Goal: Task Accomplishment & Management: Use online tool/utility

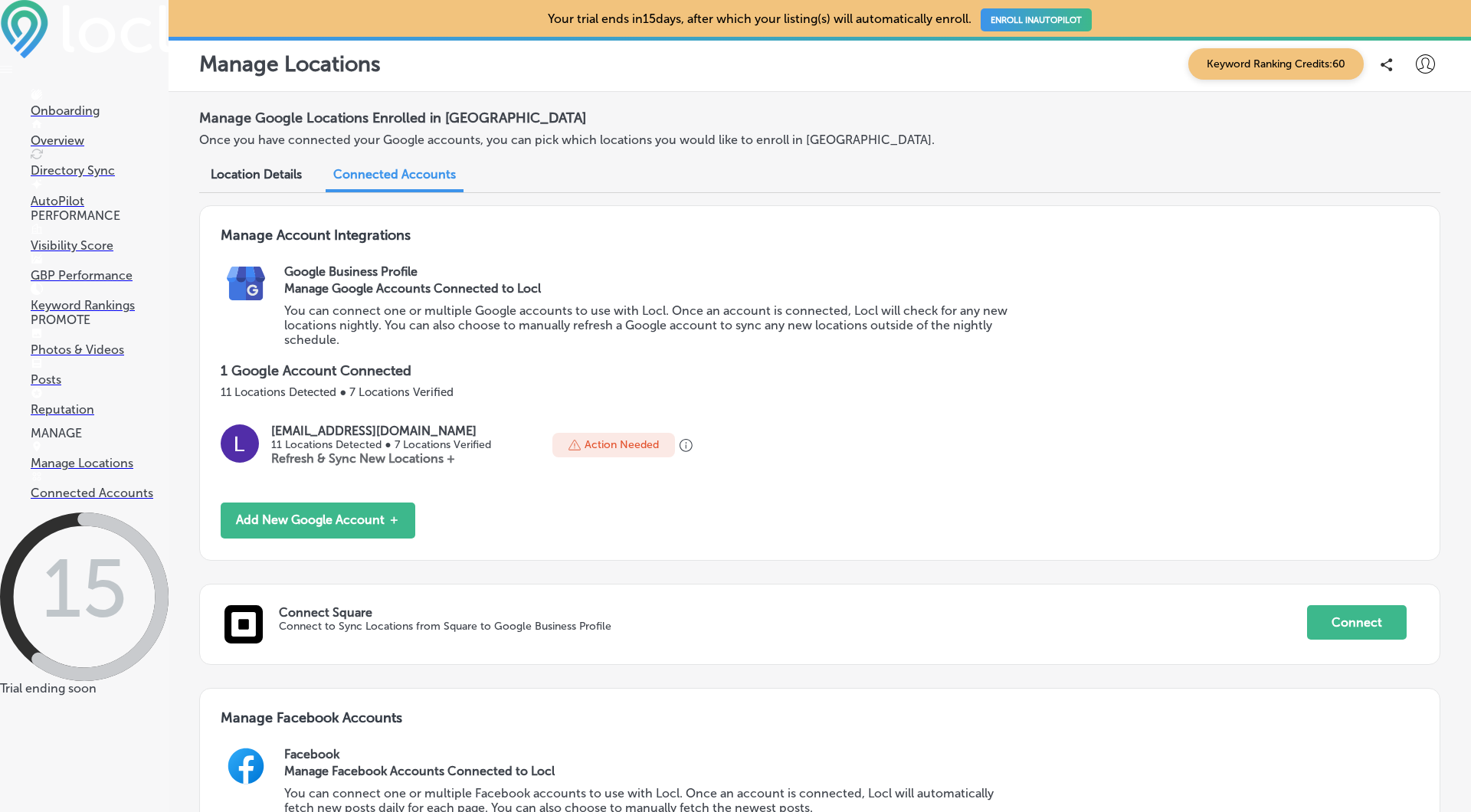
click at [1419, 70] on icon at bounding box center [1424, 63] width 19 height 19
click at [1406, 123] on p "My Account" at bounding box center [1403, 119] width 69 height 18
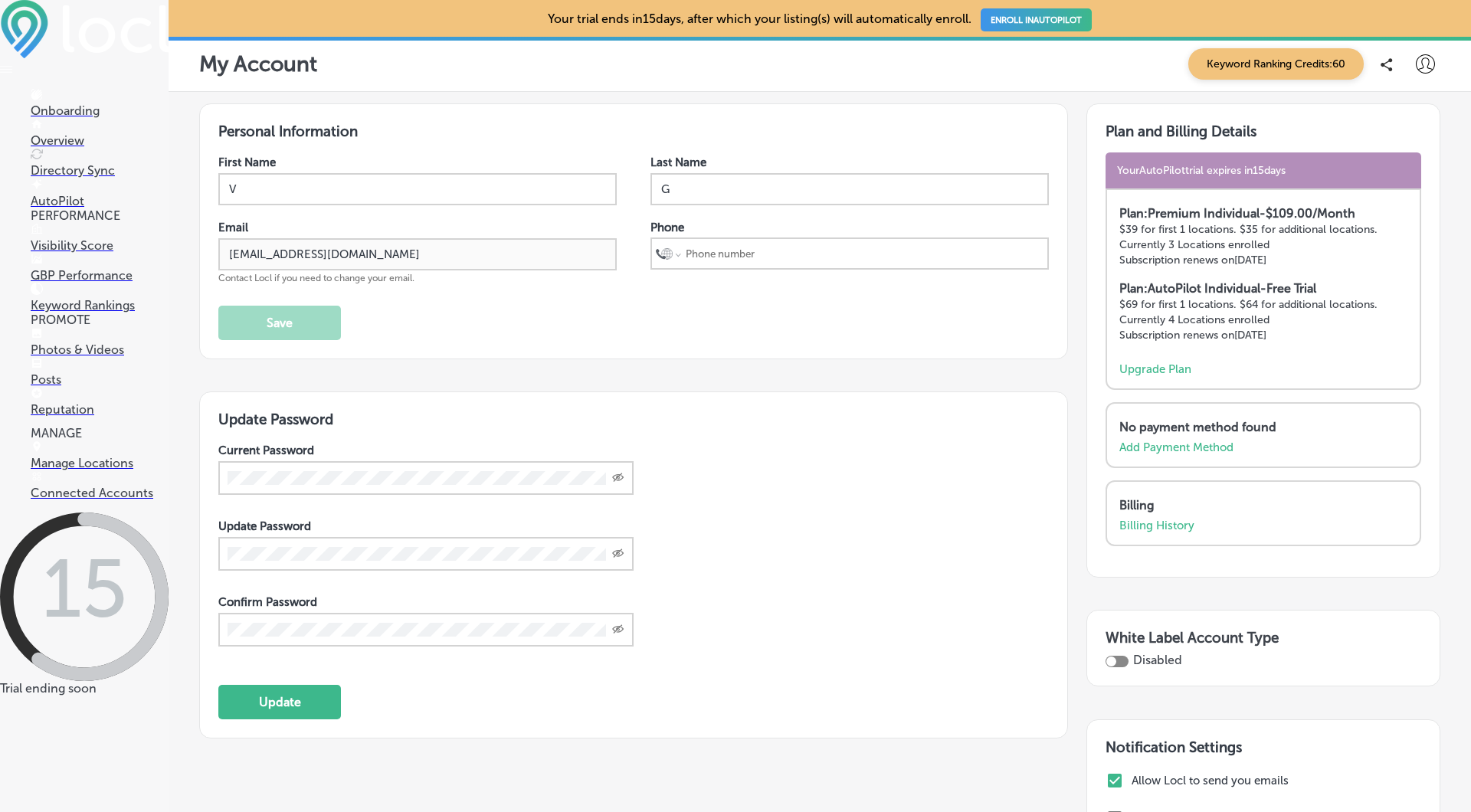
click at [1424, 58] on icon at bounding box center [1424, 63] width 19 height 19
click at [1369, 194] on p "Log Out" at bounding box center [1391, 198] width 46 height 18
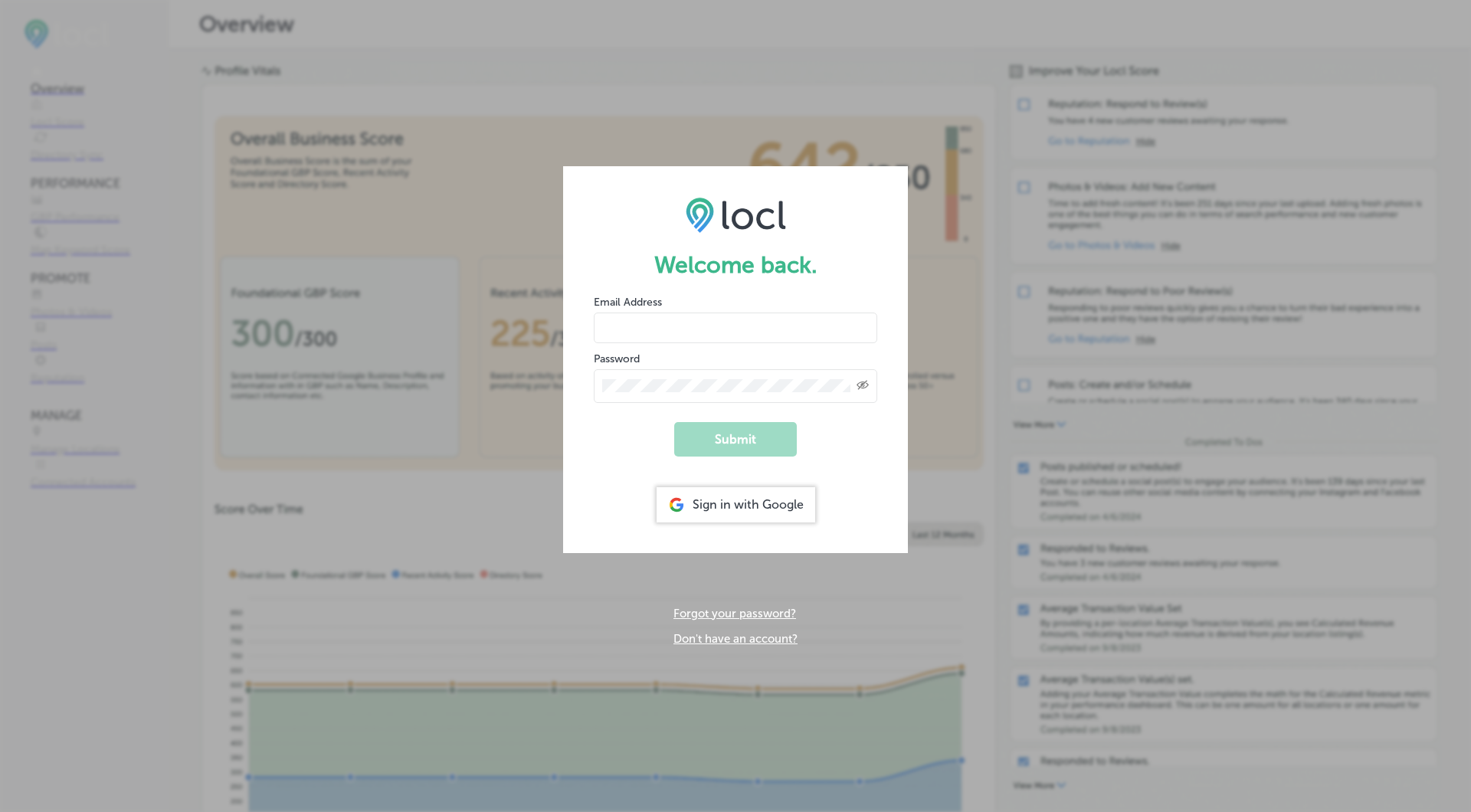
click at [675, 324] on input "email" at bounding box center [736, 328] width 284 height 31
click at [674, 422] on button "Submit" at bounding box center [735, 439] width 123 height 34
type input "[EMAIL_ADDRESS][DOMAIN_NAME]"
click at [674, 422] on button "Submit" at bounding box center [735, 439] width 123 height 34
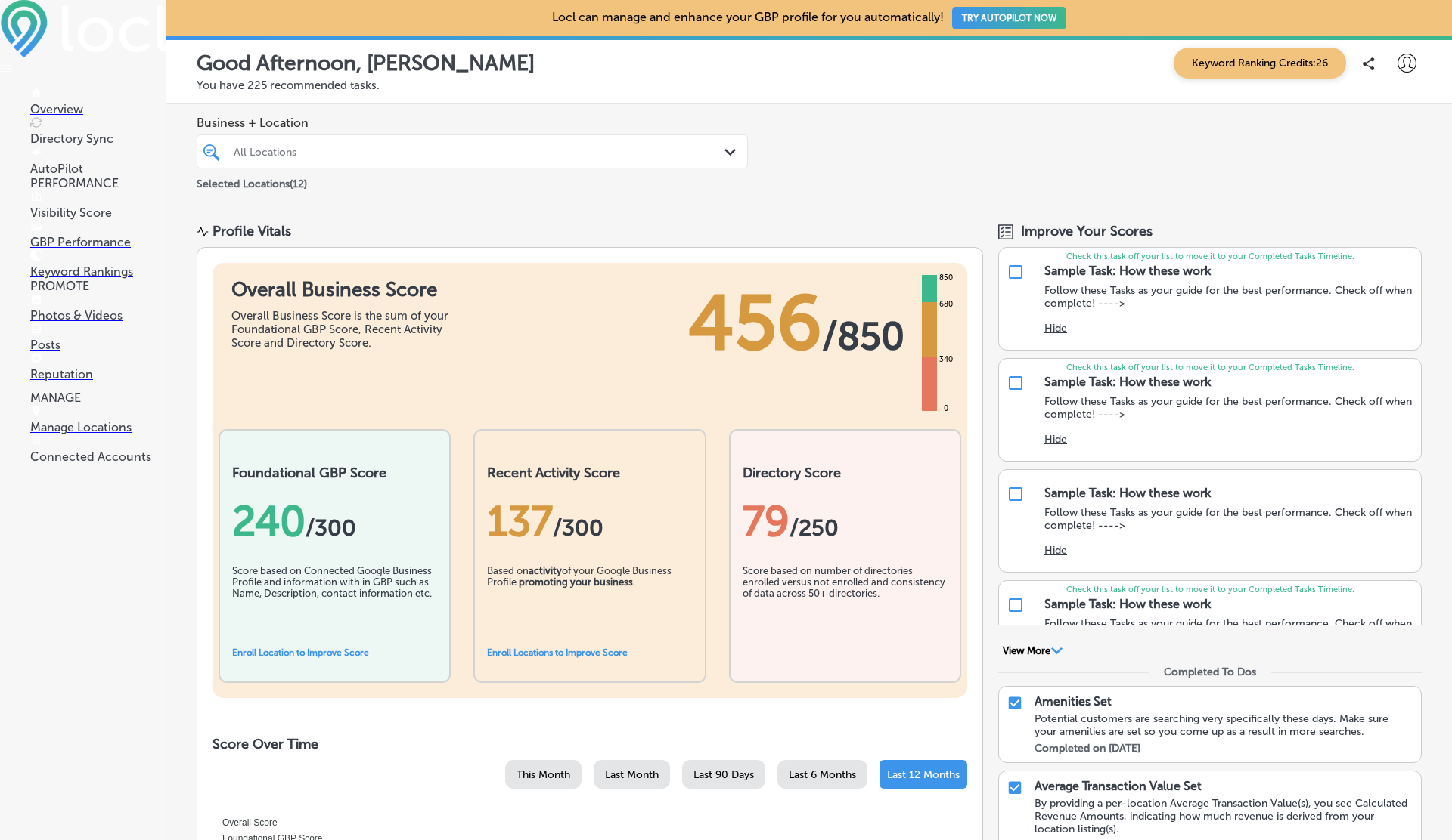
click at [72, 218] on p "Visibility Score" at bounding box center [98, 212] width 136 height 14
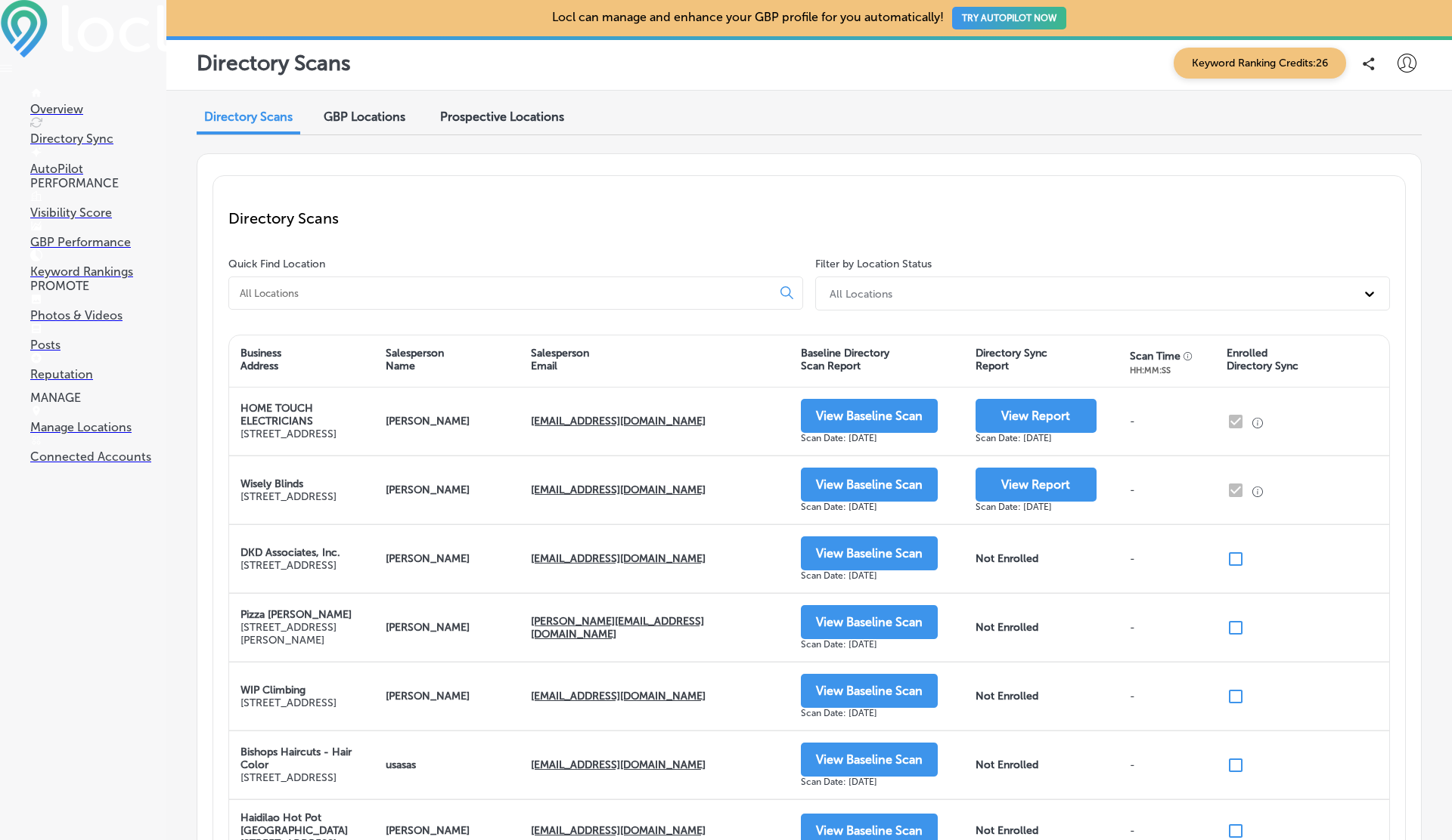
click at [498, 124] on div "Prospective Locations" at bounding box center [502, 118] width 147 height 32
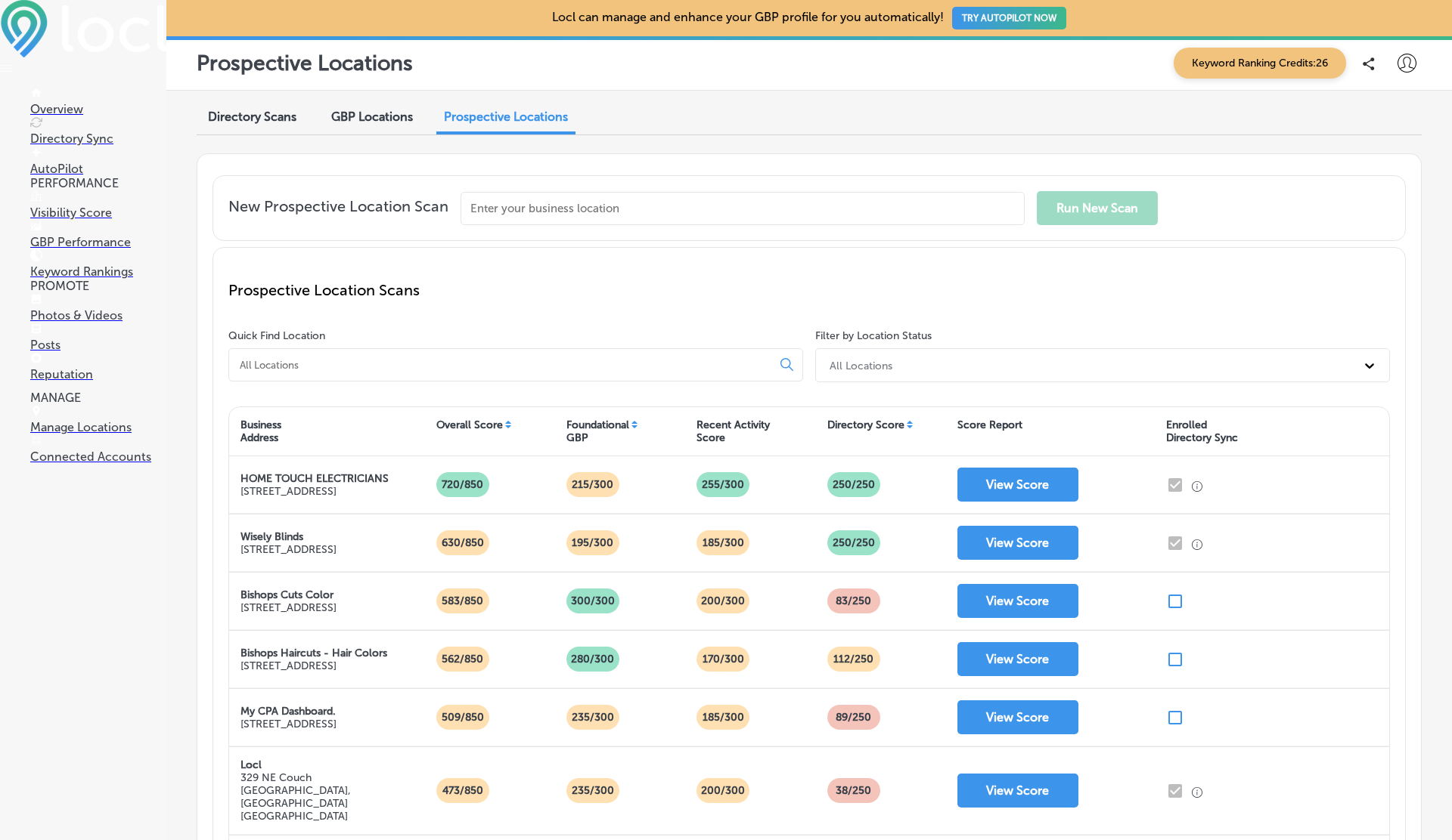
click at [368, 123] on span "GBP Locations" at bounding box center [371, 116] width 81 height 14
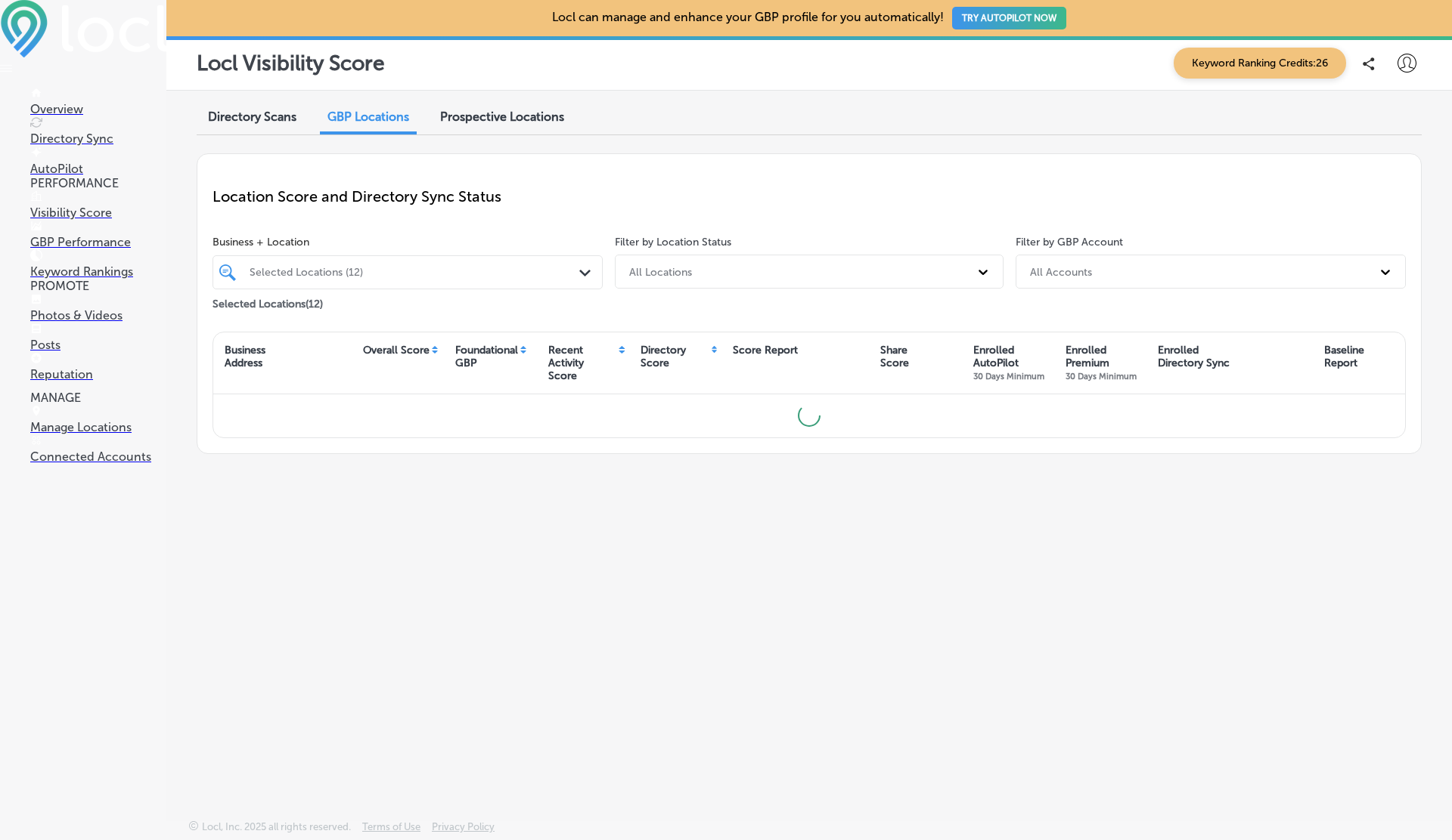
click at [510, 126] on div "Prospective Locations" at bounding box center [502, 118] width 147 height 32
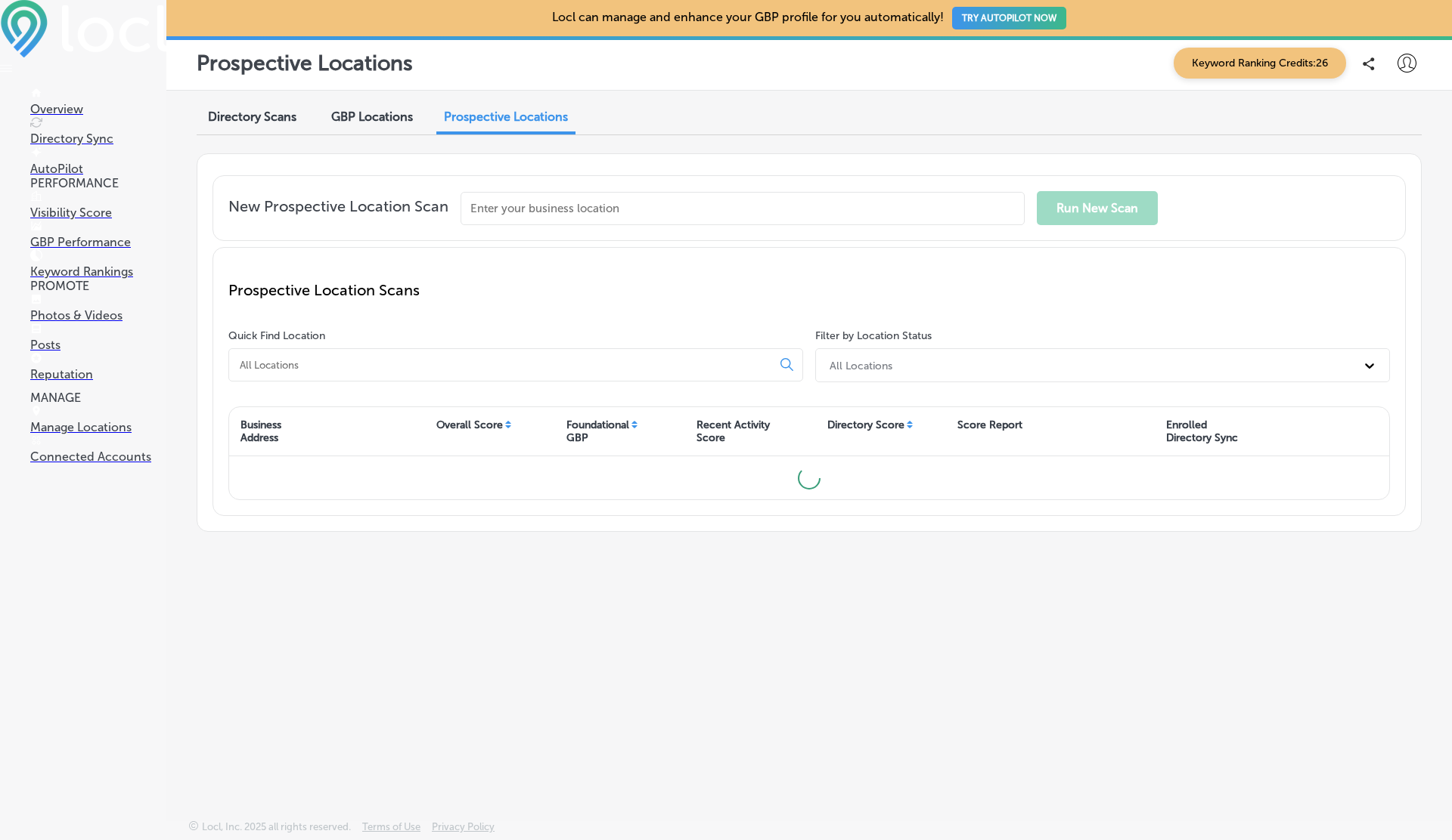
click at [556, 211] on input "text" at bounding box center [742, 208] width 564 height 33
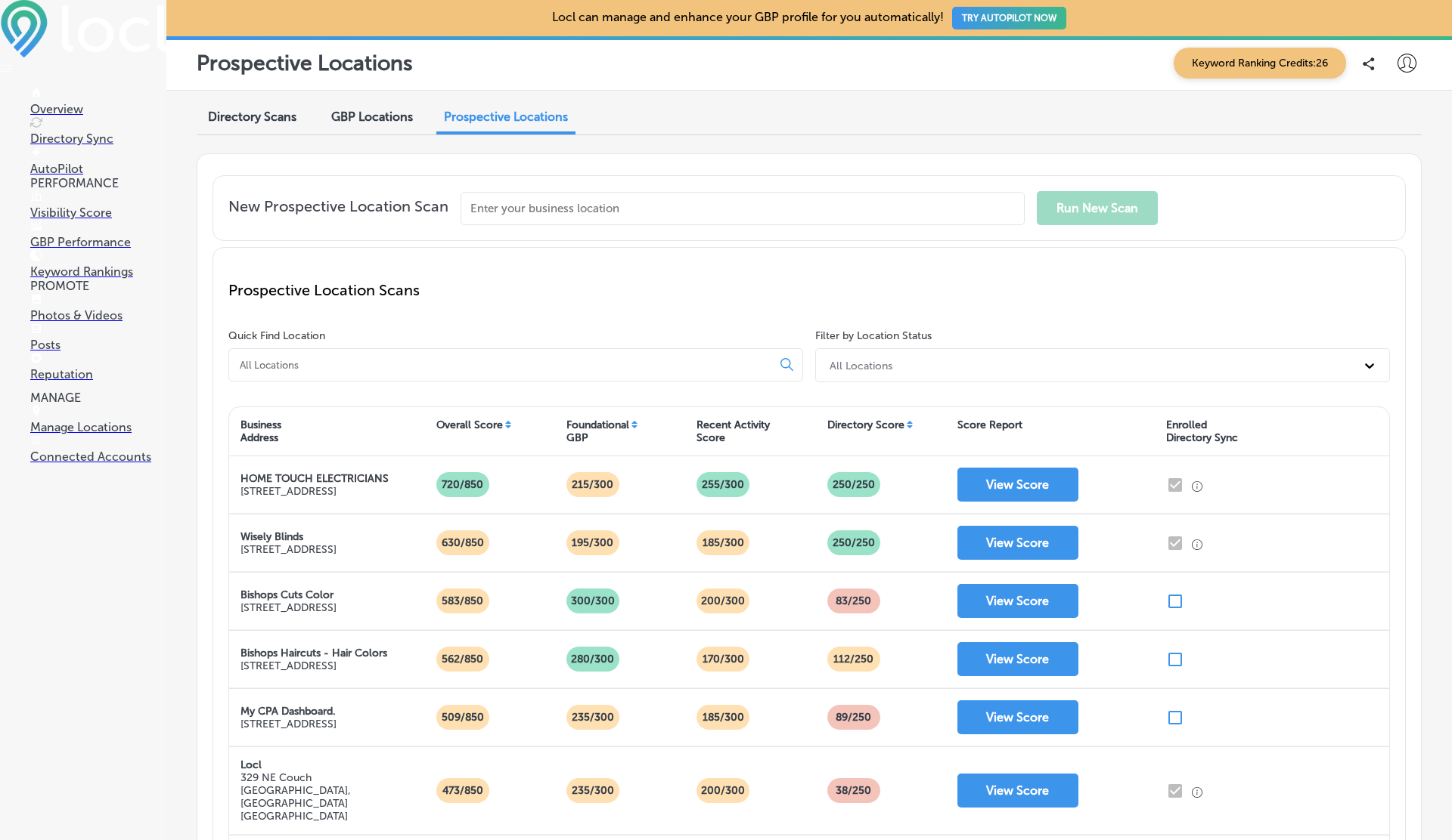
paste input "0. Lore Ip – Dolorsitam Cons Adipiscing Elits: Doeius temp in utl etdolorema al…"
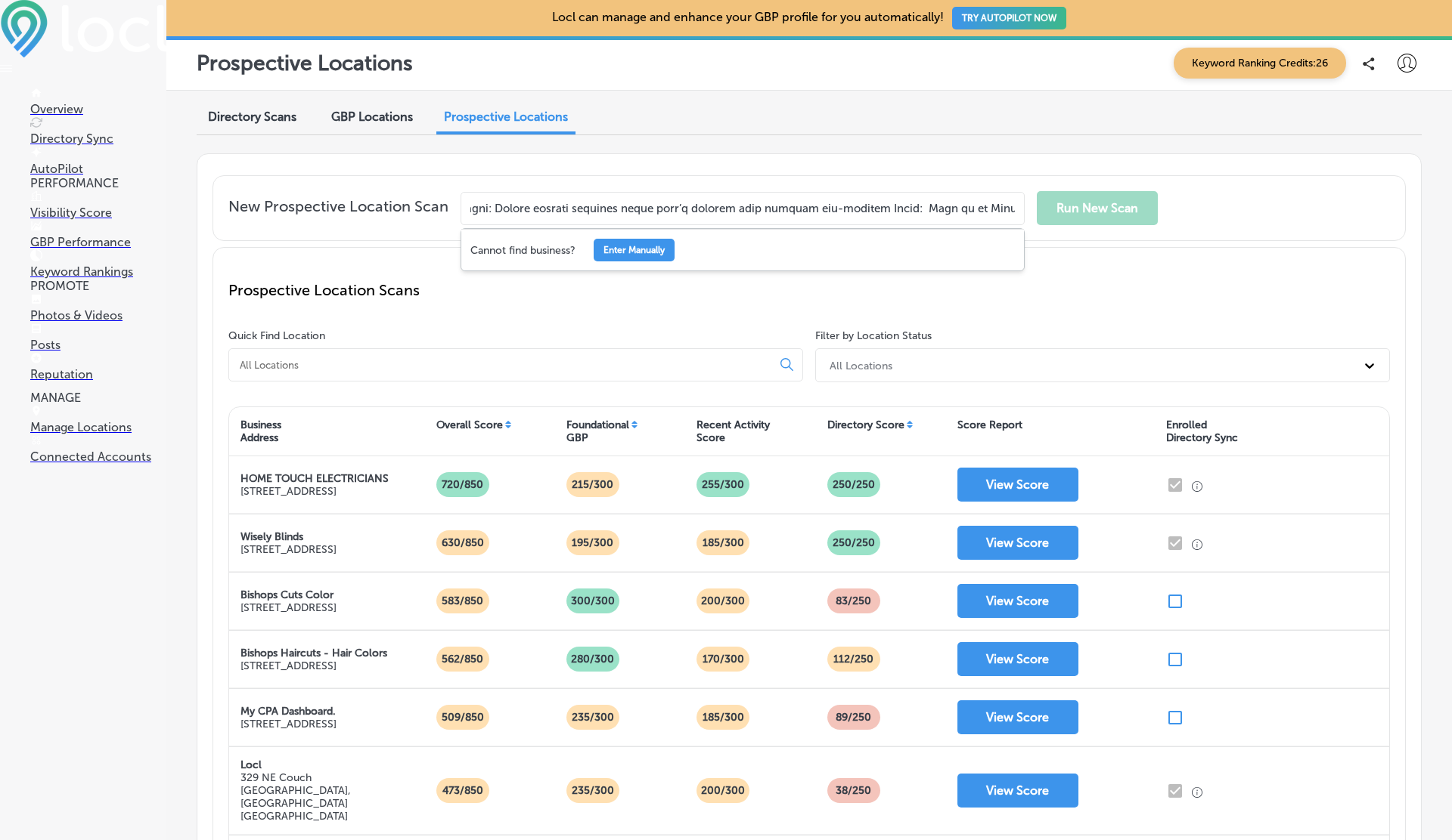
scroll to position [0, 28647]
type input "0. Lore Ip – Dolorsitam Cons Adipiscing Elits: Doeius temp in utl etdolorema al…"
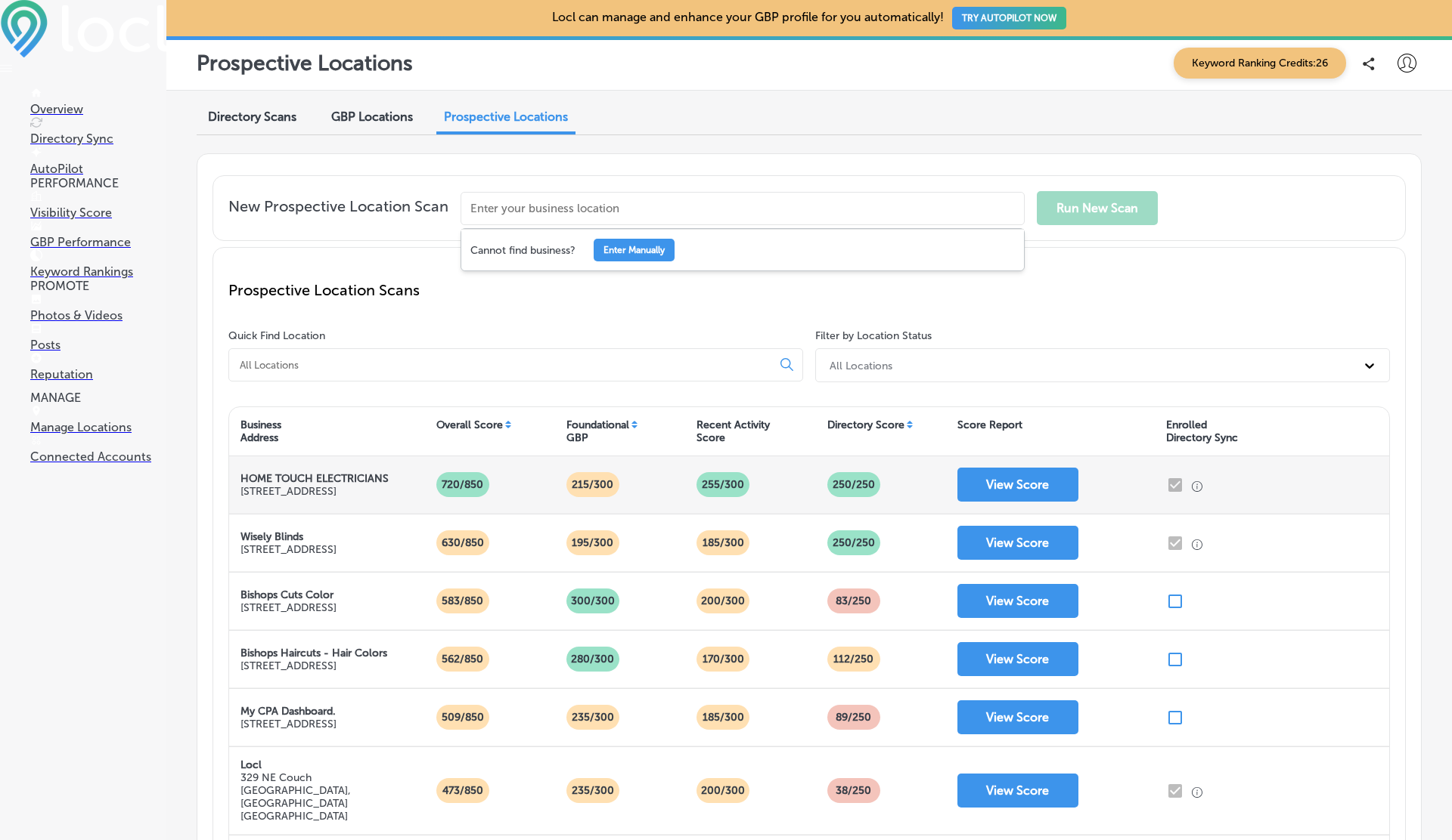
drag, startPoint x: 242, startPoint y: 469, endPoint x: 309, endPoint y: 497, distance: 72.6
click at [309, 497] on div "HOME TOUCH ELECTRICIANS [STREET_ADDRESS]" at bounding box center [314, 485] width 148 height 26
copy div "HOME TOUCH ELECTRICIANS [STREET_ADDRESS]"
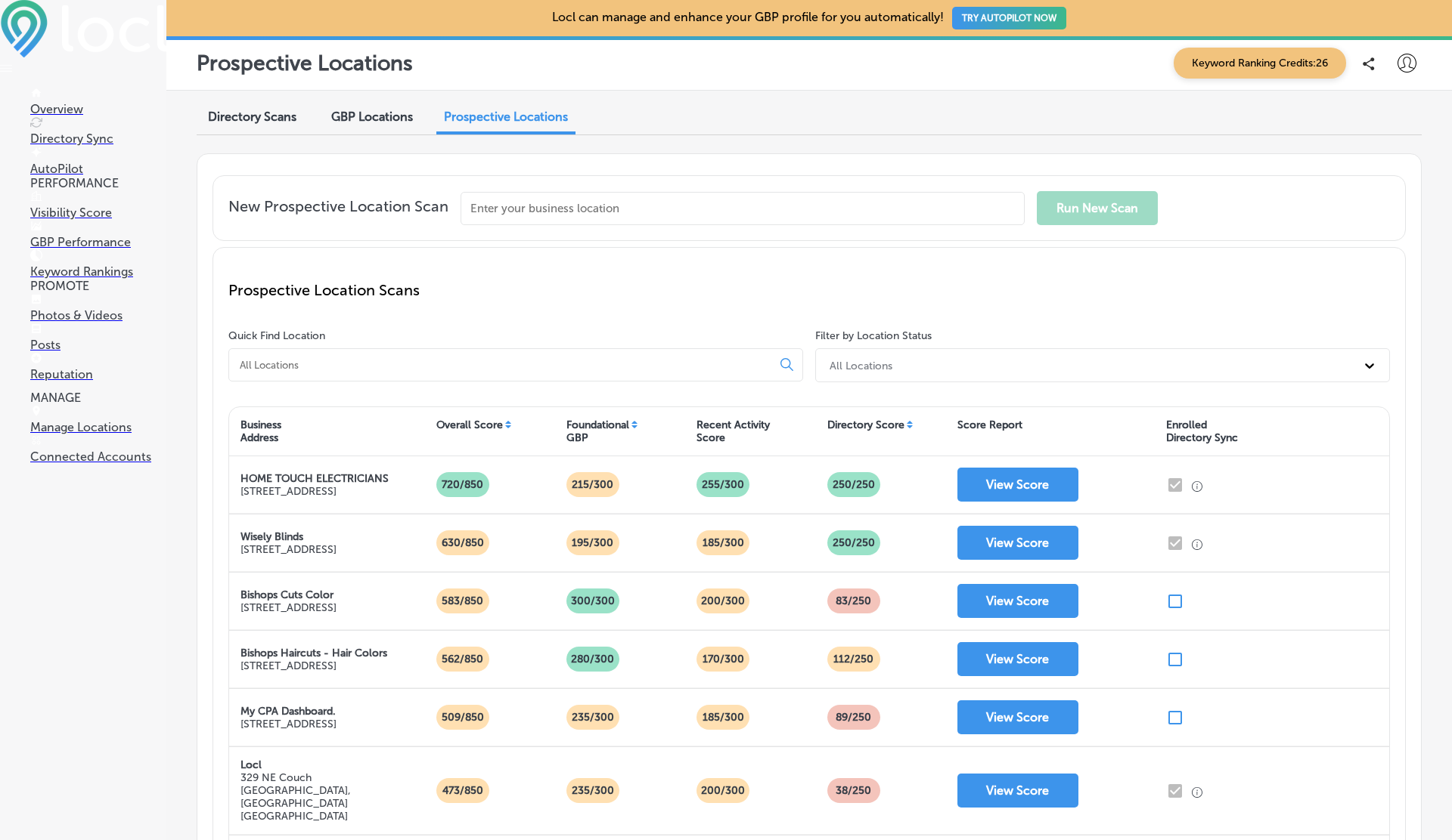
click at [526, 209] on input "text" at bounding box center [742, 208] width 564 height 33
paste input "HOME TOUCH ELECTRICIANS [STREET_ADDRESS]"
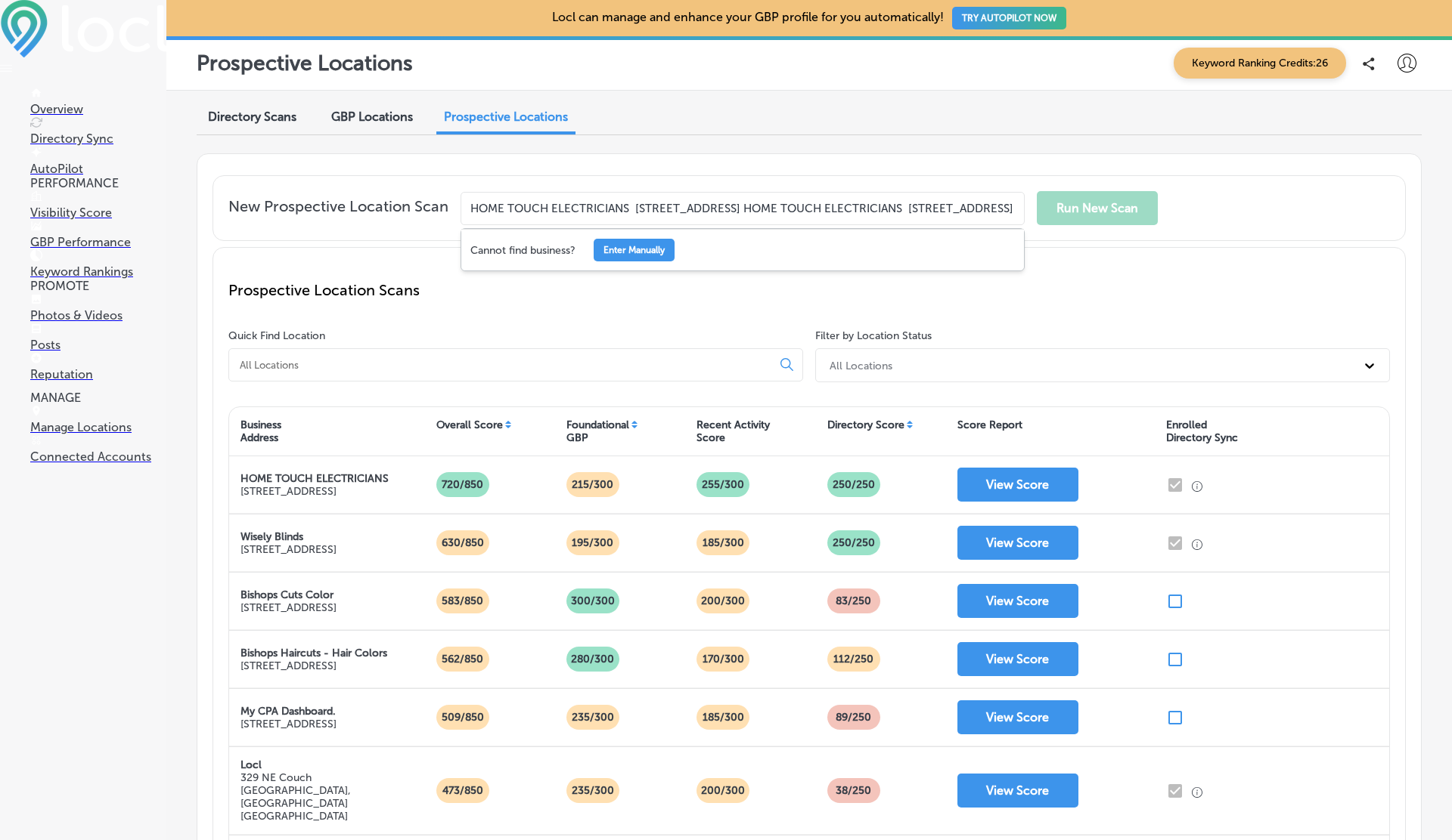
scroll to position [0, 244]
type input "HOME TOUCH ELECTRICIANS [STREET_ADDRESS] HOME TOUCH ELECTRICIANS [STREET_ADDRES…"
click at [666, 251] on button "Enter Manually" at bounding box center [634, 250] width 81 height 23
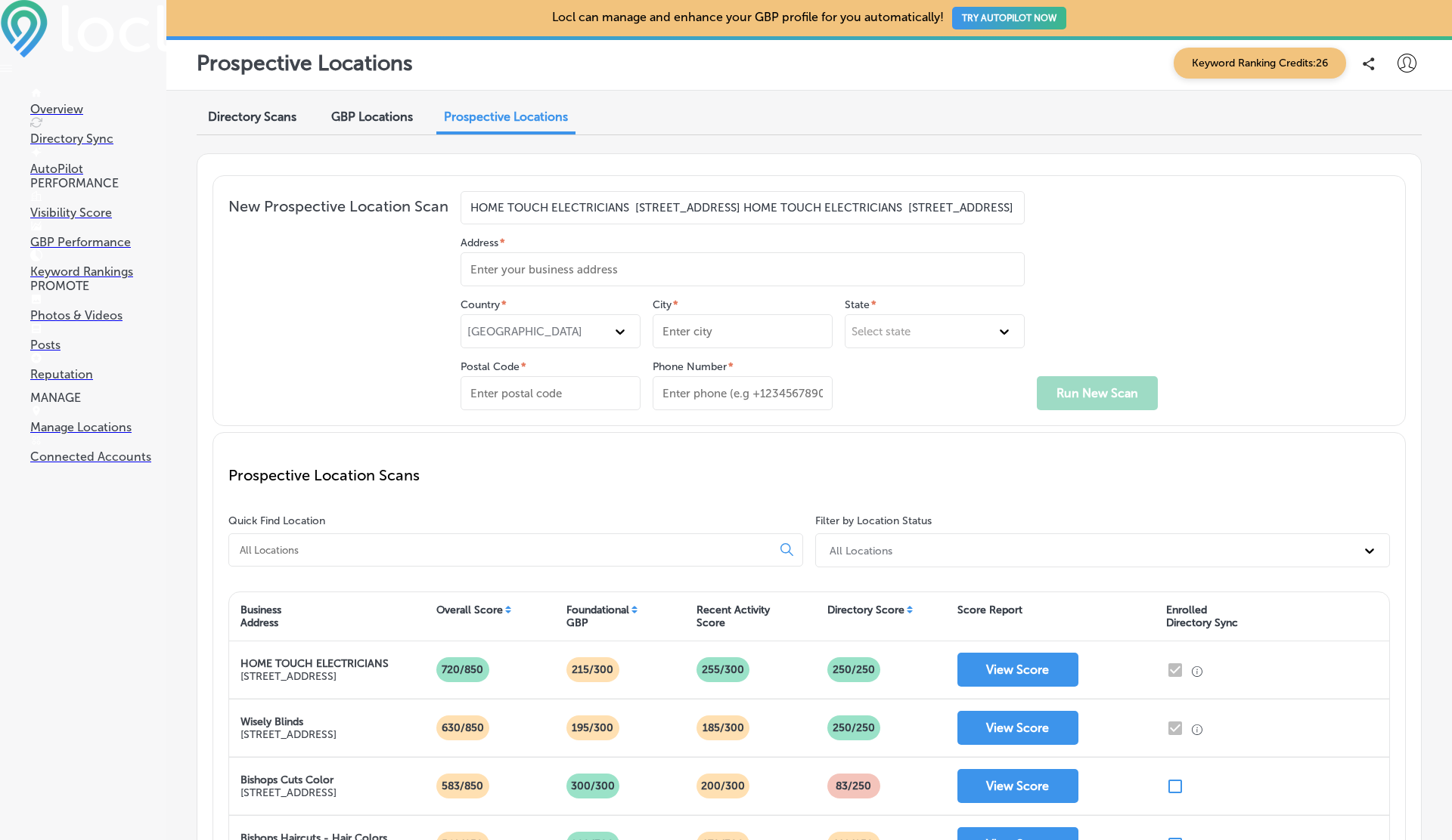
click at [556, 270] on input "Address *" at bounding box center [742, 269] width 564 height 34
type input "[STREET_ADDRESS]"
click at [515, 325] on div "[GEOGRAPHIC_DATA]" at bounding box center [525, 332] width 115 height 14
click at [693, 330] on input "City *" at bounding box center [742, 331] width 180 height 34
type input "Orlando"
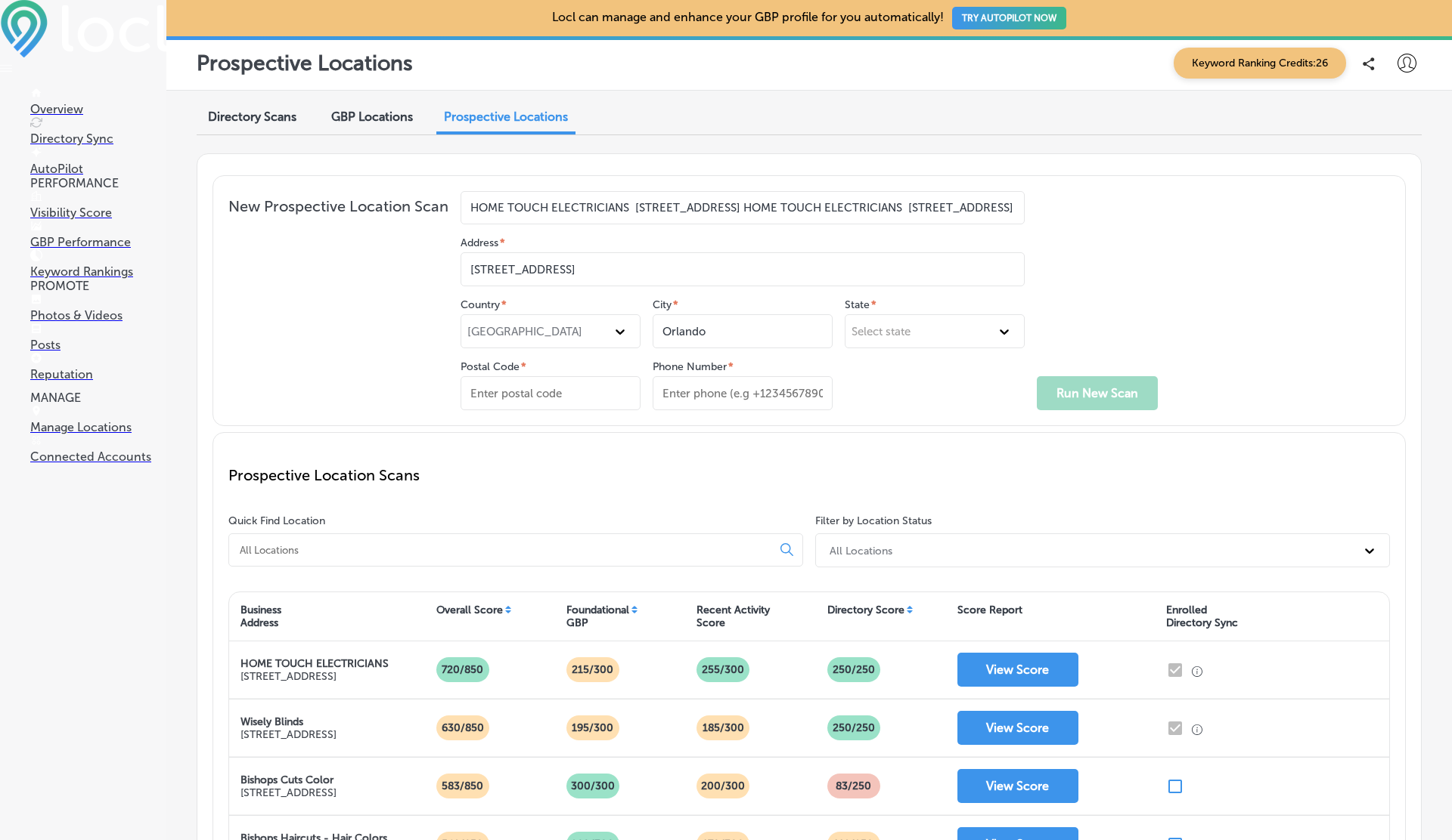
click at [899, 337] on div "Select state" at bounding box center [934, 331] width 180 height 34
click at [899, 425] on div "[US_STATE]" at bounding box center [934, 419] width 179 height 26
click at [700, 390] on input "Phone Number *" at bounding box center [742, 392] width 180 height 34
type input "12345678900"
click at [516, 384] on input "Postal Code *" at bounding box center [550, 392] width 180 height 34
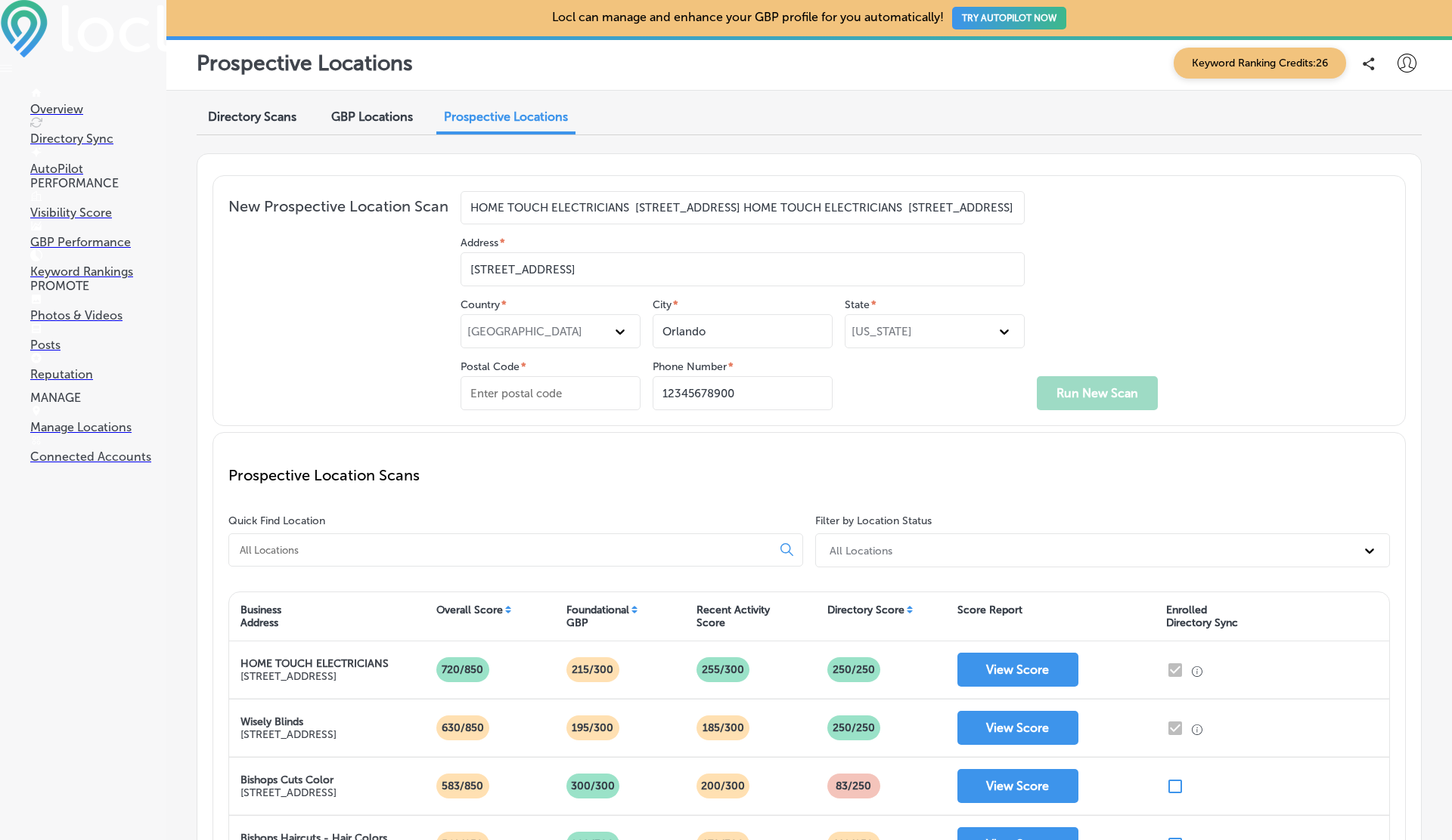
type input "98684"
click at [1096, 396] on button "Run New Scan" at bounding box center [1096, 392] width 121 height 34
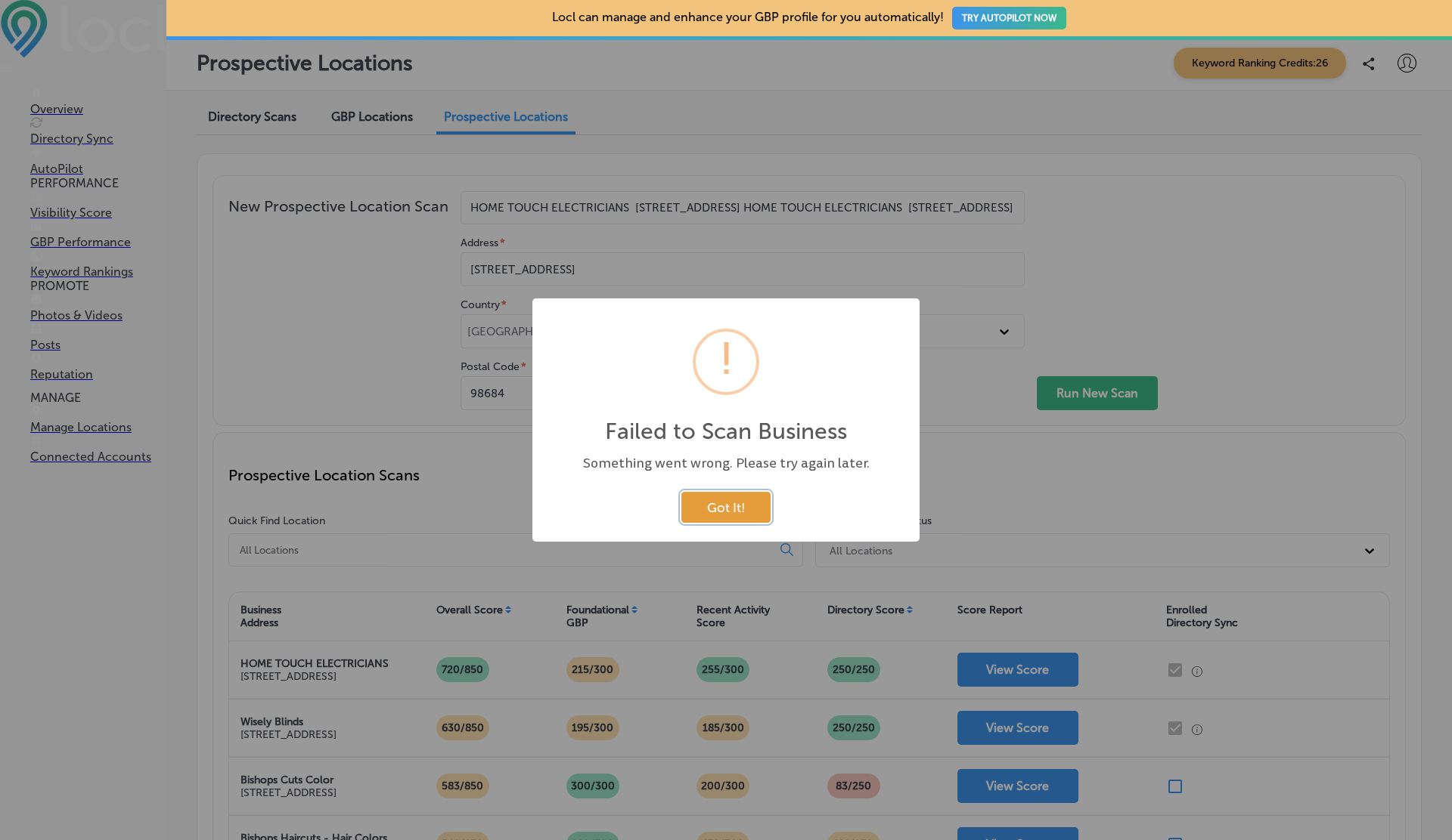
click at [745, 516] on button "Got It!" at bounding box center [726, 508] width 89 height 31
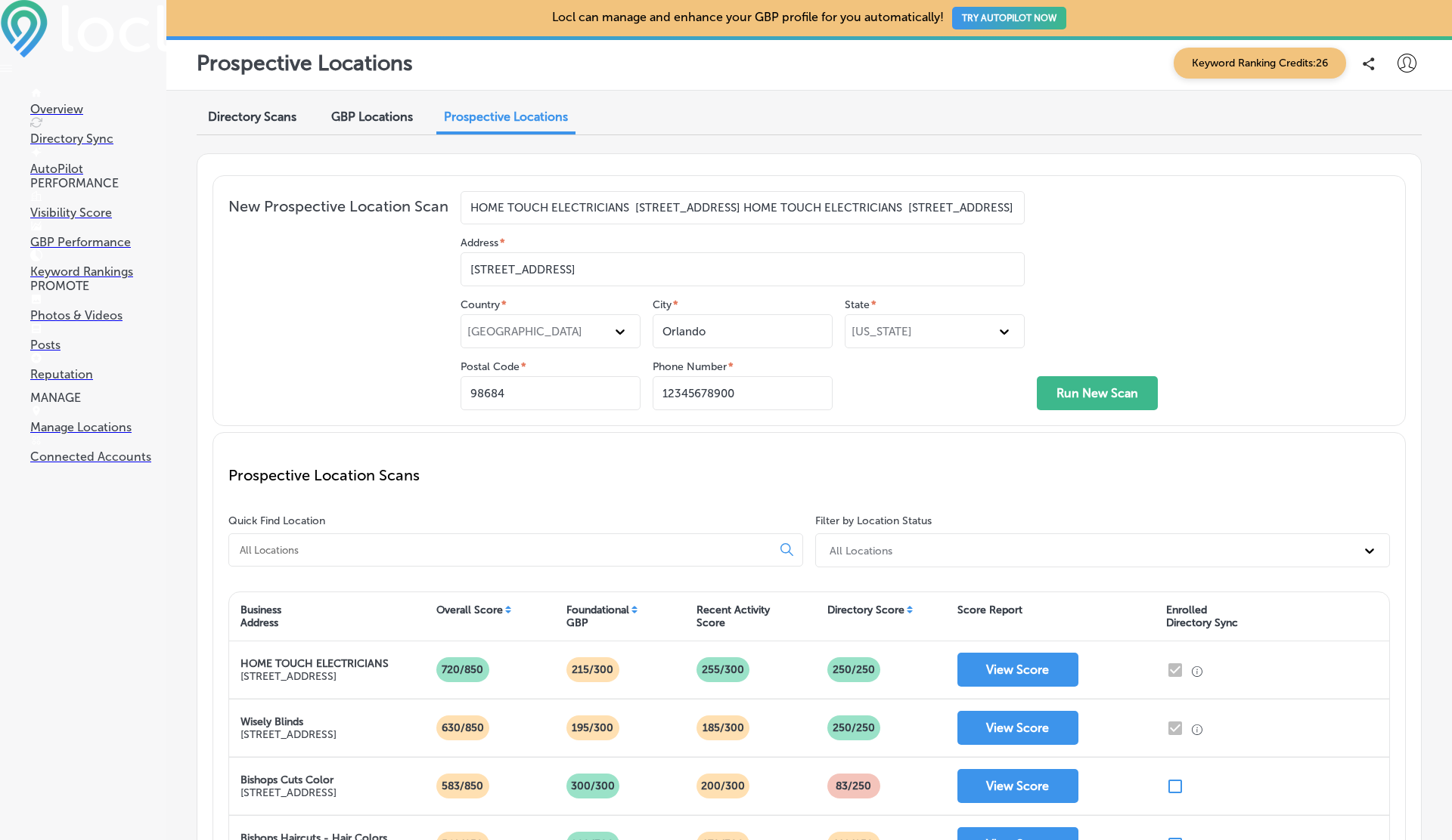
click at [785, 215] on input "HOME TOUCH ELECTRICIANS [STREET_ADDRESS] HOME TOUCH ELECTRICIANS [STREET_ADDRES…" at bounding box center [742, 207] width 564 height 33
paste input "text"
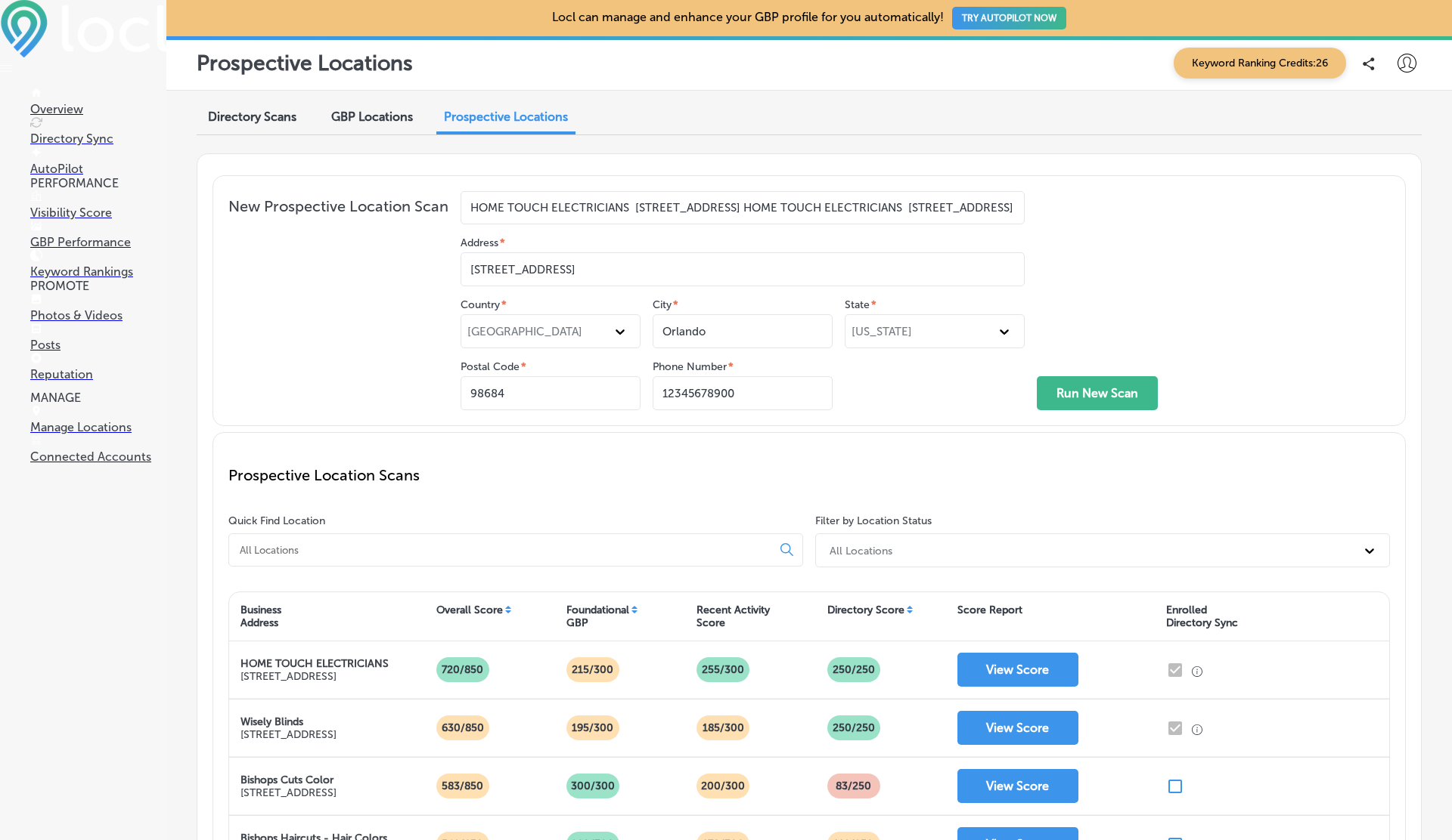
type input "HOME TOUCH ELECTRICIANS [STREET_ADDRESS]"
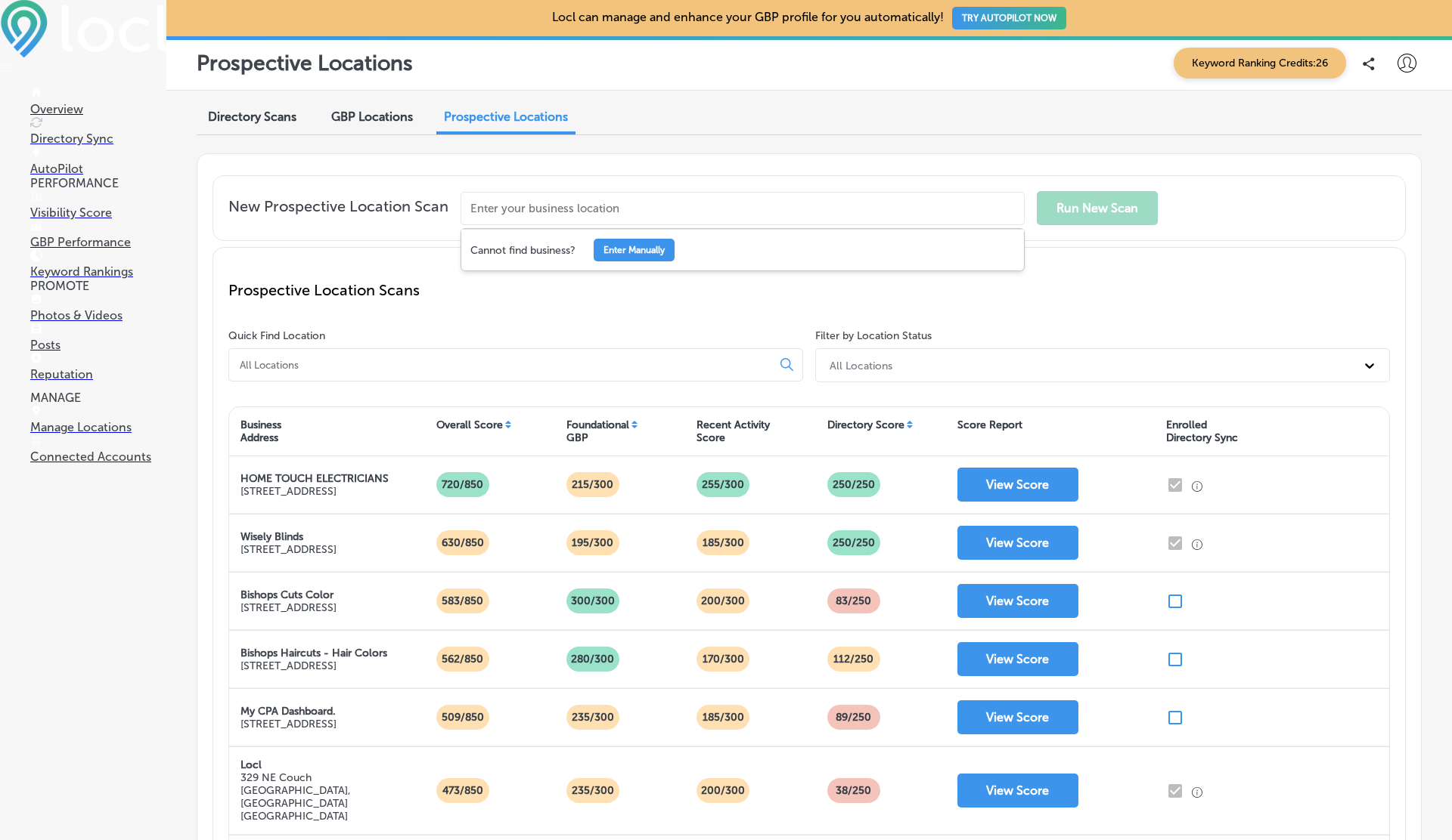
paste input "HOME TOUCH ELECTRICIANS [STREET_ADDRESS]"
type input "HOME TOUCH ELECTRICIANS [STREET_ADDRESS]"
click at [728, 236] on div "Cannot find business? Enter Manually" at bounding box center [742, 249] width 562 height 42
click at [668, 244] on button "Enter Manually" at bounding box center [634, 250] width 81 height 23
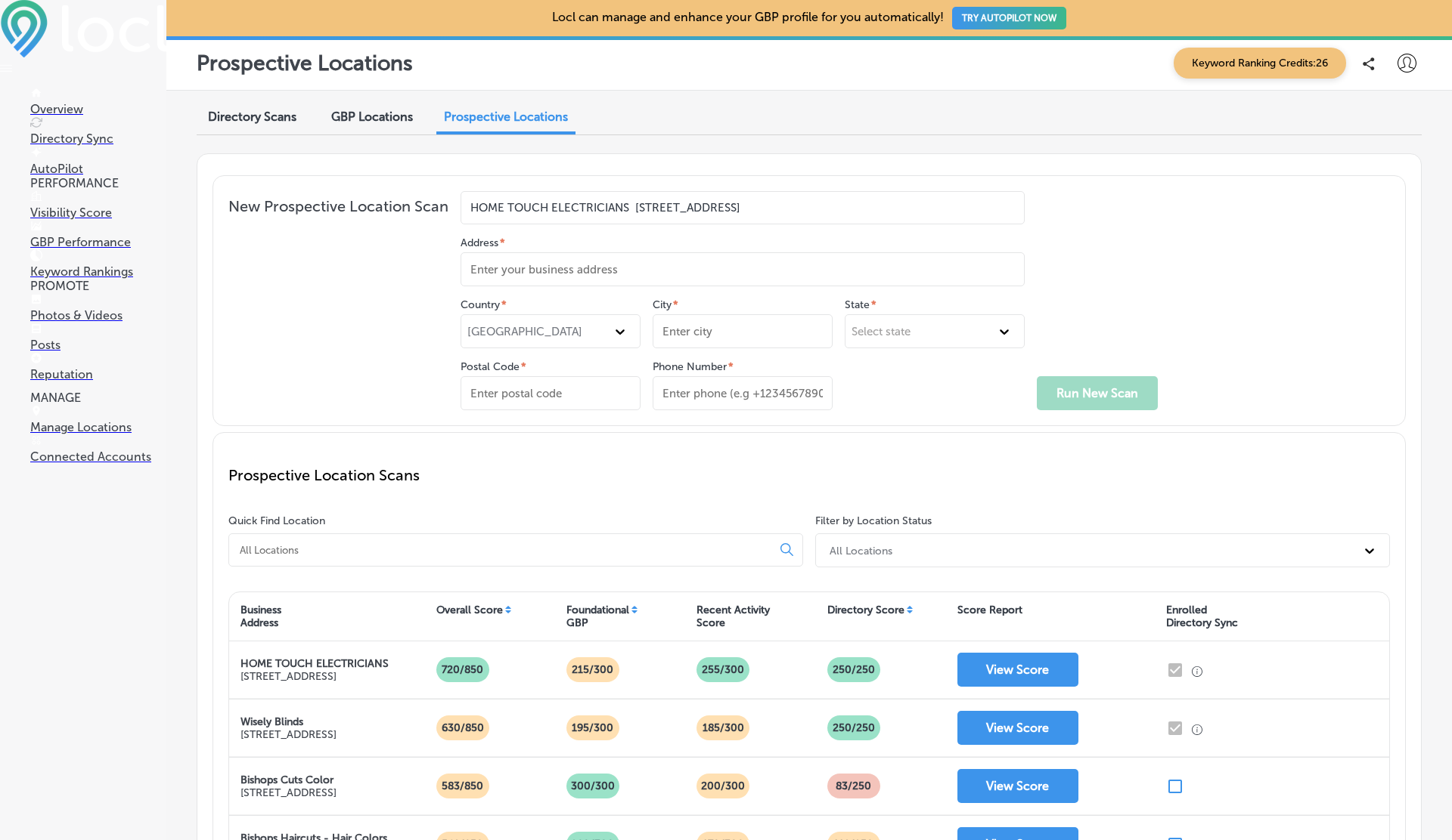
click at [575, 271] on input "Address *" at bounding box center [742, 269] width 564 height 34
type input "Interior Designing"
click at [508, 331] on div "[GEOGRAPHIC_DATA]" at bounding box center [525, 332] width 115 height 14
click at [519, 385] on div "[GEOGRAPHIC_DATA]" at bounding box center [550, 393] width 179 height 26
click at [725, 333] on input "City *" at bounding box center [742, 331] width 180 height 34
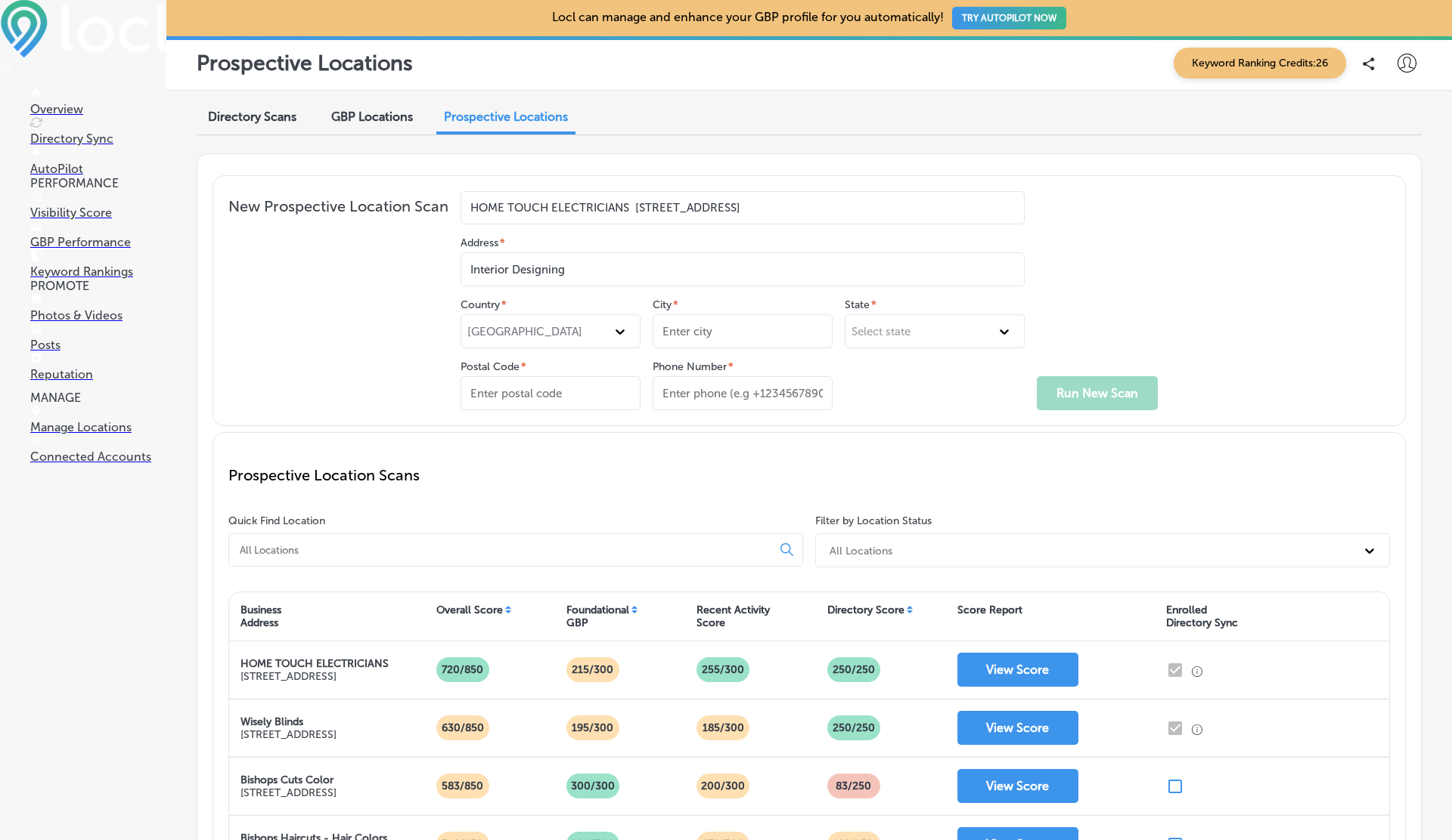
type input "Walla Walla"
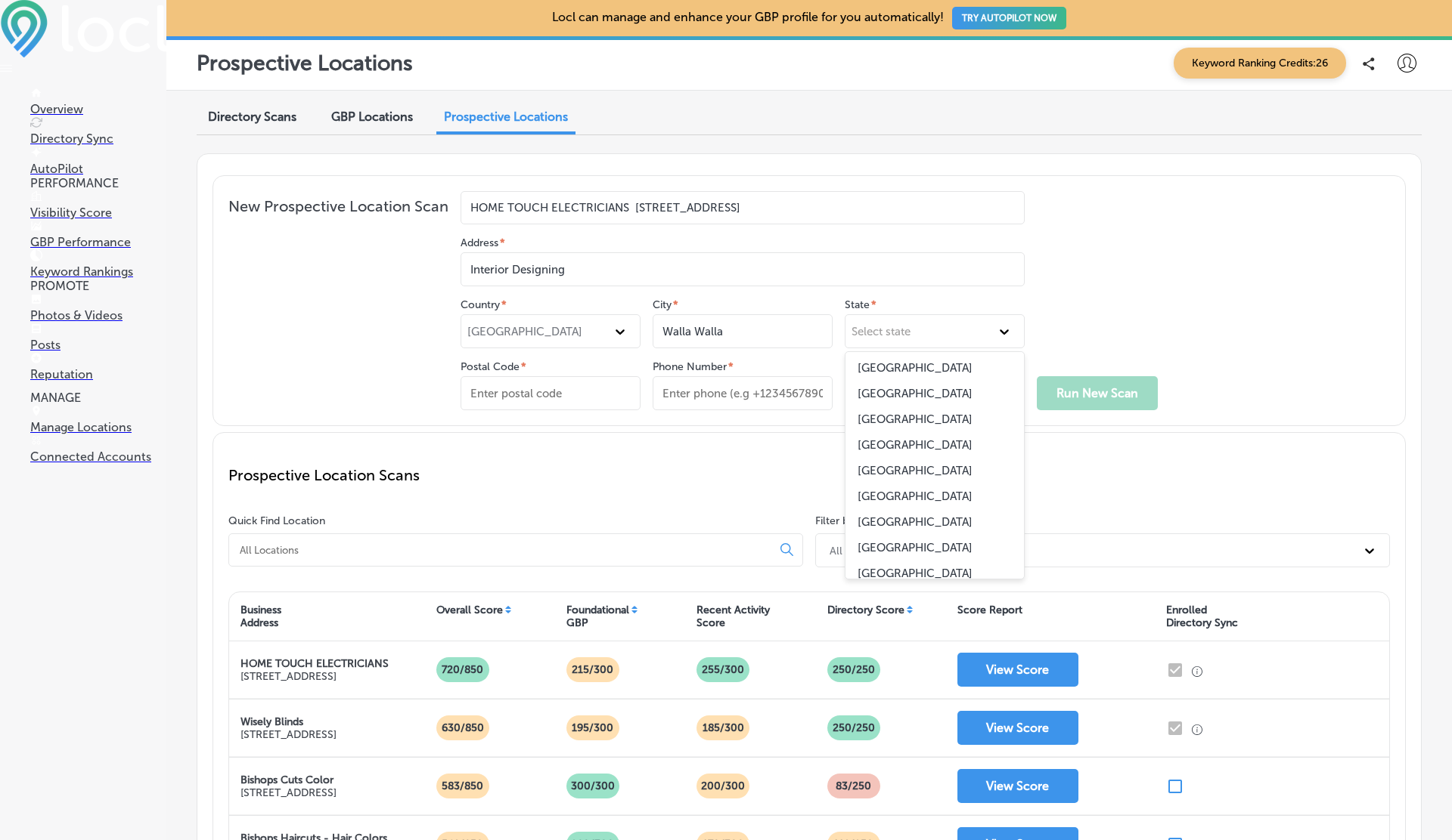
click at [930, 319] on div "Select state" at bounding box center [934, 331] width 180 height 34
click at [922, 452] on div "[GEOGRAPHIC_DATA]" at bounding box center [934, 444] width 179 height 26
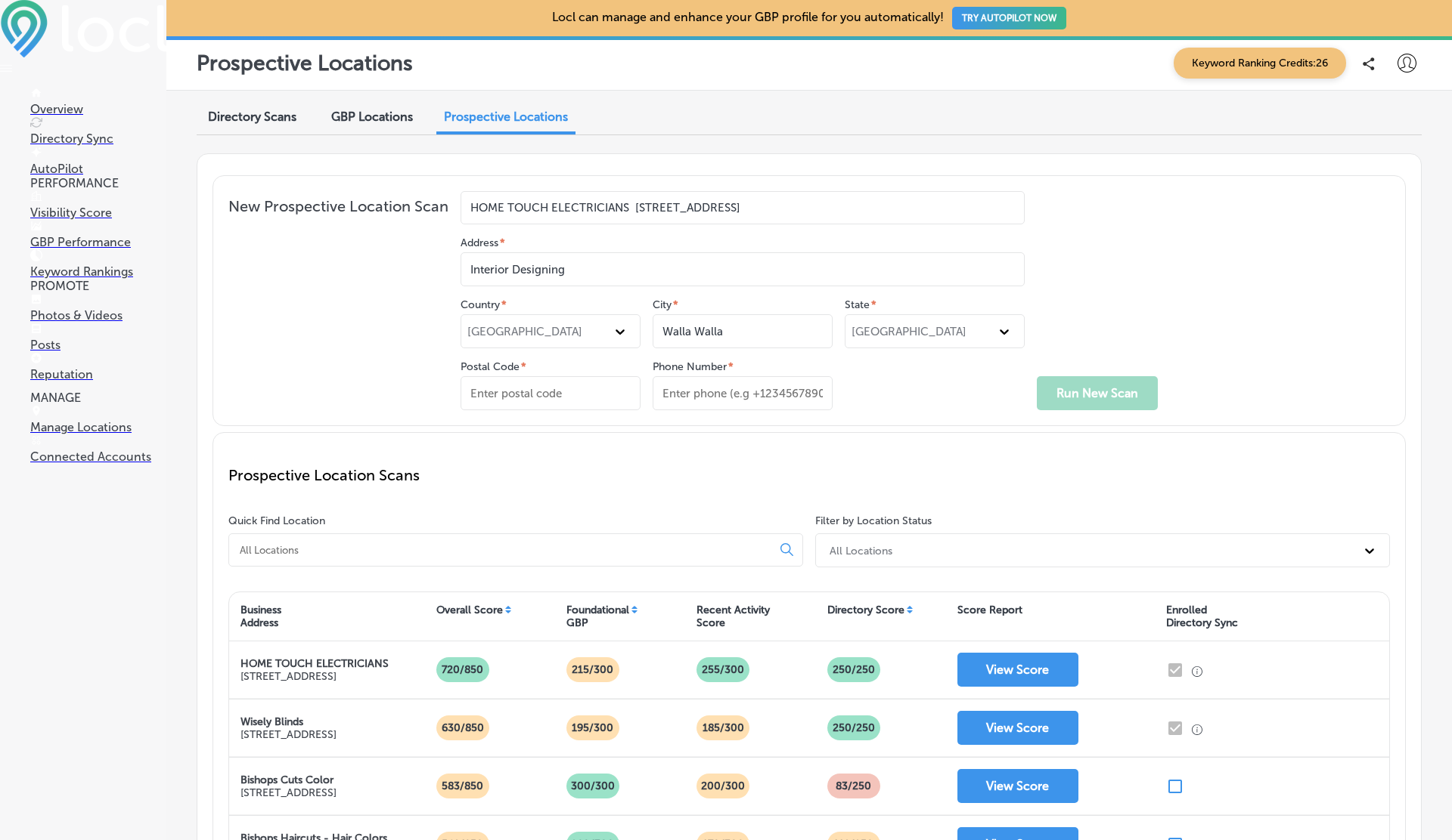
click at [517, 397] on input "Postal Code *" at bounding box center [550, 392] width 180 height 34
type input "98684"
click at [711, 403] on input "Phone Number *" at bounding box center [742, 392] width 180 height 34
type input "12345678900"
click at [1078, 392] on button "Run New Scan" at bounding box center [1096, 392] width 121 height 34
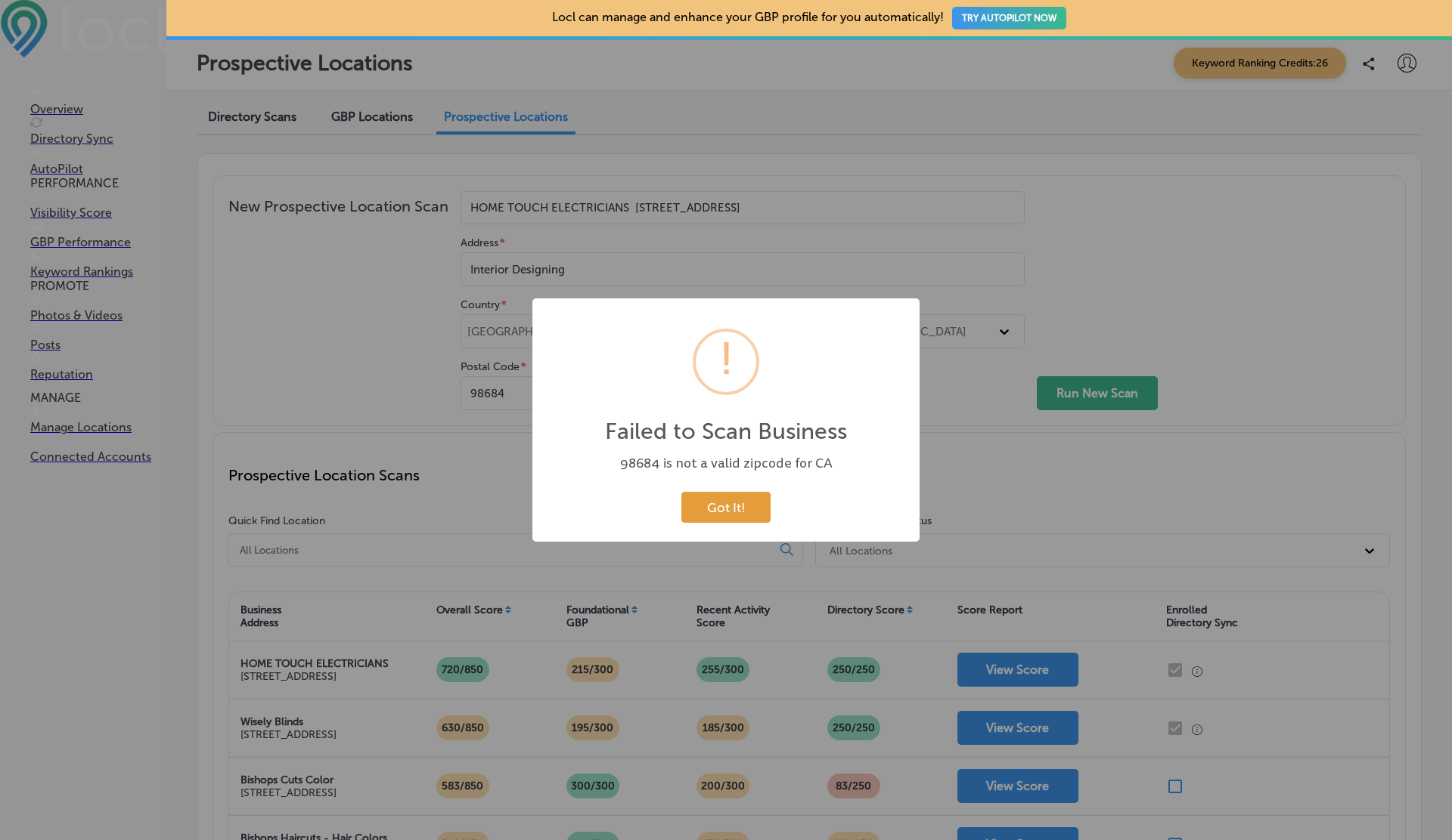
click at [747, 517] on button "Got It!" at bounding box center [726, 508] width 89 height 31
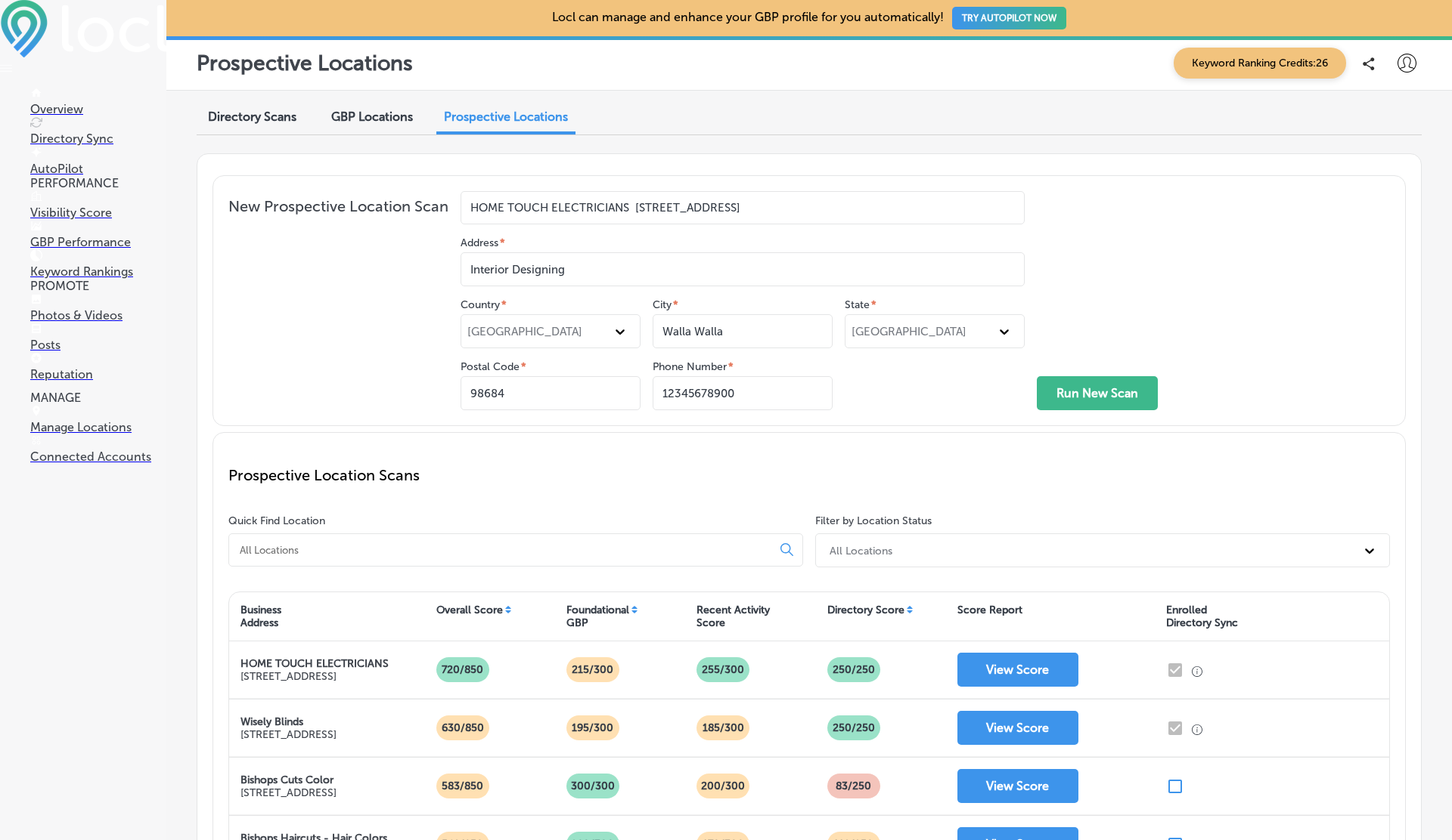
click at [519, 338] on div "[GEOGRAPHIC_DATA]" at bounding box center [550, 331] width 180 height 34
click at [515, 364] on div "[GEOGRAPHIC_DATA]" at bounding box center [550, 368] width 179 height 26
click at [888, 314] on div "Select state" at bounding box center [934, 331] width 180 height 34
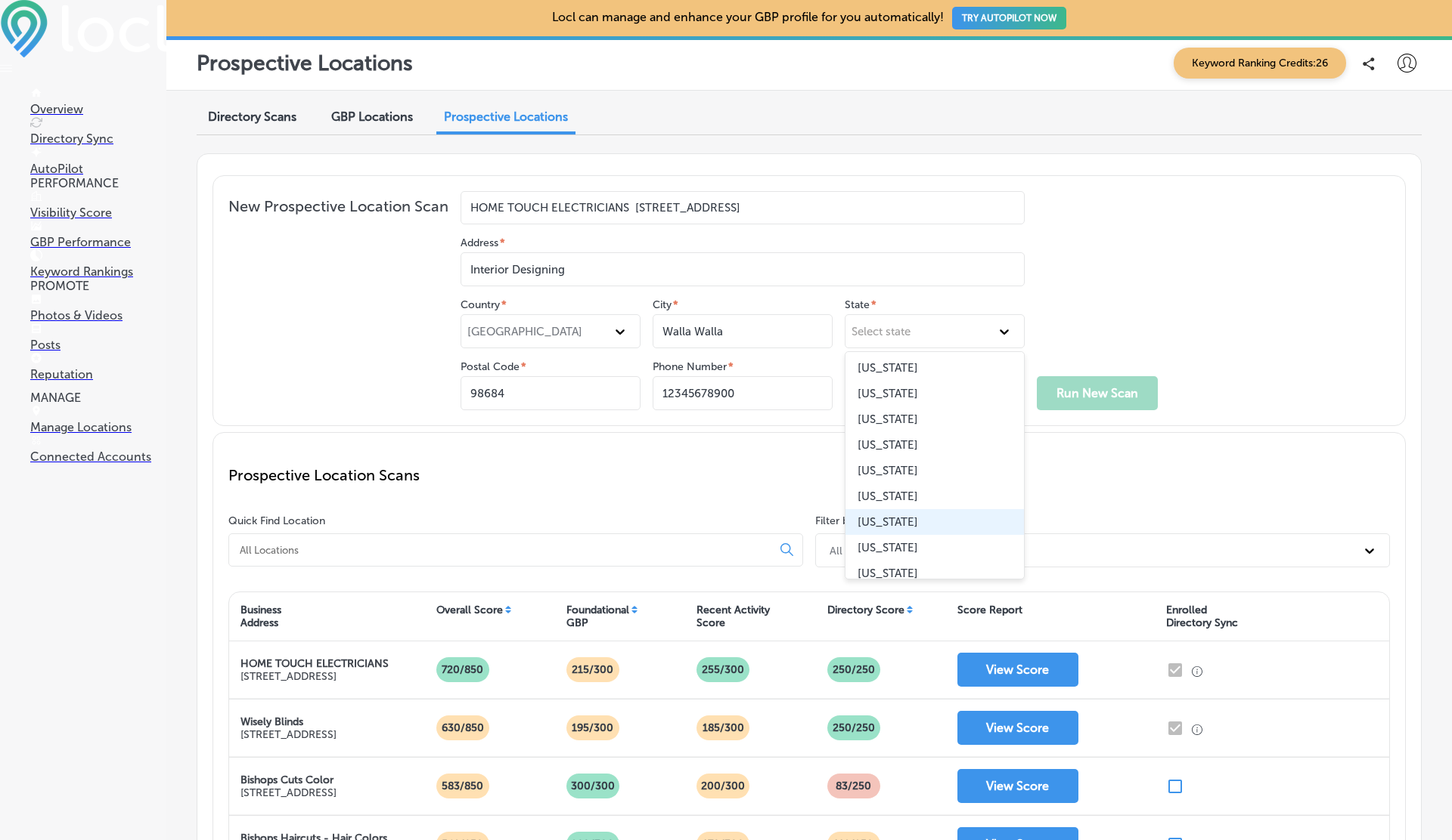
click at [882, 515] on div "[US_STATE]" at bounding box center [934, 522] width 179 height 26
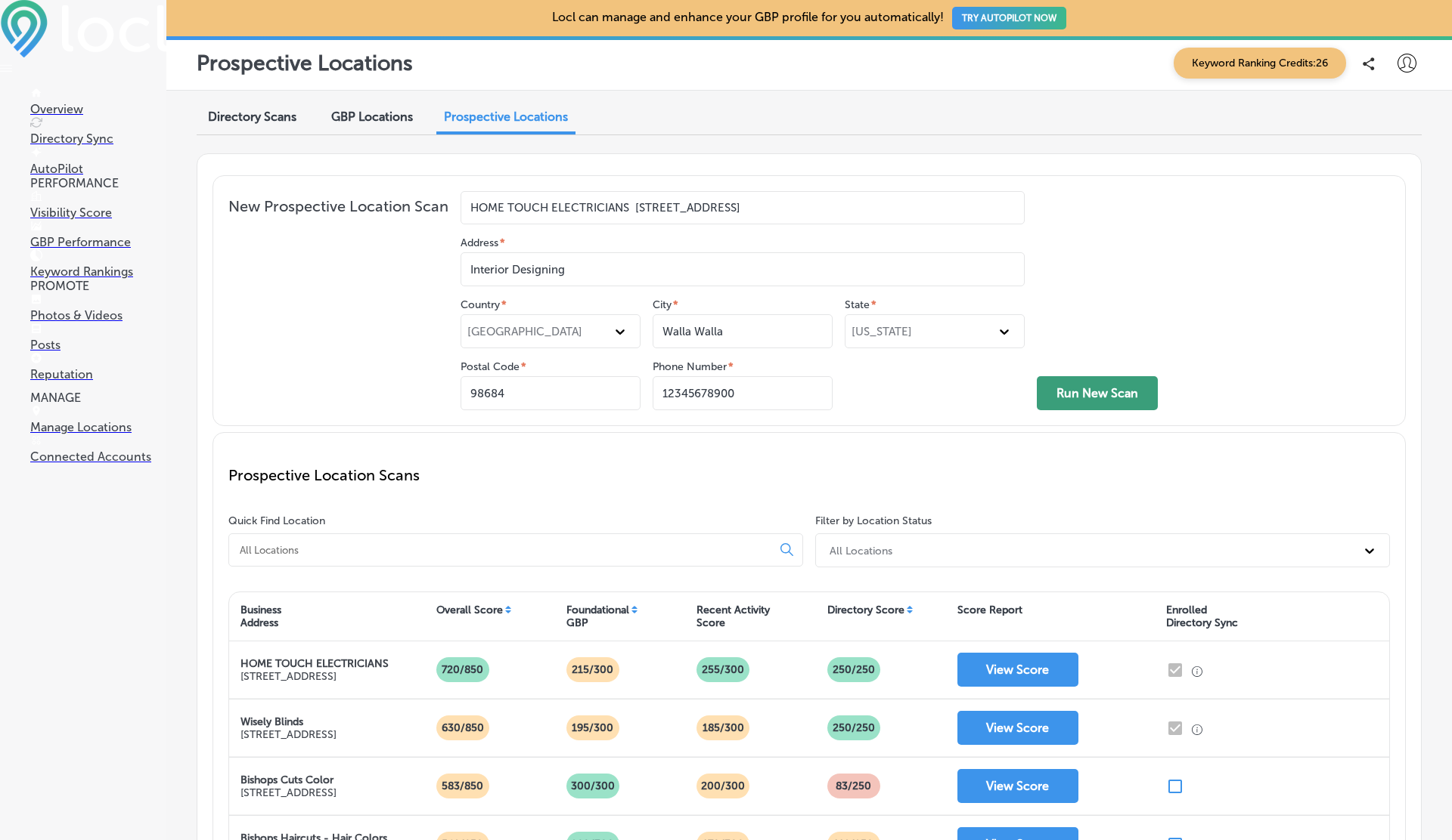
click at [1109, 392] on button "Run New Scan" at bounding box center [1096, 392] width 121 height 34
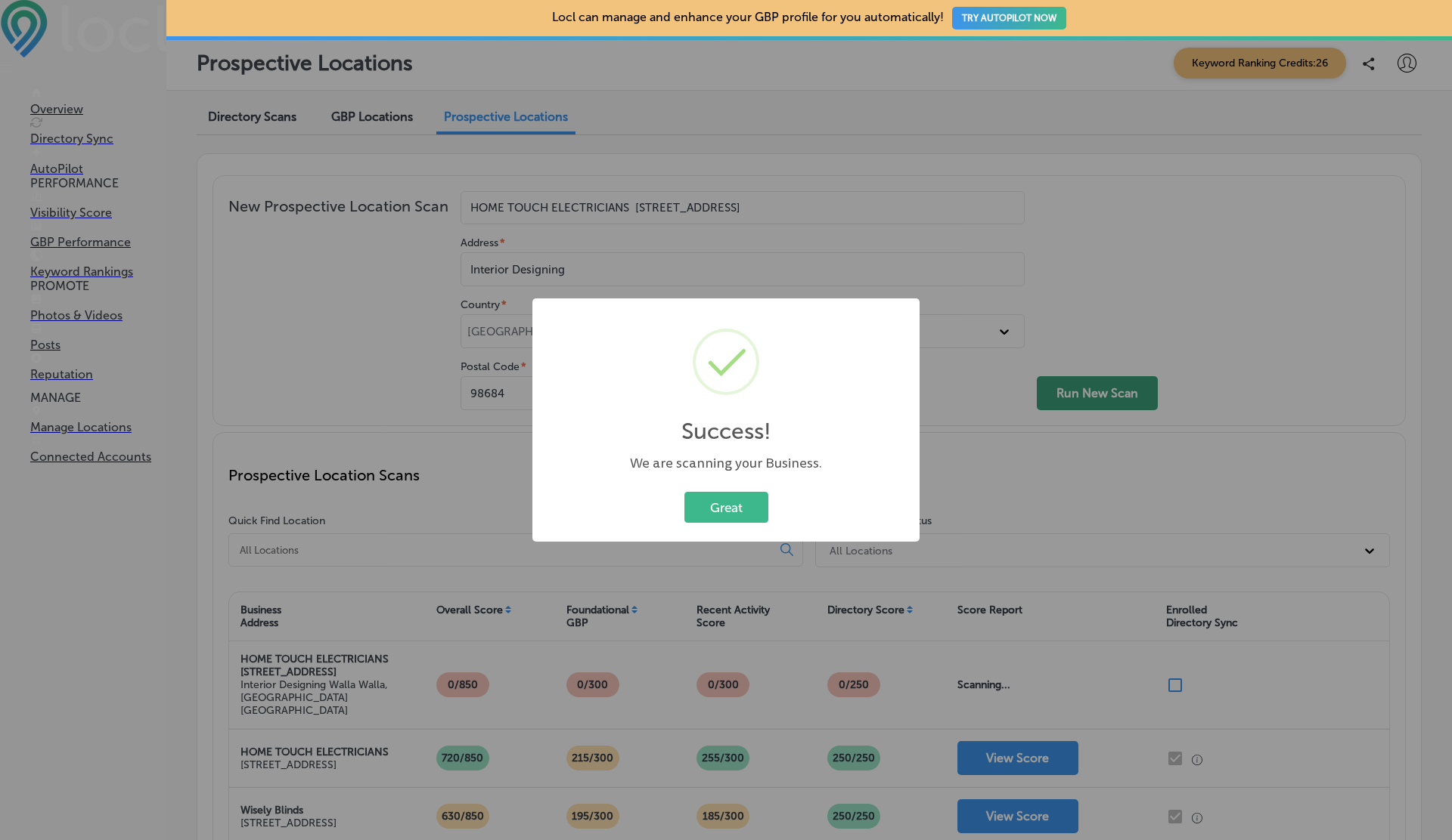
click at [684, 492] on button "Great" at bounding box center [726, 508] width 84 height 31
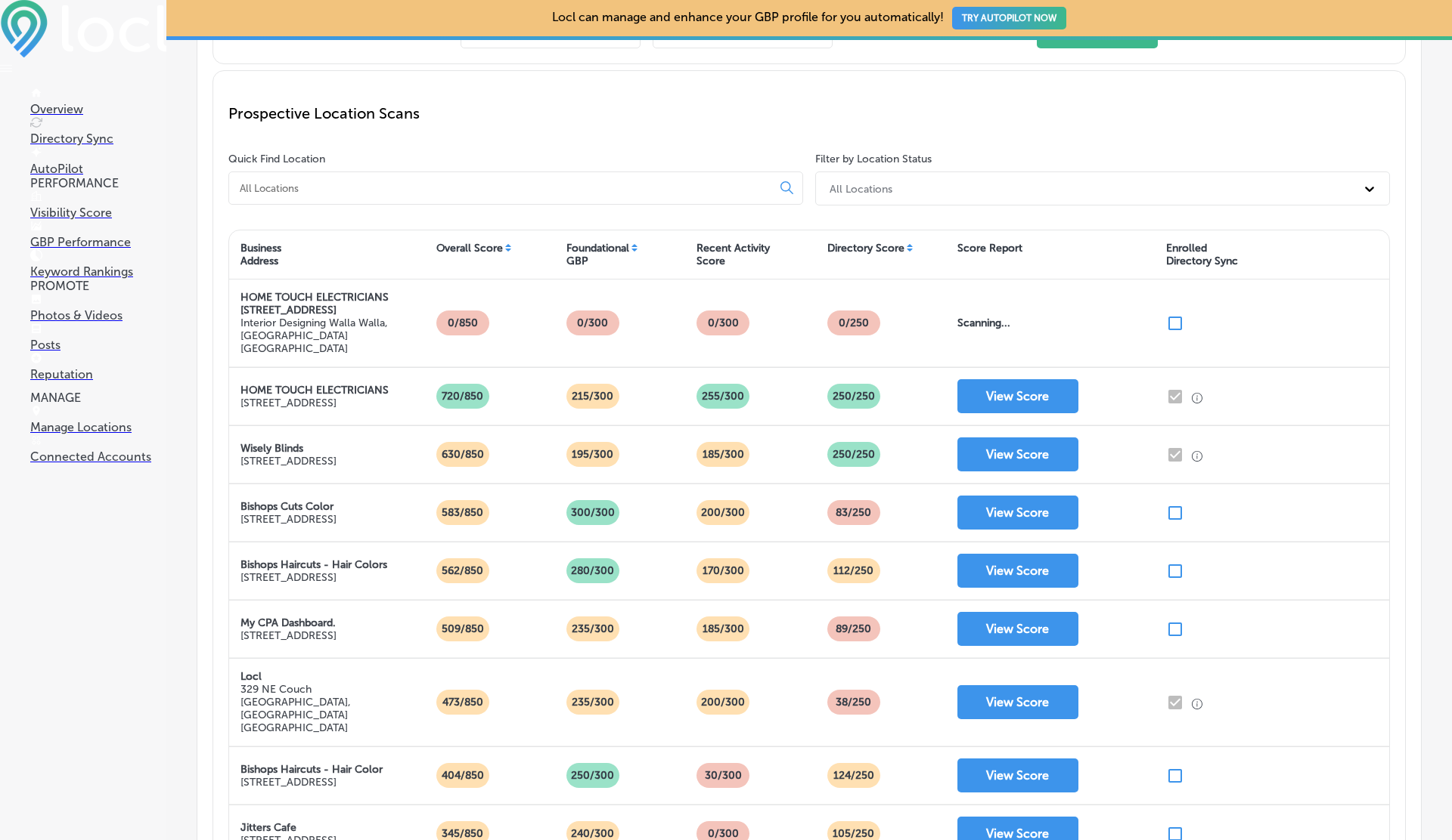
scroll to position [355, 0]
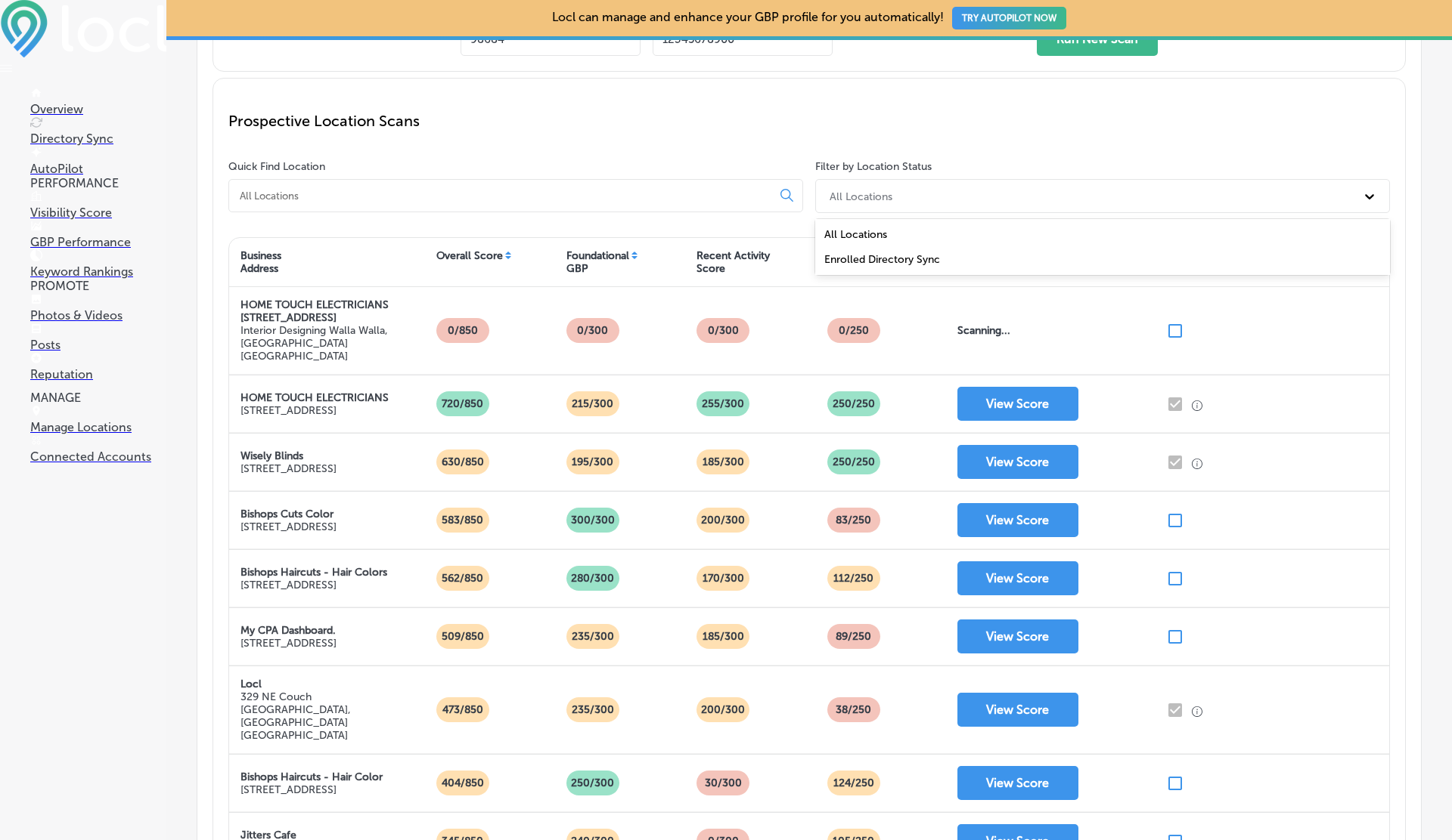
click at [871, 190] on div "All Locations" at bounding box center [861, 197] width 63 height 13
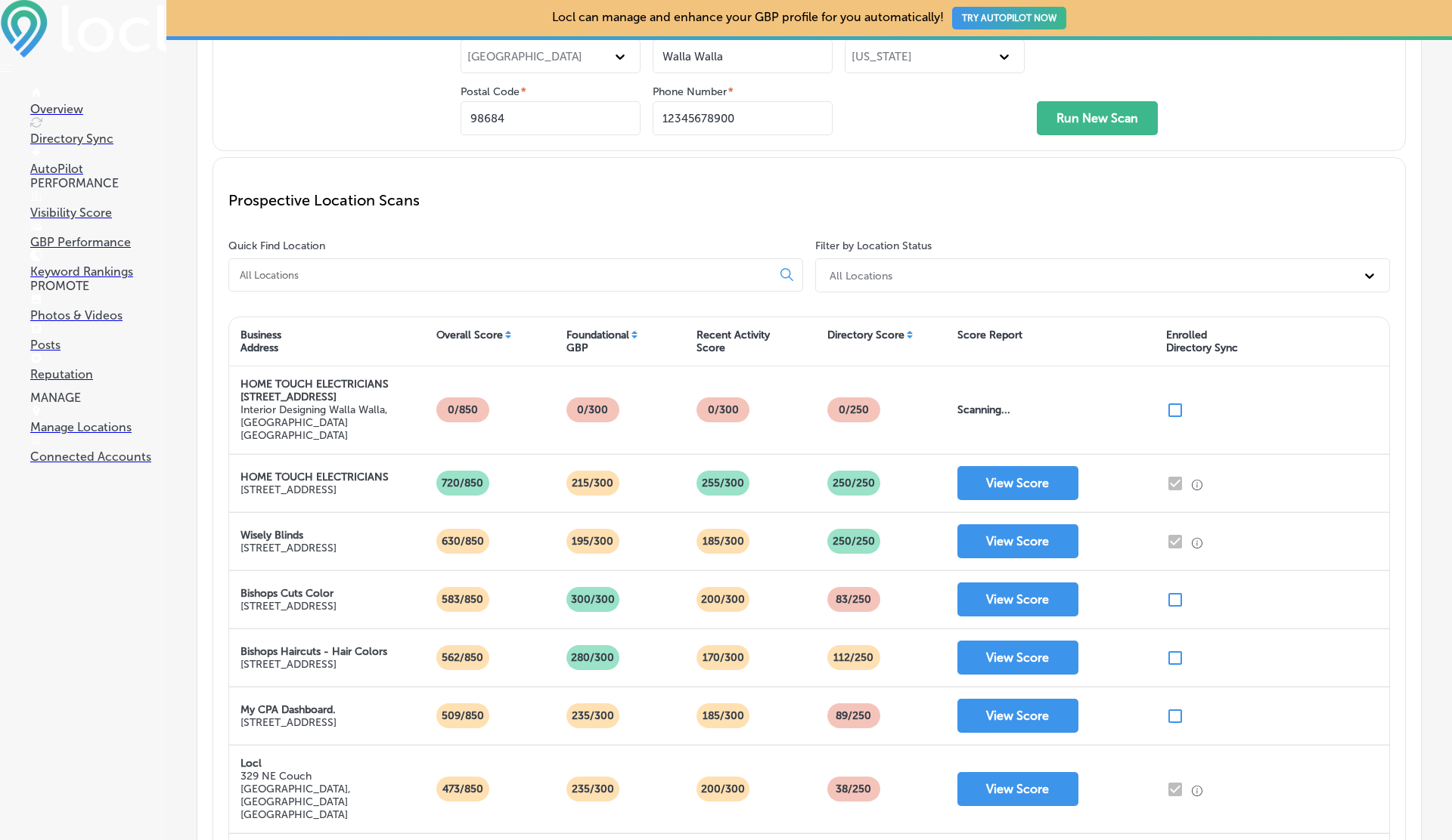
scroll to position [278, 0]
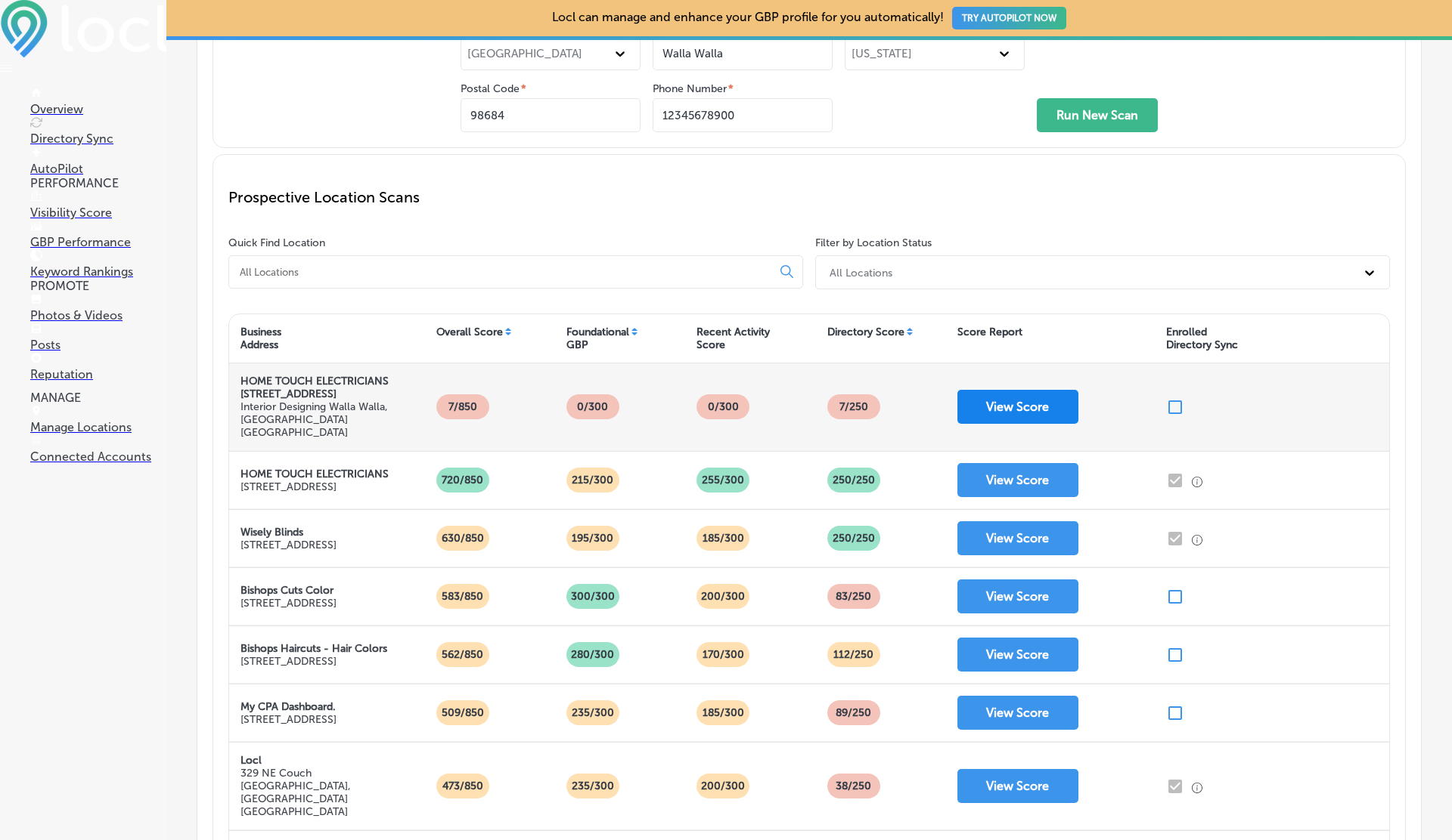
click at [1030, 395] on button "View Score" at bounding box center [1017, 406] width 121 height 34
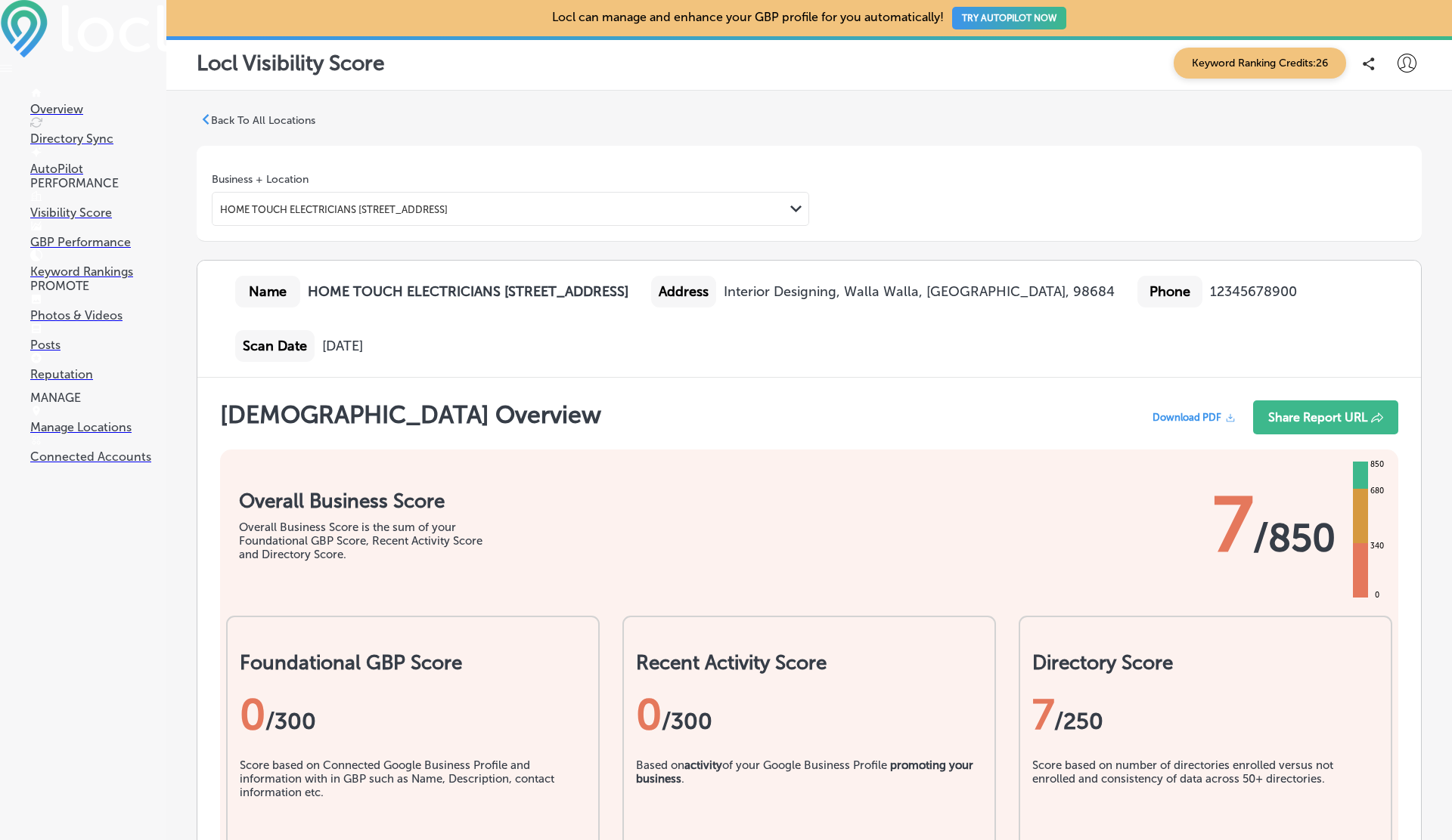
click at [1193, 415] on span "Download PDF" at bounding box center [1187, 418] width 69 height 12
click at [72, 464] on p "Connected Accounts" at bounding box center [98, 457] width 136 height 14
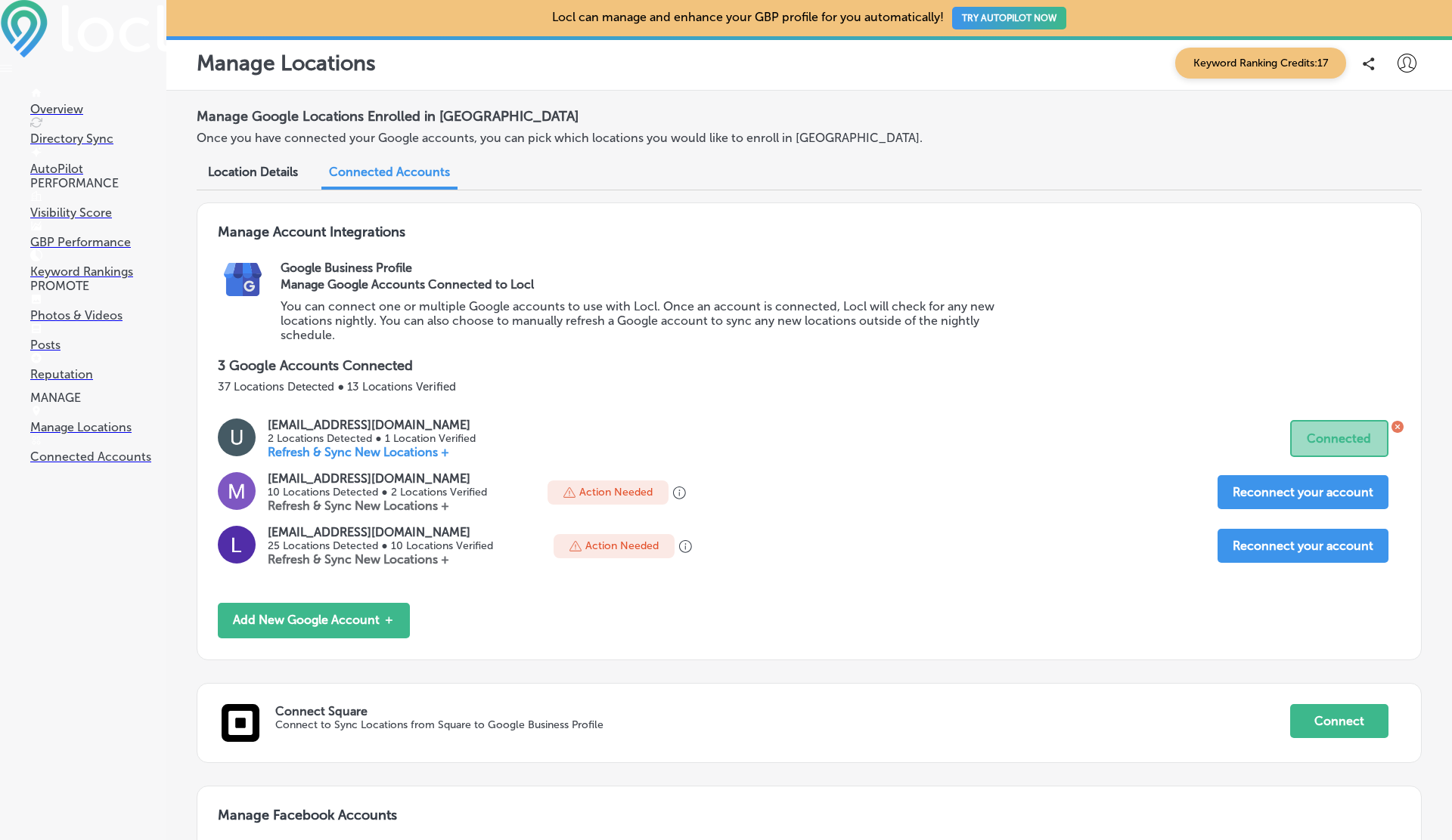
click at [1416, 62] on div at bounding box center [1406, 63] width 30 height 30
click at [1345, 187] on li "Log Out" at bounding box center [1379, 195] width 105 height 35
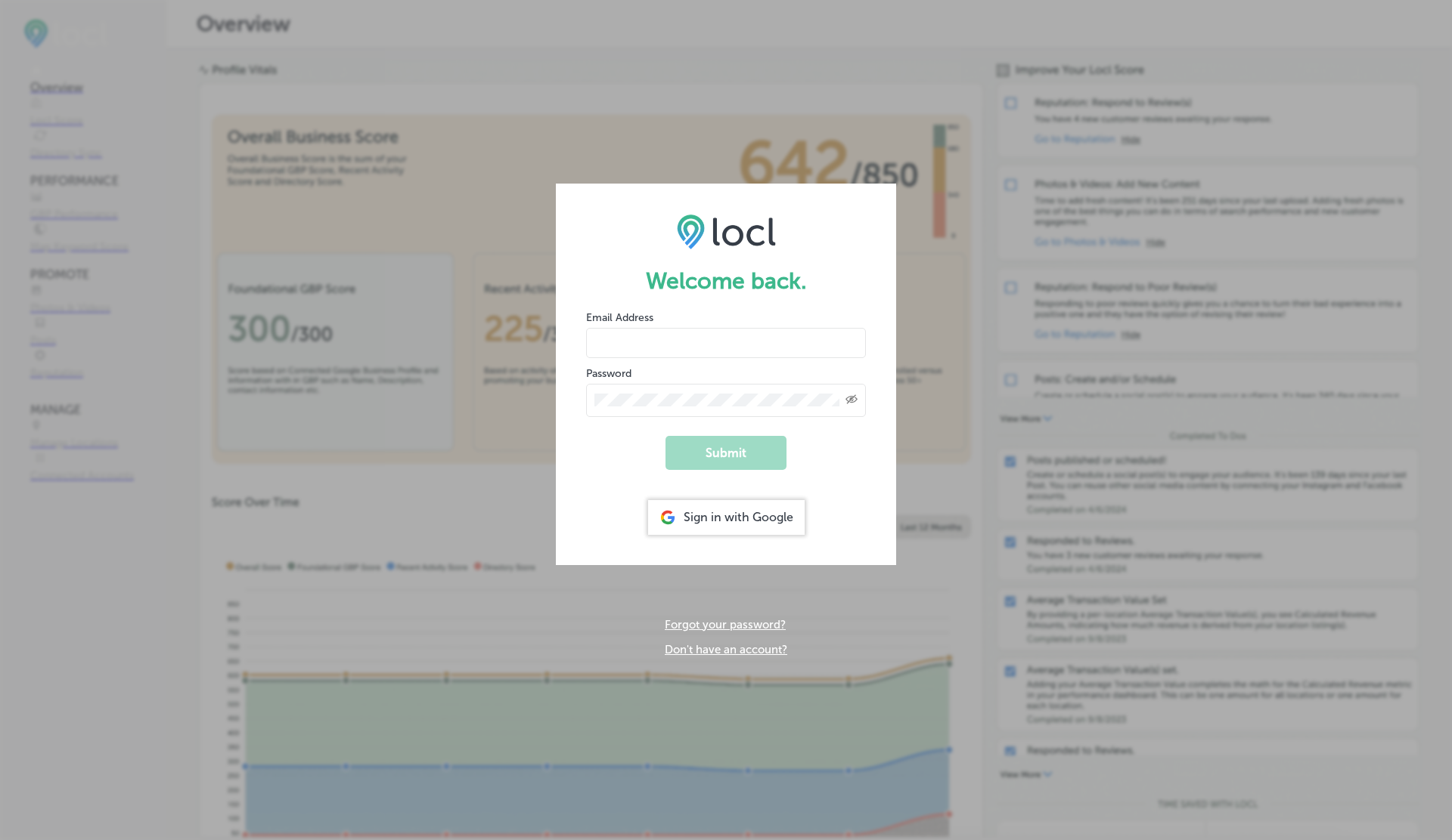
click at [686, 323] on div "Email Address" at bounding box center [726, 334] width 280 height 49
click at [686, 328] on input "email" at bounding box center [726, 343] width 280 height 30
type input "[EMAIL_ADDRESS][DOMAIN_NAME]"
click at [710, 458] on button "Submit" at bounding box center [725, 452] width 121 height 34
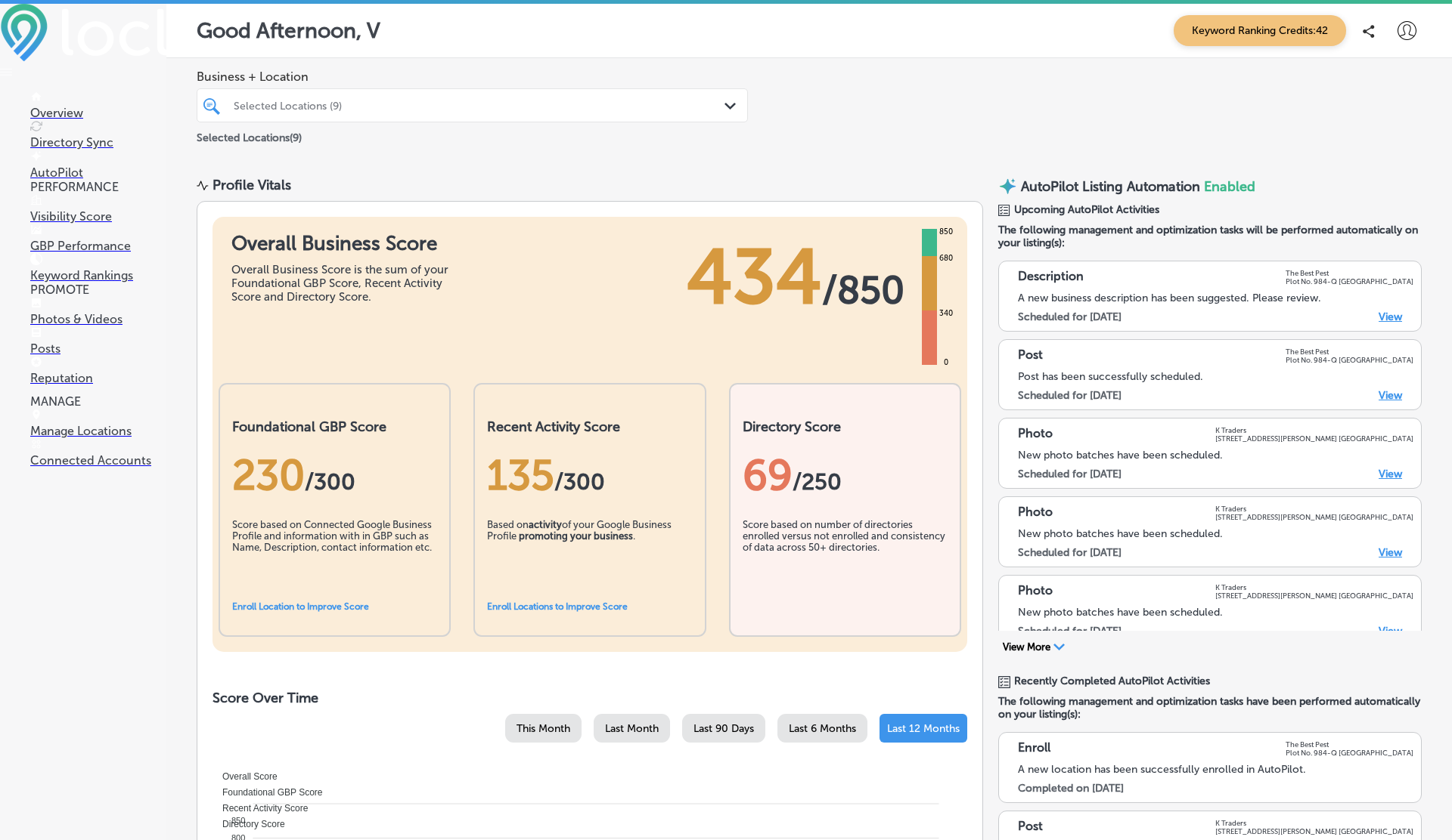
click at [66, 468] on p "Connected Accounts" at bounding box center [98, 460] width 136 height 14
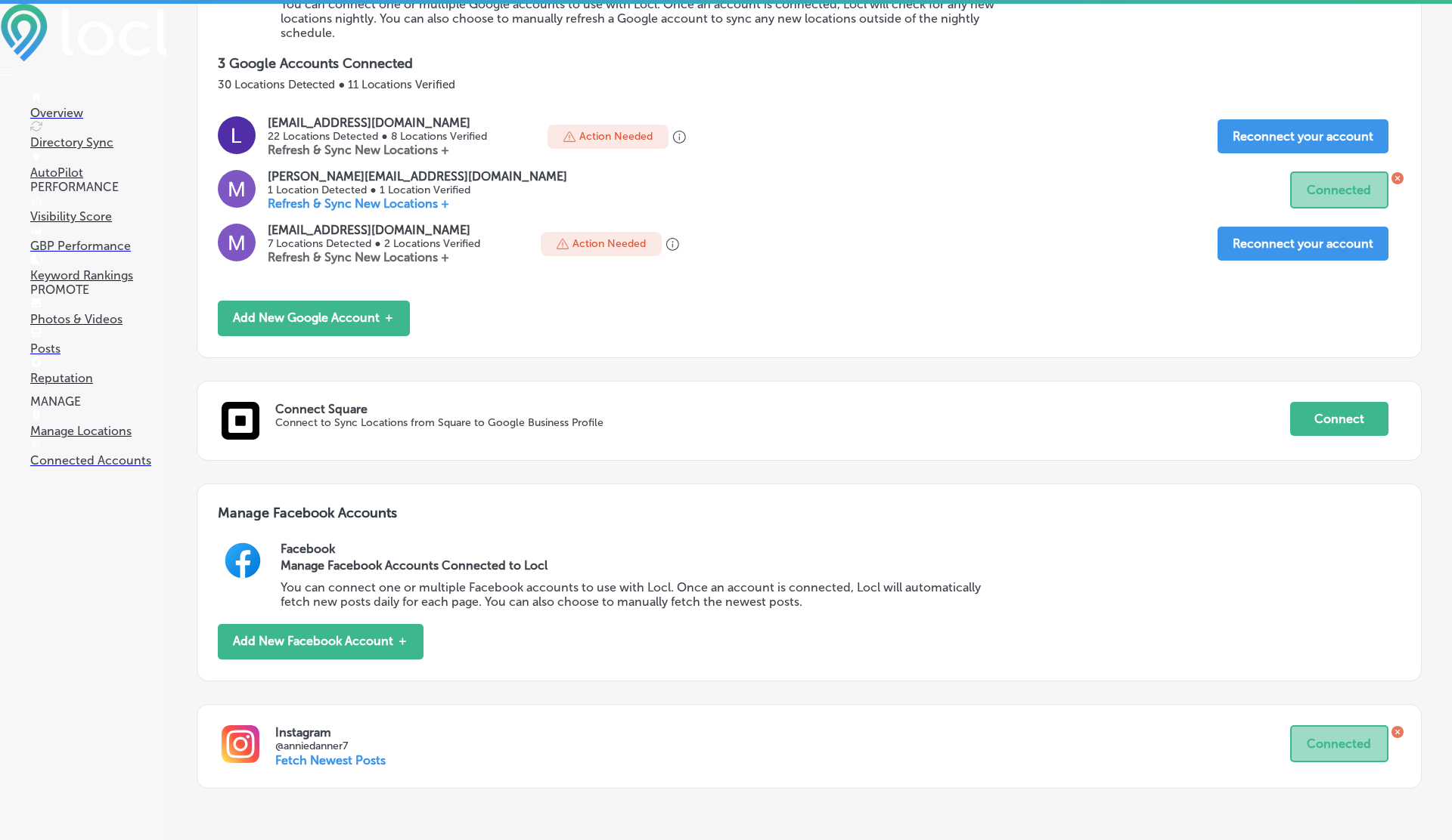
scroll to position [339, 0]
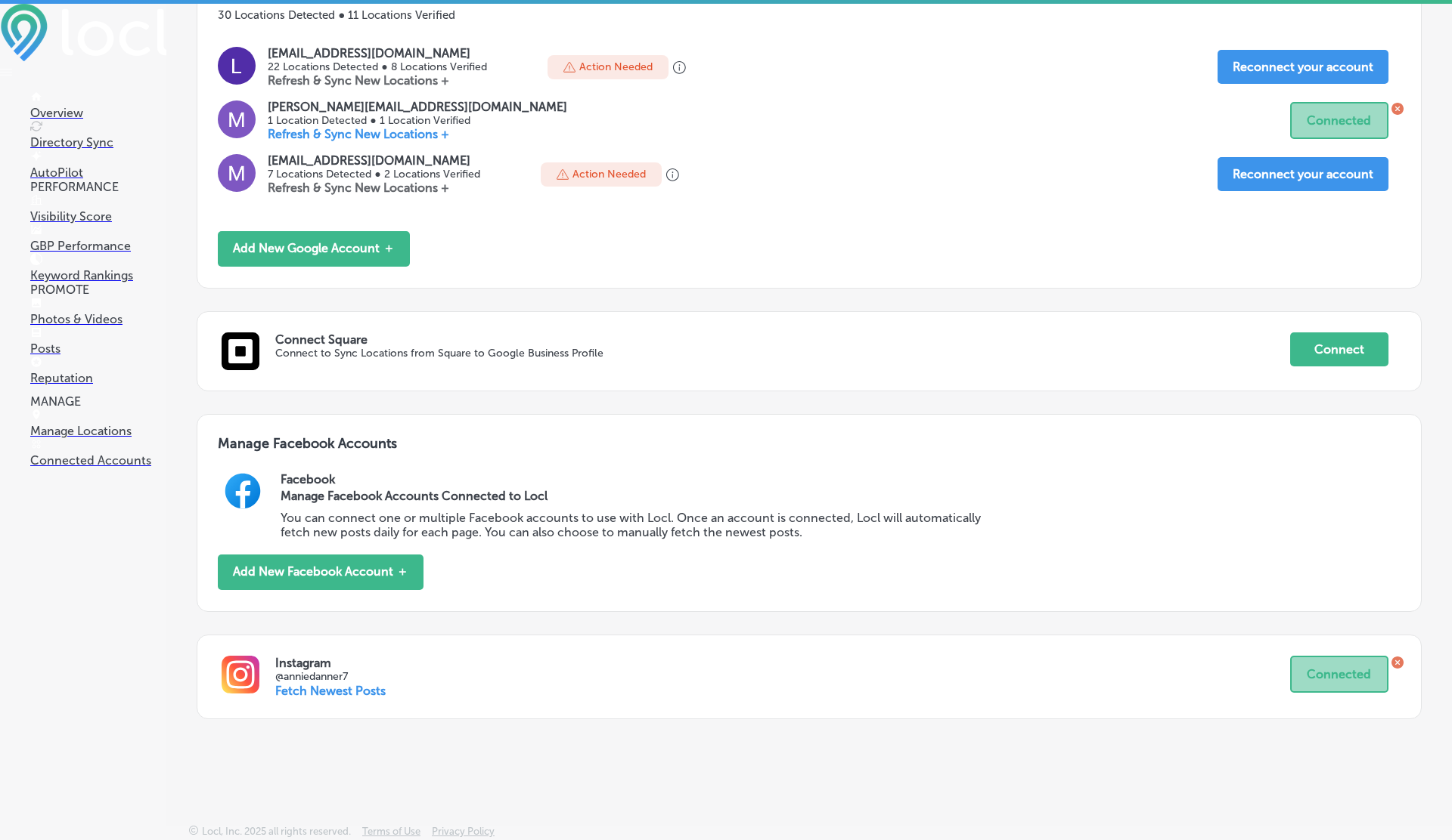
click at [54, 356] on p "Posts" at bounding box center [98, 348] width 136 height 14
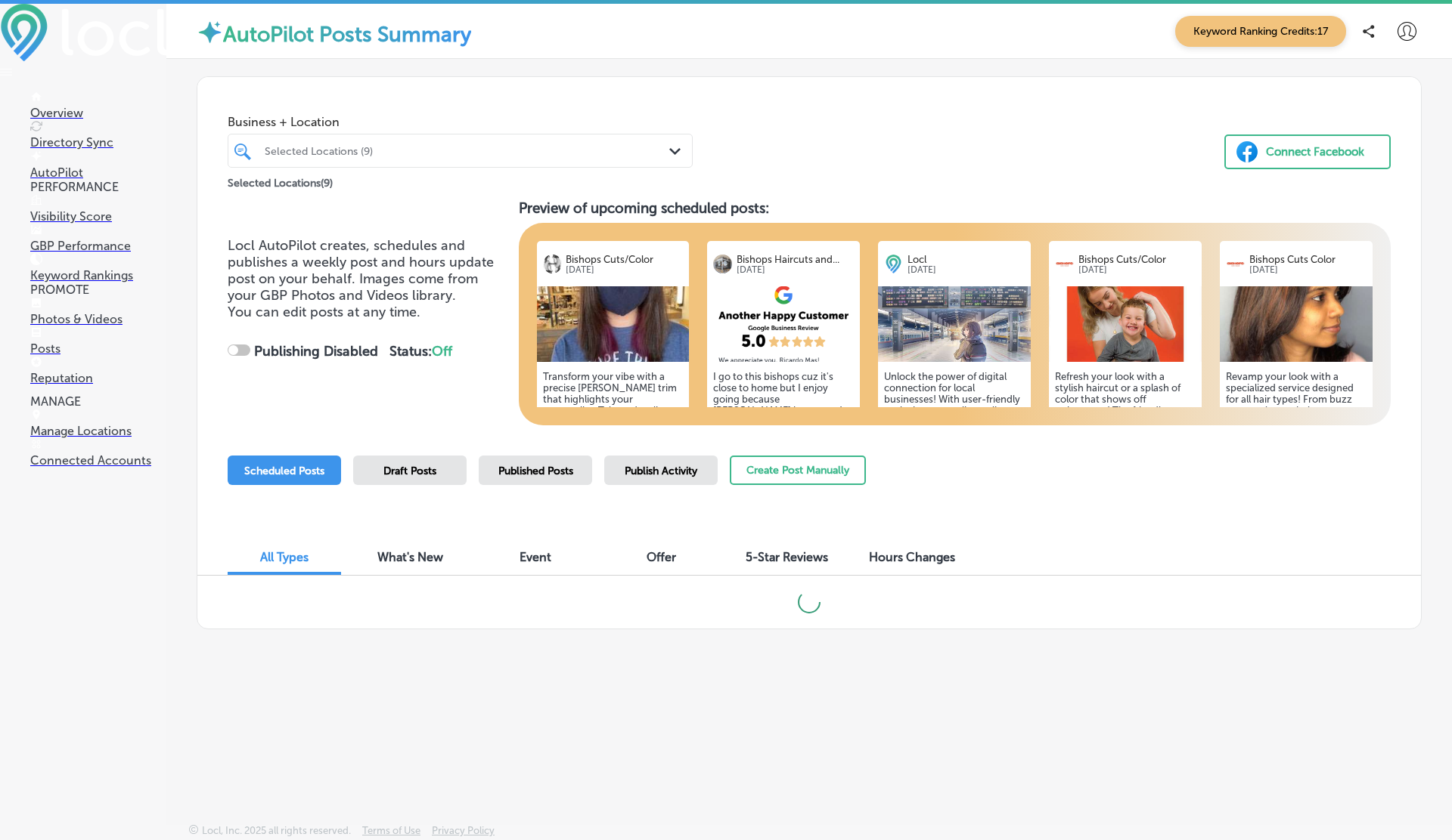
click at [515, 467] on span "Published Posts" at bounding box center [535, 471] width 75 height 13
click at [356, 148] on div "Selected Locations (9)" at bounding box center [467, 151] width 406 height 13
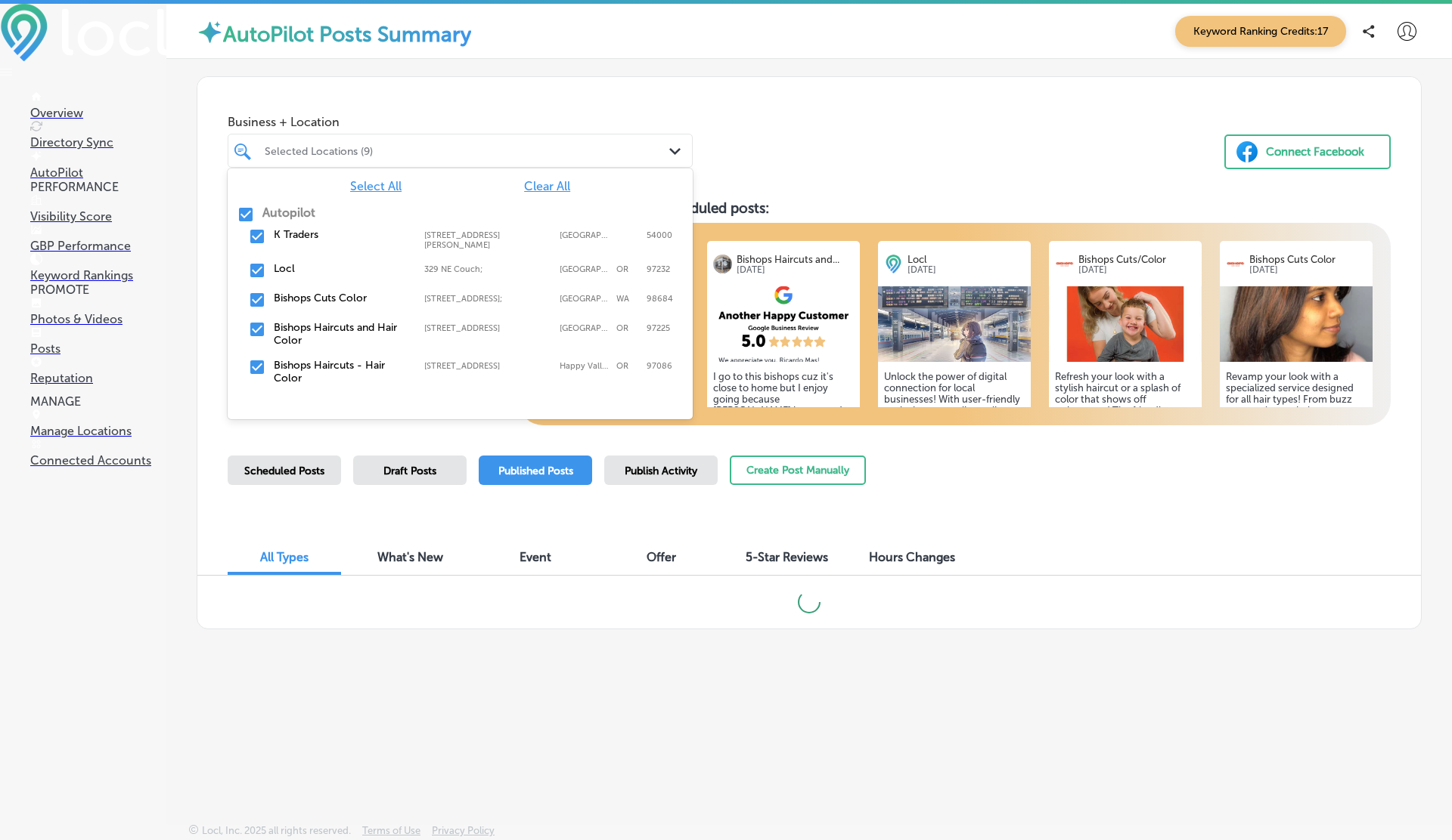
click at [356, 148] on div "Selected Locations (9)" at bounding box center [467, 151] width 406 height 13
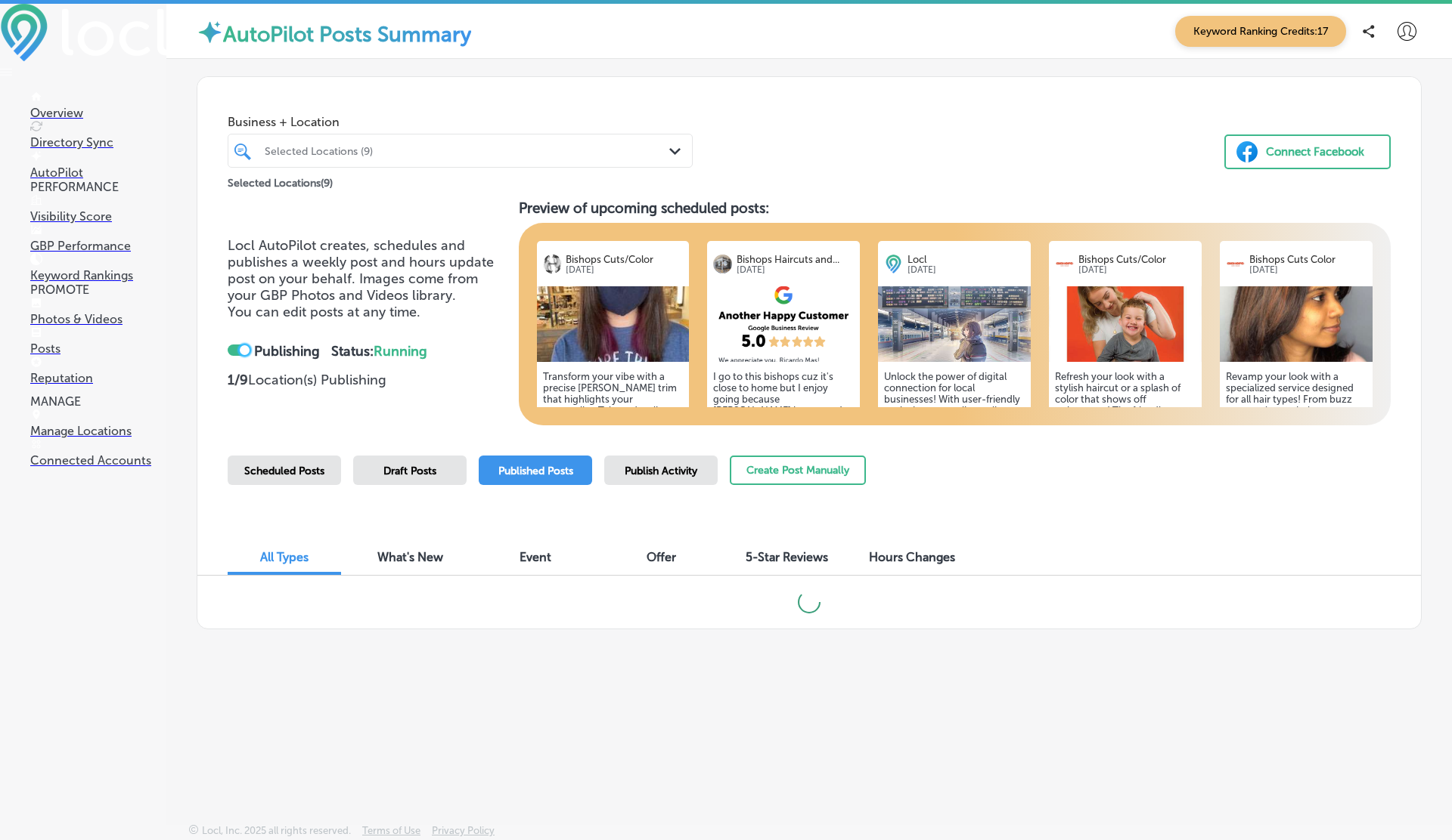
click at [241, 350] on div at bounding box center [244, 350] width 10 height 10
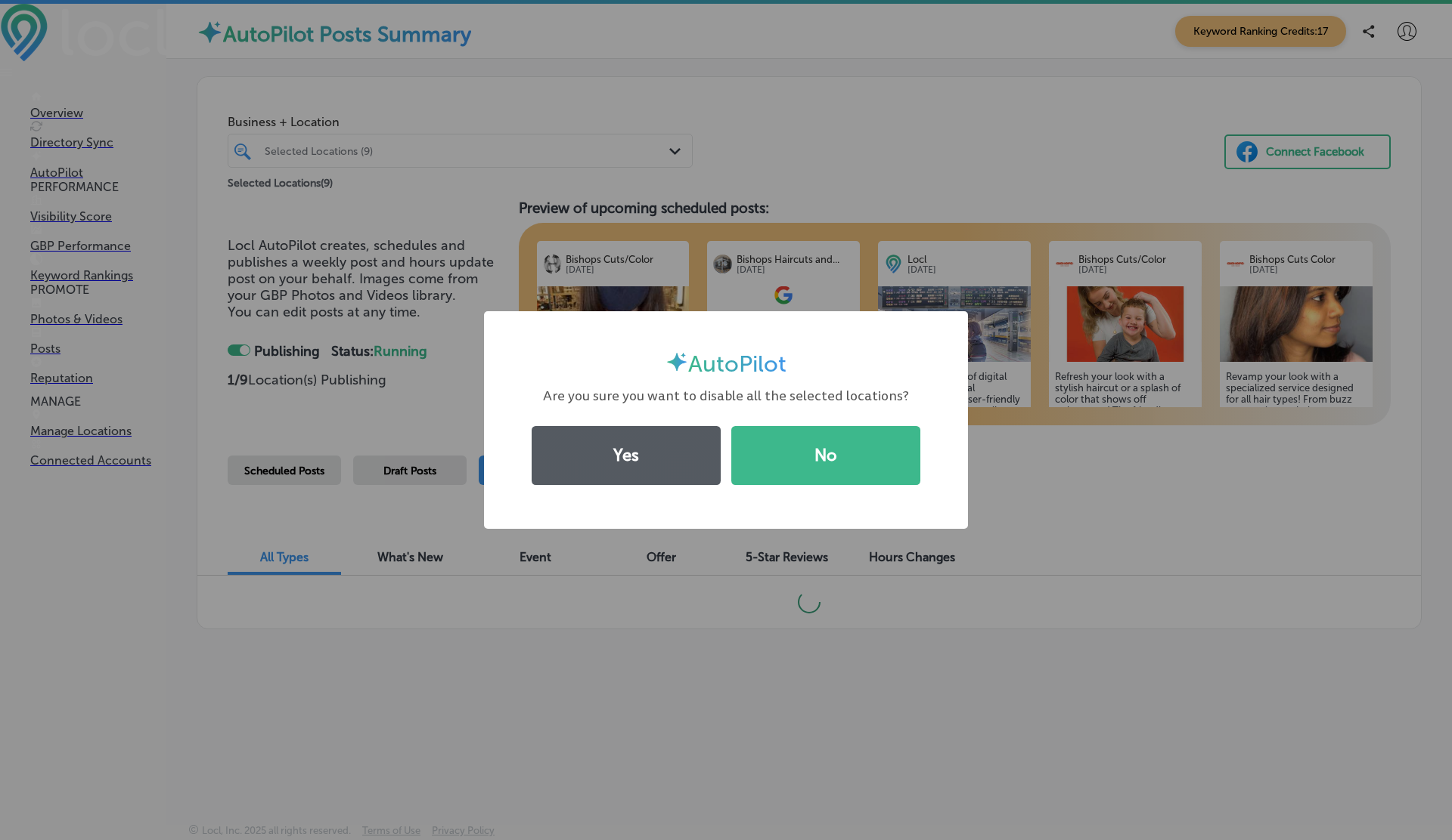
click at [604, 449] on button "Yes" at bounding box center [626, 456] width 189 height 59
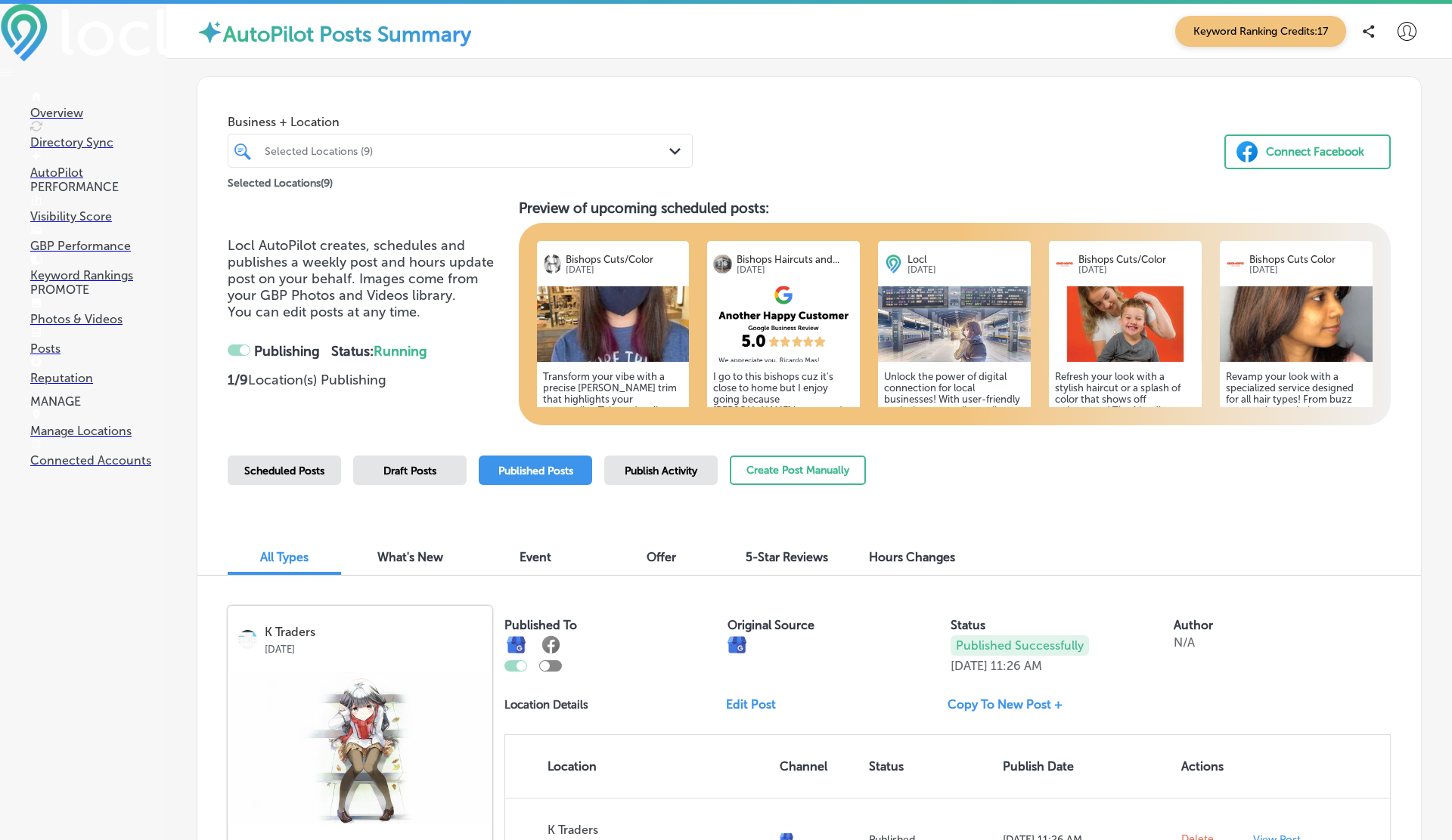
checkbox input "false"
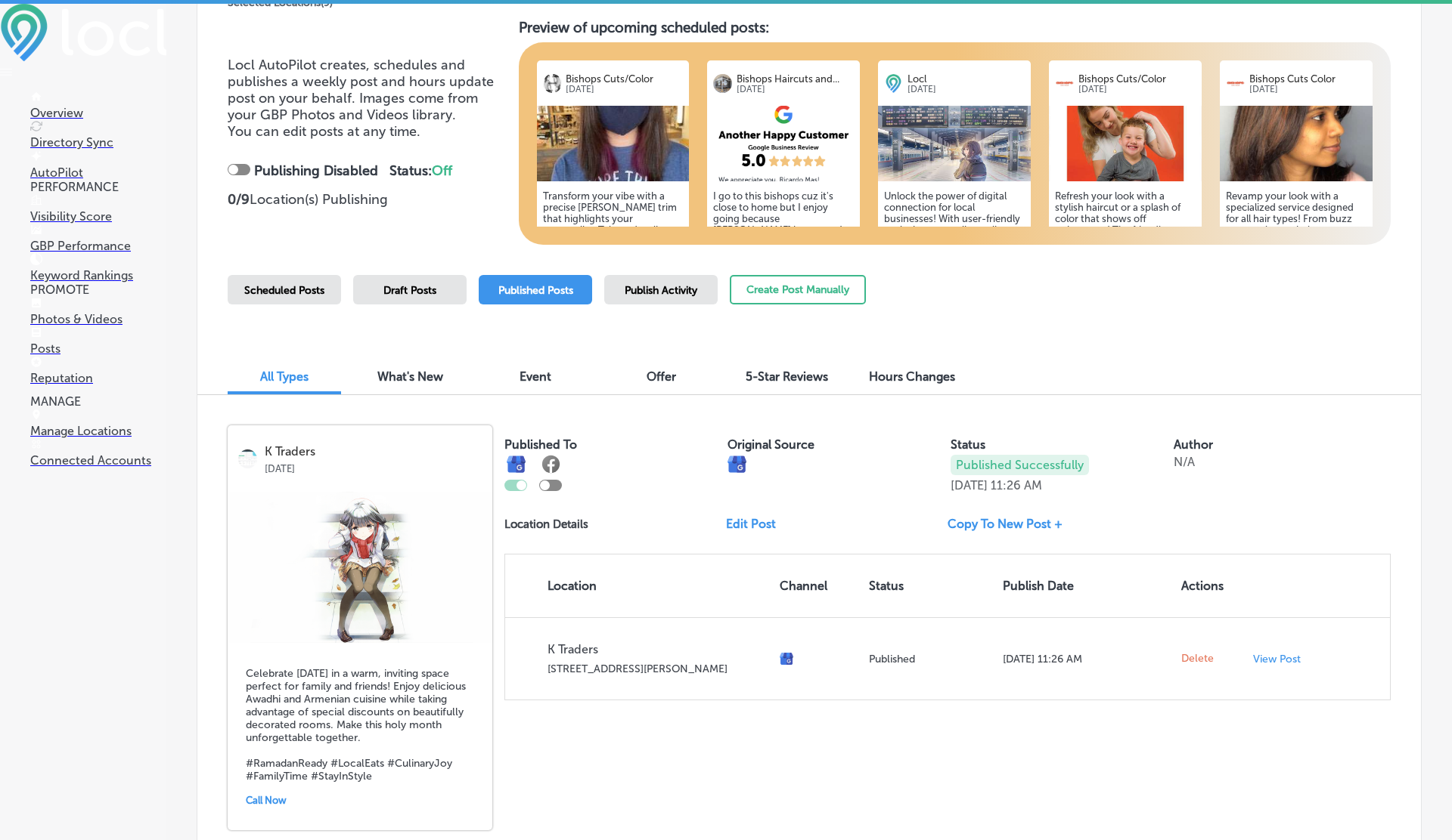
scroll to position [181, 0]
click at [746, 517] on link "Edit Post" at bounding box center [756, 522] width 62 height 14
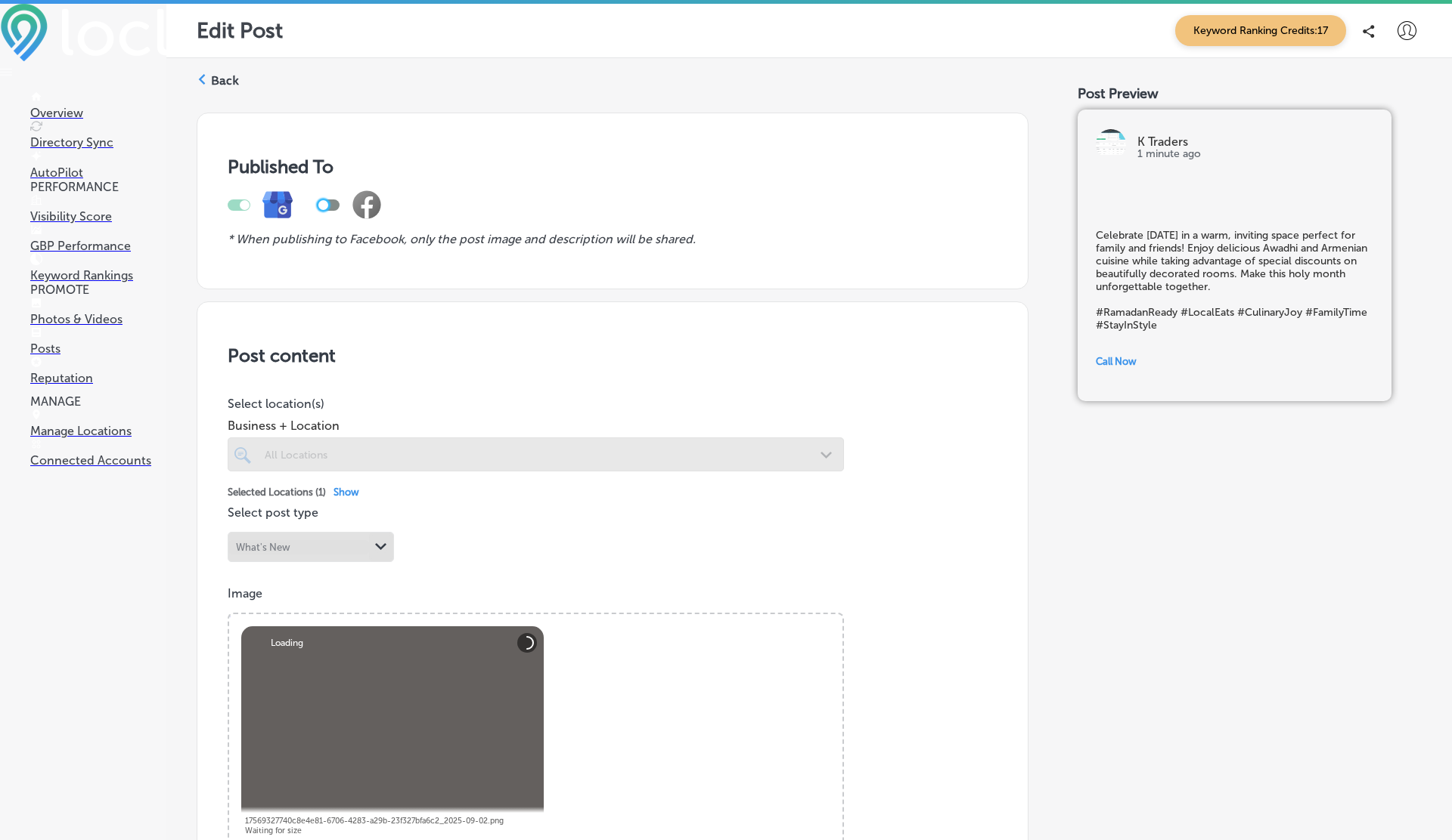
click at [325, 202] on div at bounding box center [323, 205] width 10 height 10
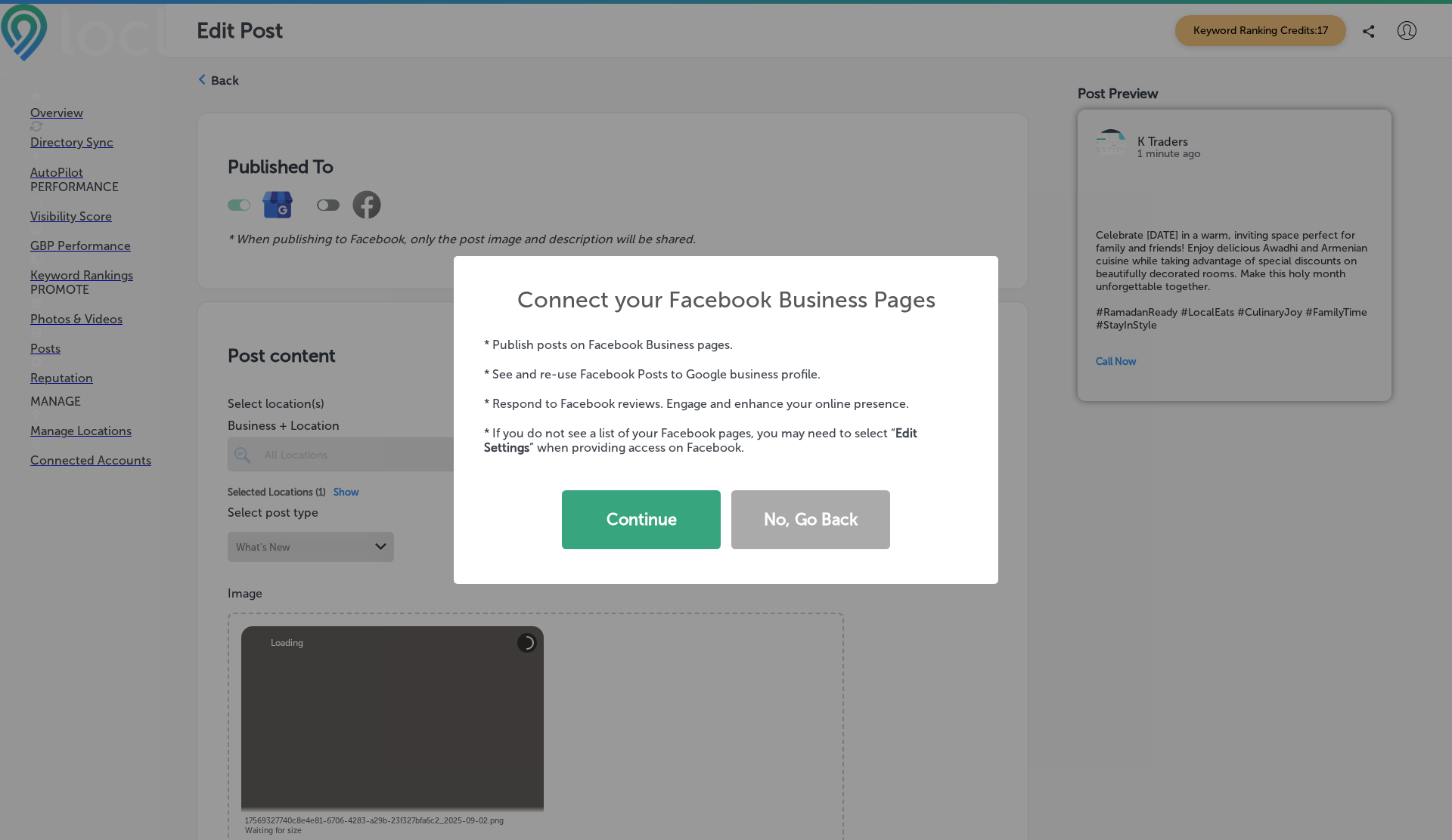
click at [644, 513] on button "Continue" at bounding box center [640, 520] width 159 height 59
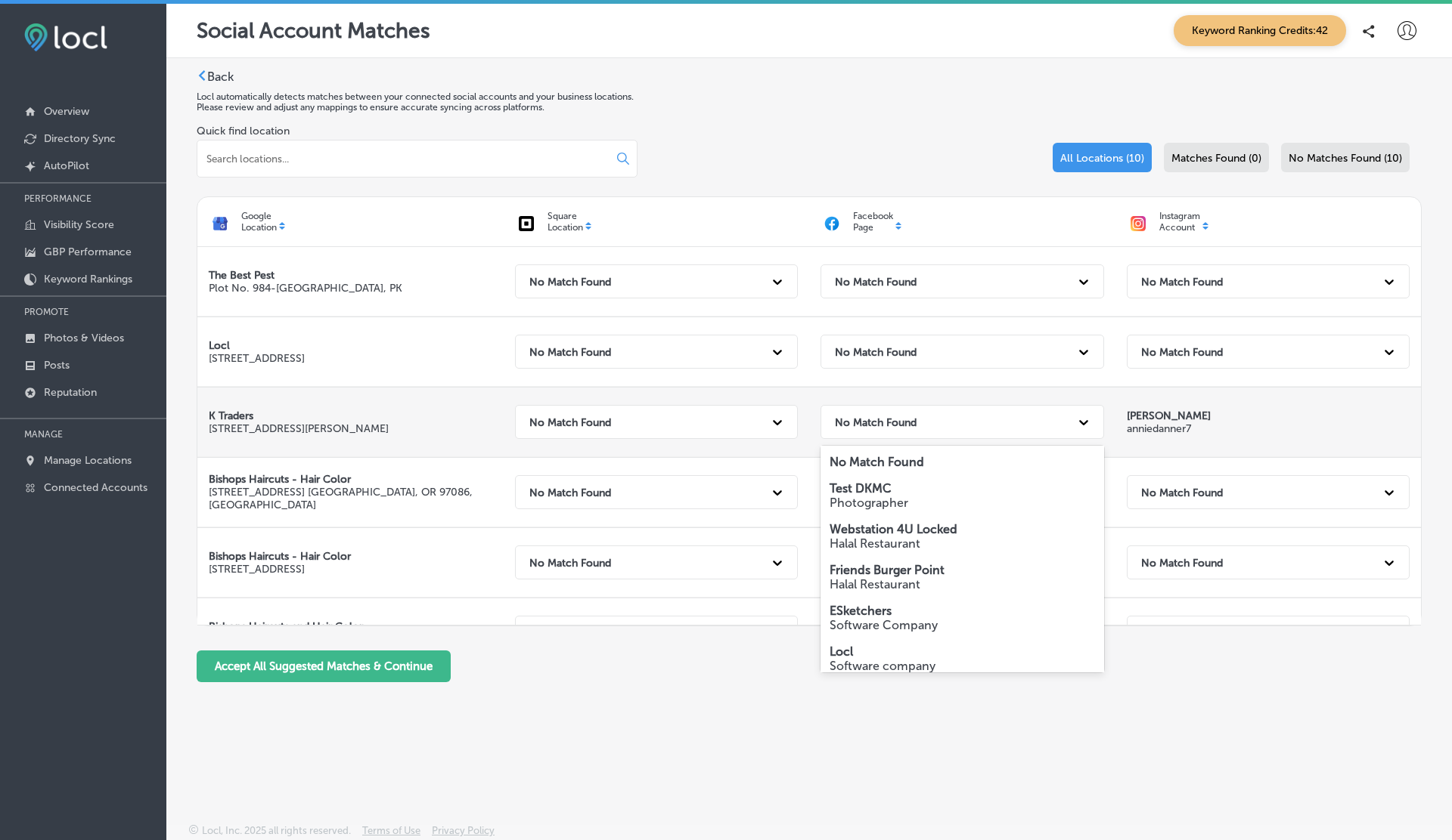
click at [941, 416] on div "No Match Found" at bounding box center [948, 422] width 243 height 31
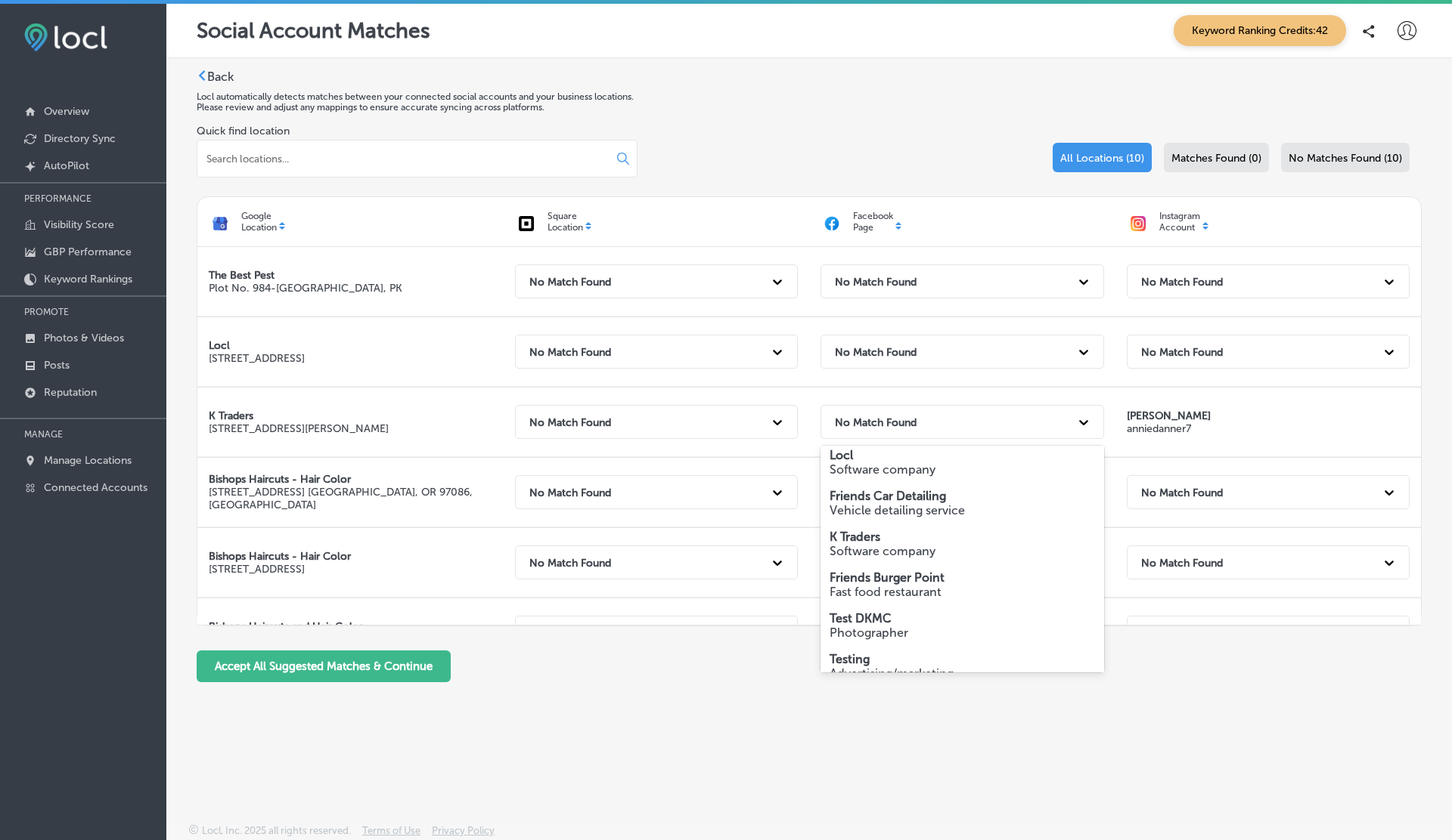
scroll to position [214, 0]
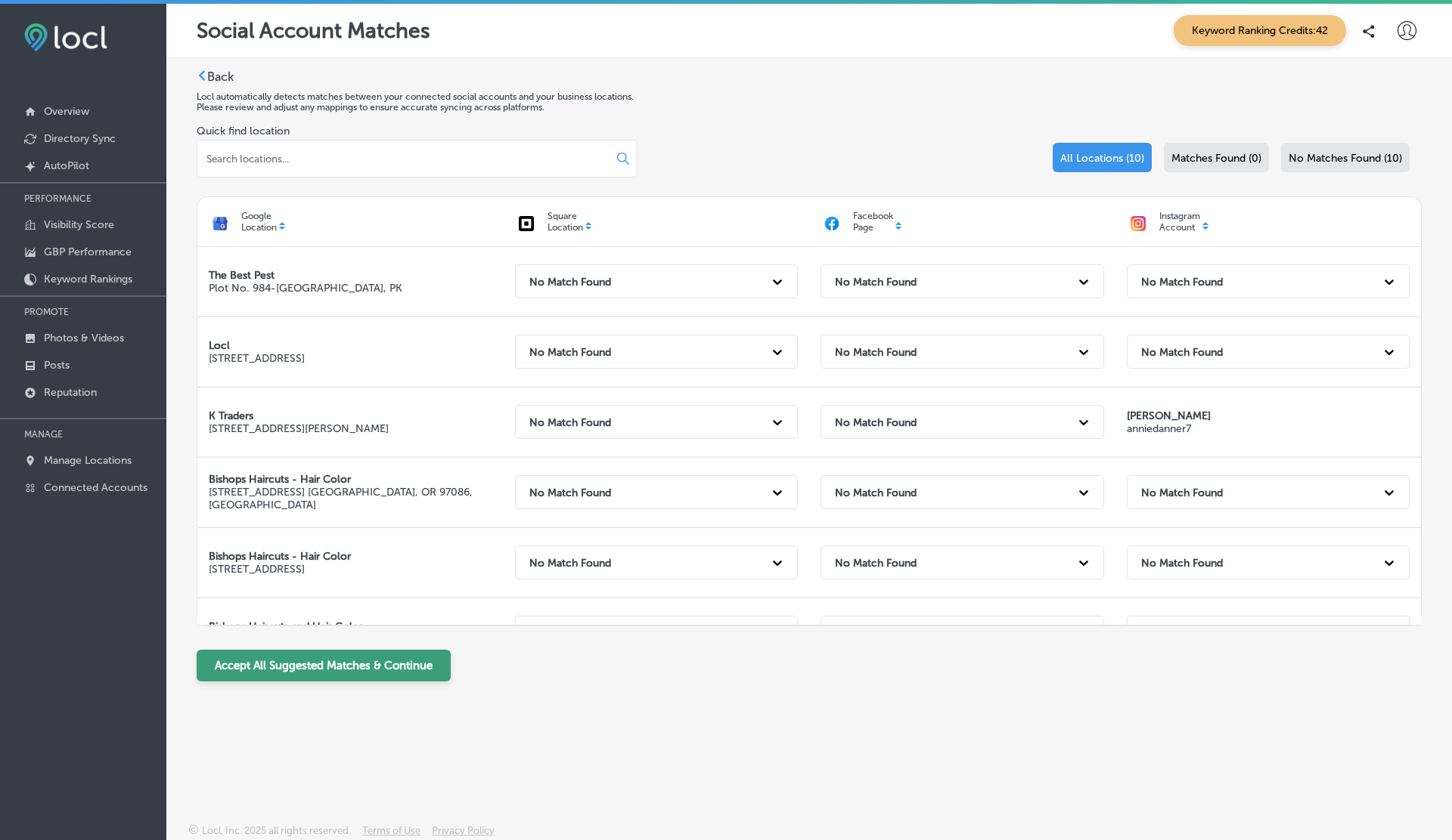
click at [342, 671] on button "Accept All Suggested Matches & Continue" at bounding box center [323, 666] width 254 height 32
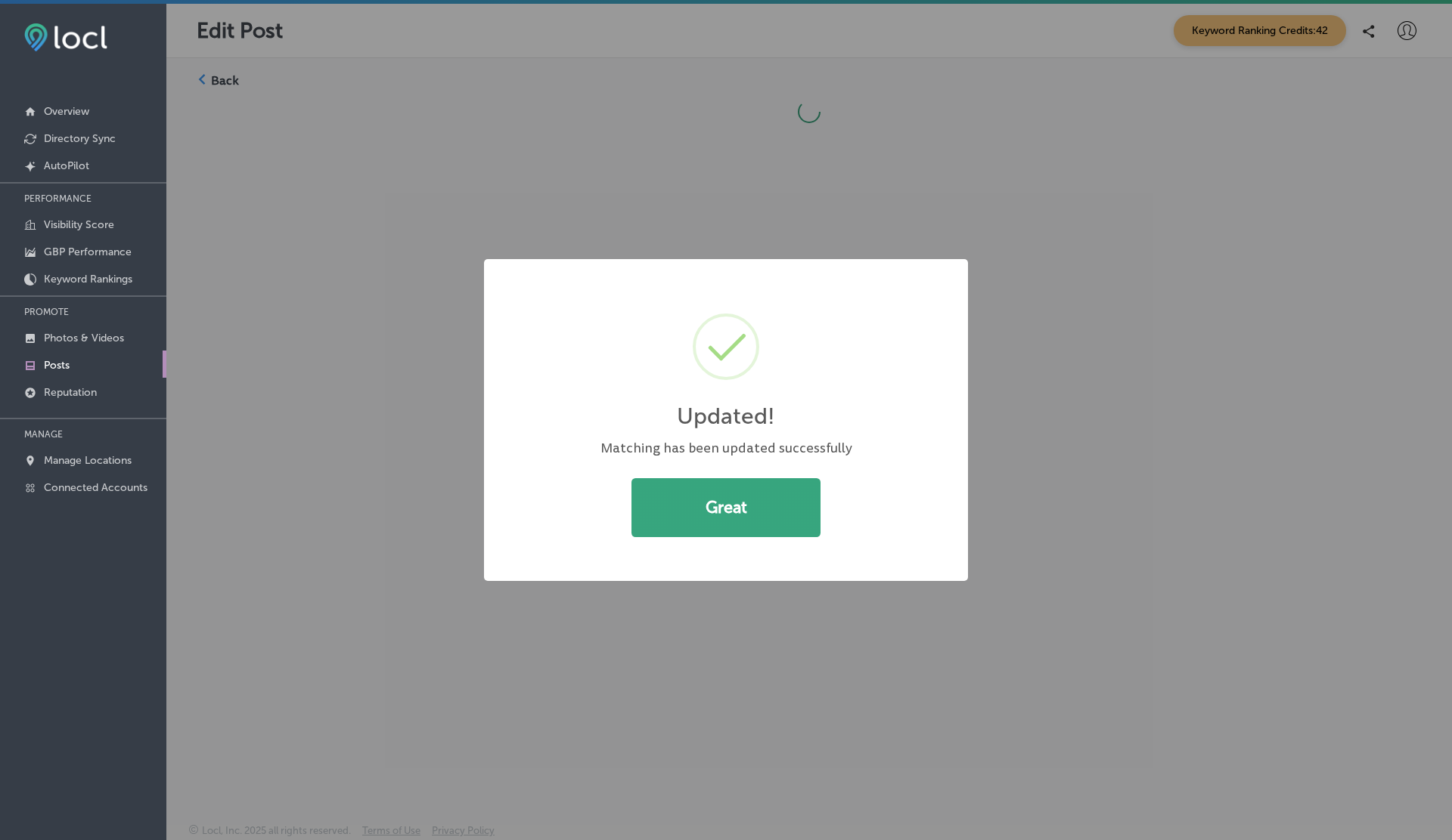
click at [715, 522] on button "Great" at bounding box center [726, 508] width 189 height 59
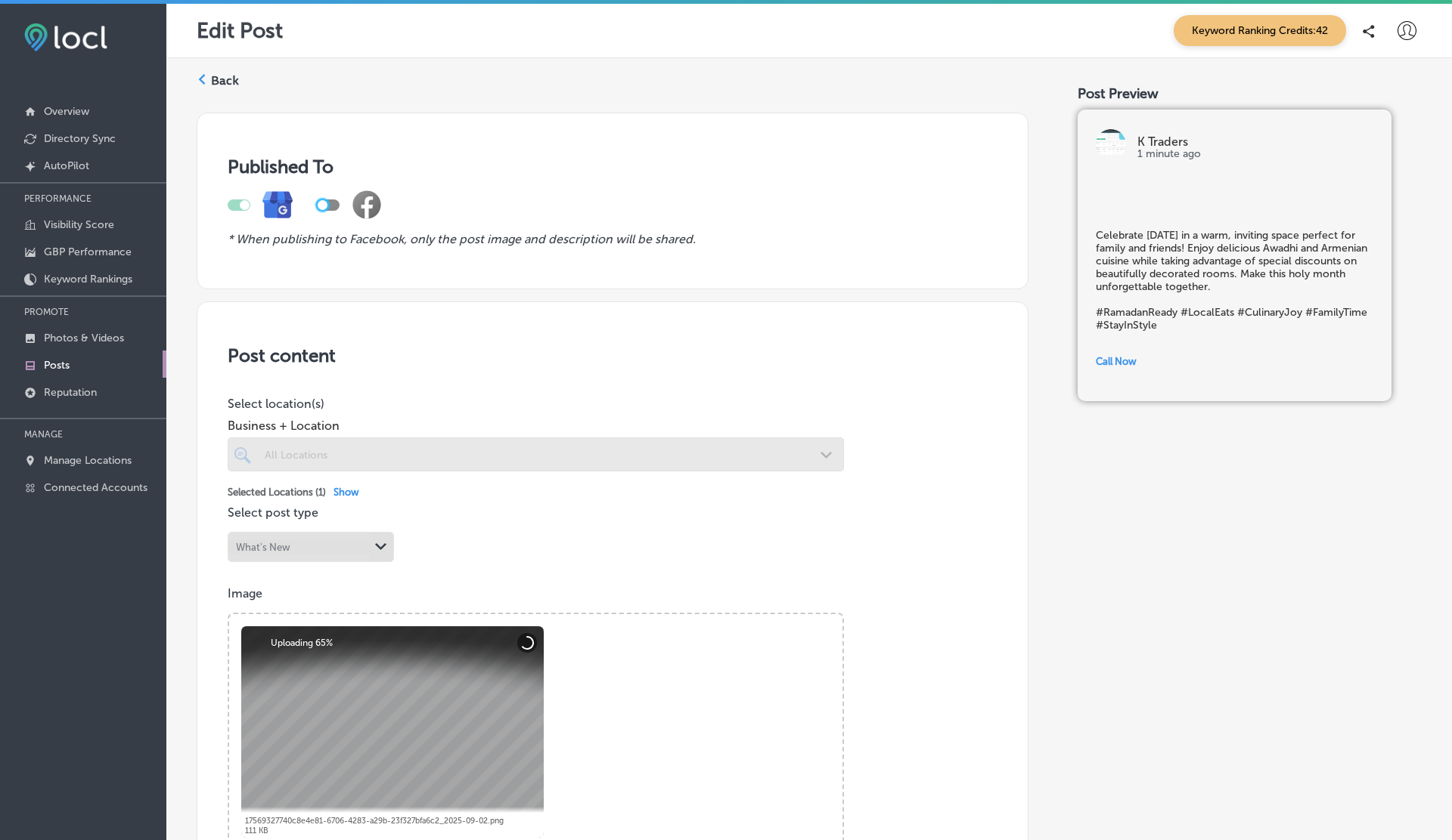
click at [324, 203] on div at bounding box center [323, 205] width 10 height 10
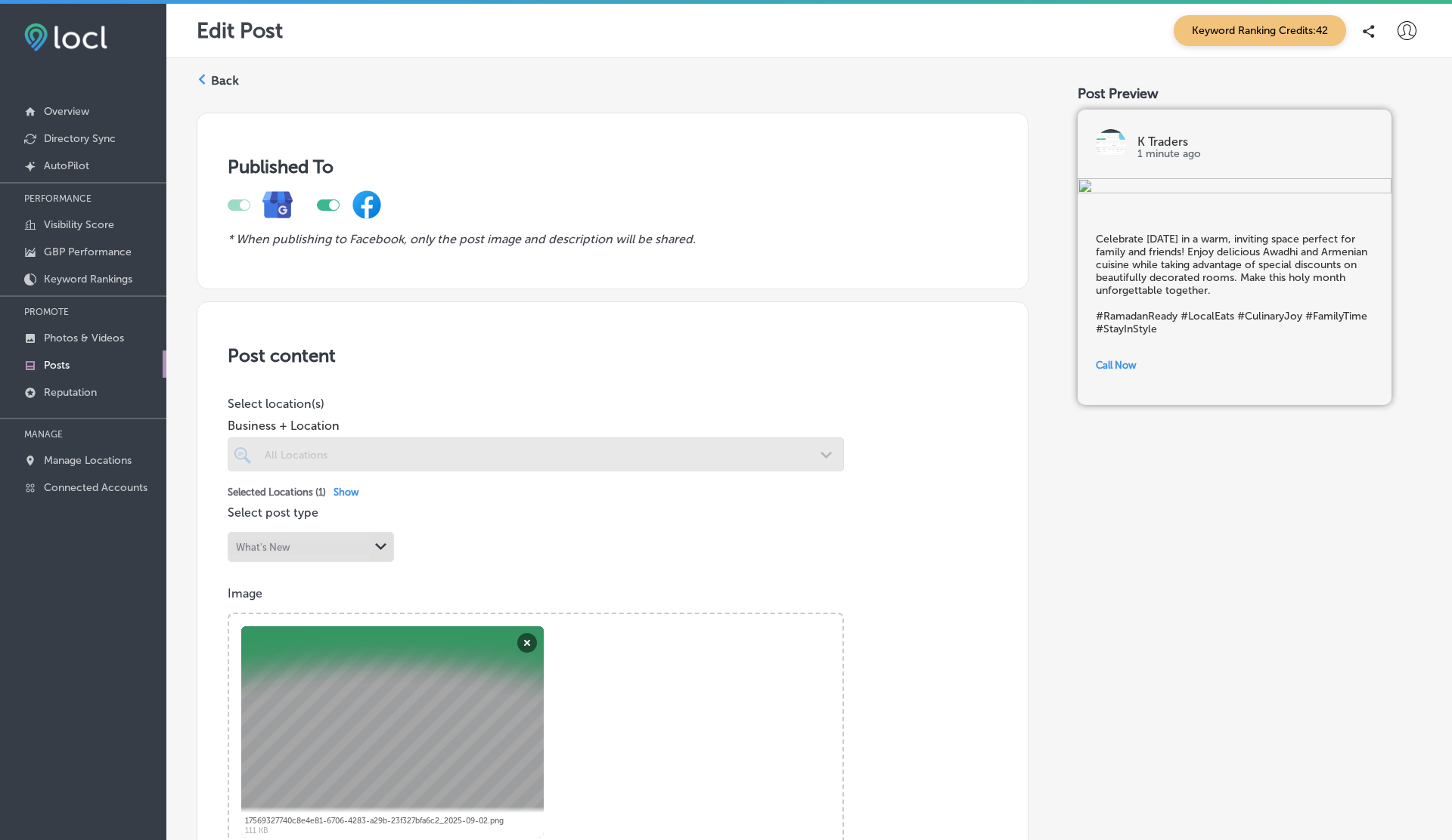
click at [324, 203] on div at bounding box center [328, 205] width 23 height 12
checkbox input "false"
click at [228, 76] on label "Back" at bounding box center [225, 81] width 28 height 16
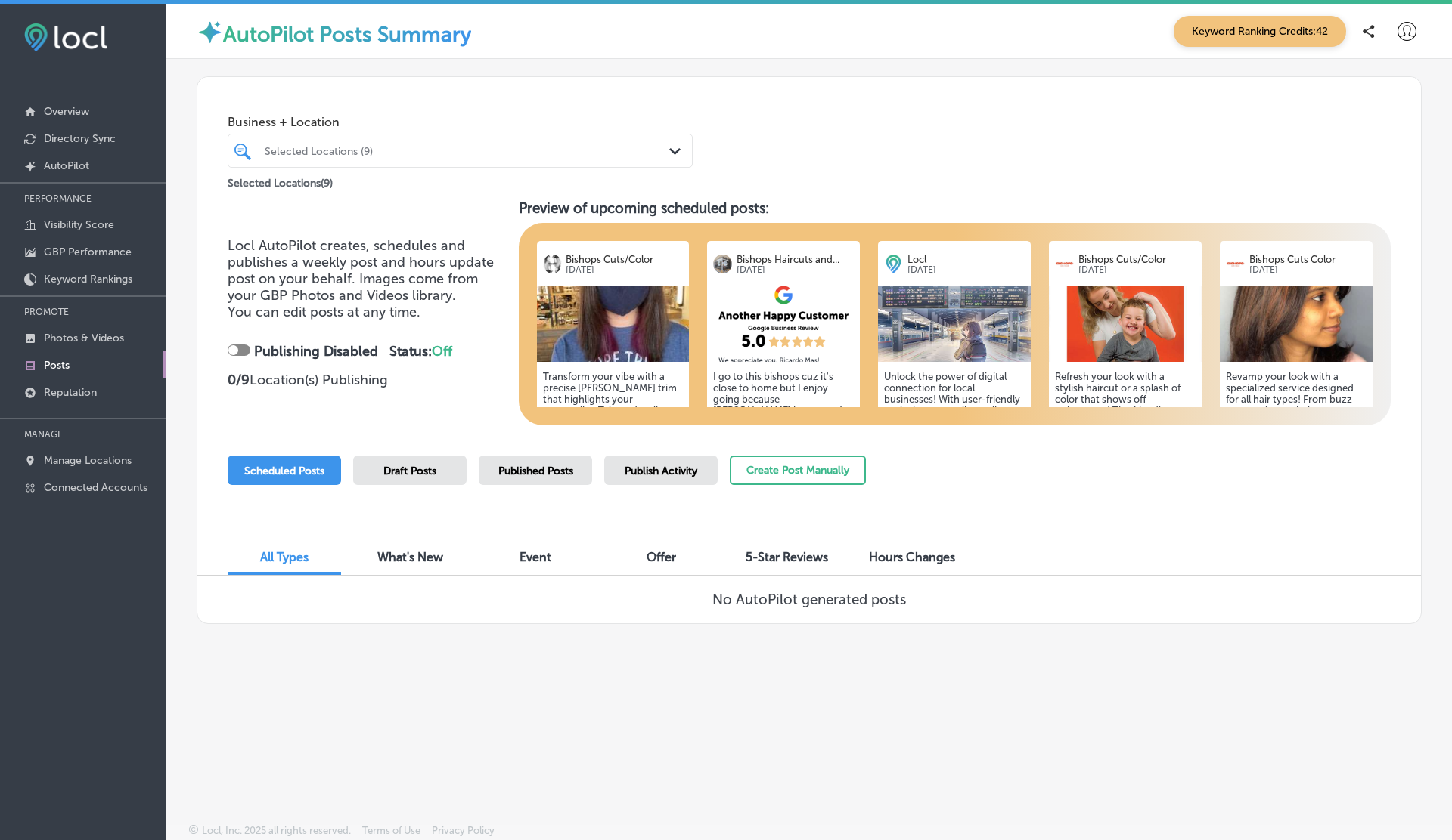
click at [387, 143] on div at bounding box center [440, 151] width 355 height 21
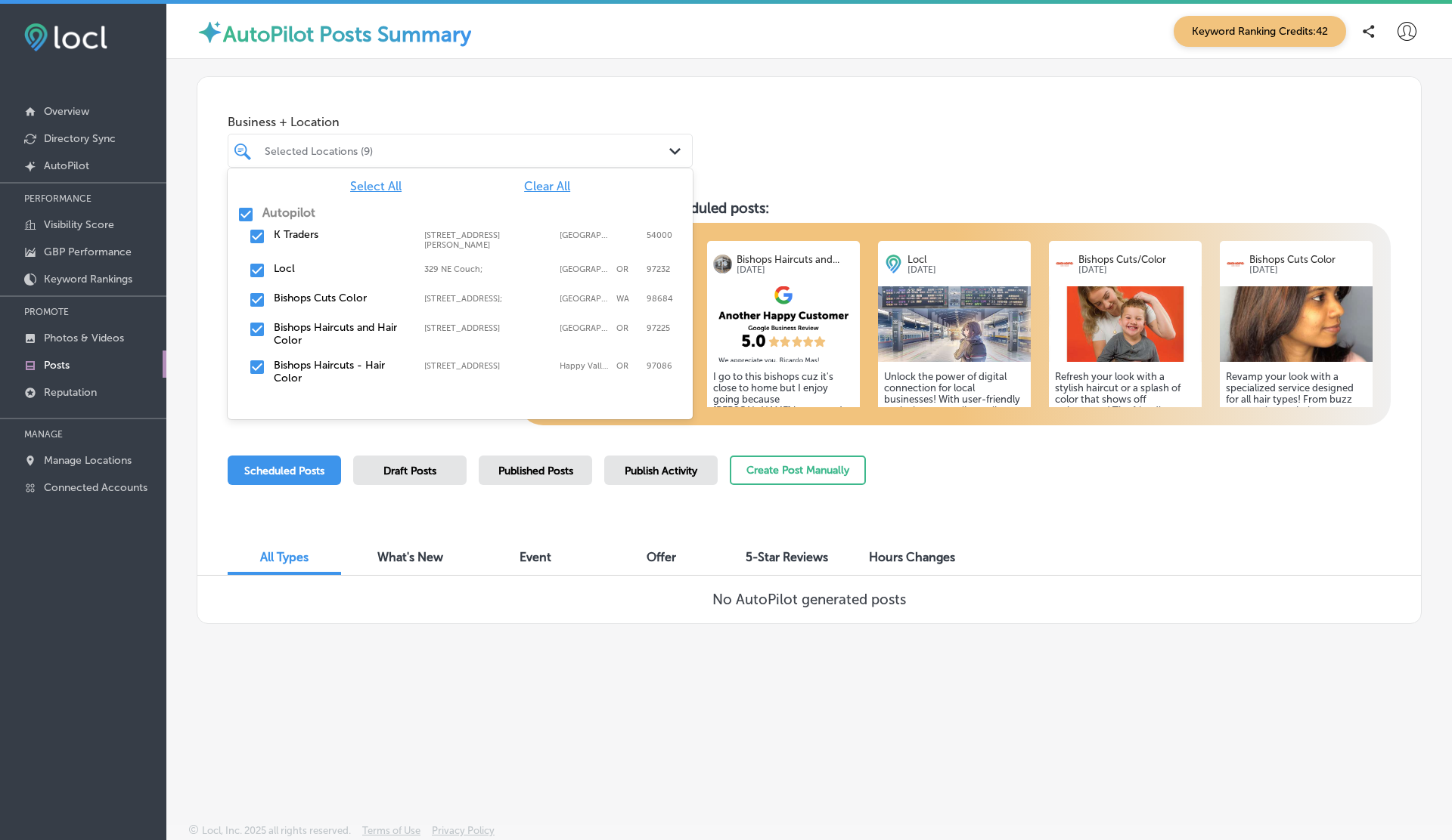
click at [291, 212] on label "Autopilot" at bounding box center [289, 212] width 53 height 14
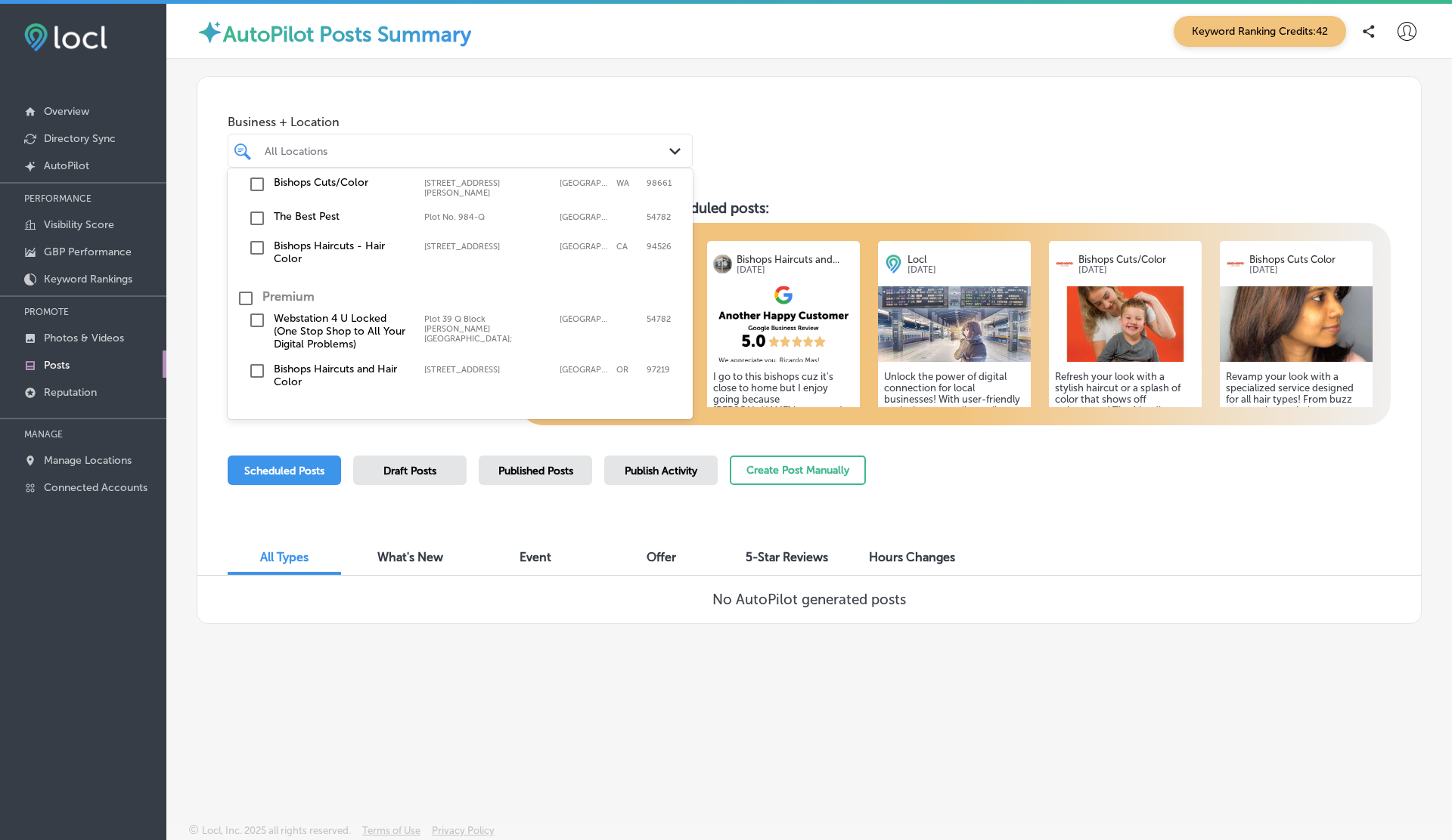
scroll to position [214, 0]
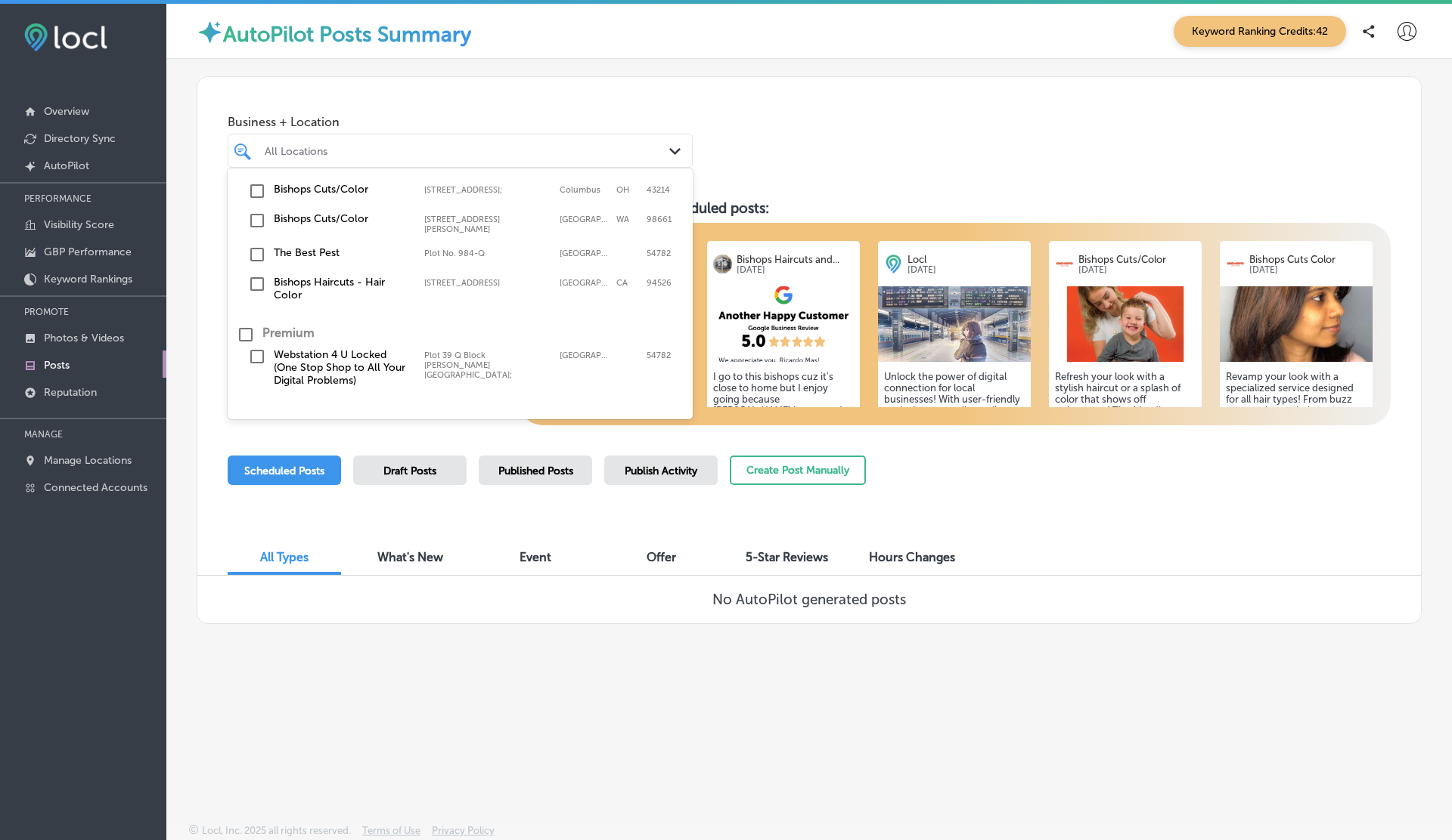
click at [292, 249] on label "The Best Pest" at bounding box center [342, 253] width 135 height 13
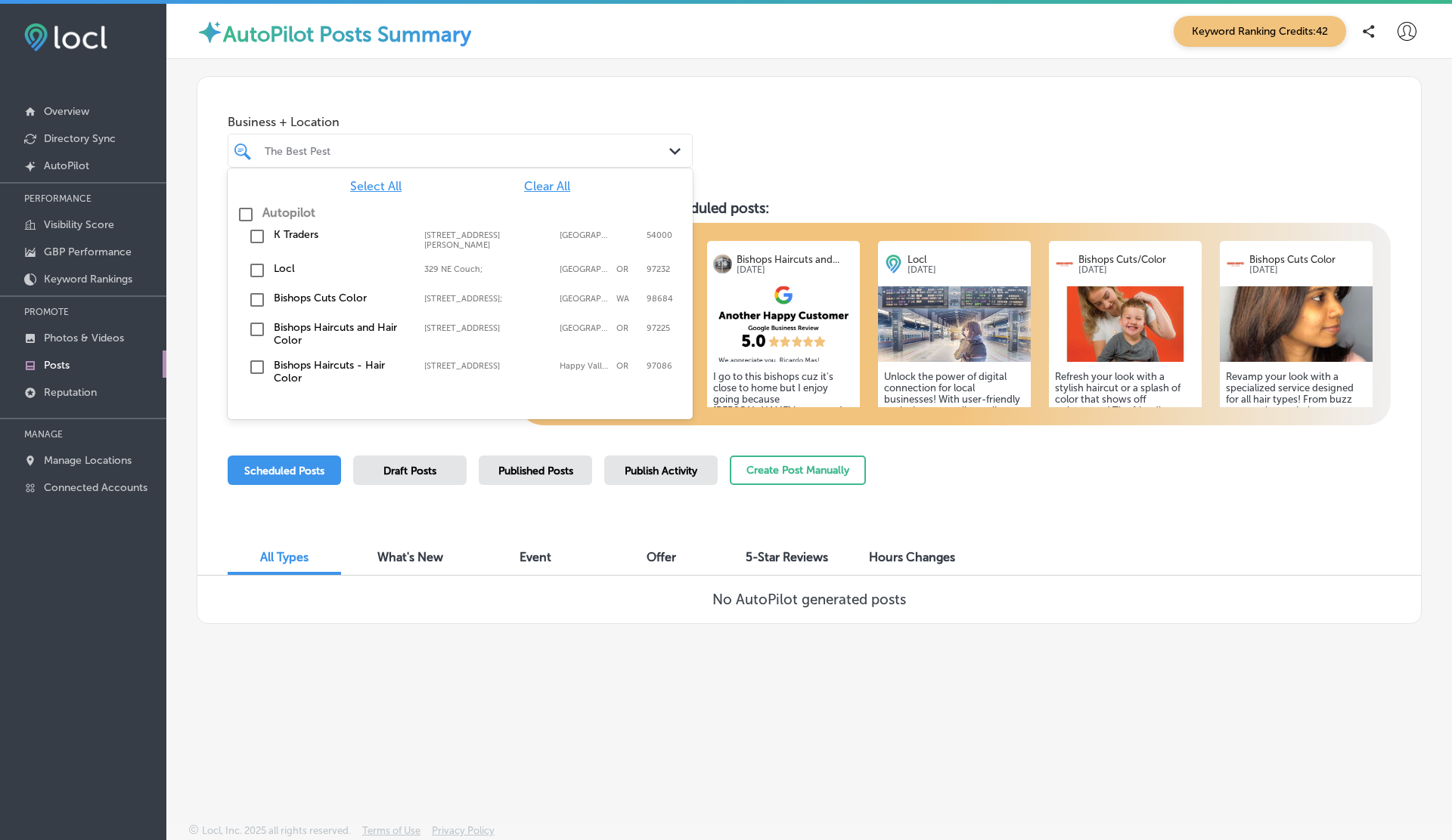
click at [697, 97] on div "Business + Location option Plot No. 984-Q, selected. option 505 A1 Block Johar …" at bounding box center [809, 135] width 1223 height 115
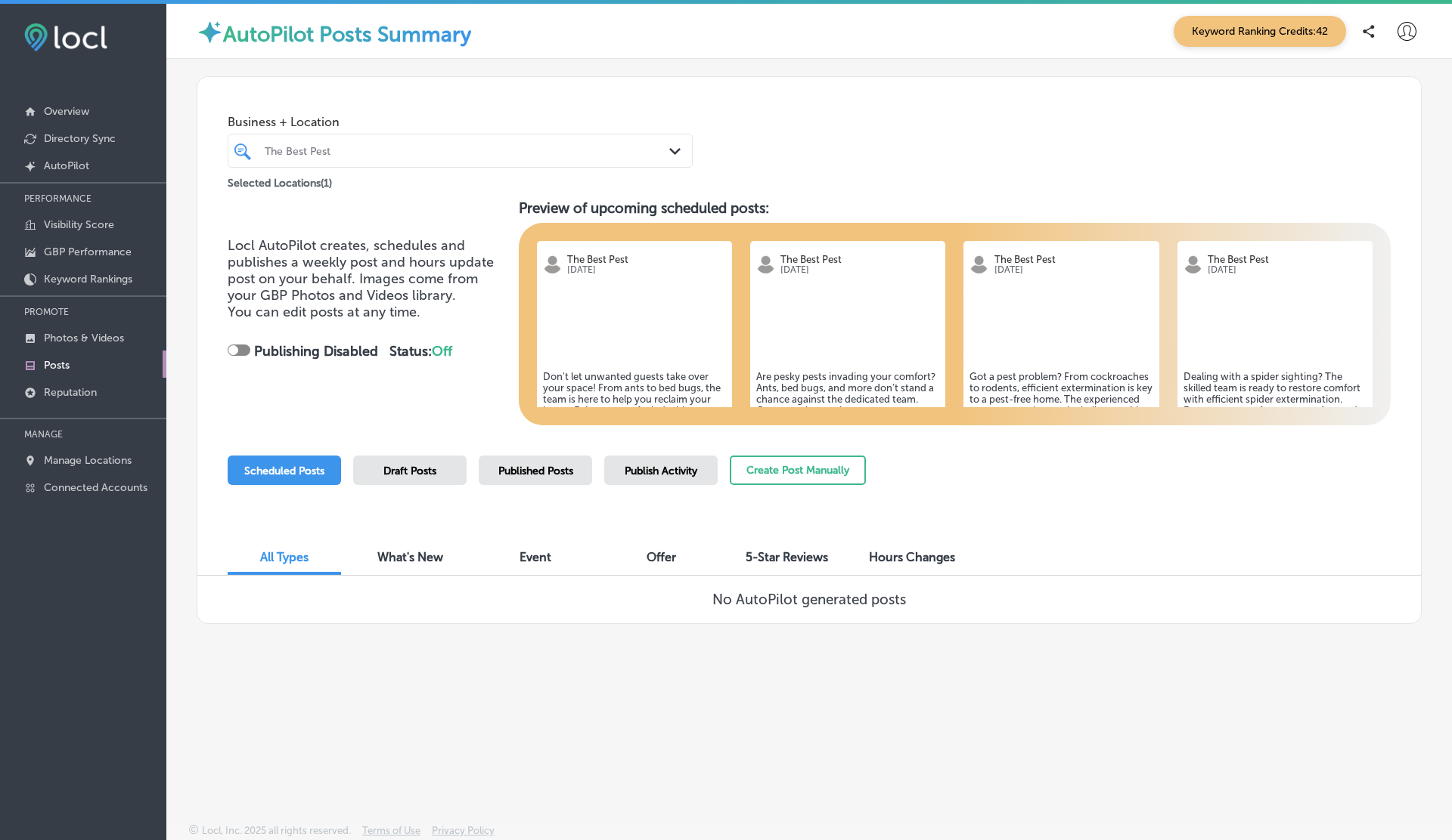
click at [238, 350] on div at bounding box center [239, 350] width 23 height 12
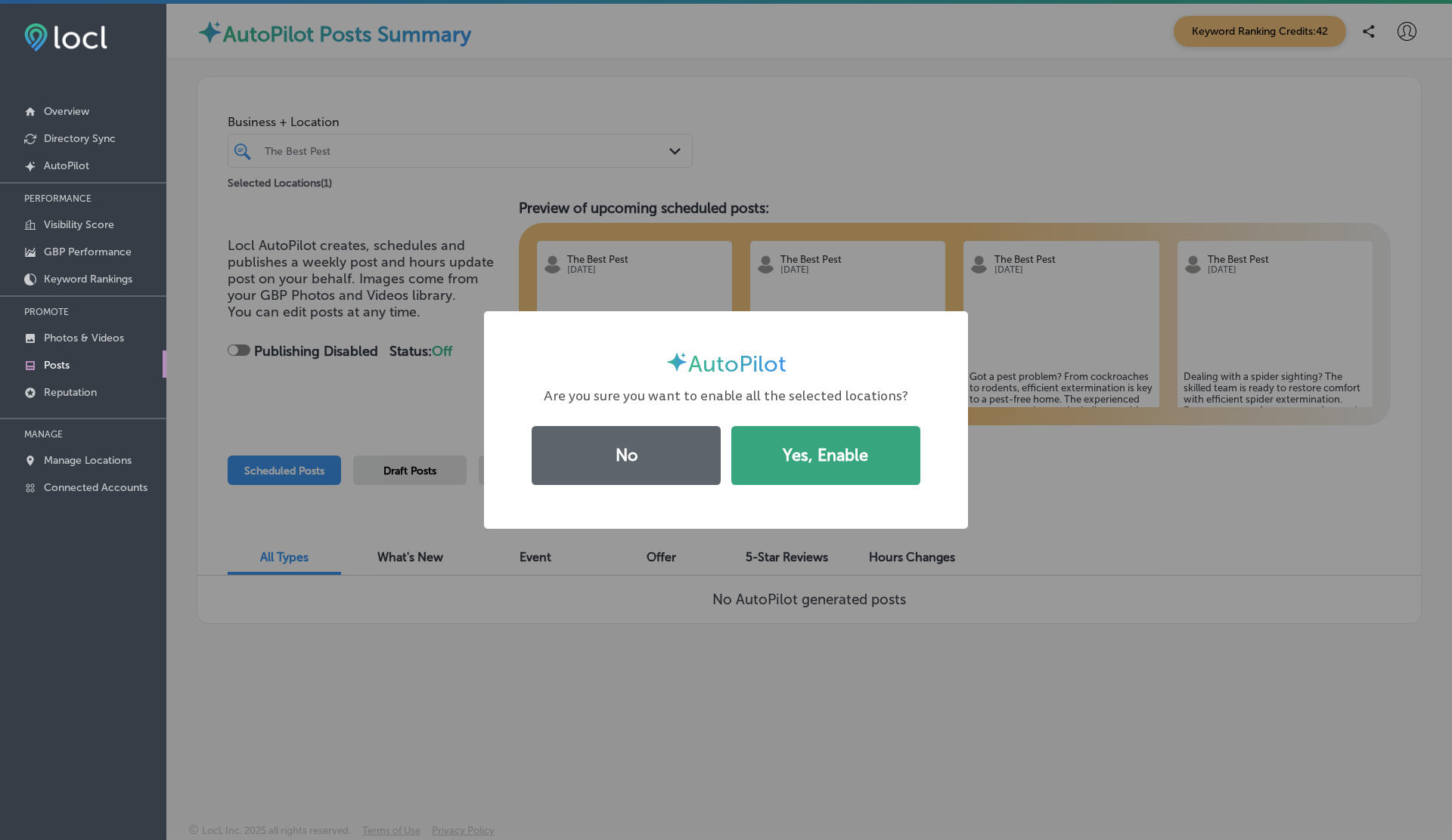
click at [823, 457] on button "Yes, Enable" at bounding box center [826, 456] width 189 height 59
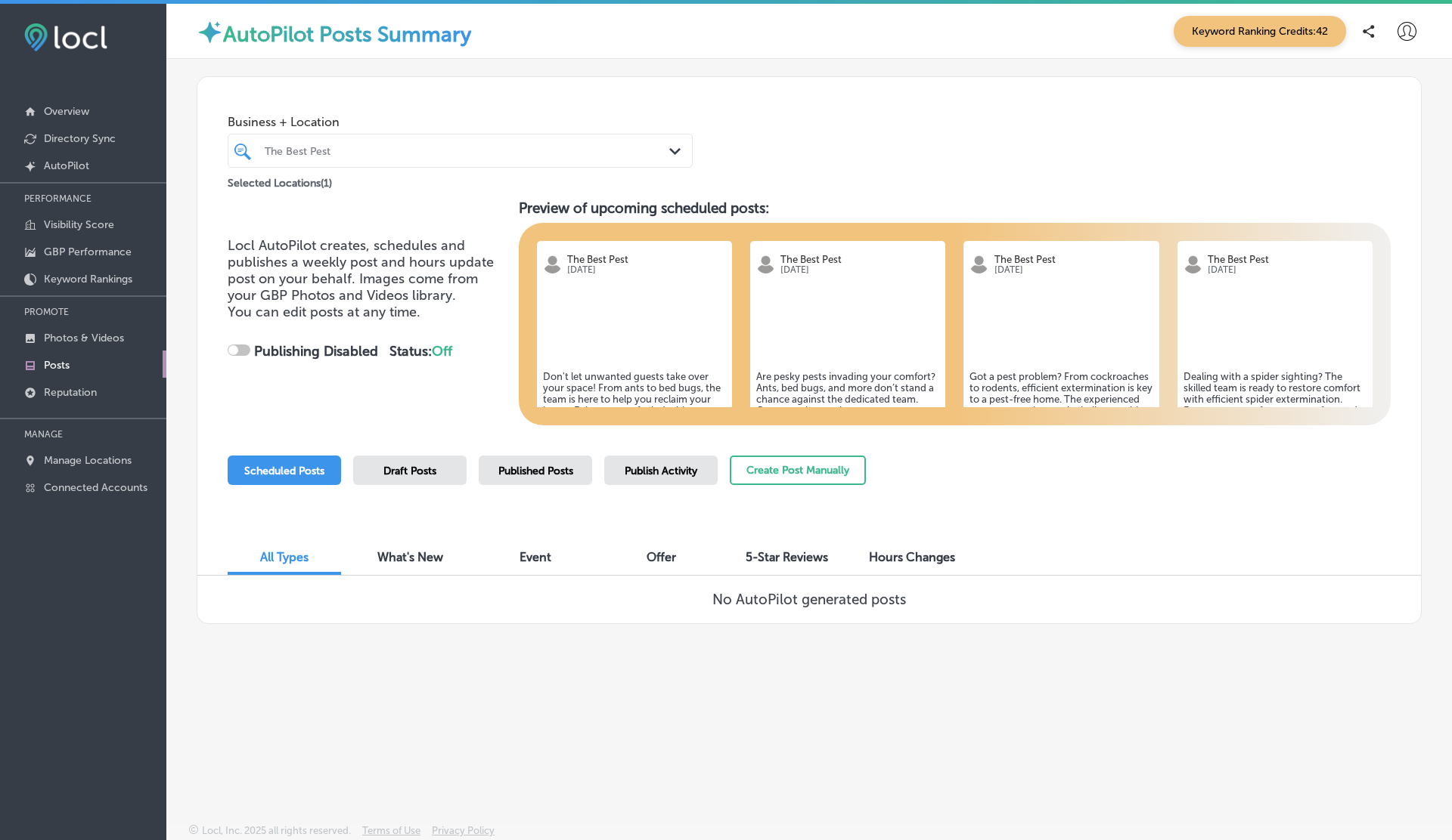
checkbox input "true"
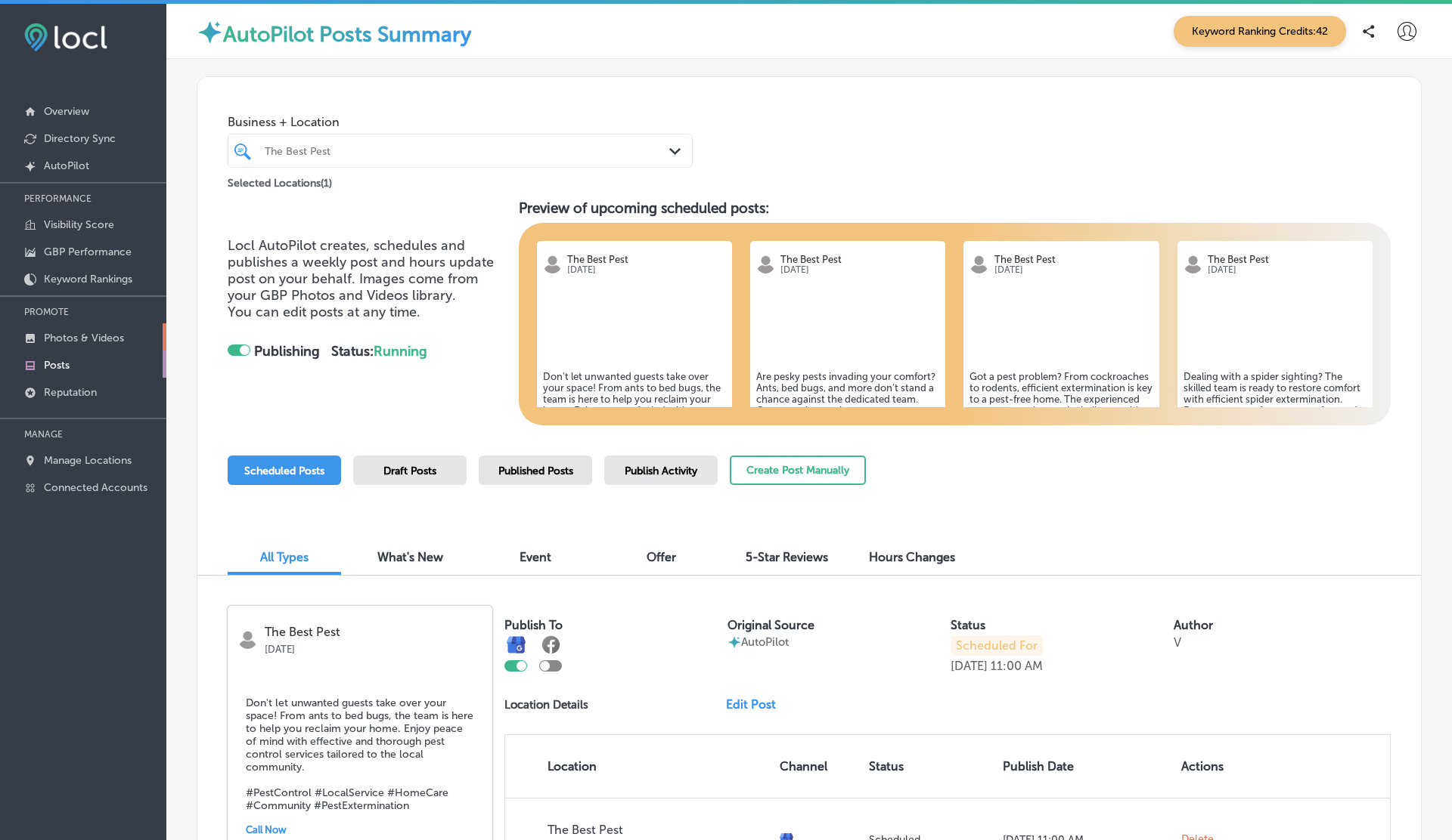
click at [72, 339] on p "Photos & Videos" at bounding box center [83, 338] width 80 height 13
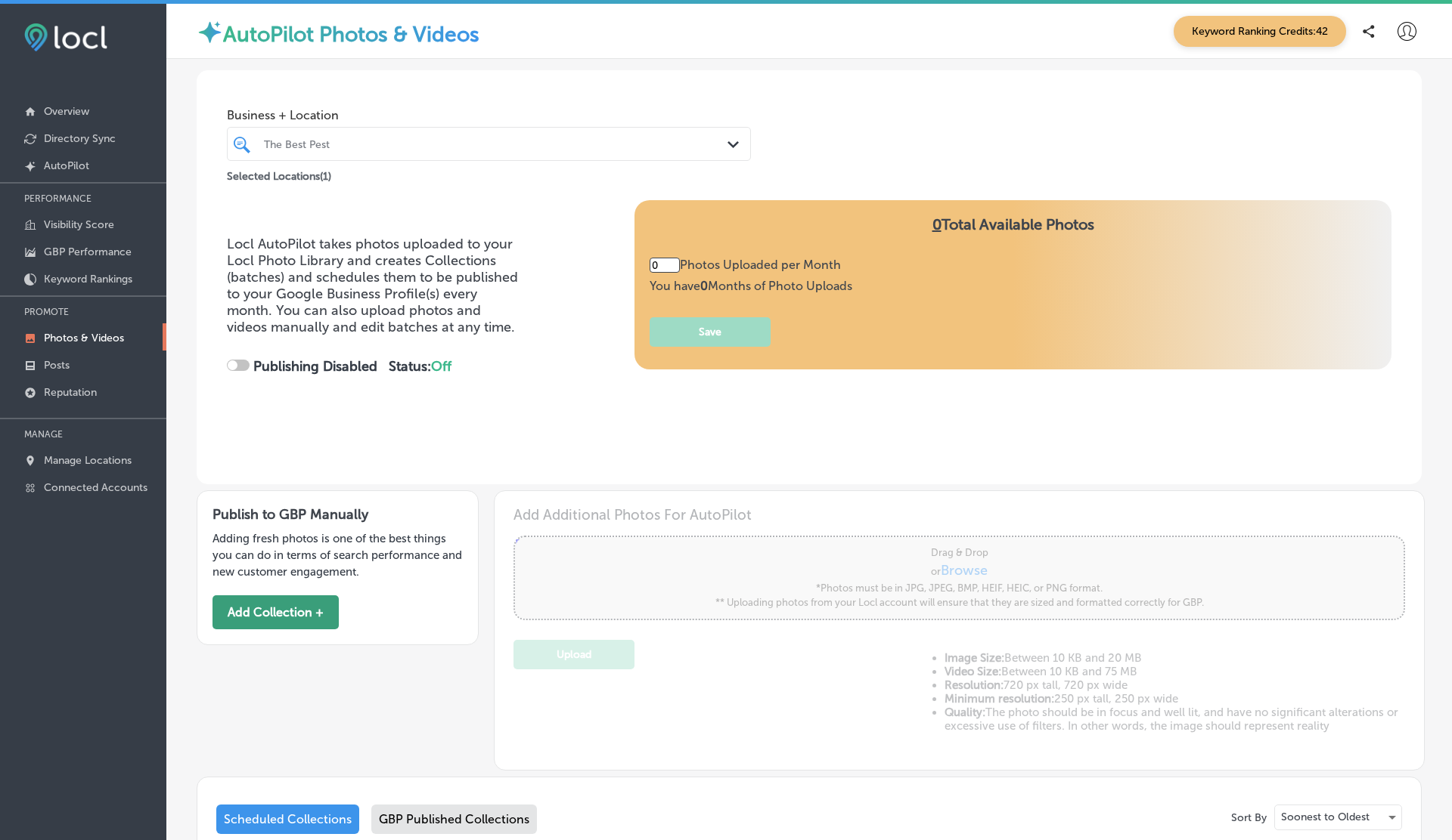
type input "5"
checkbox input "true"
click at [249, 620] on button "Add Collection +" at bounding box center [275, 612] width 126 height 34
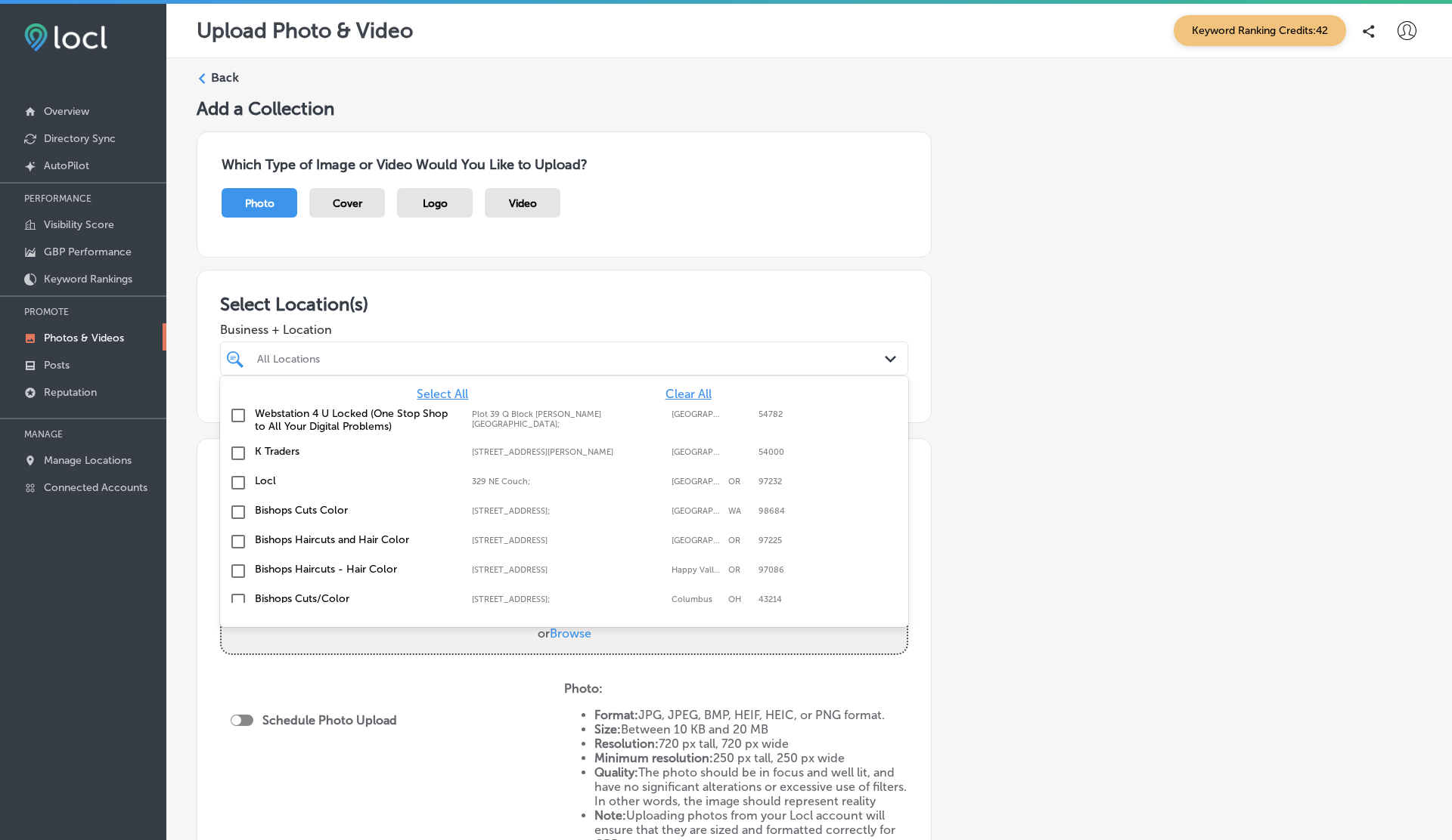
click at [412, 353] on div "All Locations" at bounding box center [571, 359] width 629 height 13
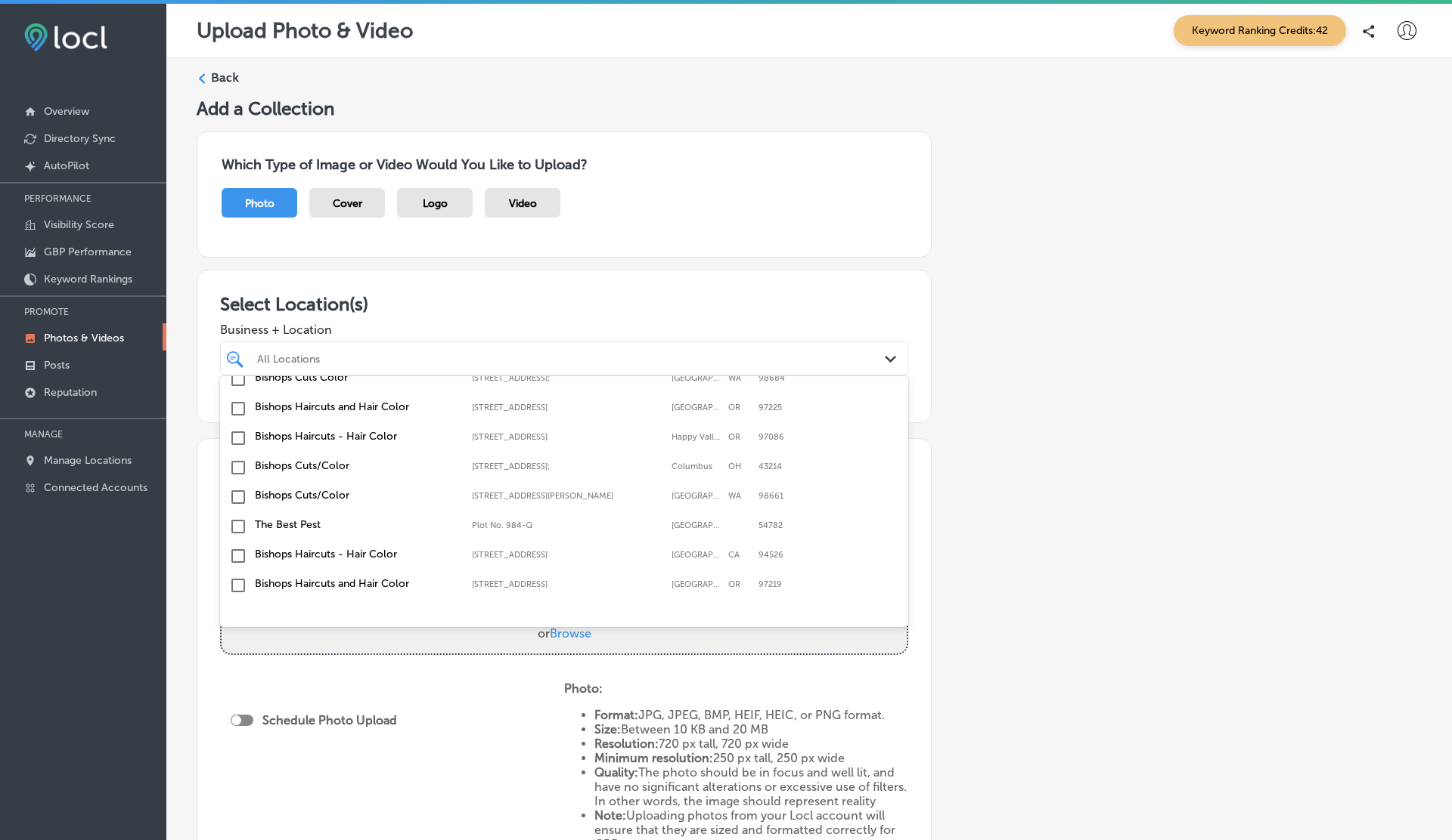
click at [301, 521] on label "The Best Pest" at bounding box center [356, 525] width 202 height 13
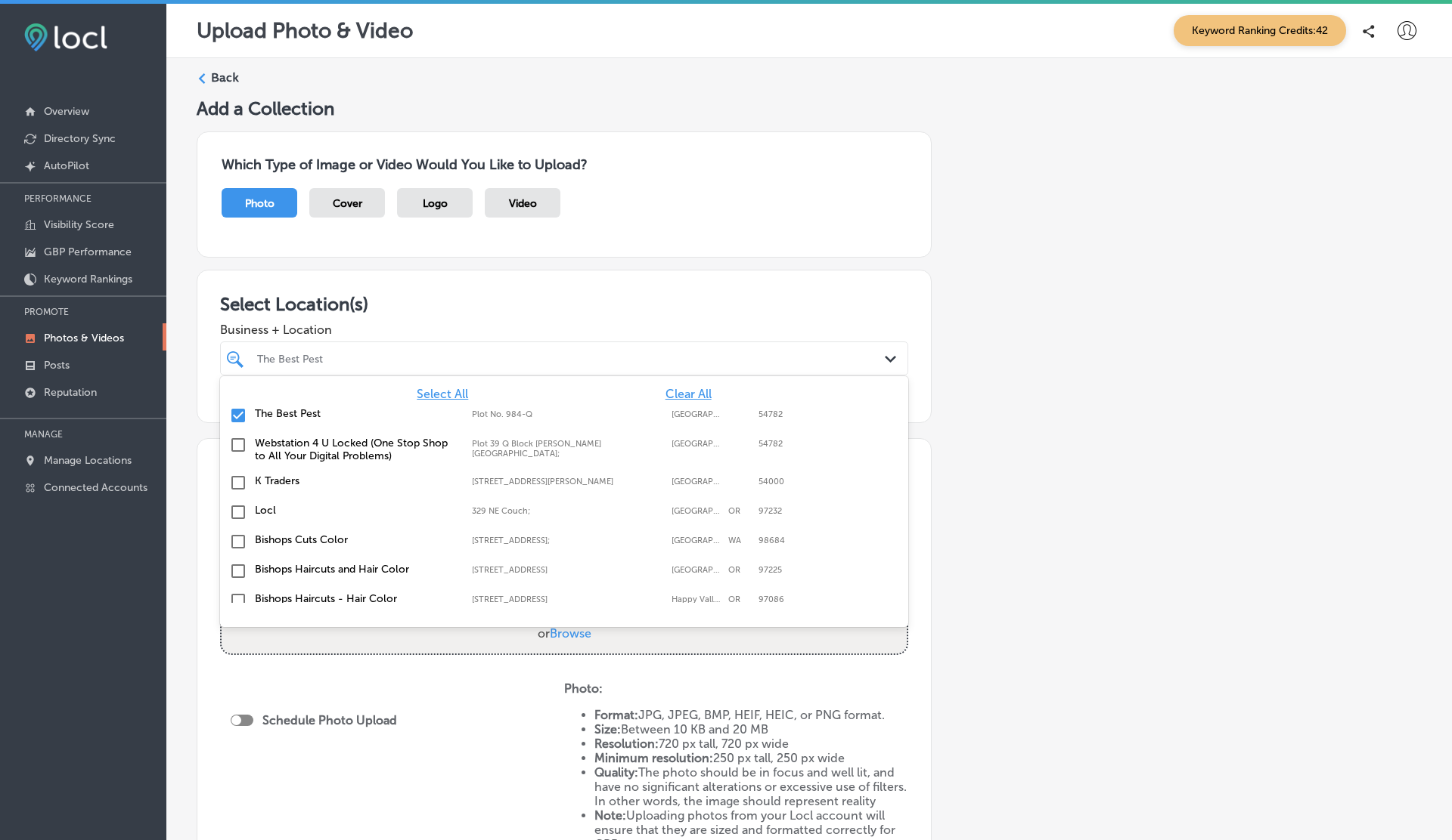
click at [747, 72] on div "Back" at bounding box center [809, 84] width 1225 height 28
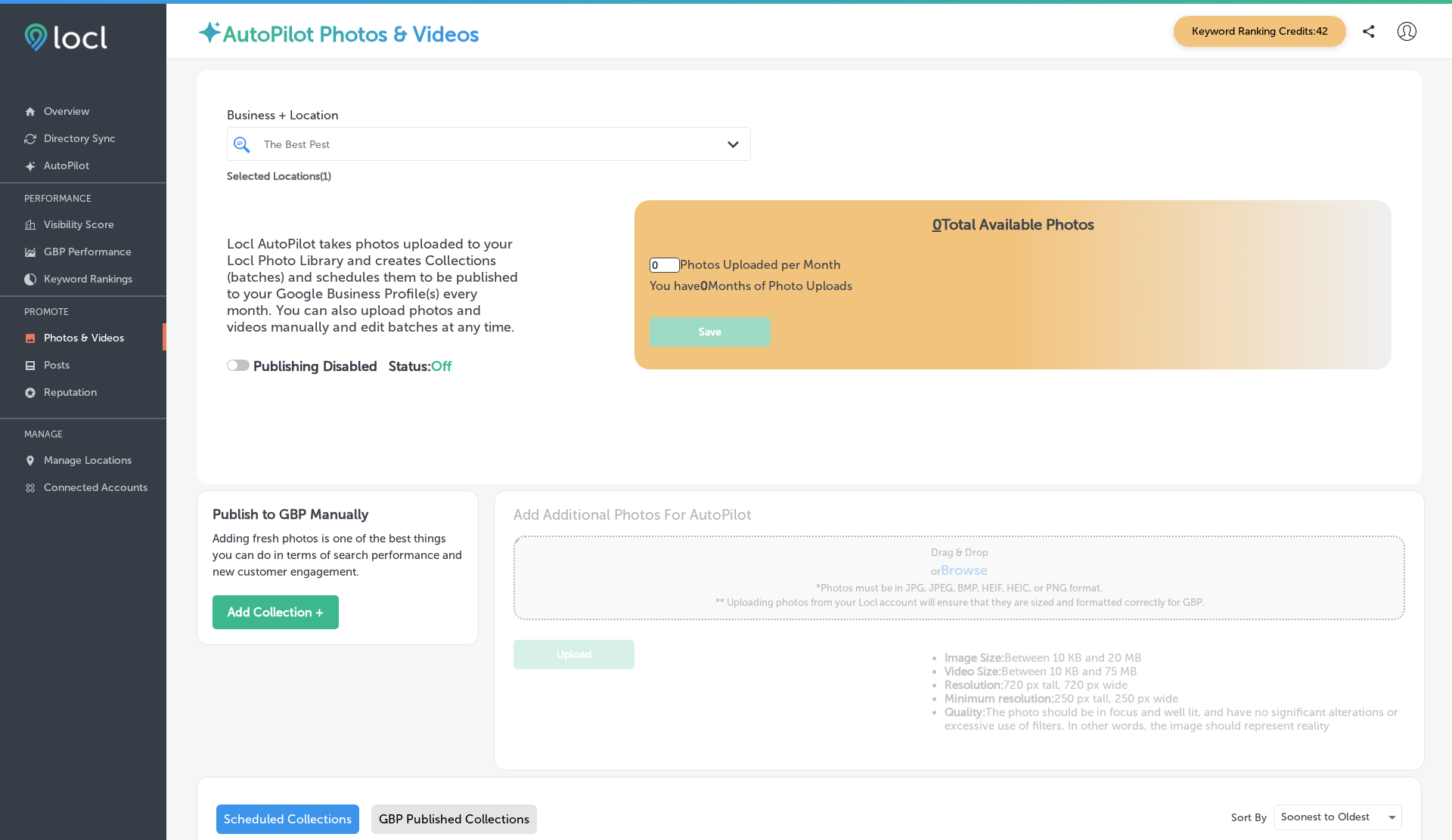
type input "5"
checkbox input "true"
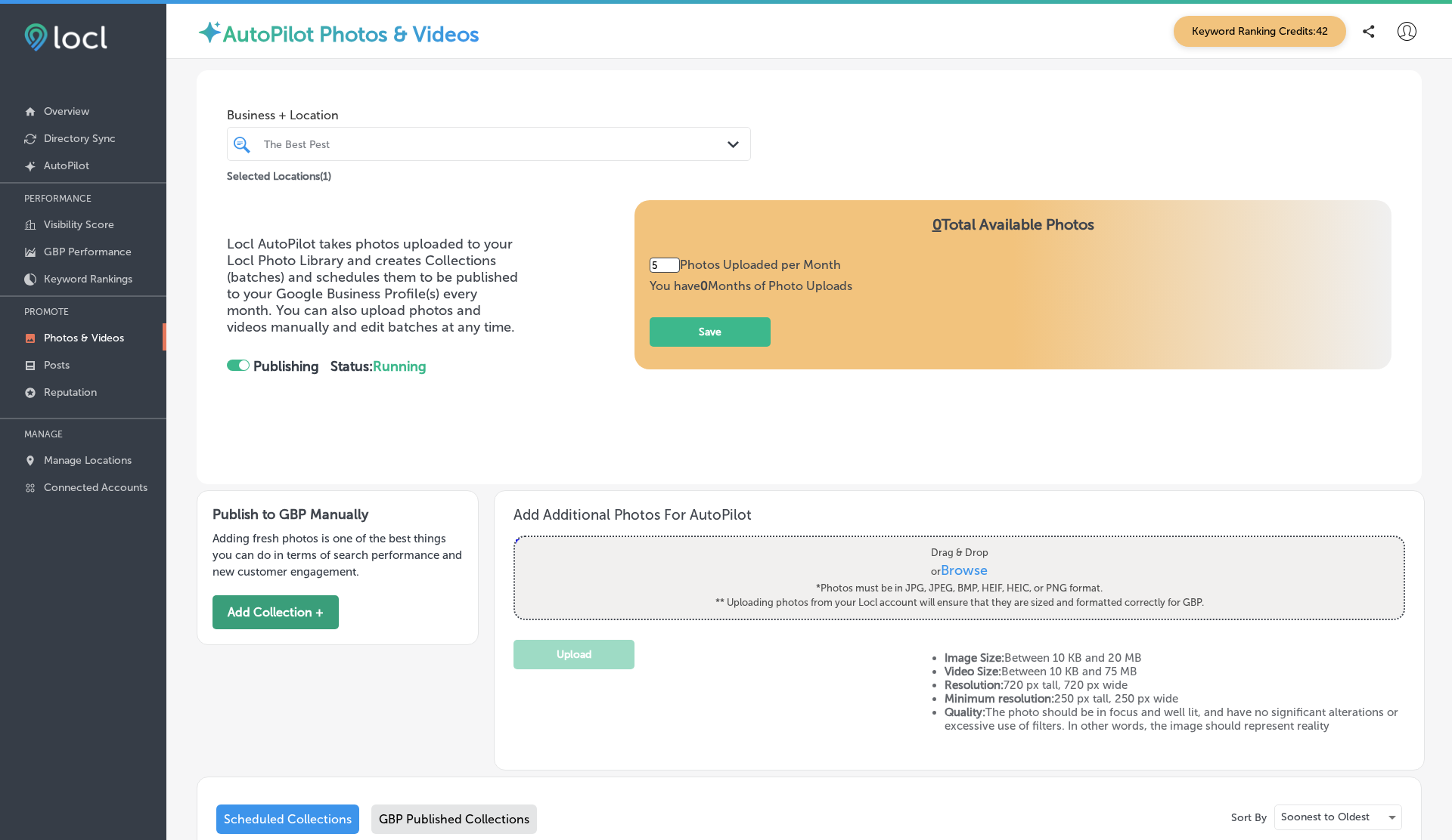
click at [283, 610] on button "Add Collection +" at bounding box center [275, 612] width 126 height 34
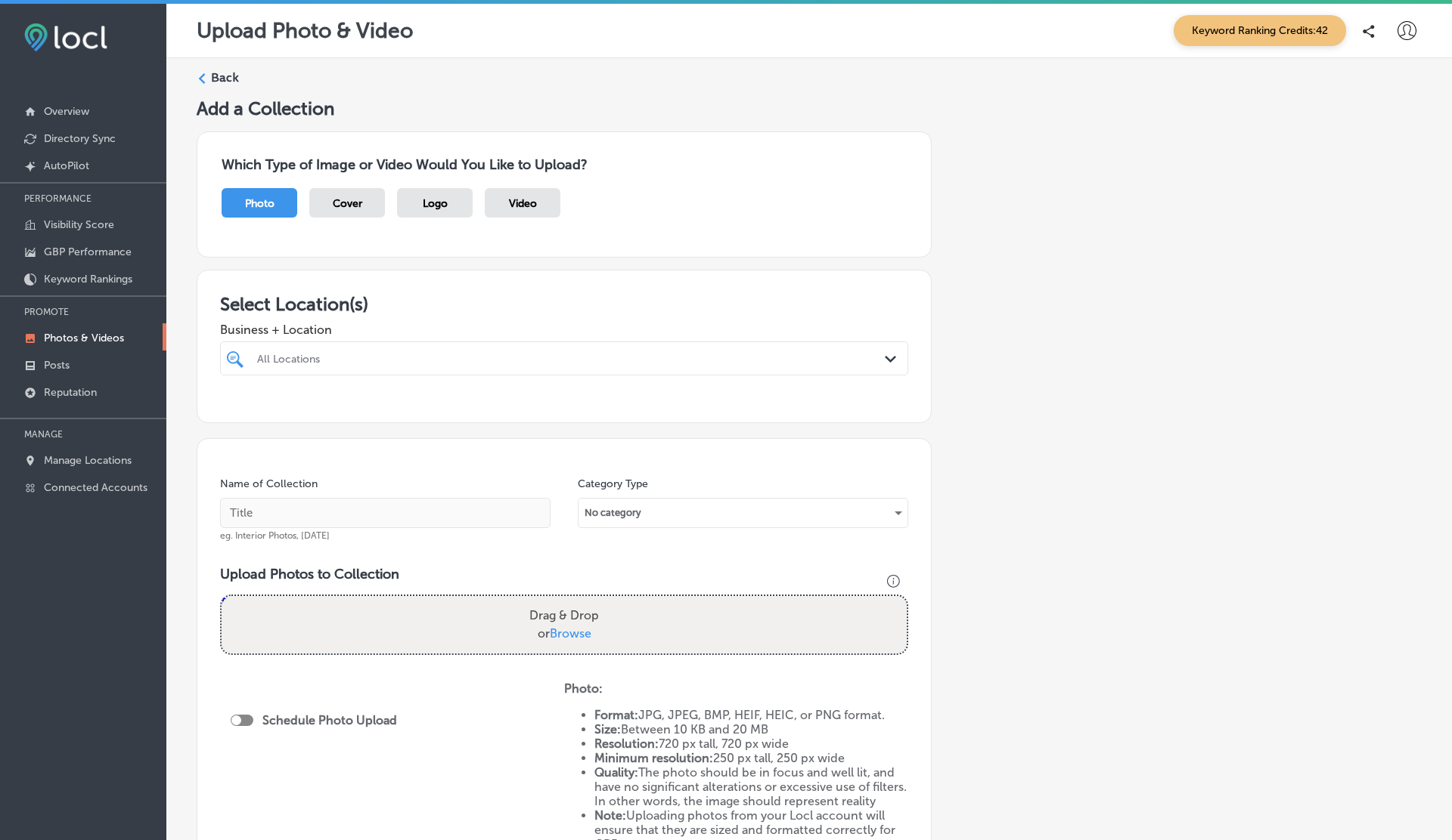
click at [372, 365] on div at bounding box center [533, 358] width 555 height 21
click at [396, 349] on div at bounding box center [533, 358] width 555 height 21
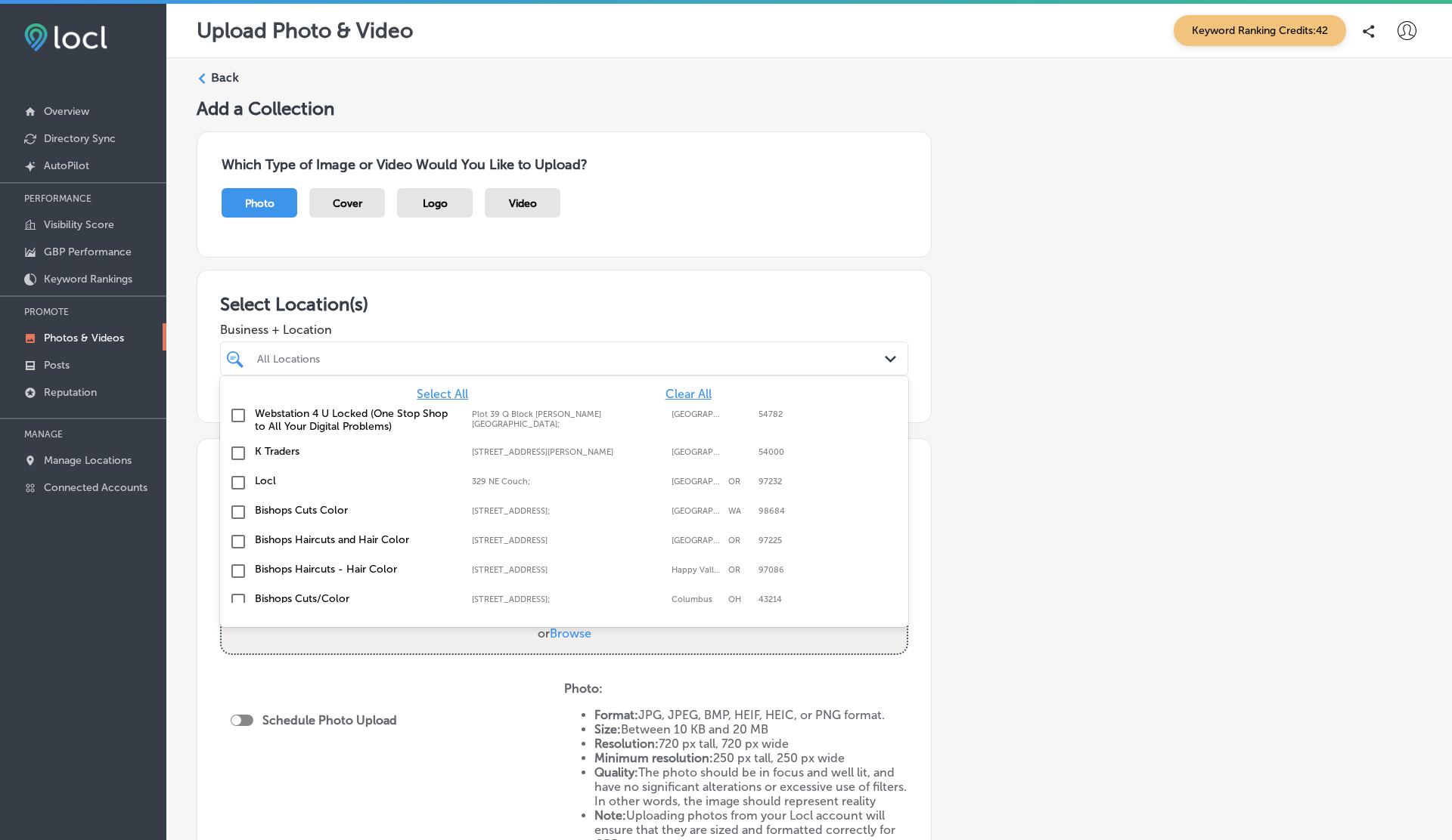
scroll to position [133, 0]
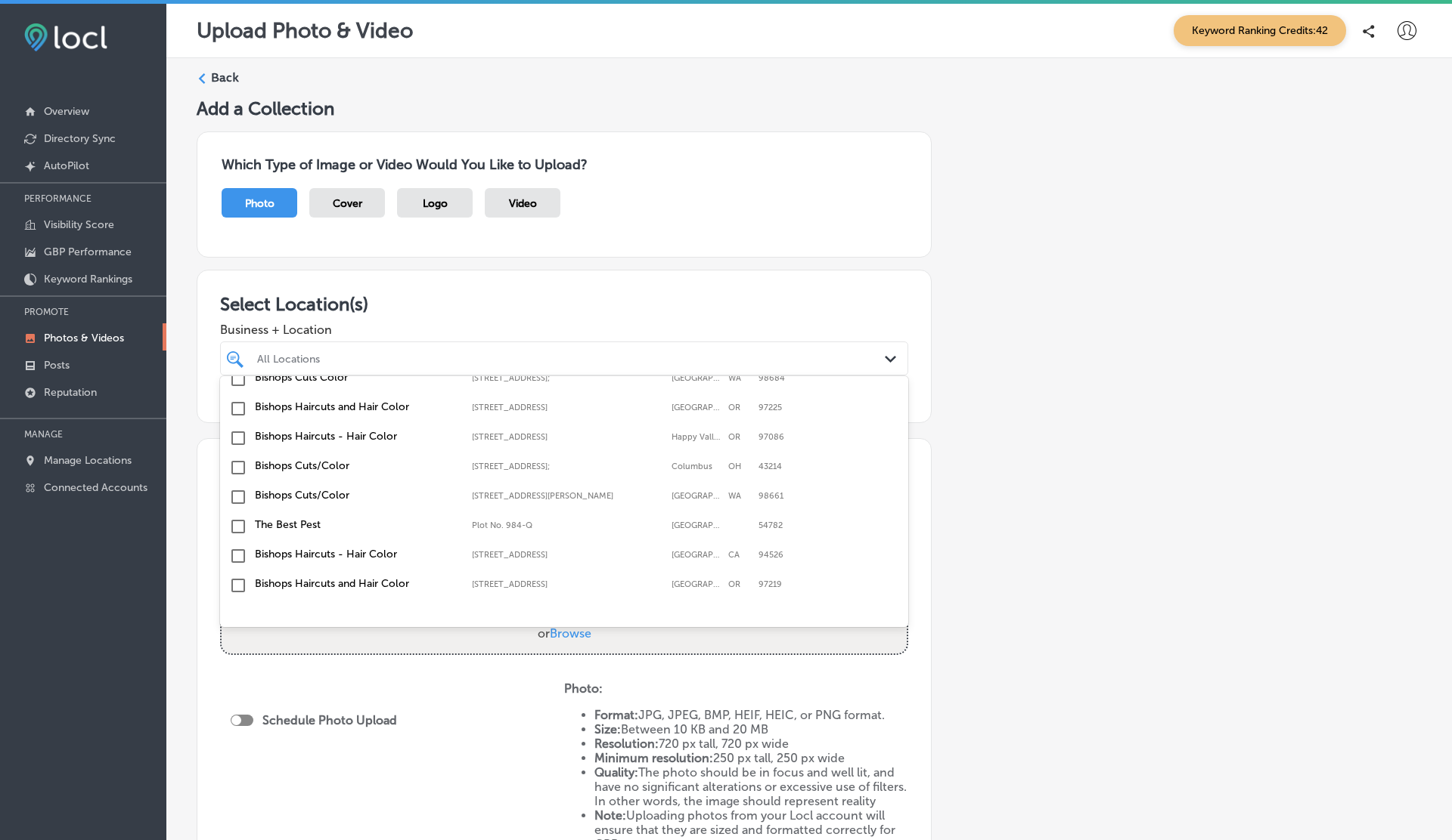
click at [283, 524] on label "The Best Pest" at bounding box center [356, 525] width 202 height 13
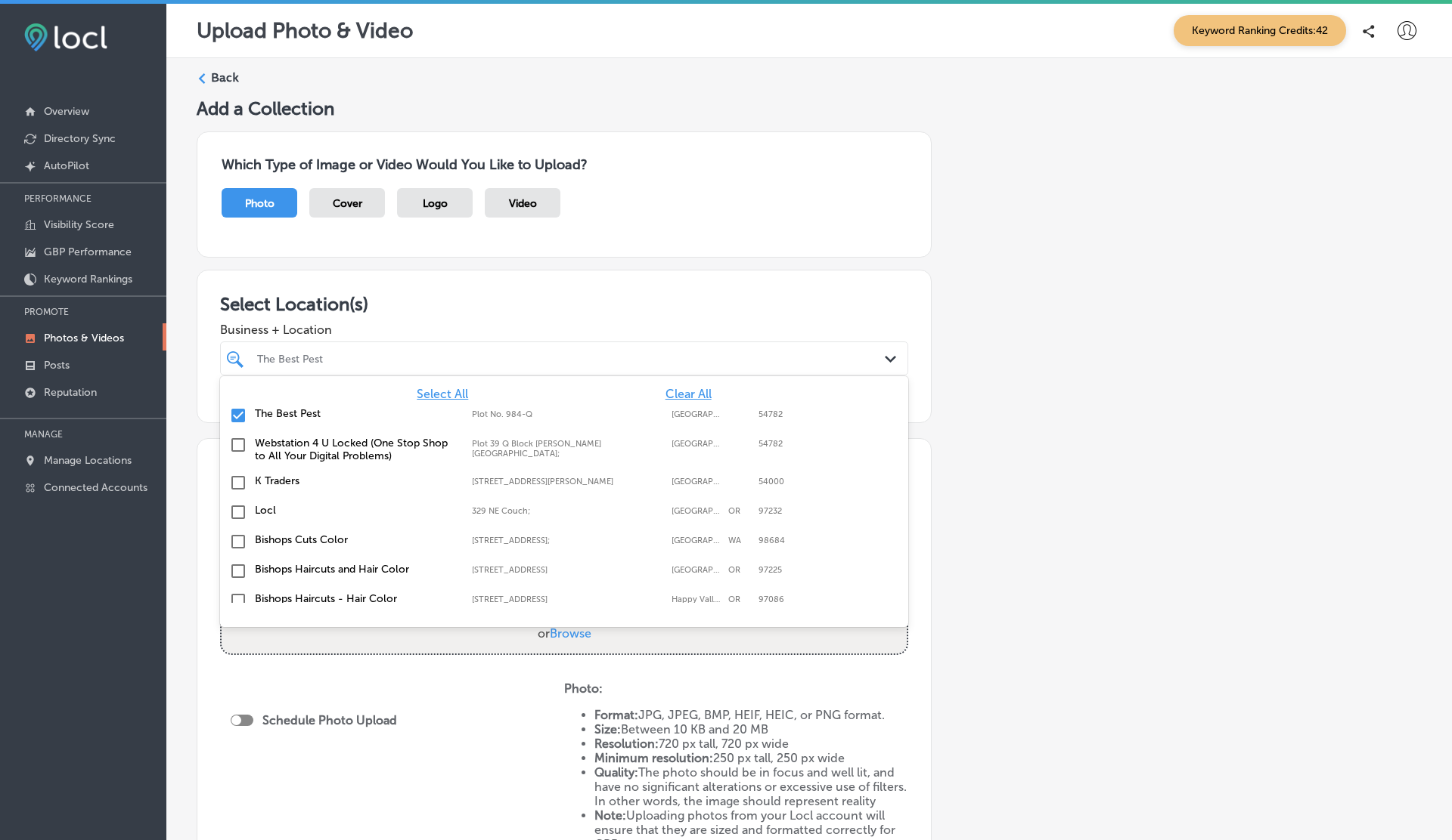
click at [579, 326] on span "Business + Location" at bounding box center [564, 329] width 688 height 14
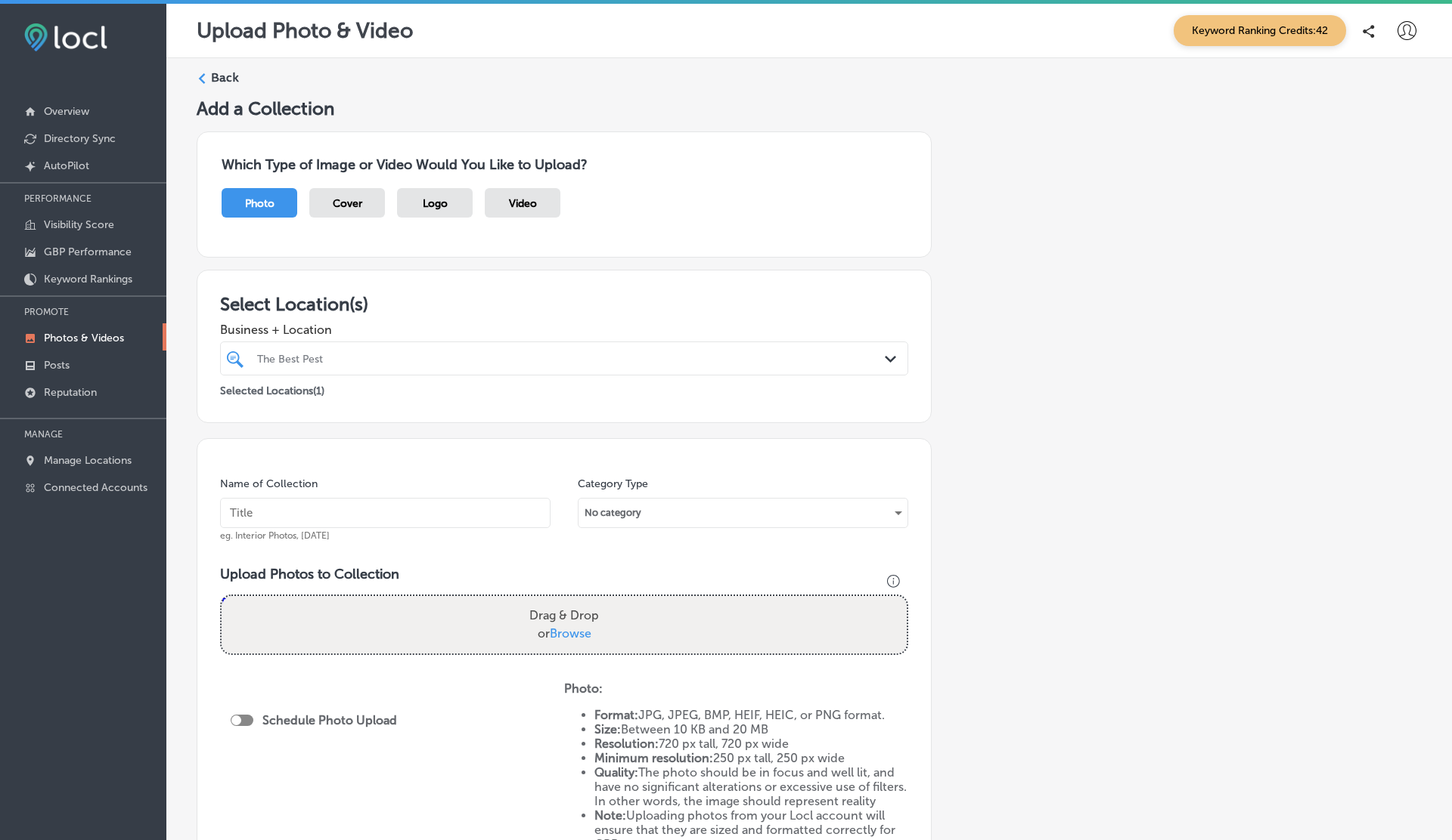
click at [451, 626] on div "Drag & Drop or Browse" at bounding box center [564, 625] width 685 height 58
click at [221, 596] on input "Drag & Drop or Browse" at bounding box center [564, 599] width 685 height 5
type input "C:\fakepath\sign.png"
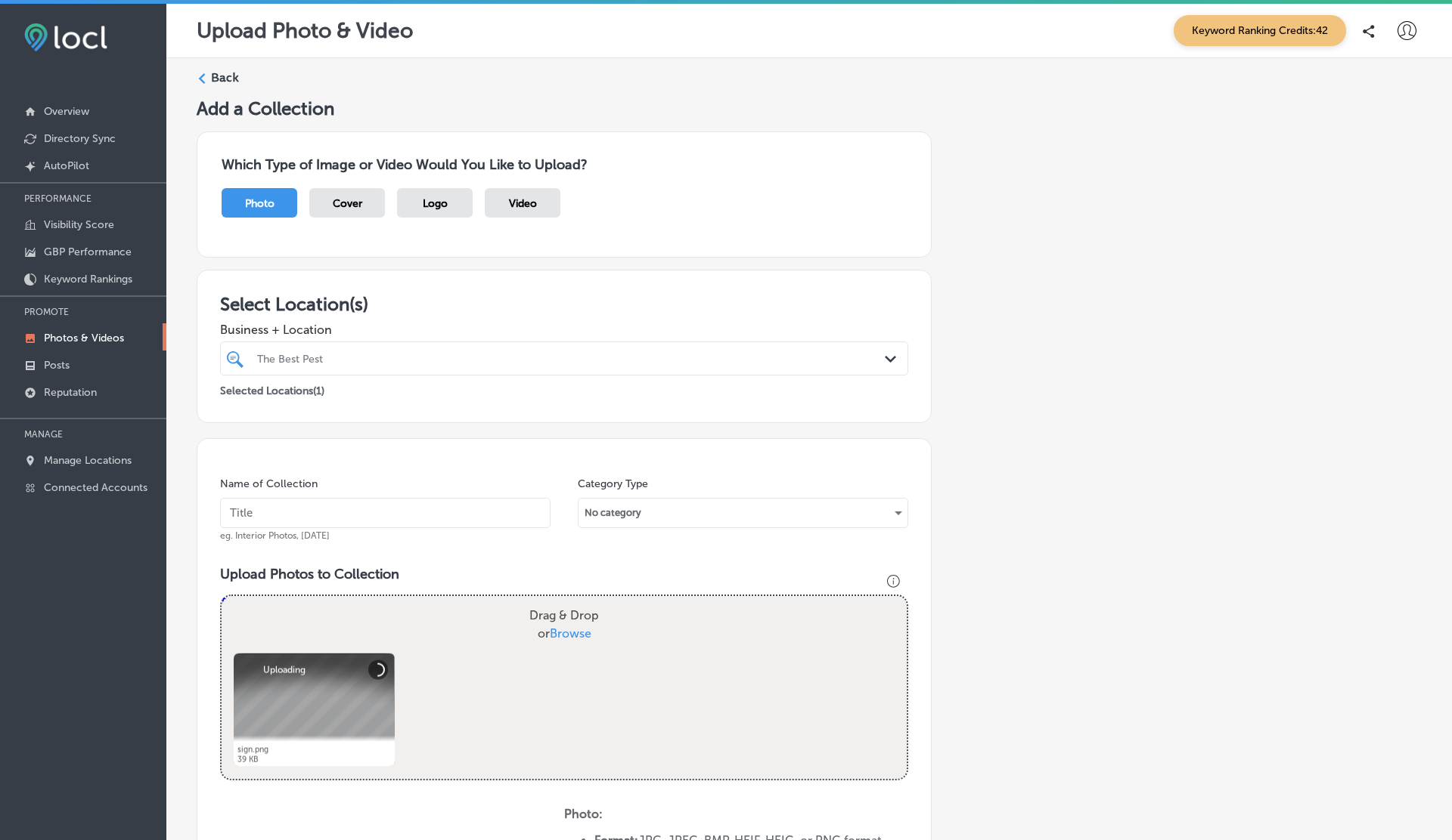
click at [550, 663] on div "Powered by PQINA Drag & Drop or Browse sign.png Abort Retry Remove Upload Cance…" at bounding box center [564, 688] width 685 height 183
click at [565, 633] on span "Browse" at bounding box center [570, 633] width 42 height 14
click at [565, 601] on input "Drag & Drop or Browse" at bounding box center [564, 599] width 685 height 5
type input "C:\fakepath\insecticide.png"
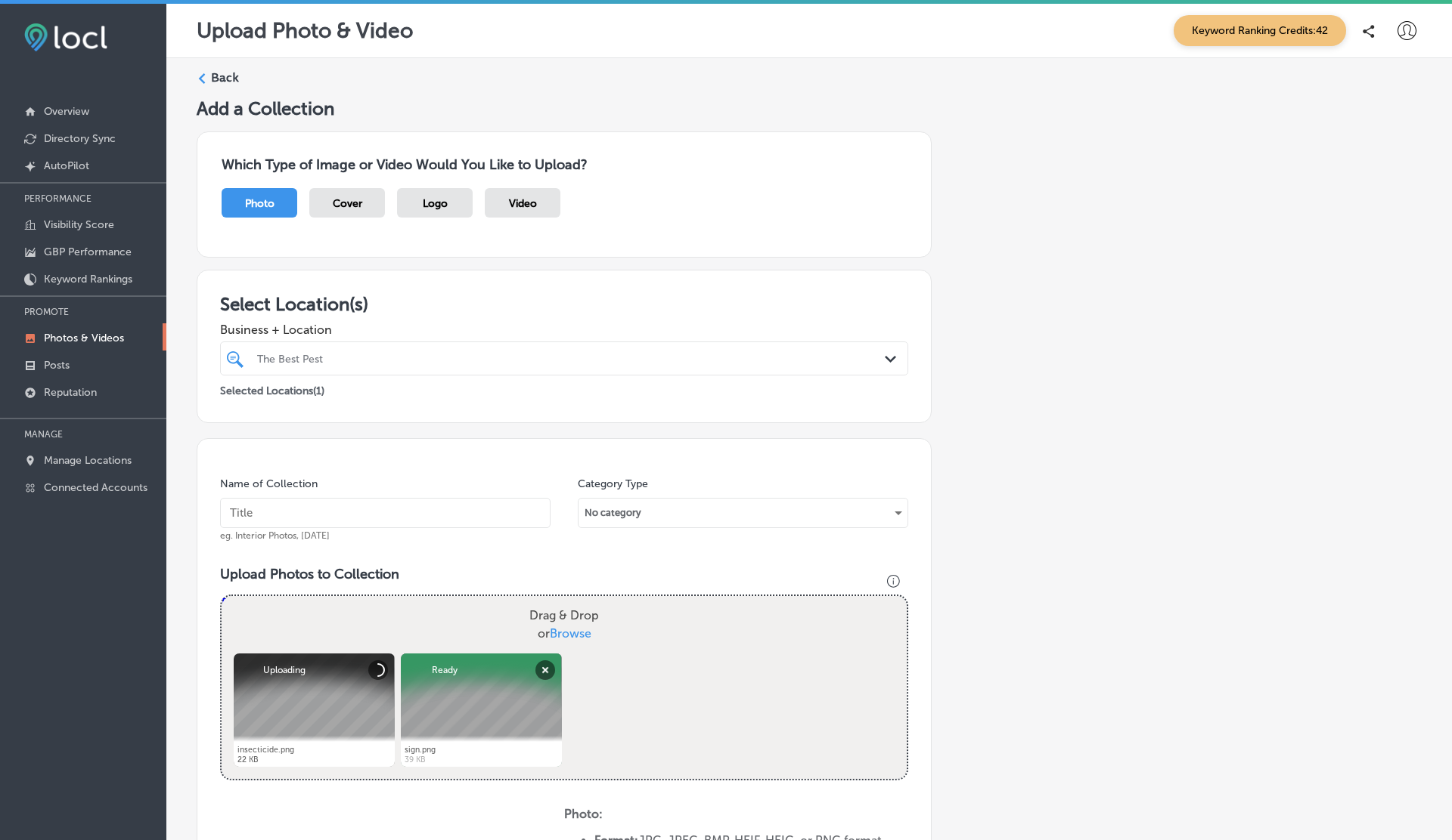
scroll to position [41, 0]
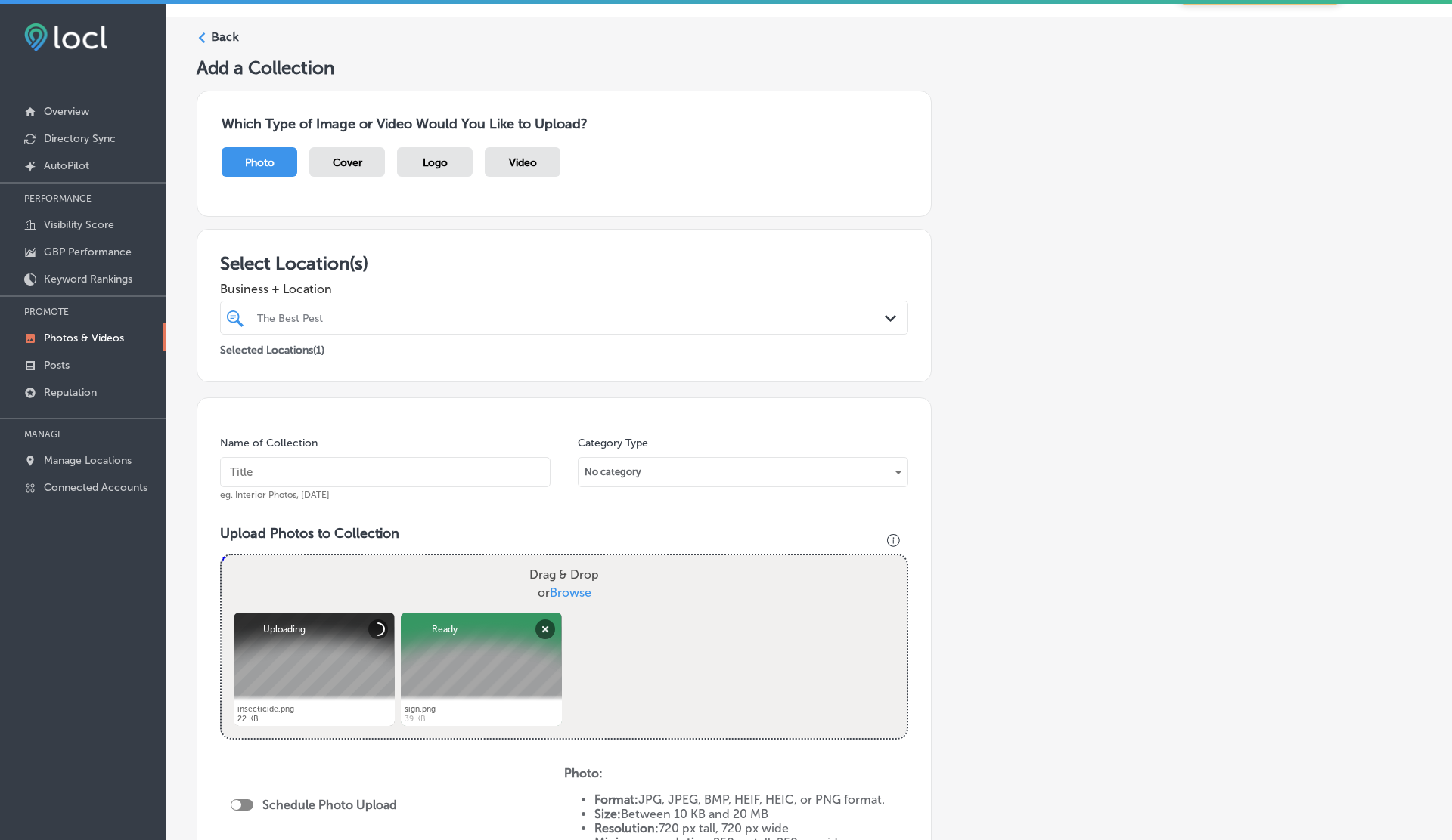
click at [321, 466] on input "text" at bounding box center [384, 472] width 330 height 30
type input "Nature"
click at [670, 453] on div "Category Type No category" at bounding box center [742, 468] width 330 height 65
click at [670, 462] on div "No category" at bounding box center [743, 471] width 329 height 24
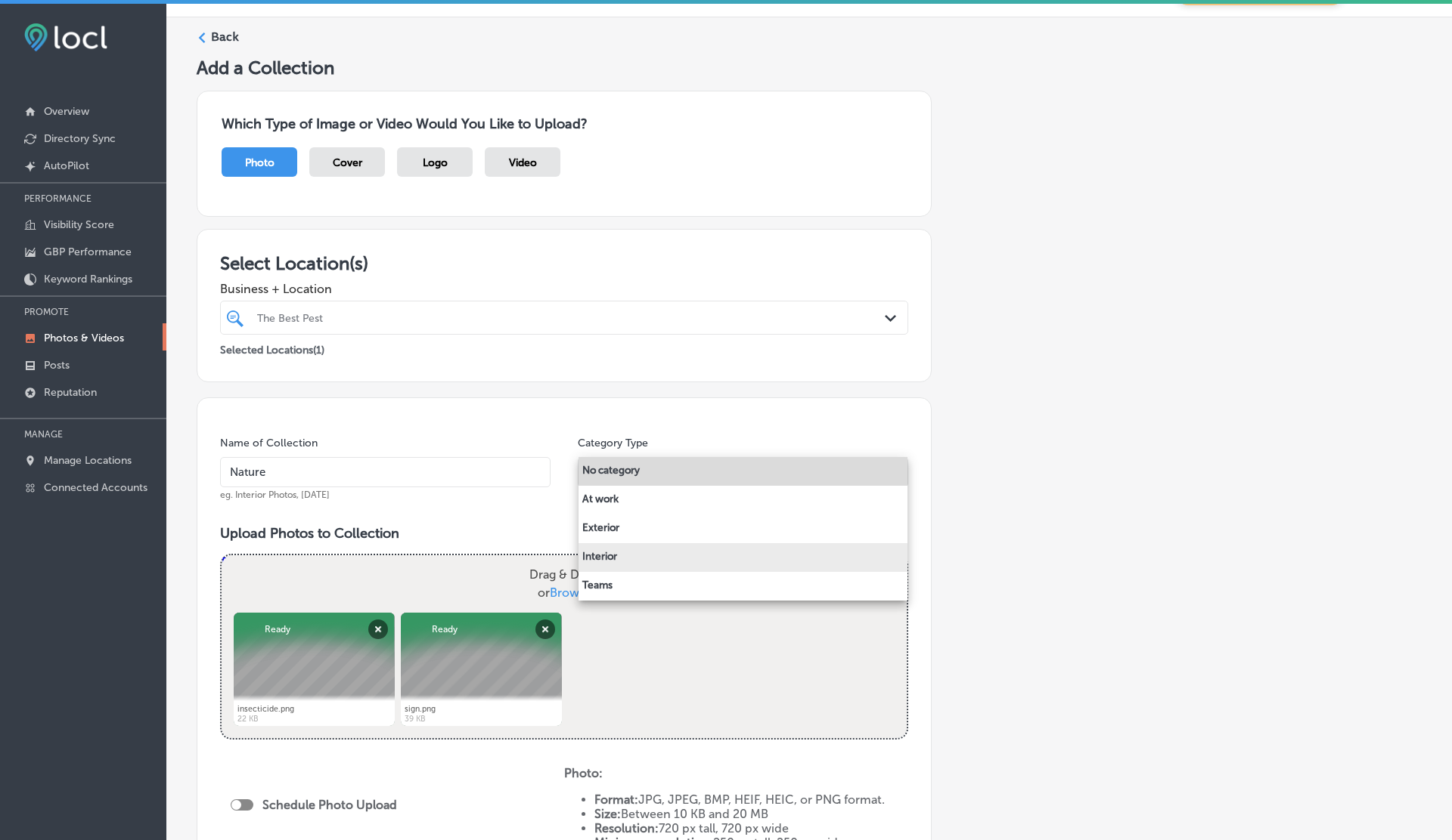
click at [602, 559] on li "Interior" at bounding box center [743, 557] width 329 height 29
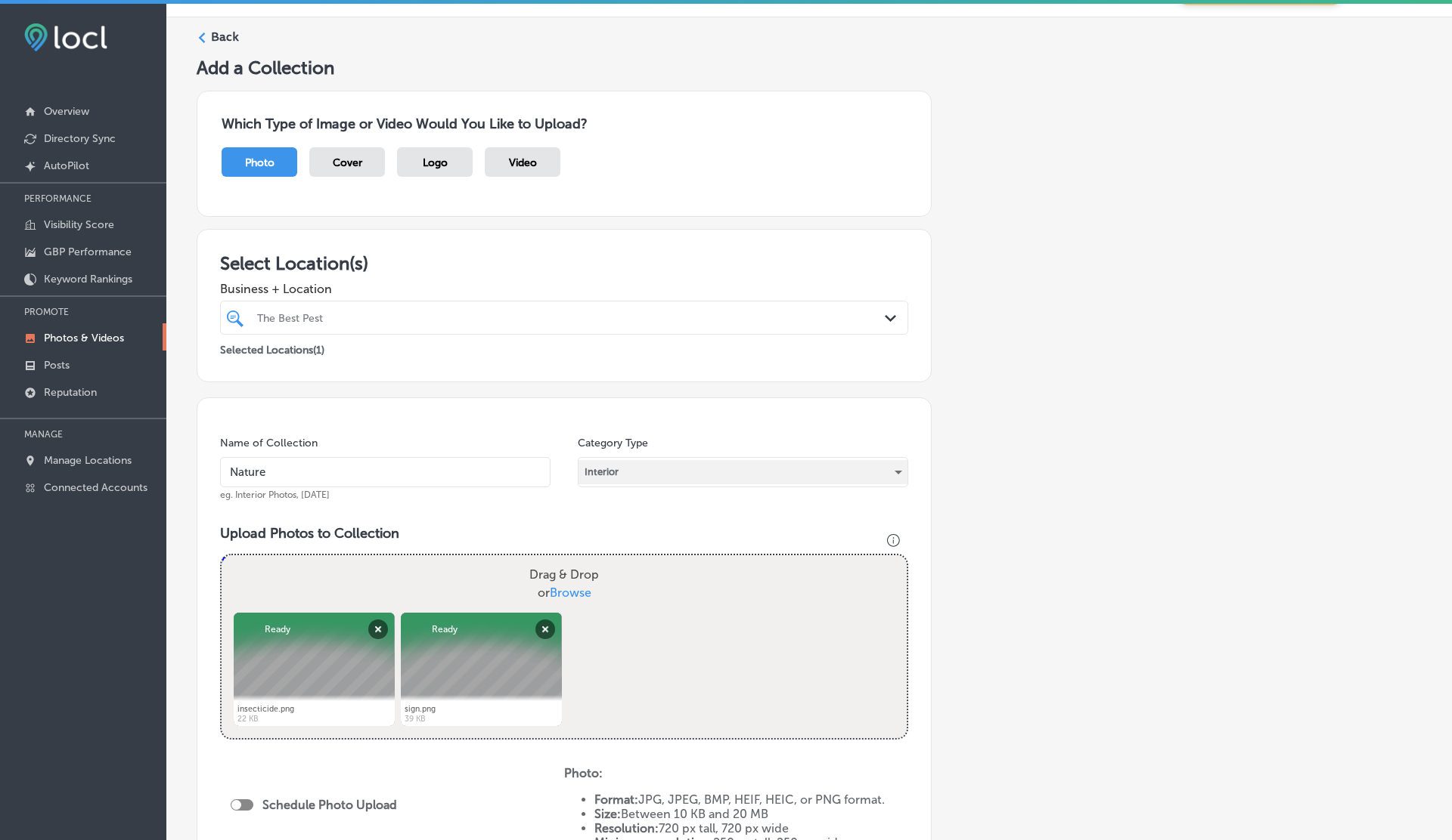
scroll to position [362, 0]
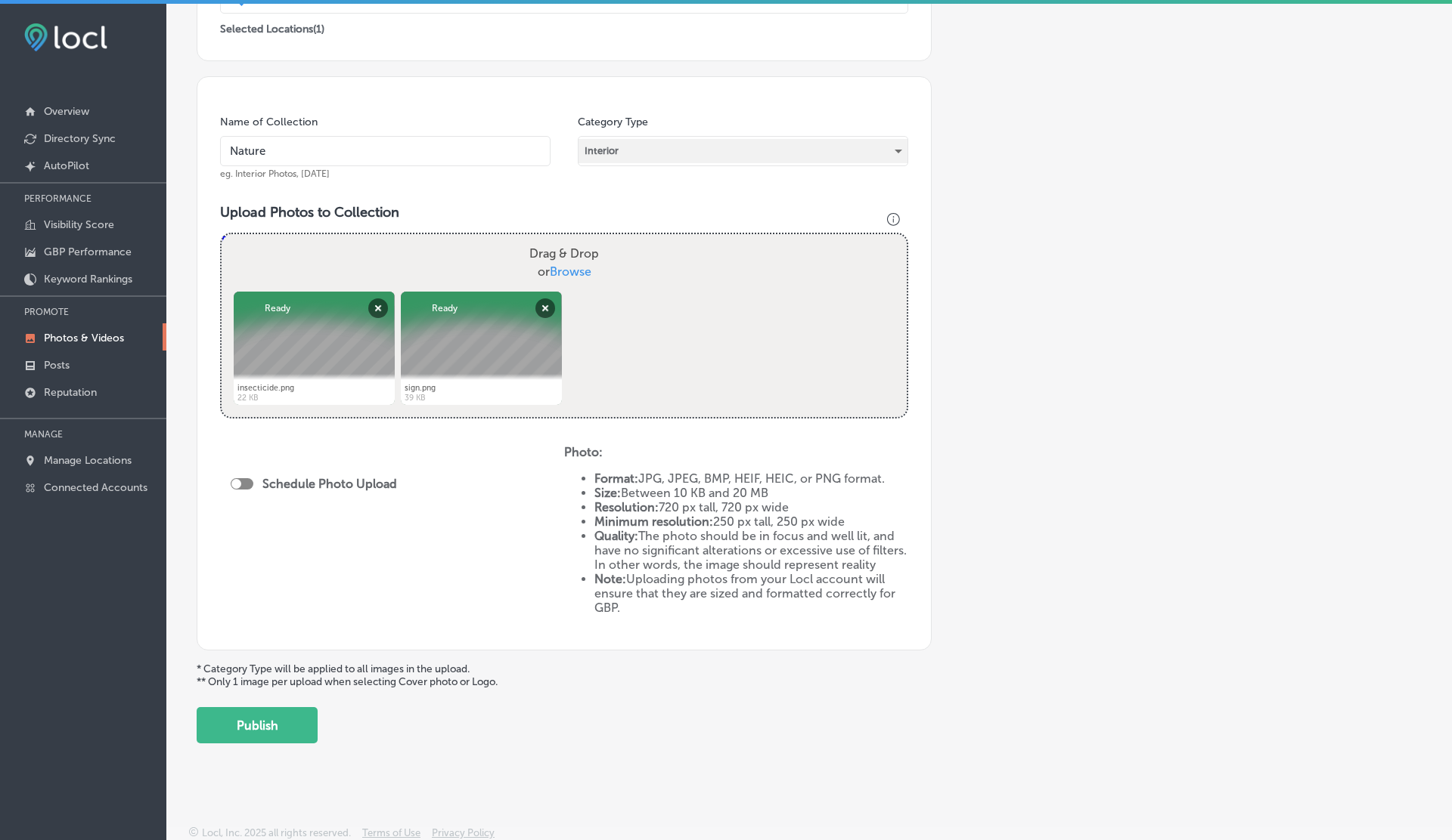
click at [241, 478] on div at bounding box center [242, 484] width 23 height 12
checkbox input "true"
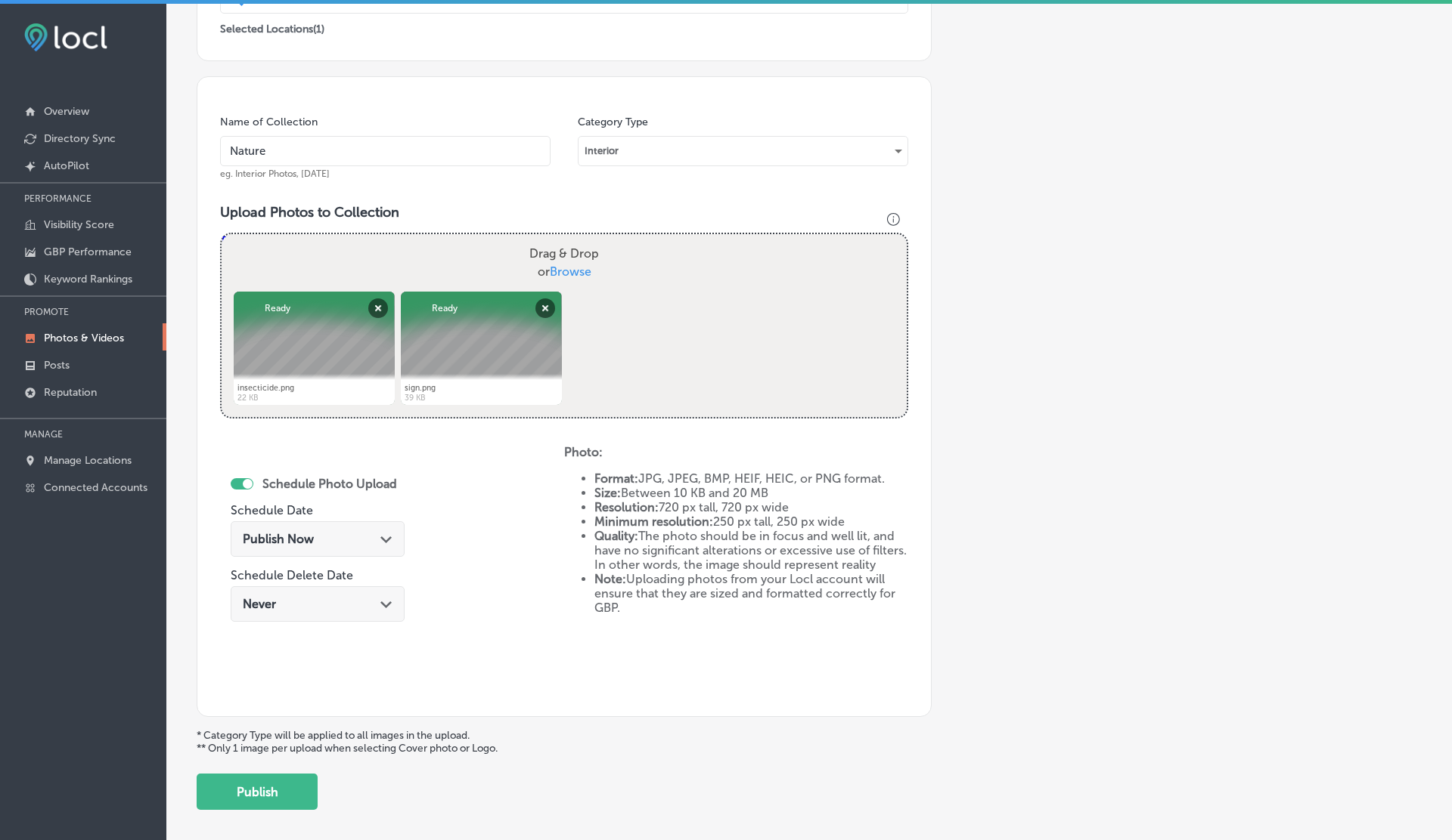
click at [373, 543] on div "Publish Now Path Created with Sketch." at bounding box center [318, 539] width 150 height 14
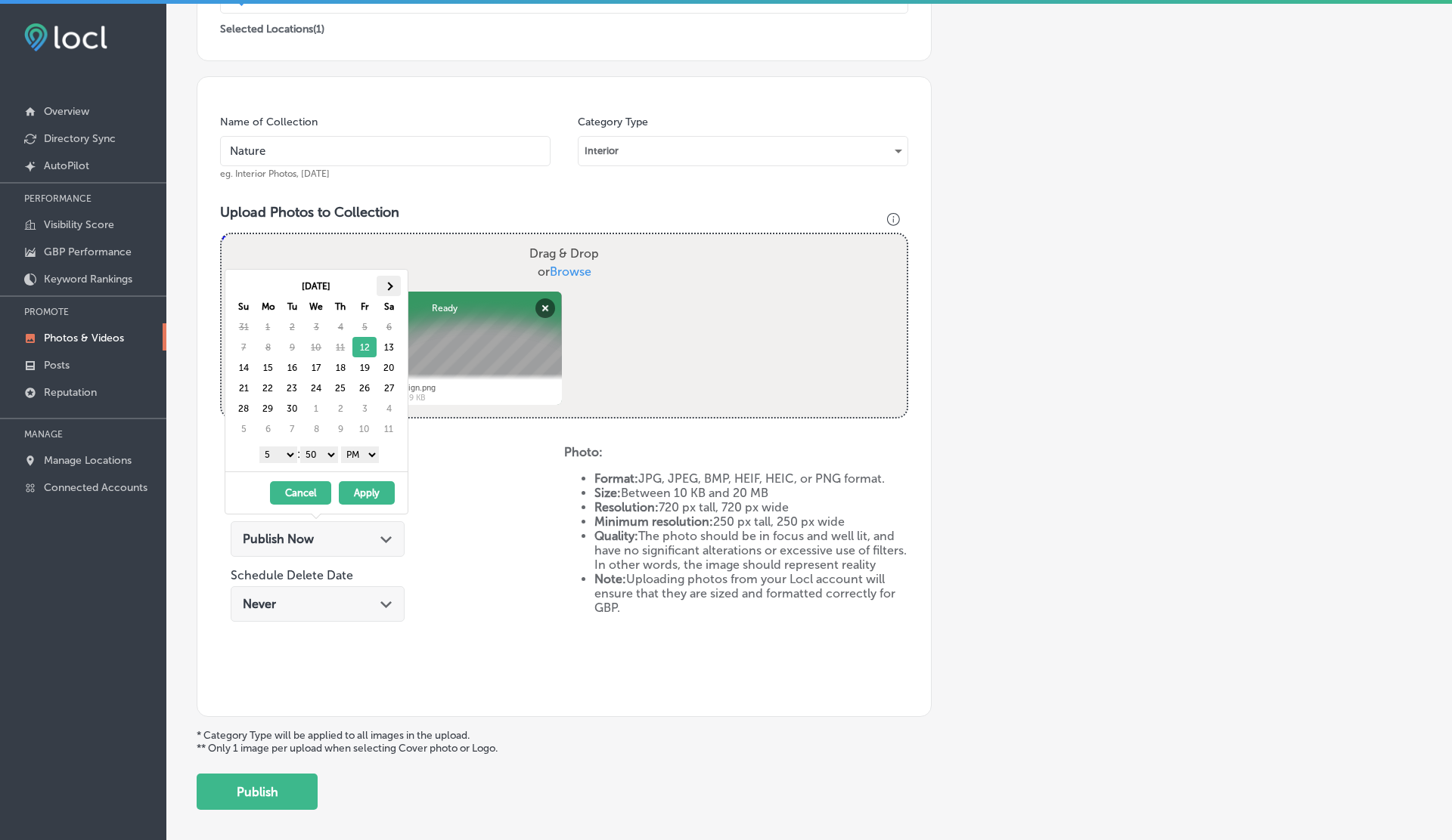
click at [389, 288] on span at bounding box center [389, 286] width 8 height 8
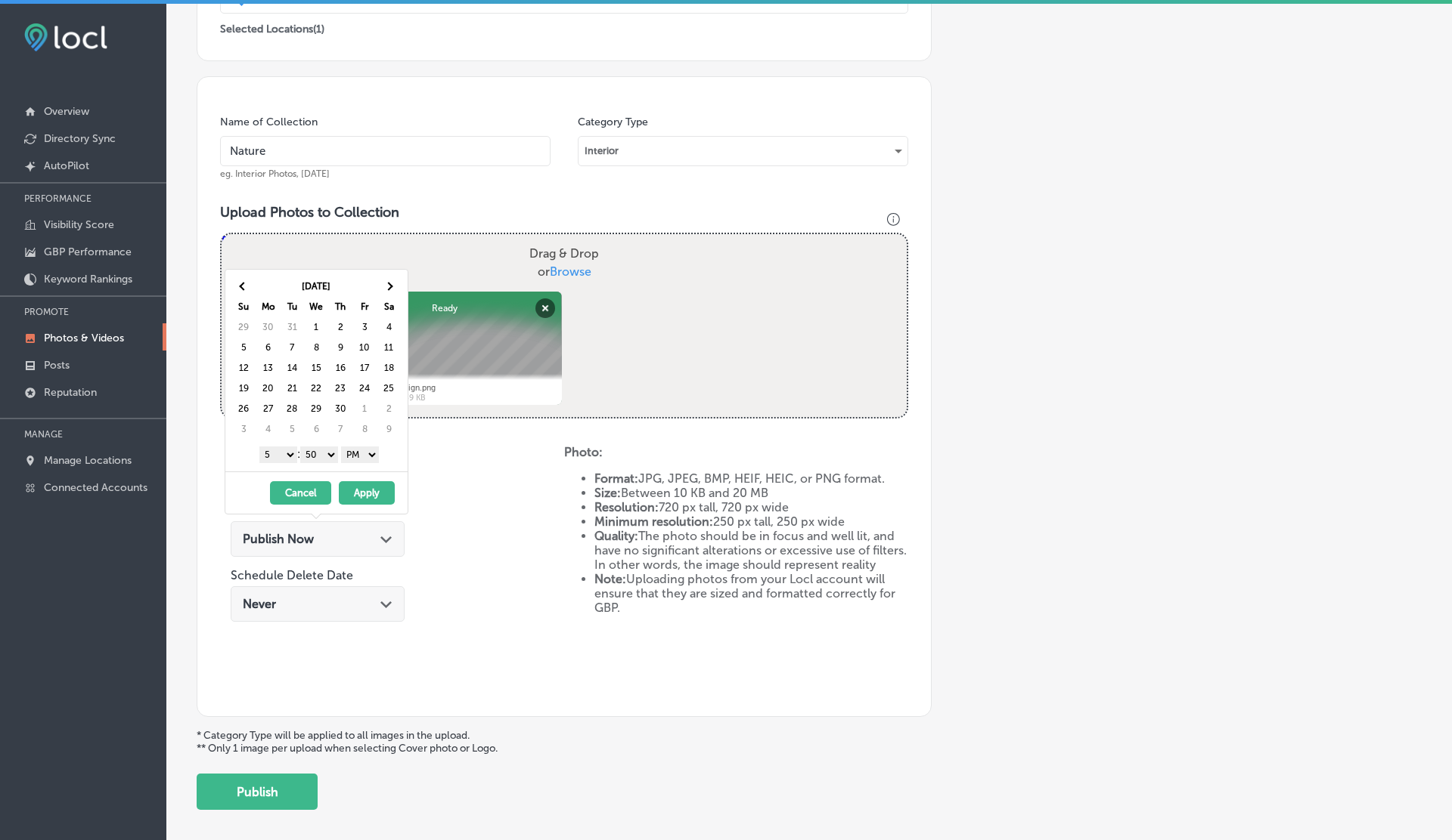
click at [389, 288] on span at bounding box center [389, 286] width 8 height 8
click at [389, 288] on span at bounding box center [389, 286] width 8 height 8
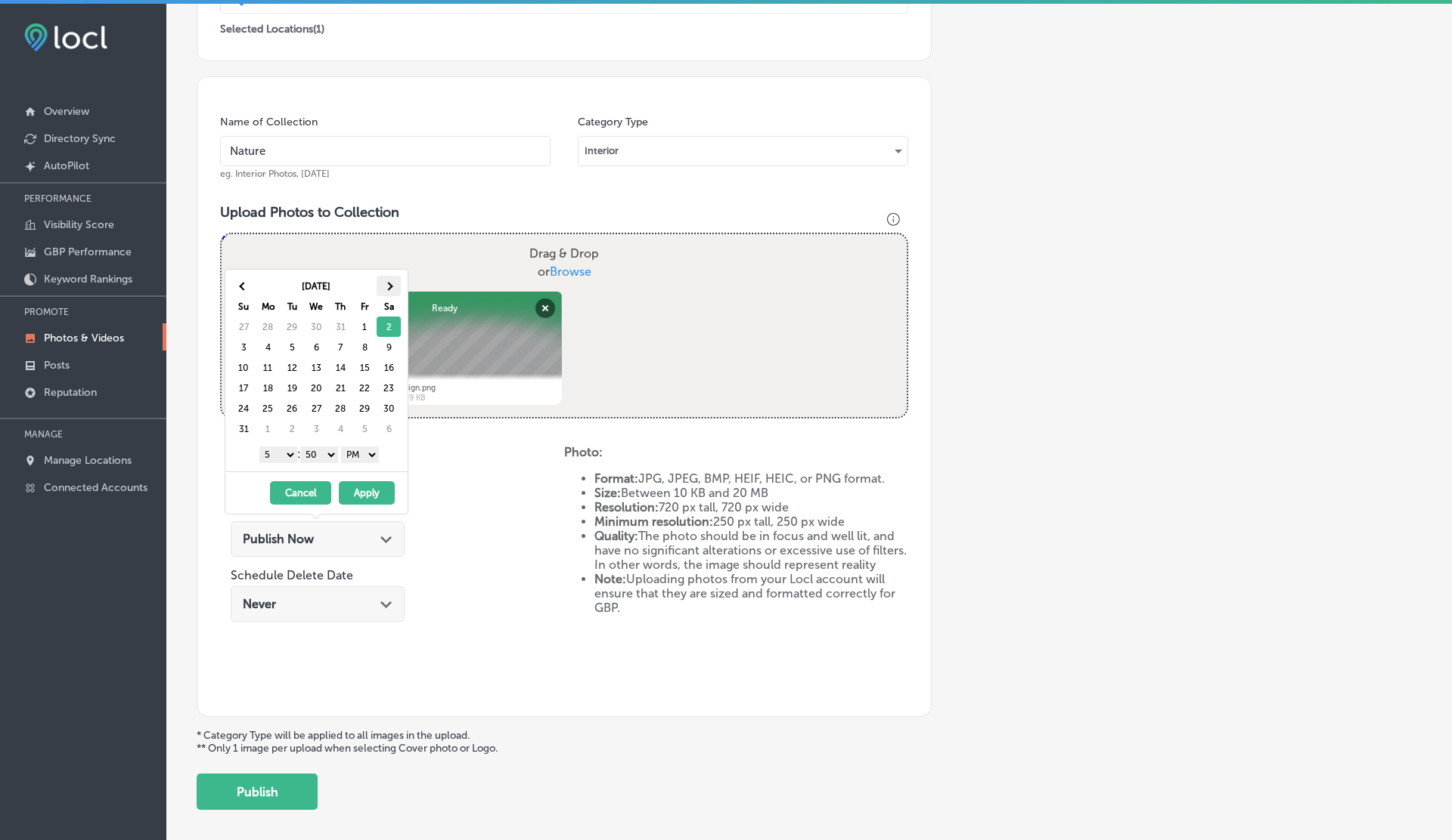
click at [389, 291] on th at bounding box center [388, 285] width 24 height 21
click at [389, 289] on span at bounding box center [389, 286] width 8 height 8
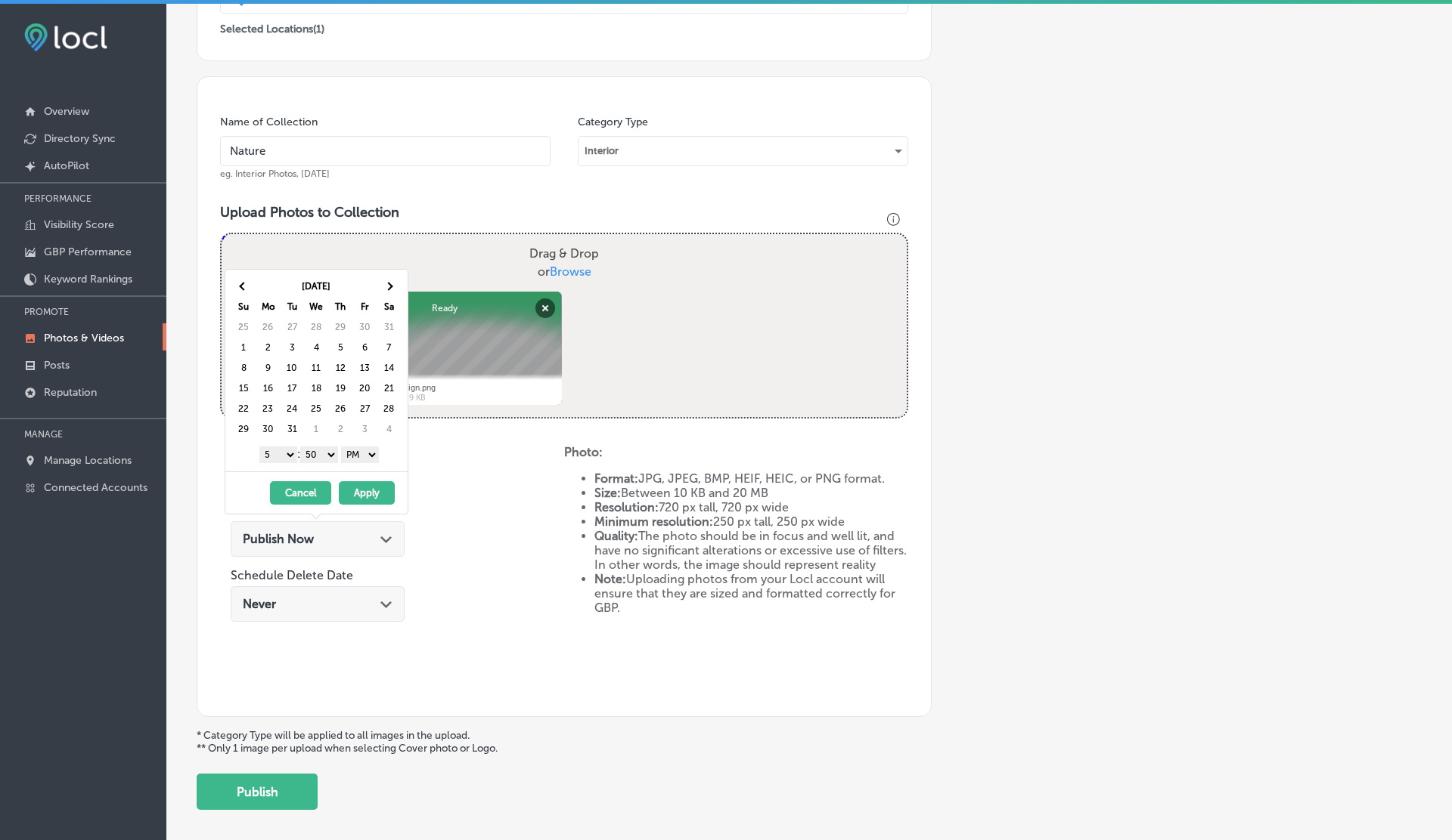
click at [389, 288] on span at bounding box center [389, 286] width 8 height 8
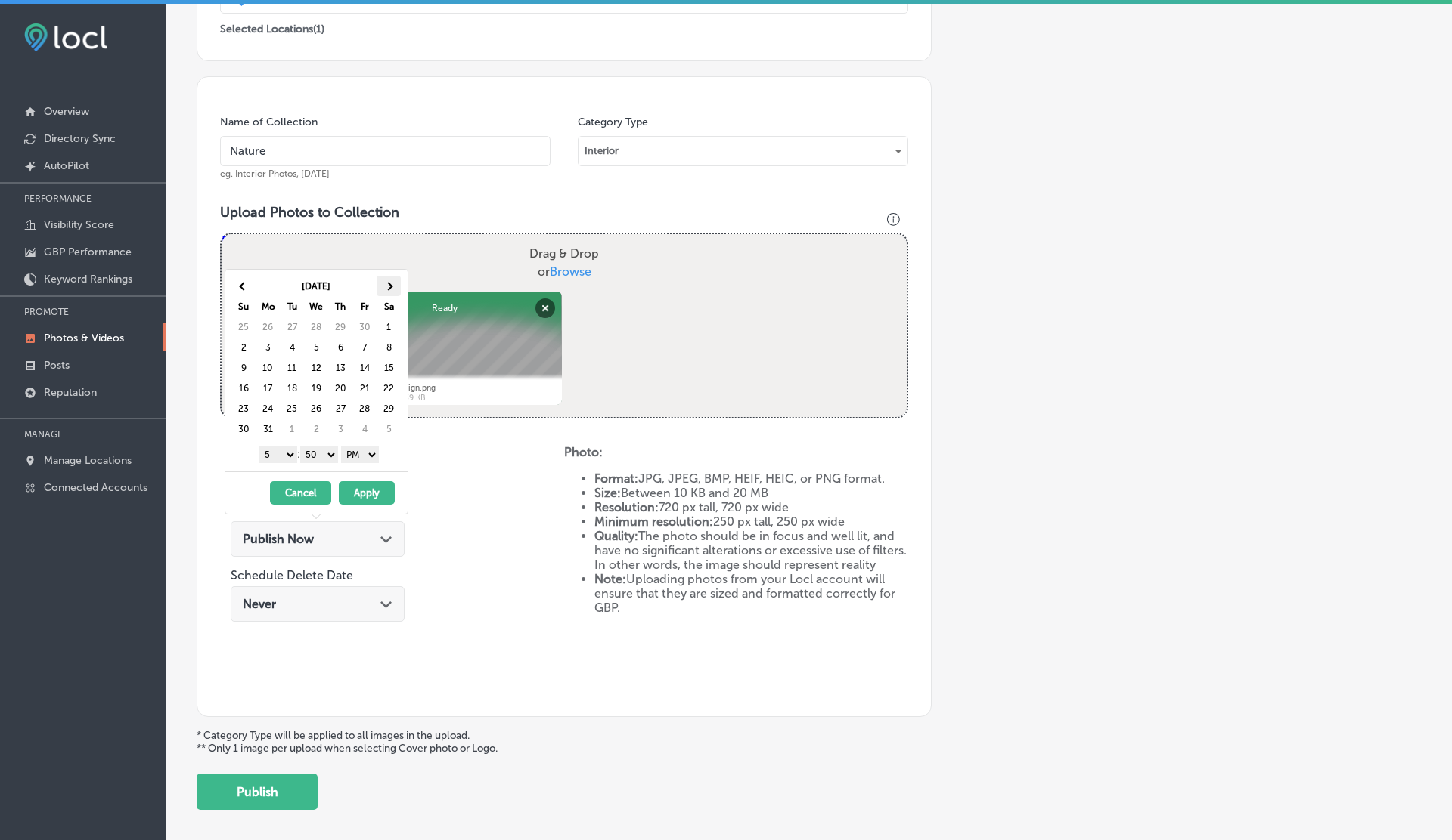
click at [389, 288] on span at bounding box center [389, 286] width 8 height 8
click at [389, 289] on span at bounding box center [389, 286] width 8 height 8
click at [389, 290] on th at bounding box center [388, 285] width 24 height 21
click at [389, 291] on th at bounding box center [388, 285] width 24 height 21
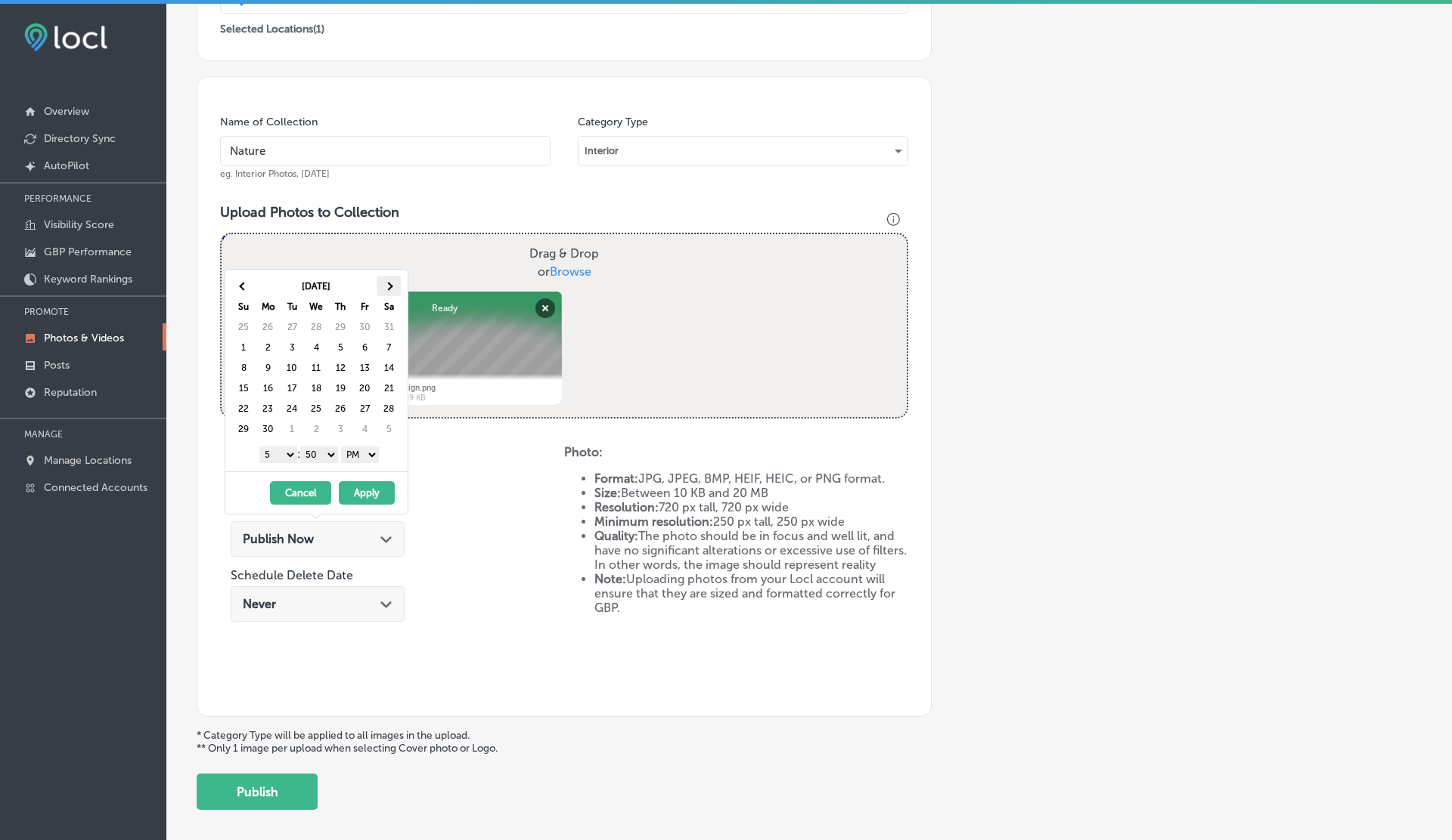
click at [389, 290] on th at bounding box center [388, 285] width 24 height 21
click at [389, 290] on th at bounding box center [388, 285] width 24 height 21
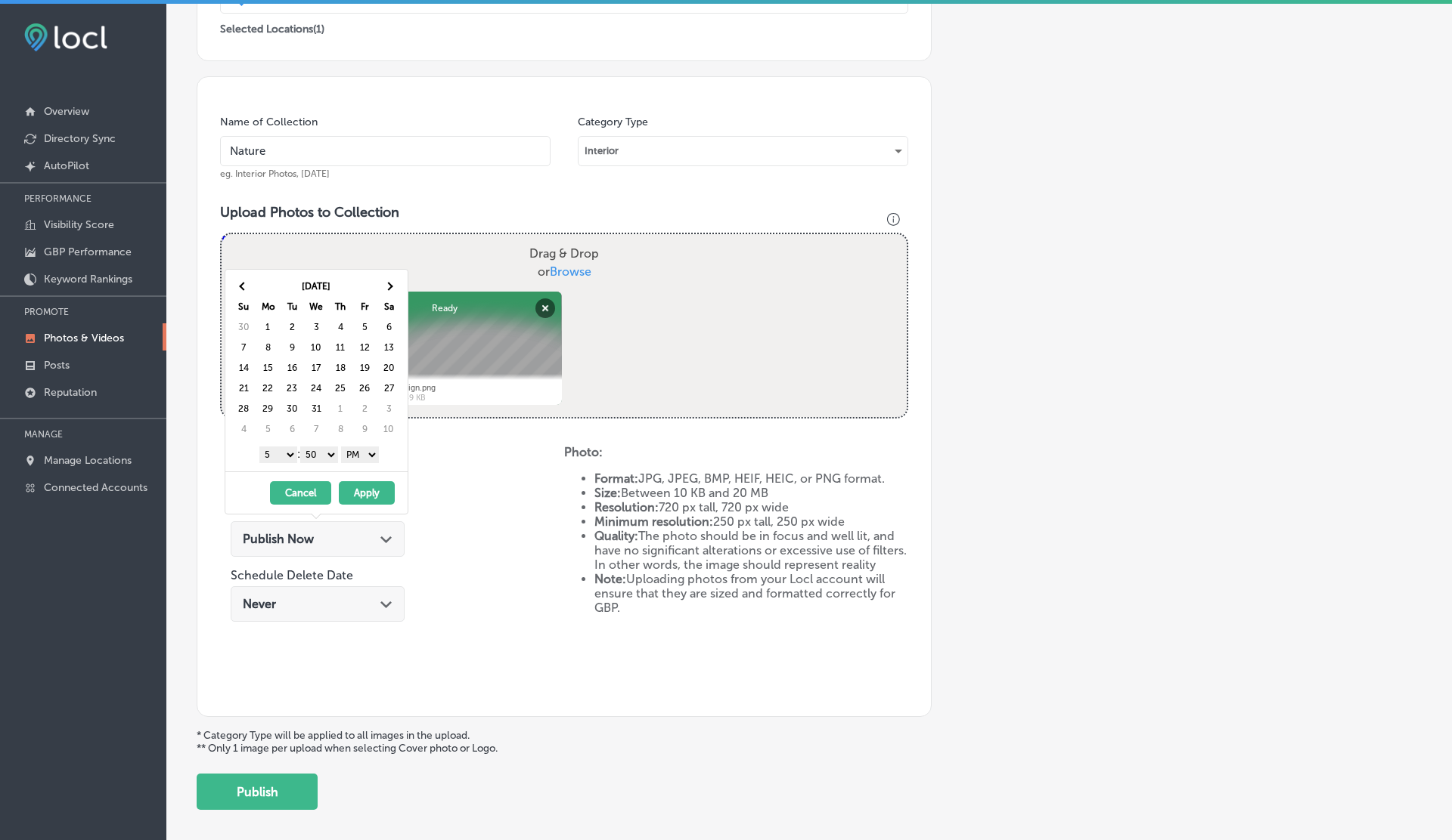
click at [389, 290] on th at bounding box center [388, 285] width 24 height 21
click at [389, 290] on th at bounding box center [388, 285] width 24 height 21
click at [239, 288] on th at bounding box center [243, 285] width 24 height 21
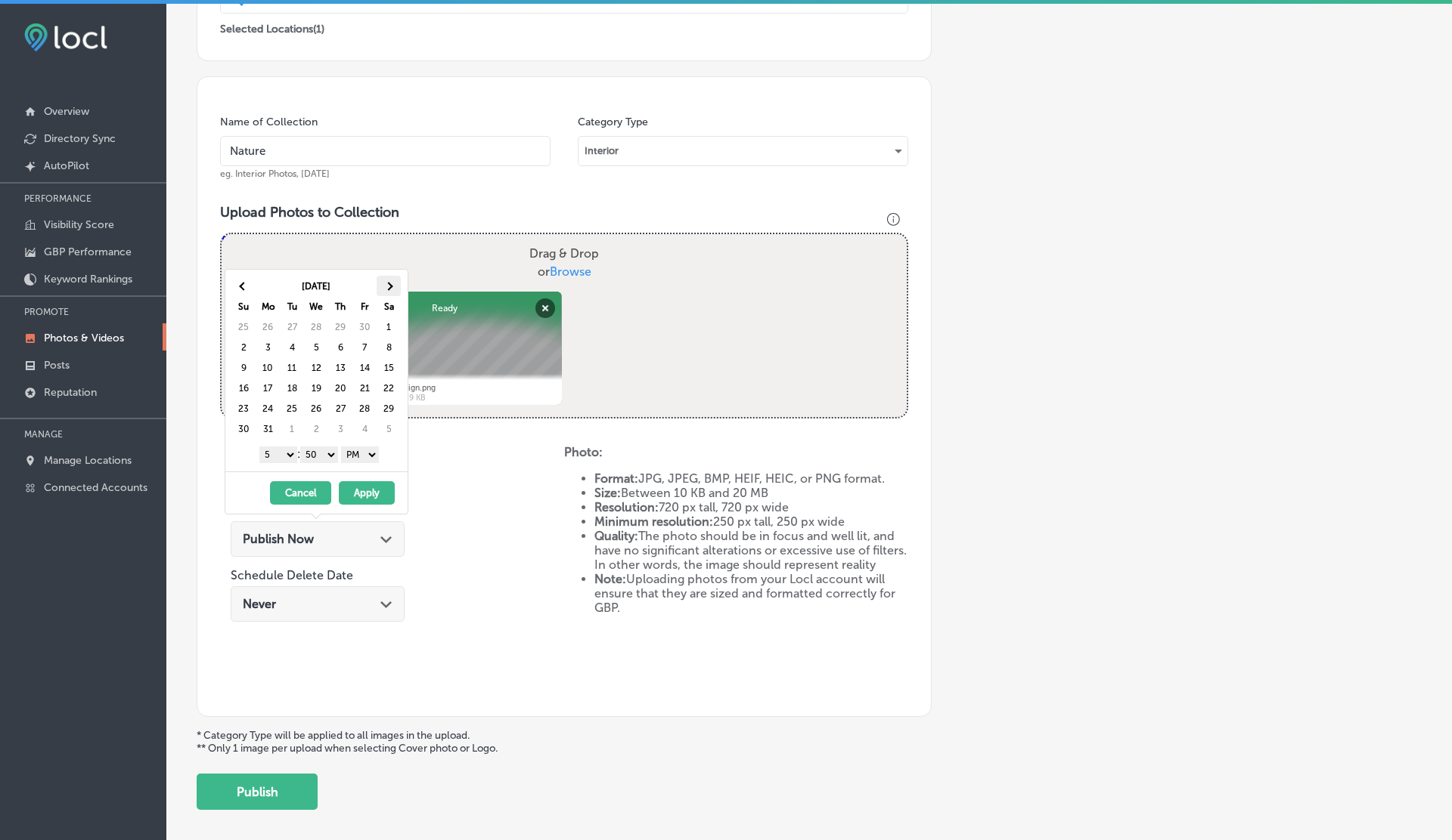
click at [383, 289] on th at bounding box center [388, 285] width 24 height 21
click at [383, 290] on th at bounding box center [388, 285] width 24 height 21
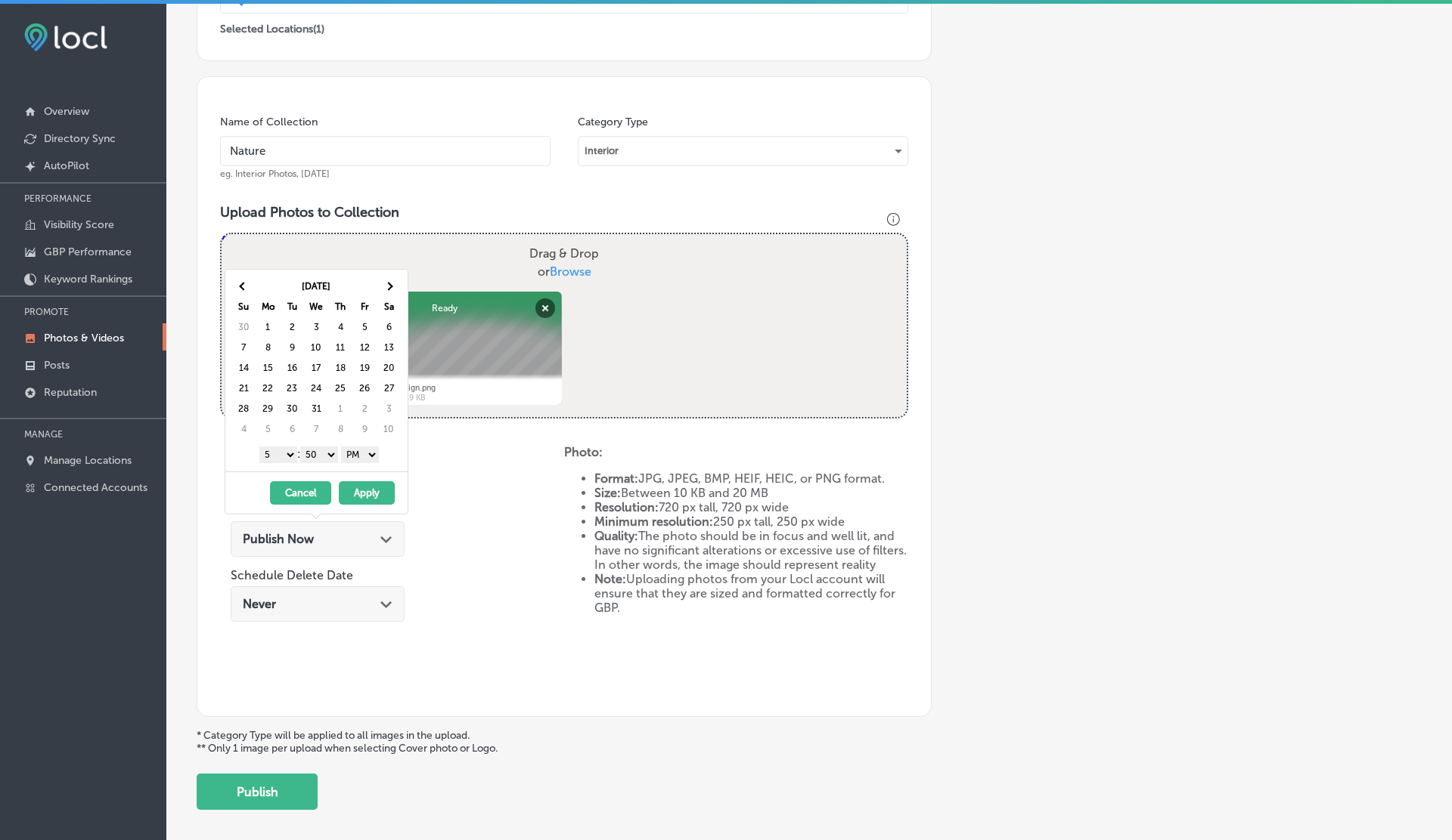
click at [383, 297] on th "Sa" at bounding box center [388, 306] width 24 height 21
drag, startPoint x: 383, startPoint y: 289, endPoint x: 383, endPoint y: 297, distance: 8.0
click at [383, 297] on th "Sa" at bounding box center [388, 306] width 24 height 21
click at [383, 299] on th "Sa" at bounding box center [388, 306] width 24 height 21
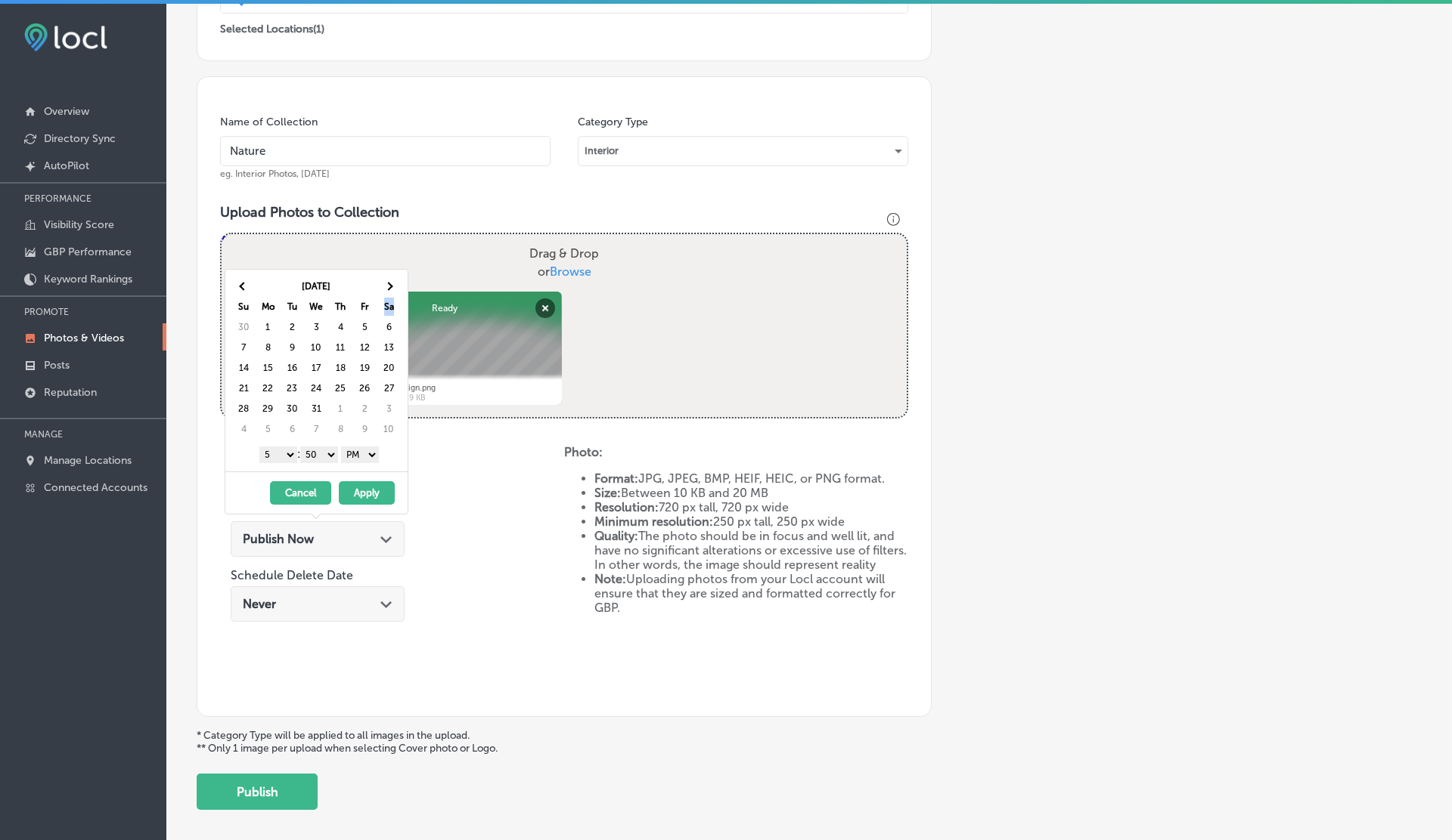
click at [383, 299] on th "Sa" at bounding box center [388, 306] width 24 height 21
click at [383, 289] on th at bounding box center [388, 285] width 24 height 21
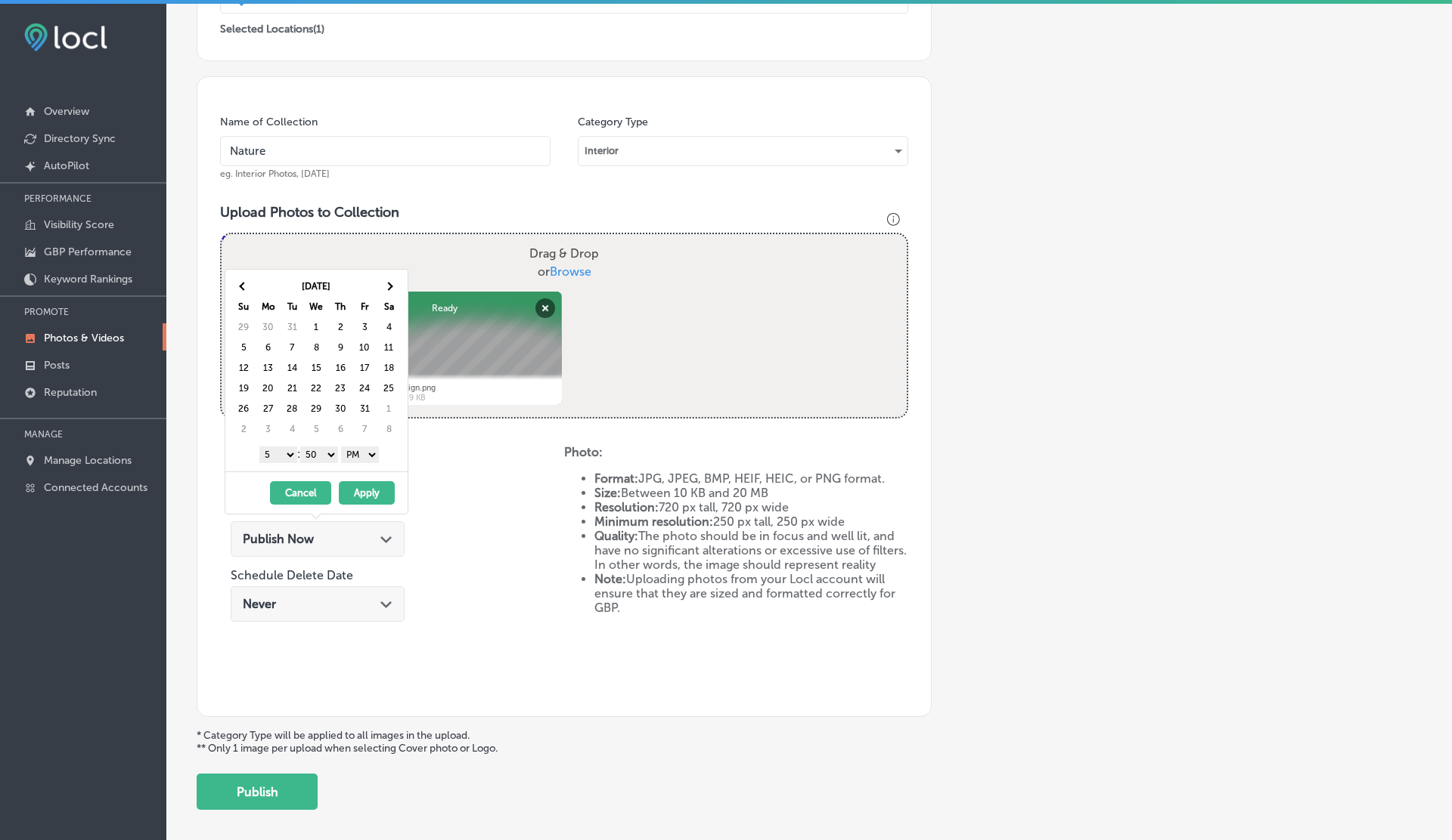
click at [383, 288] on th at bounding box center [388, 285] width 24 height 21
click at [243, 287] on span at bounding box center [244, 286] width 8 height 8
click at [320, 456] on select "00 10 20 30 40 50" at bounding box center [319, 455] width 38 height 16
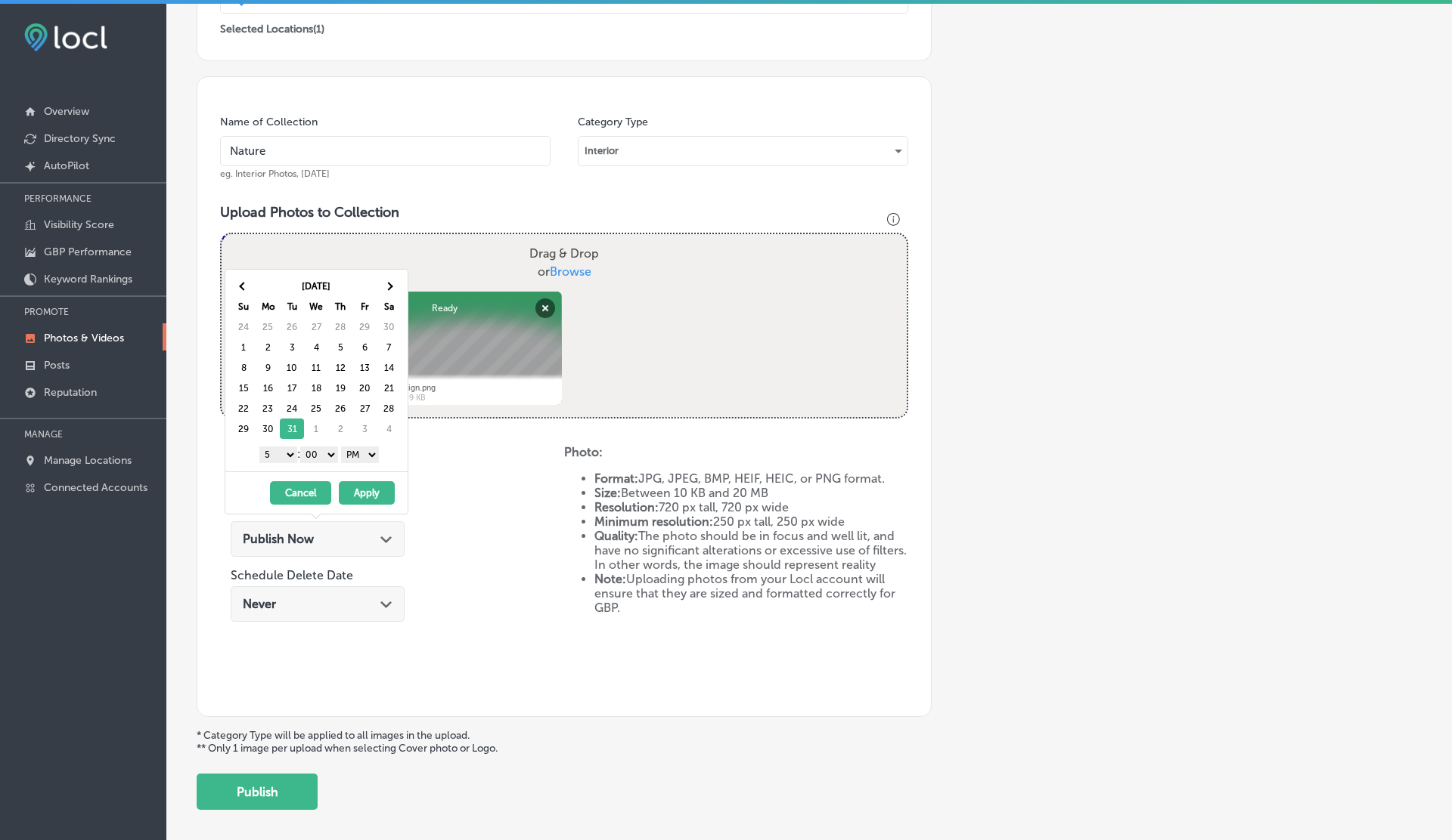
click at [259, 455] on select "1 2 3 4 5 6 7 8 9 10 11 12" at bounding box center [278, 455] width 38 height 16
click at [377, 497] on button "Apply" at bounding box center [367, 493] width 56 height 23
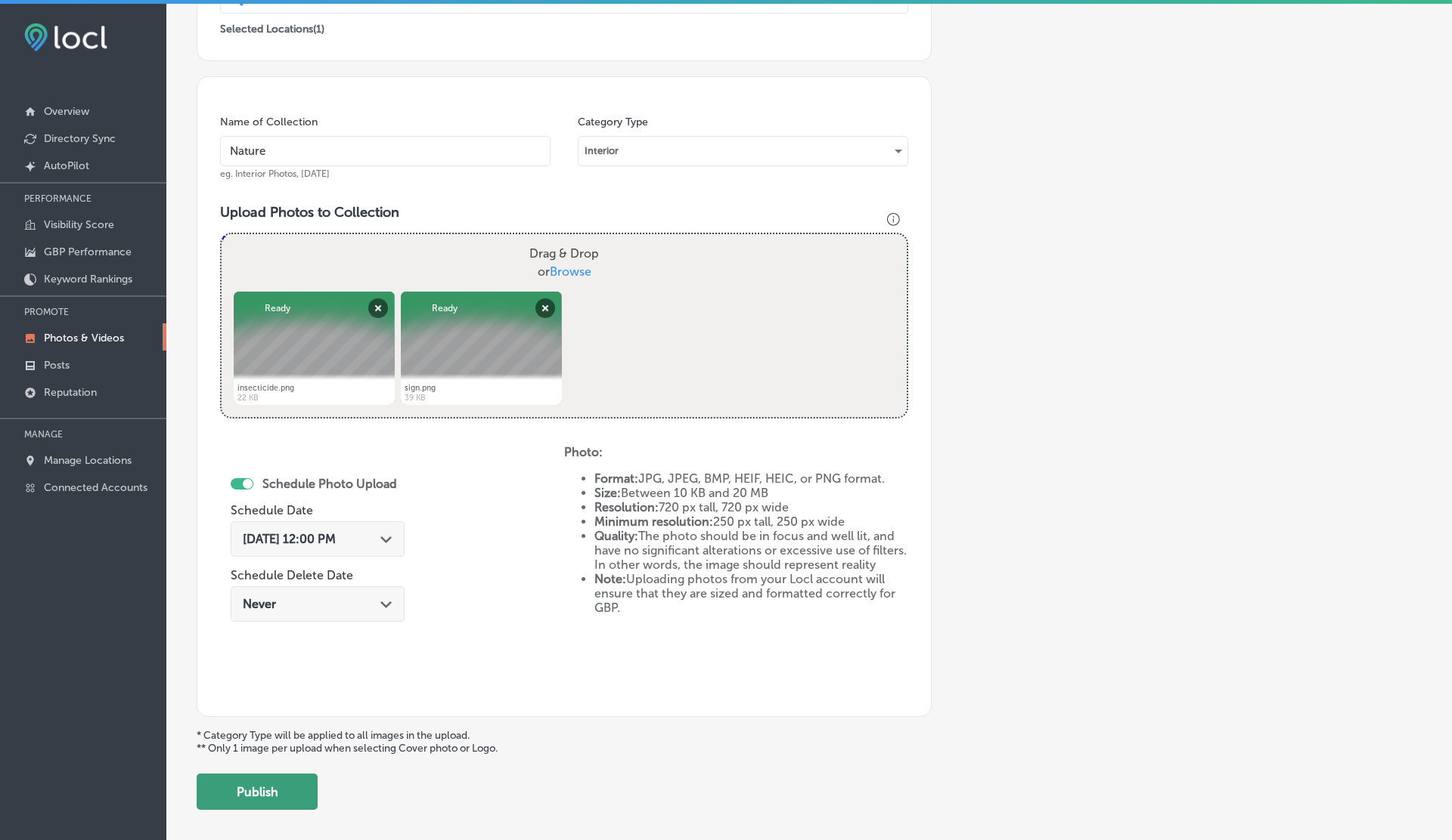
click at [255, 781] on button "Publish" at bounding box center [257, 792] width 121 height 36
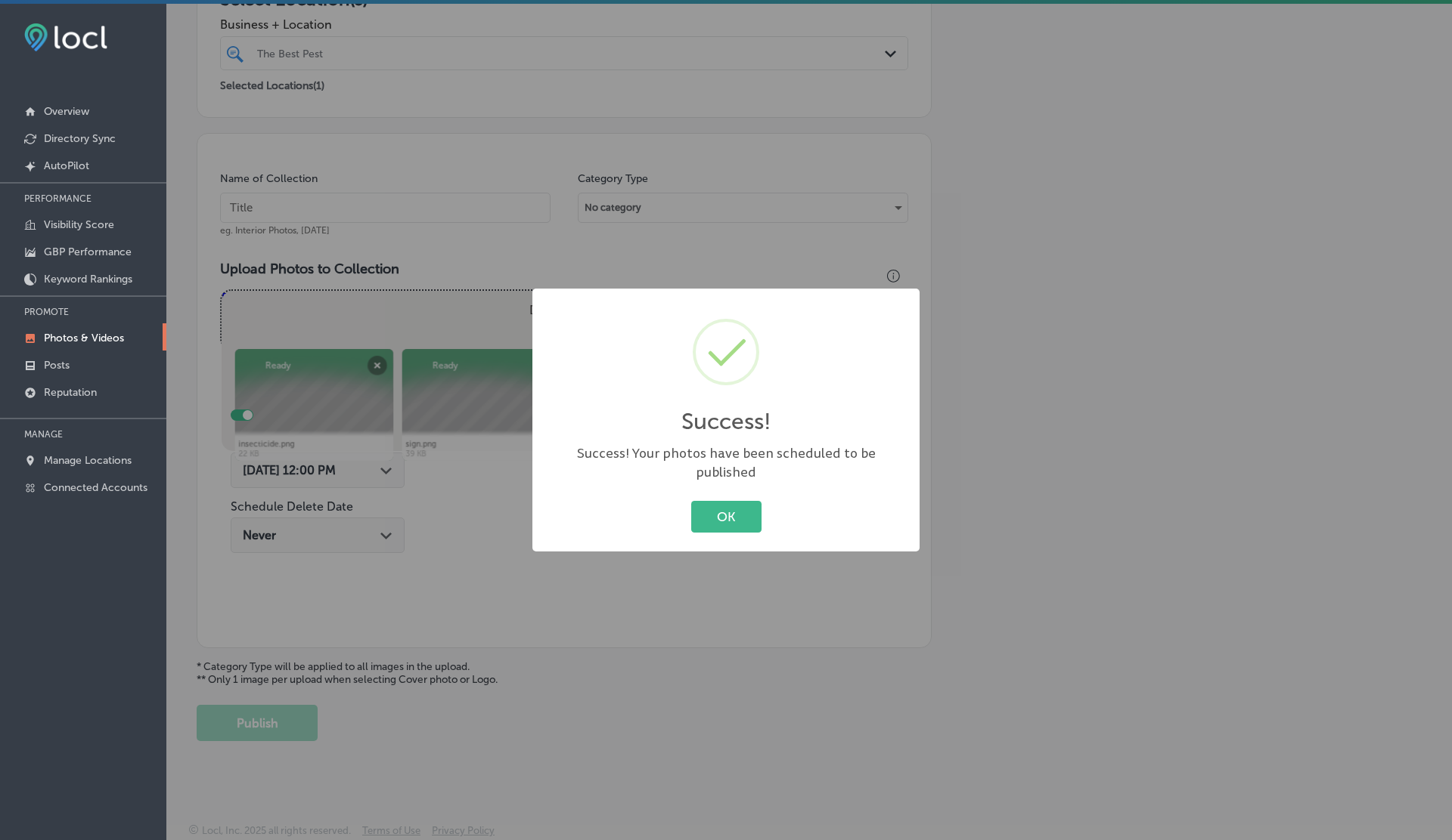
scroll to position [303, 0]
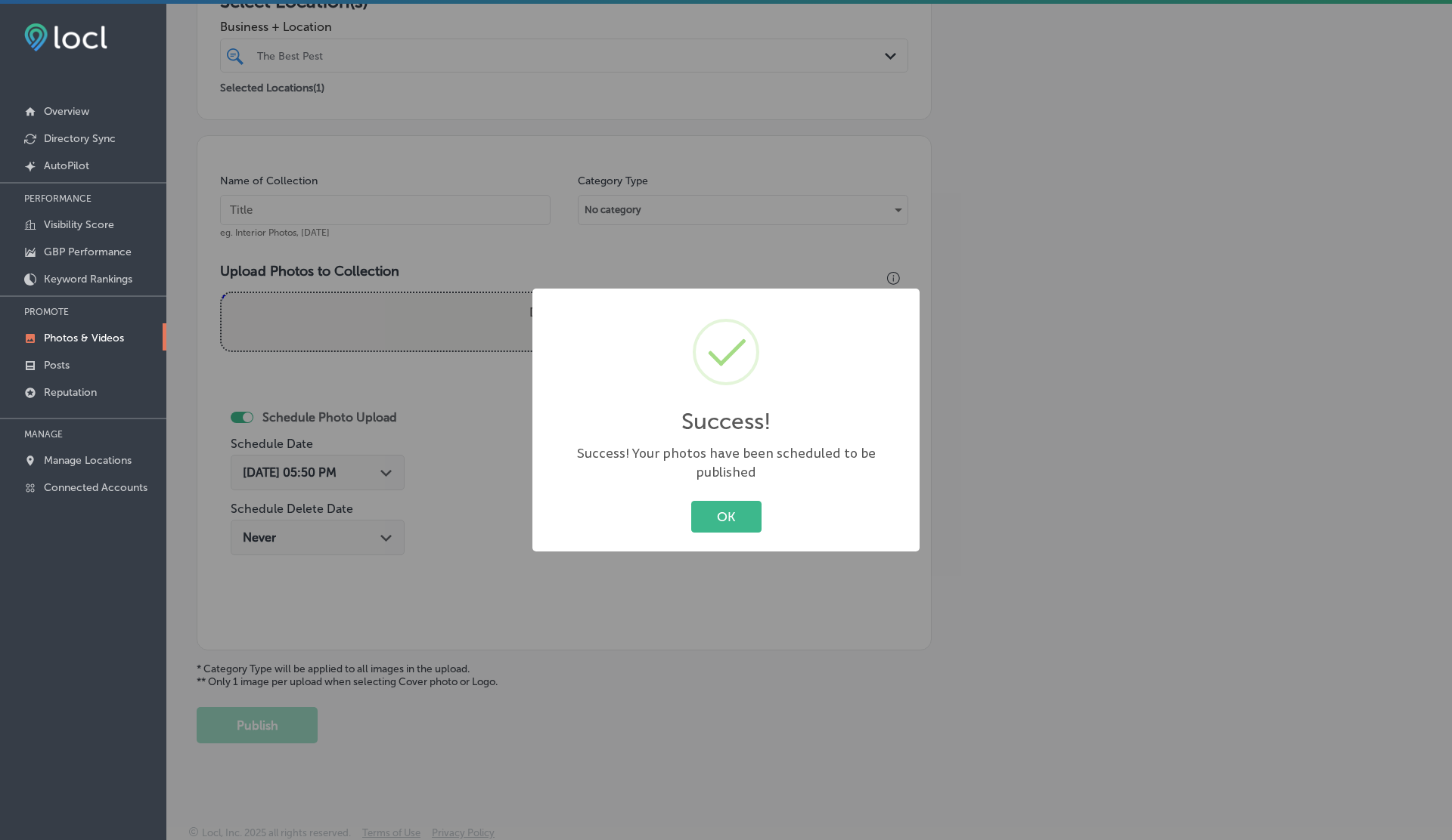
click at [691, 501] on button "OK" at bounding box center [726, 517] width 70 height 31
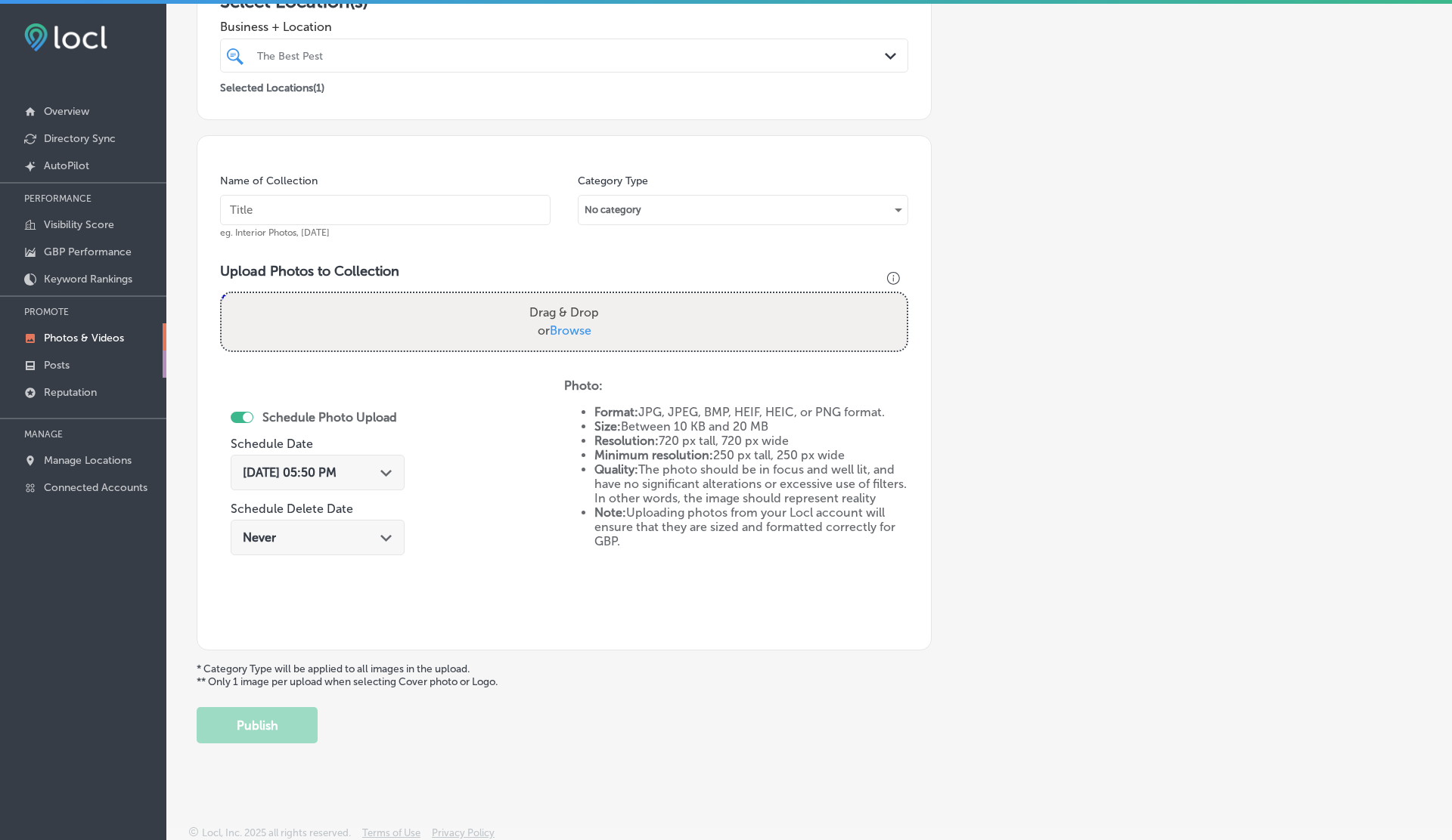
click at [81, 364] on link "Posts" at bounding box center [83, 364] width 166 height 27
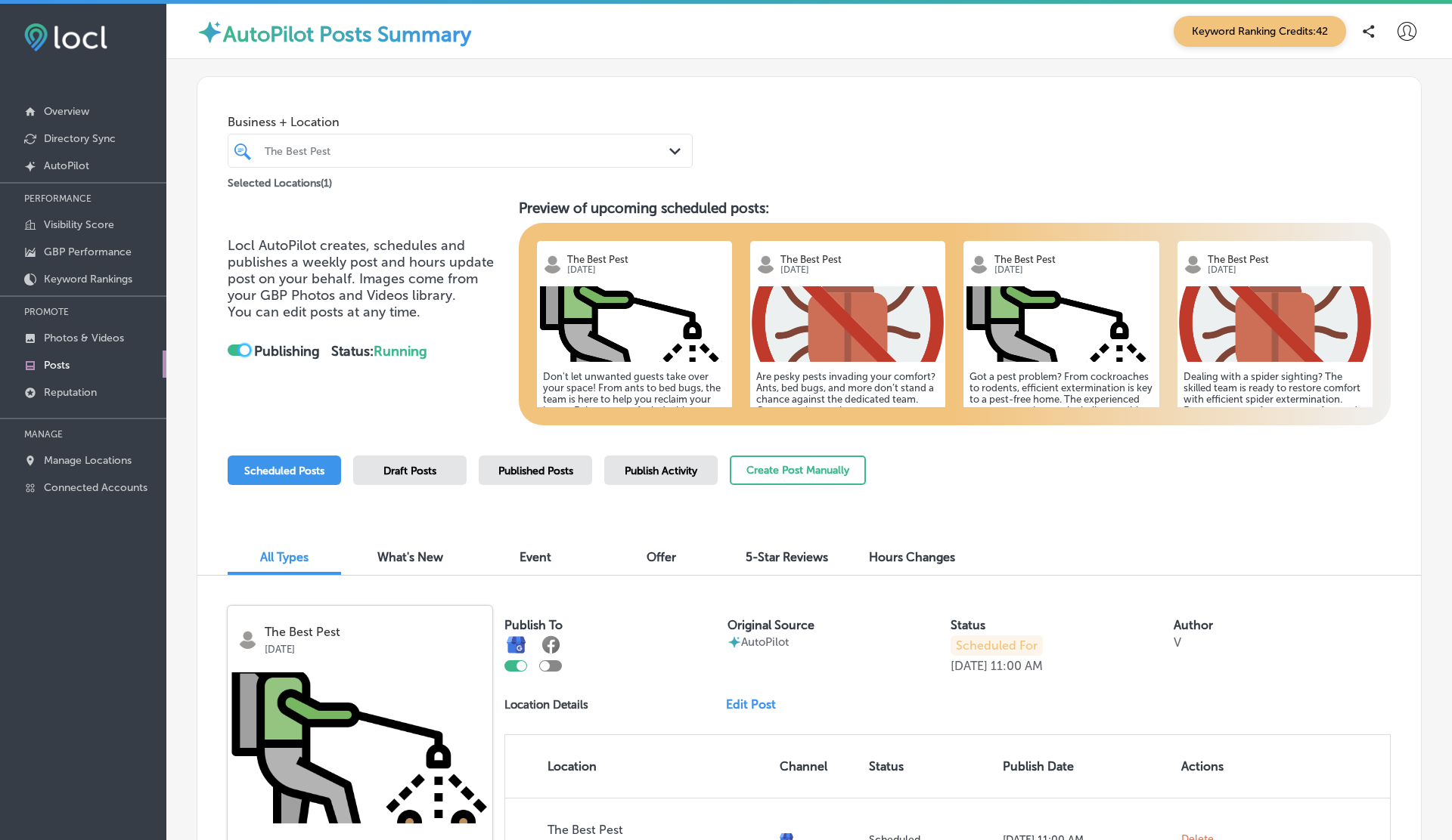
click at [244, 353] on div at bounding box center [244, 350] width 10 height 10
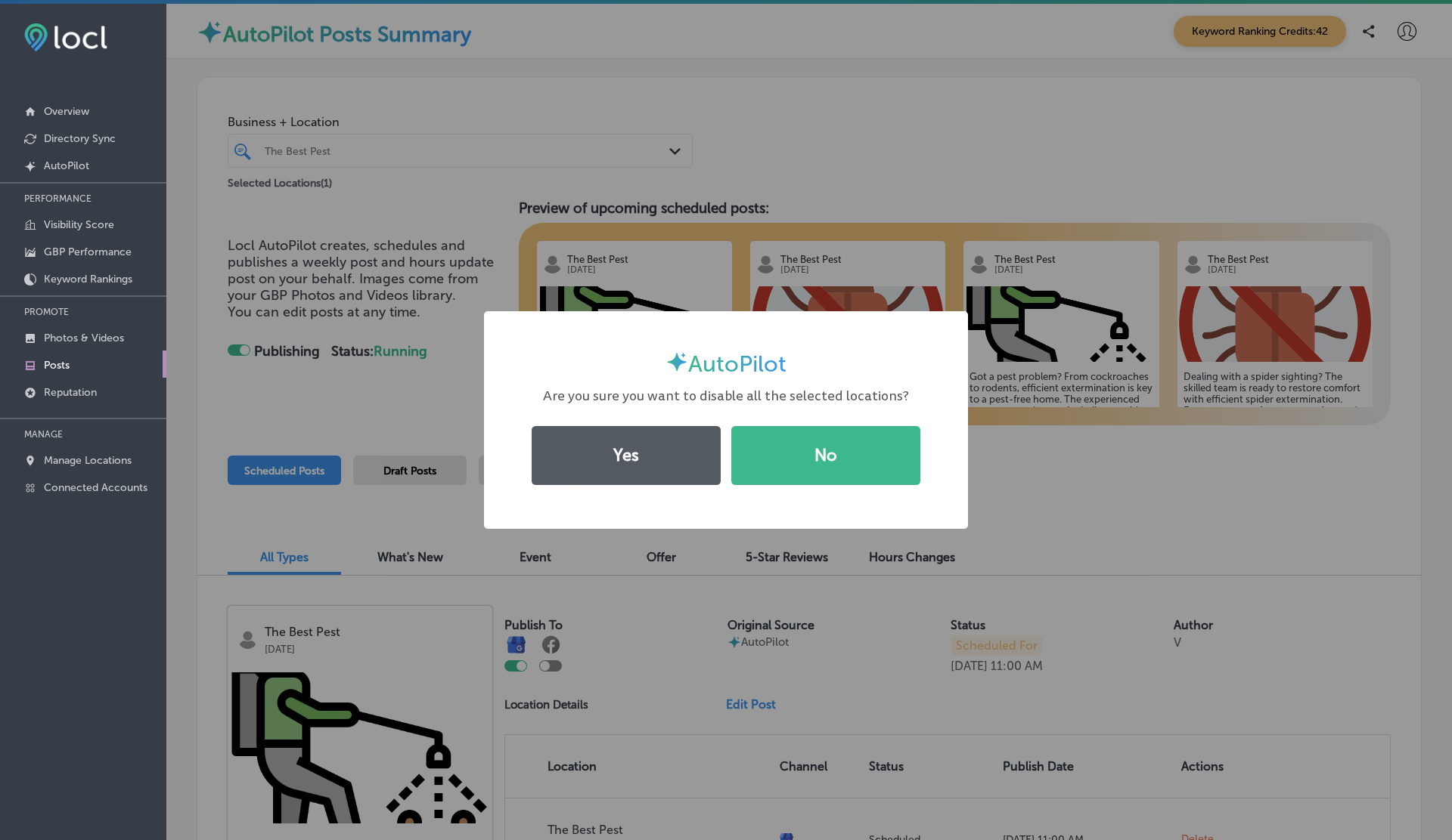
click at [604, 465] on button "Yes" at bounding box center [626, 456] width 189 height 59
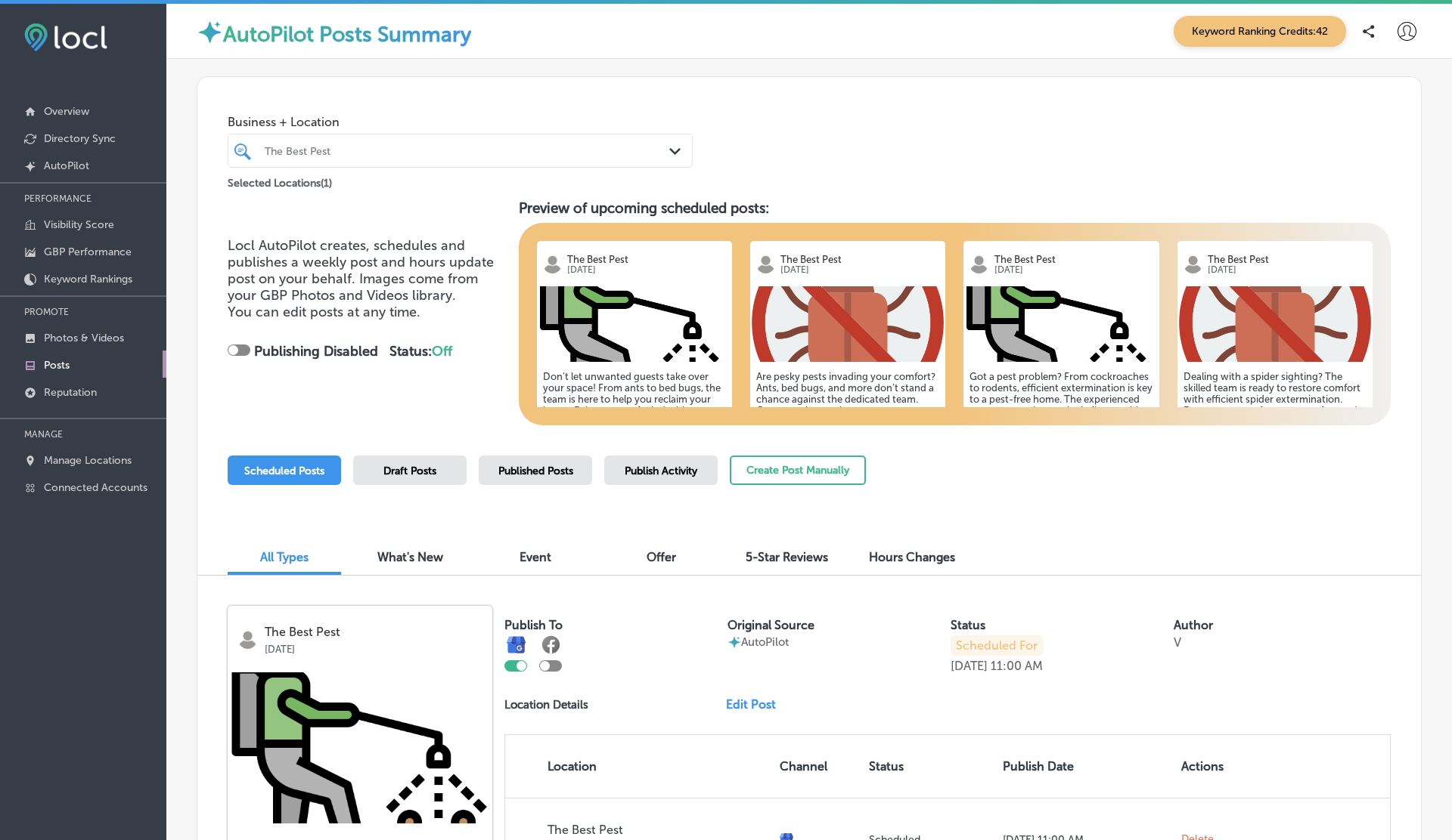
click at [248, 347] on div at bounding box center [239, 350] width 23 height 12
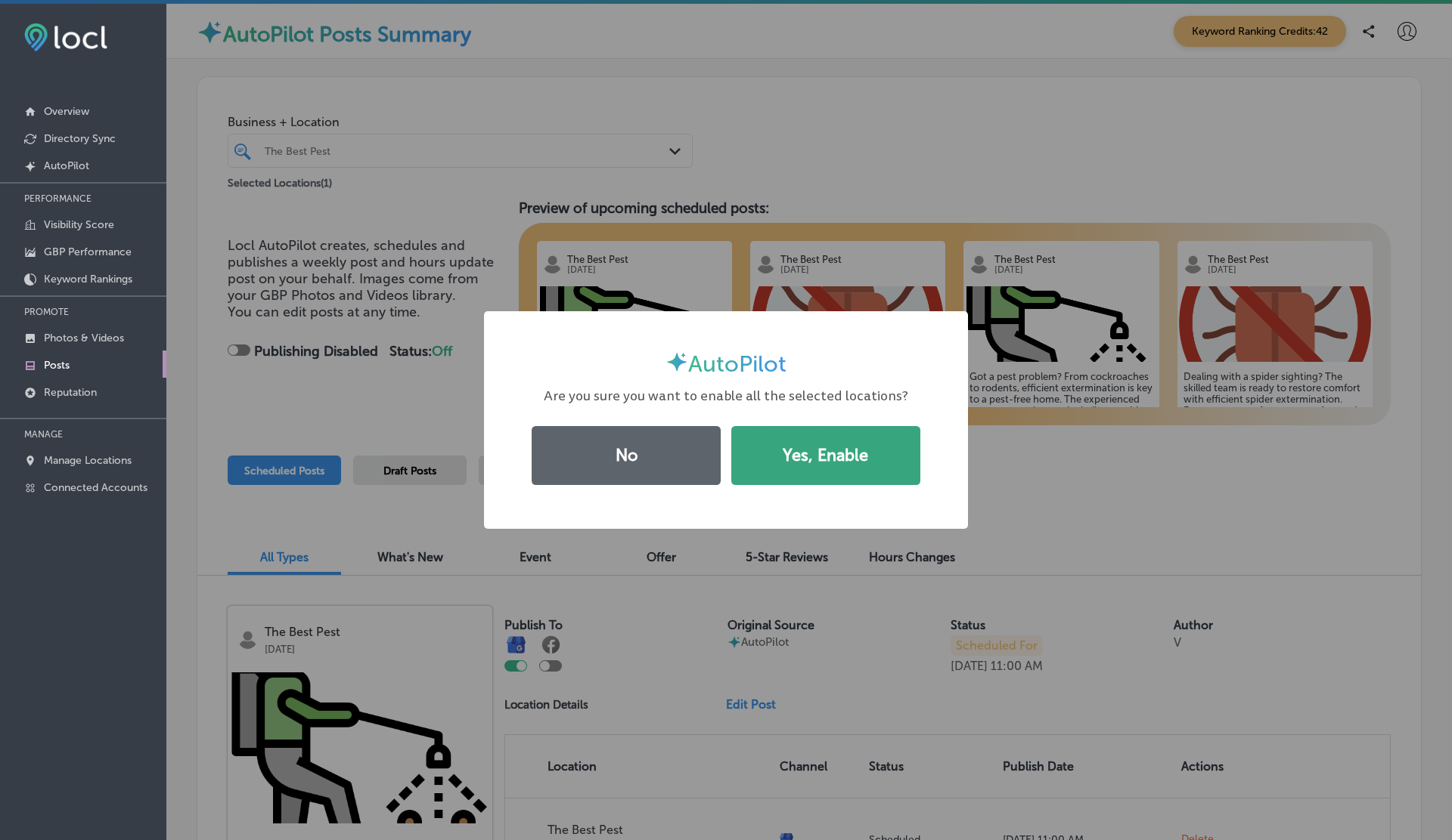
click at [784, 434] on button "Yes, Enable" at bounding box center [826, 456] width 189 height 59
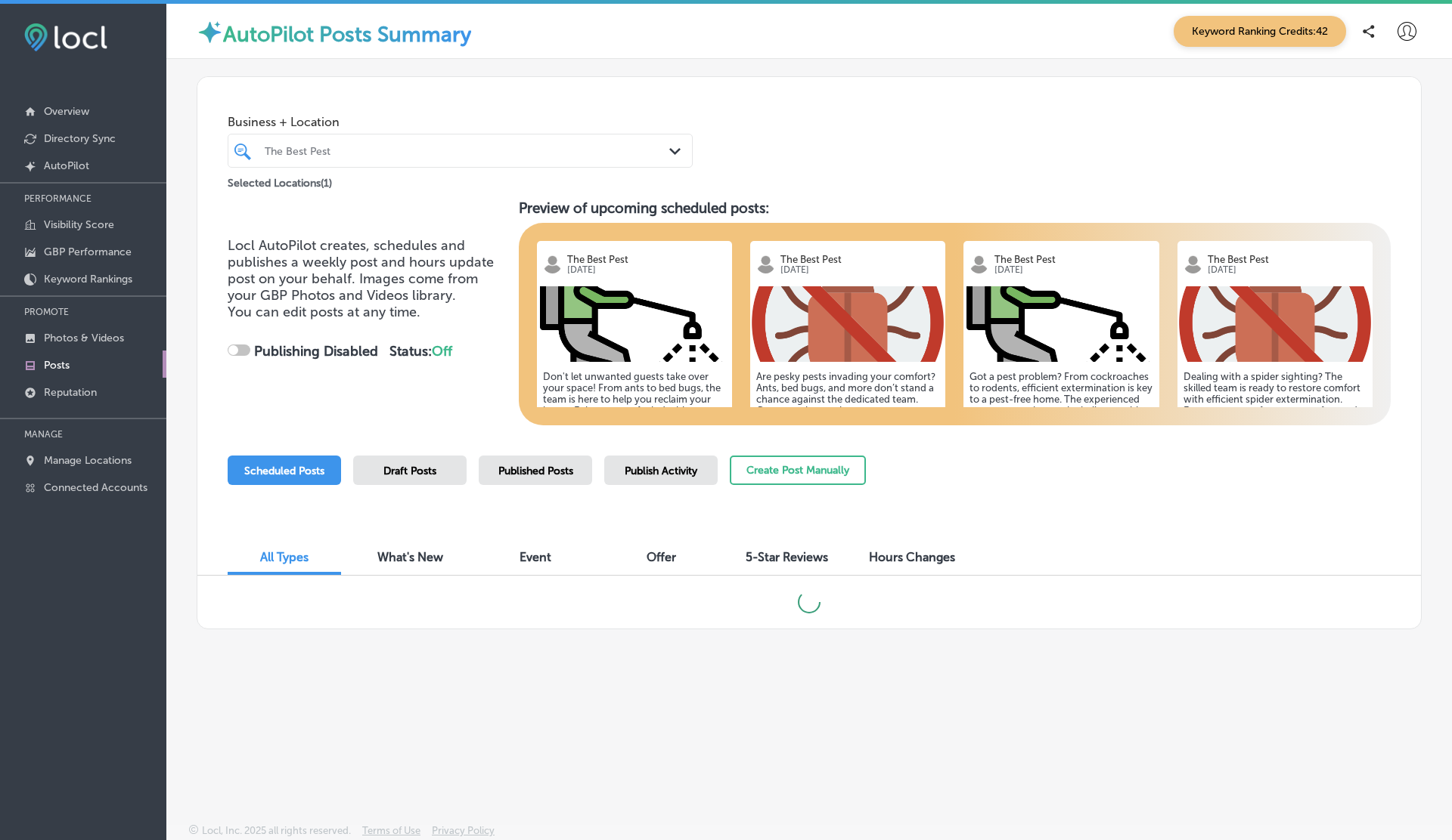
checkbox input "true"
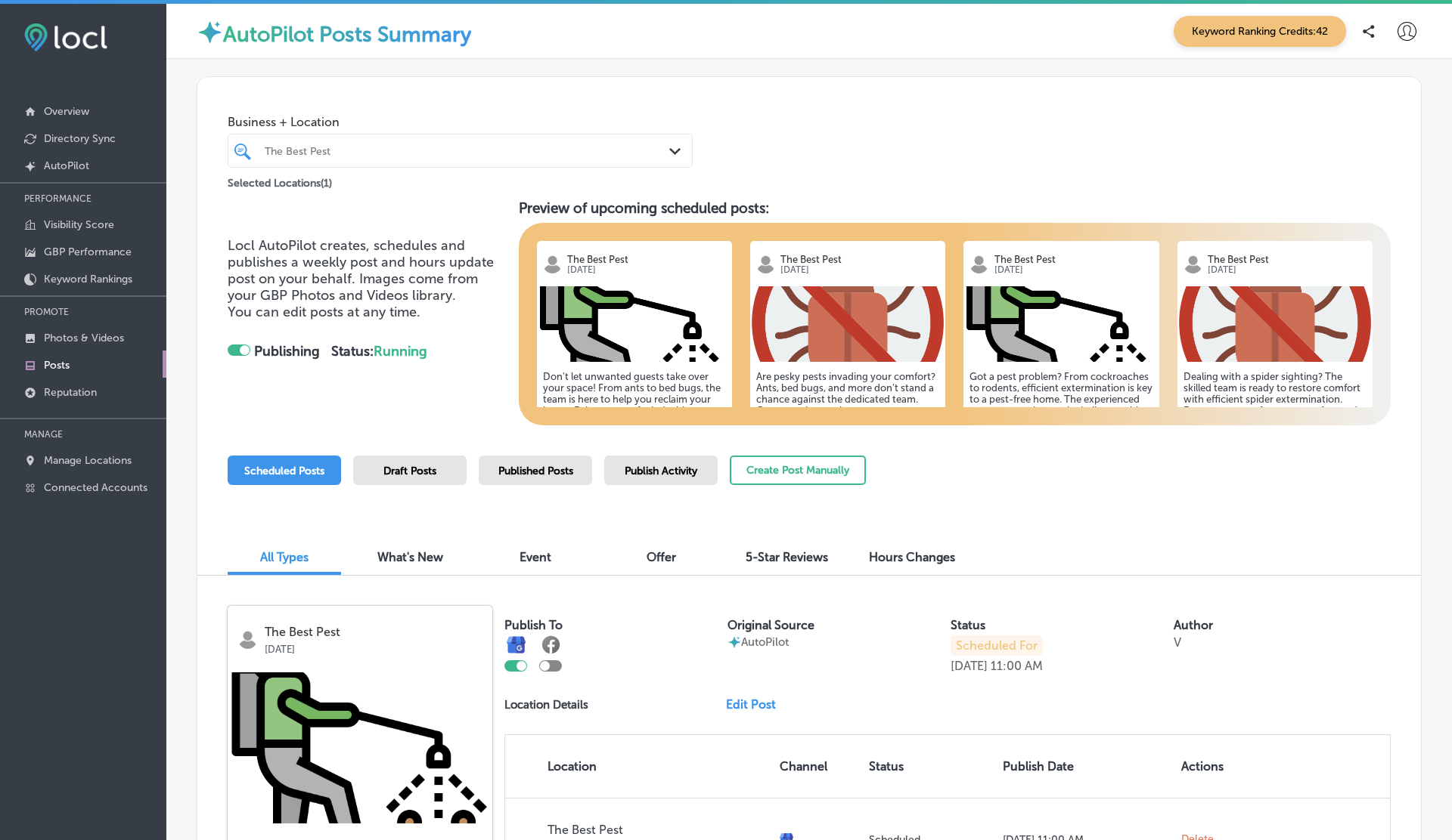
click at [1405, 32] on icon at bounding box center [1406, 31] width 19 height 19
click at [1371, 156] on p "Log Out" at bounding box center [1373, 162] width 45 height 18
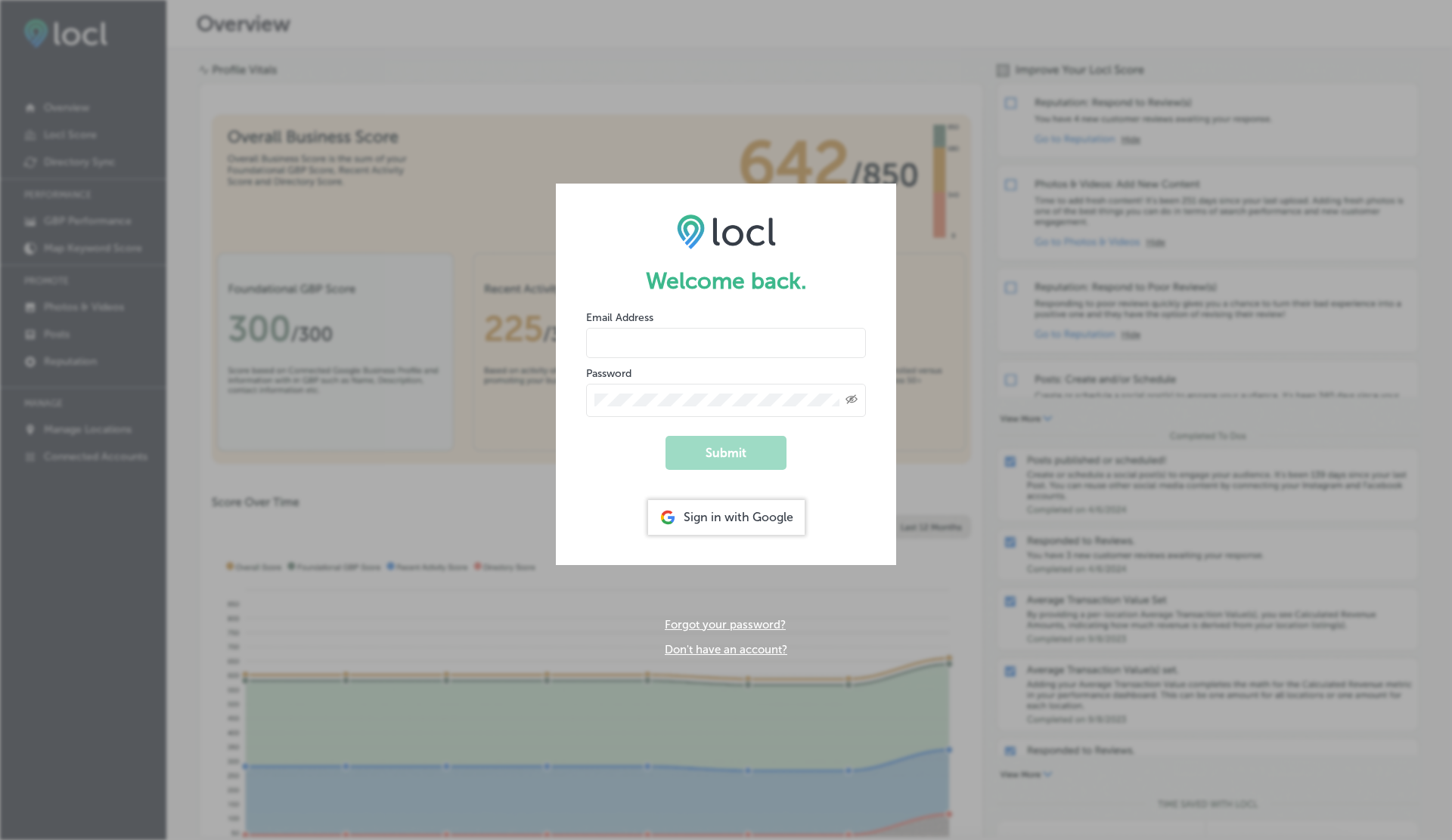
click at [656, 346] on input "email" at bounding box center [726, 343] width 280 height 30
paste input "vasilikigreece69+testtyfgv@gmail.com"
type input "vasilikigreece69+testtyfgv@gmail.com"
click at [665, 436] on button "Submit" at bounding box center [725, 452] width 121 height 34
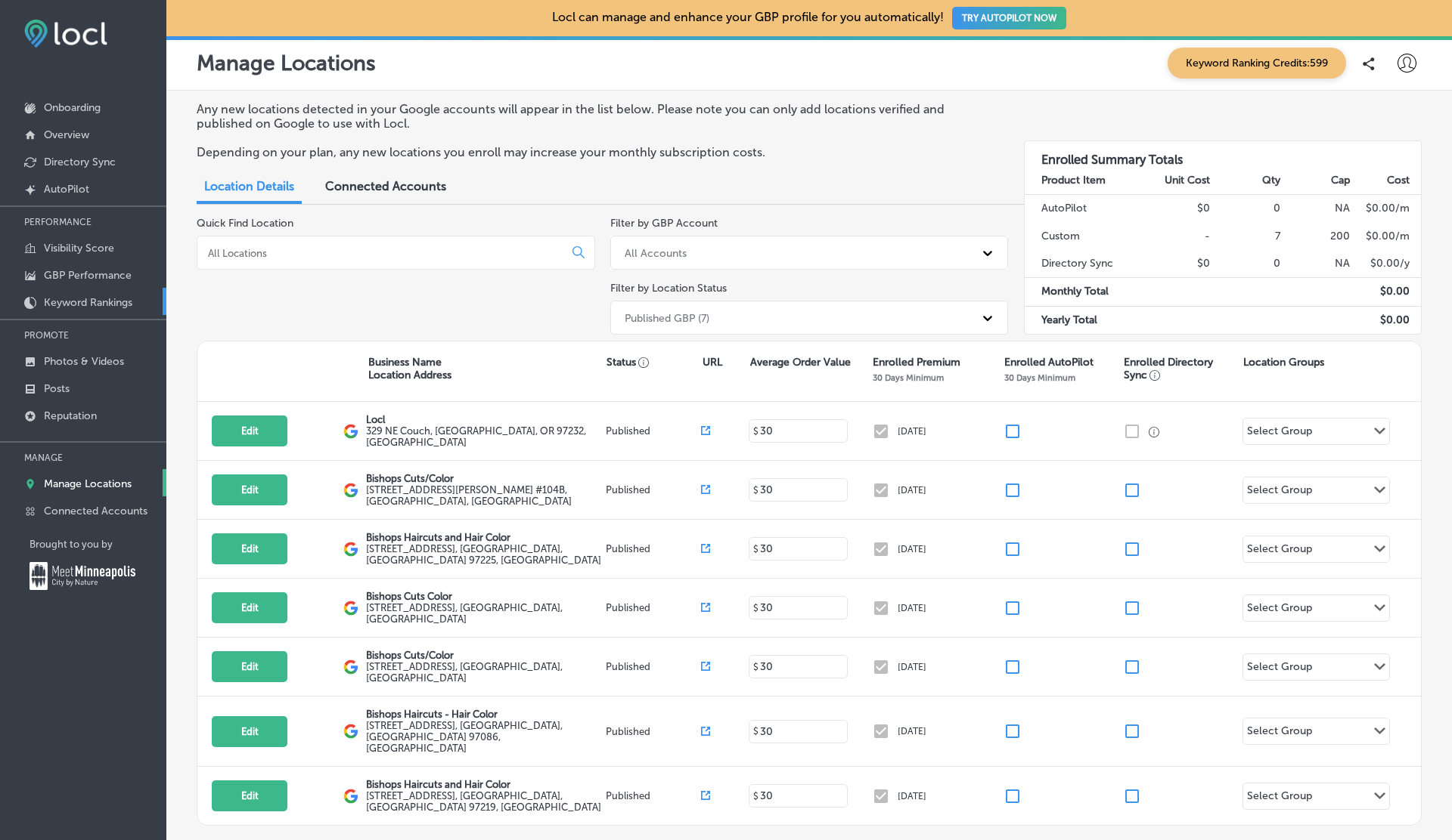
click at [105, 290] on link "Keyword Rankings" at bounding box center [83, 301] width 166 height 27
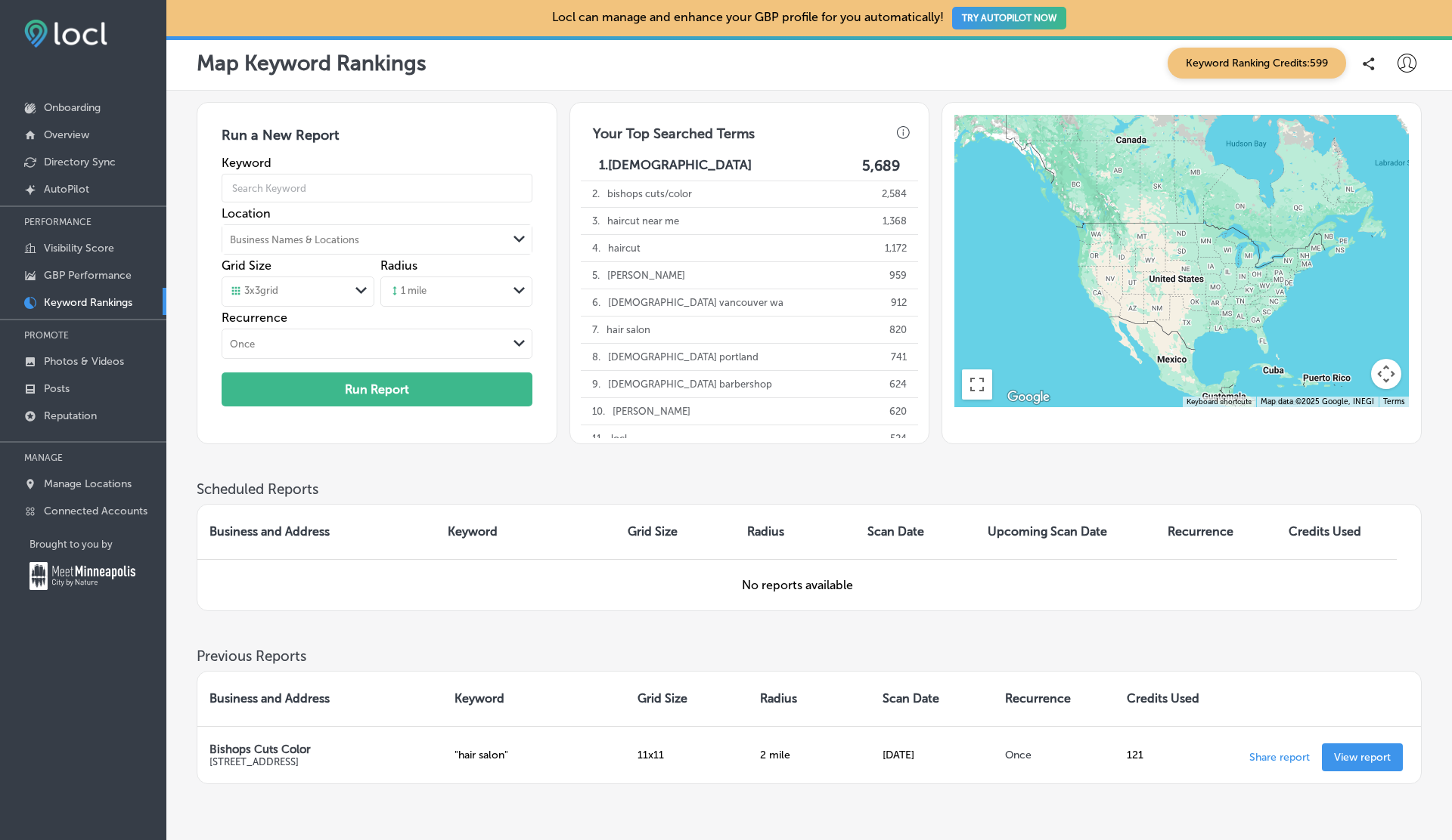
click at [458, 291] on div "1 mile" at bounding box center [444, 292] width 126 height 23
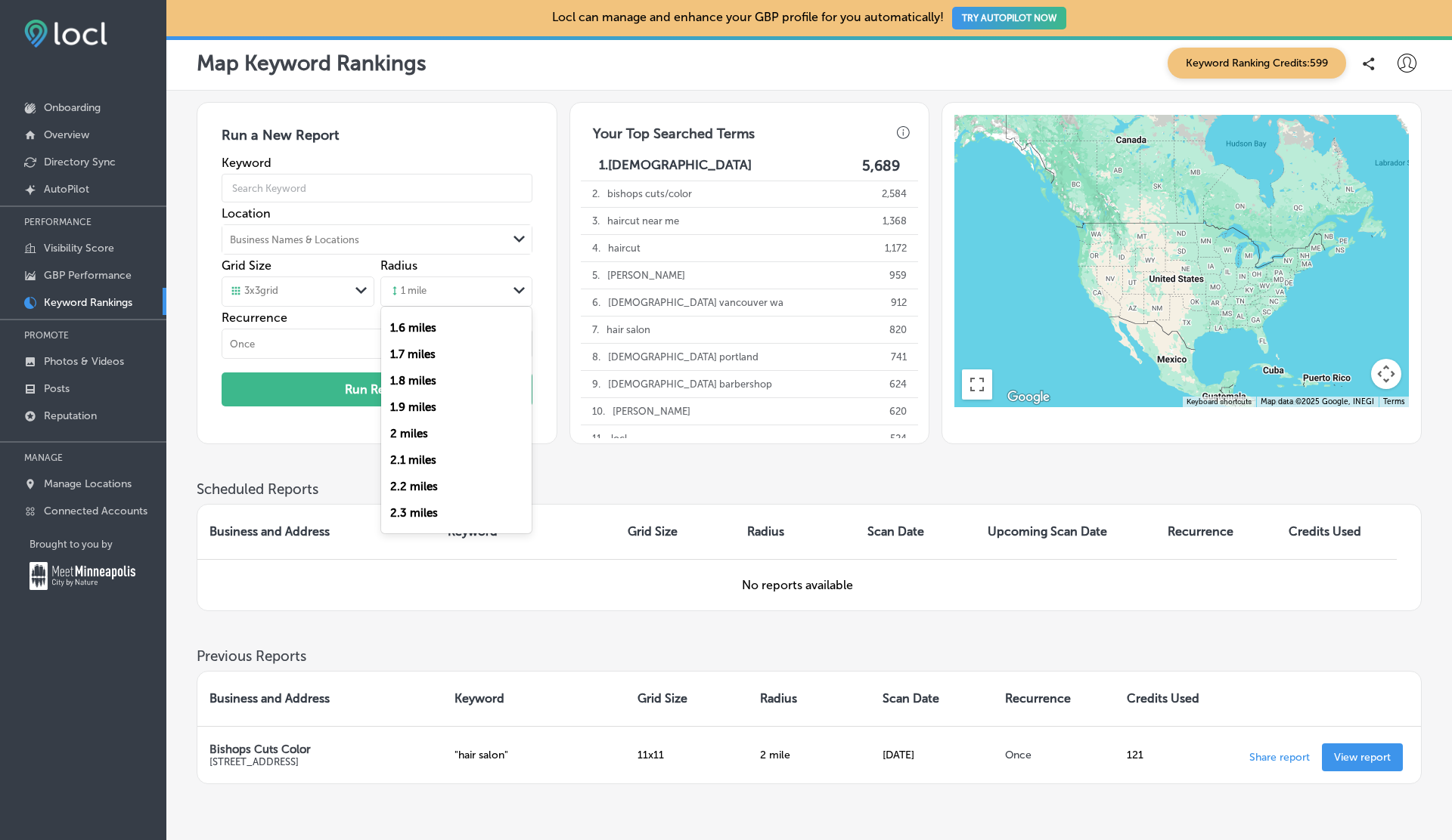
scroll to position [397, 0]
click at [401, 433] on label "2 miles" at bounding box center [409, 429] width 38 height 14
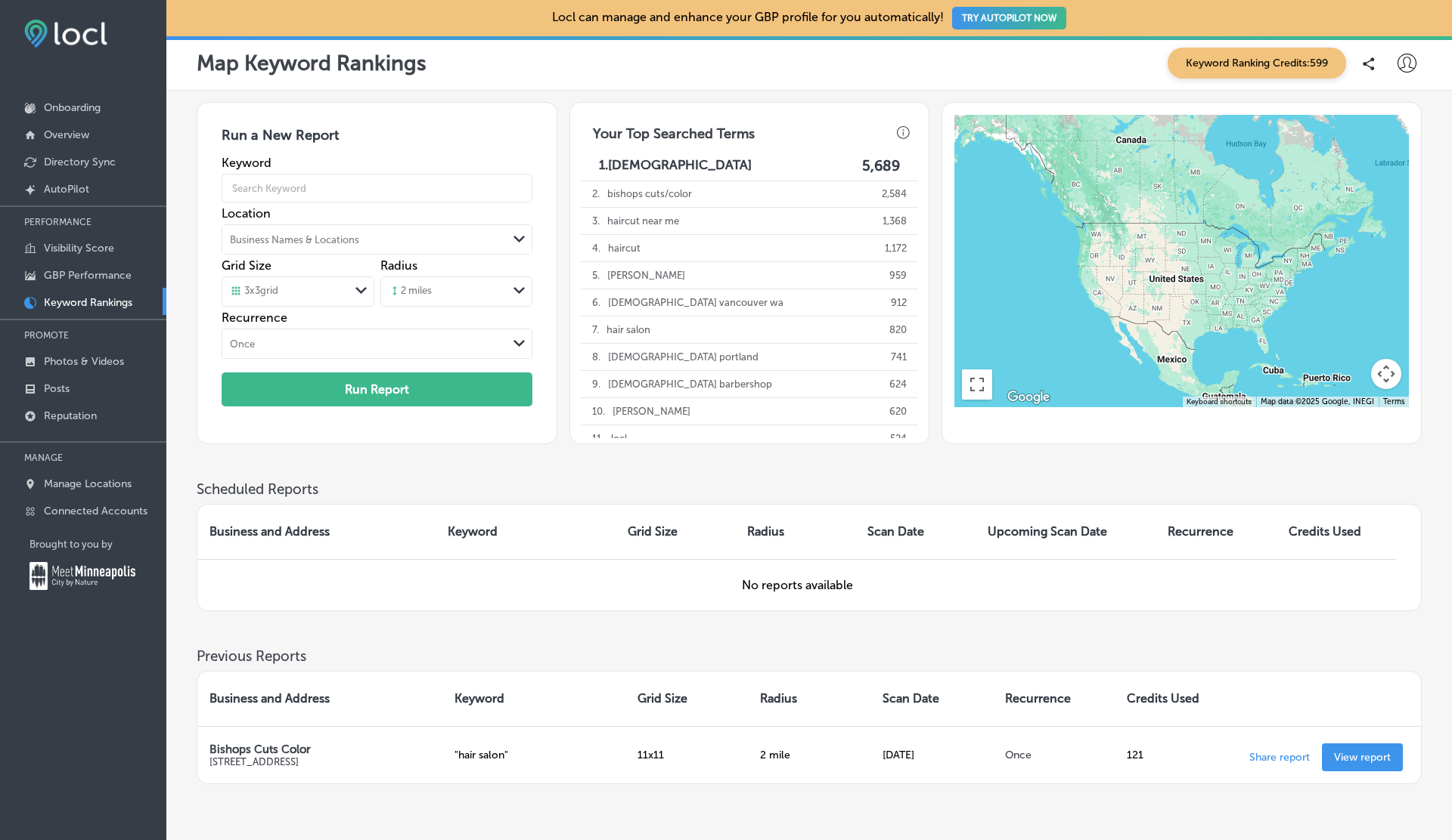
click at [292, 285] on div "3 x 3 grid" at bounding box center [285, 291] width 126 height 16
click at [270, 429] on label "11 x 11 grid" at bounding box center [255, 429] width 49 height 14
click at [293, 191] on input "text" at bounding box center [376, 188] width 310 height 42
click at [297, 259] on div "Grid Size 11 x 11 grid Path Created with Sketch." at bounding box center [297, 284] width 152 height 52
click at [293, 234] on div "Business Names & Locations" at bounding box center [294, 240] width 129 height 12
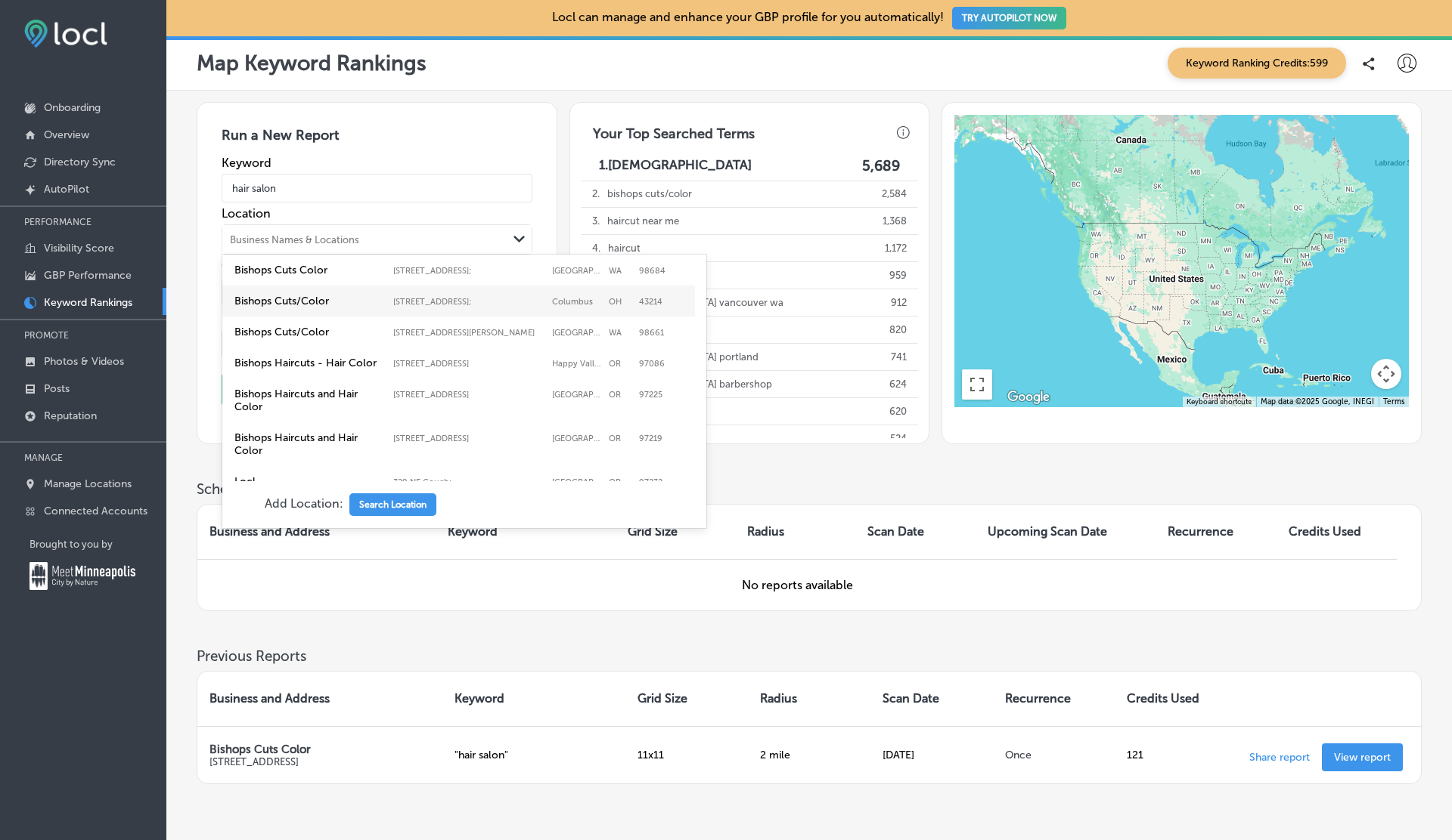
click at [303, 299] on label "Bishops Cuts/Color" at bounding box center [310, 301] width 151 height 13
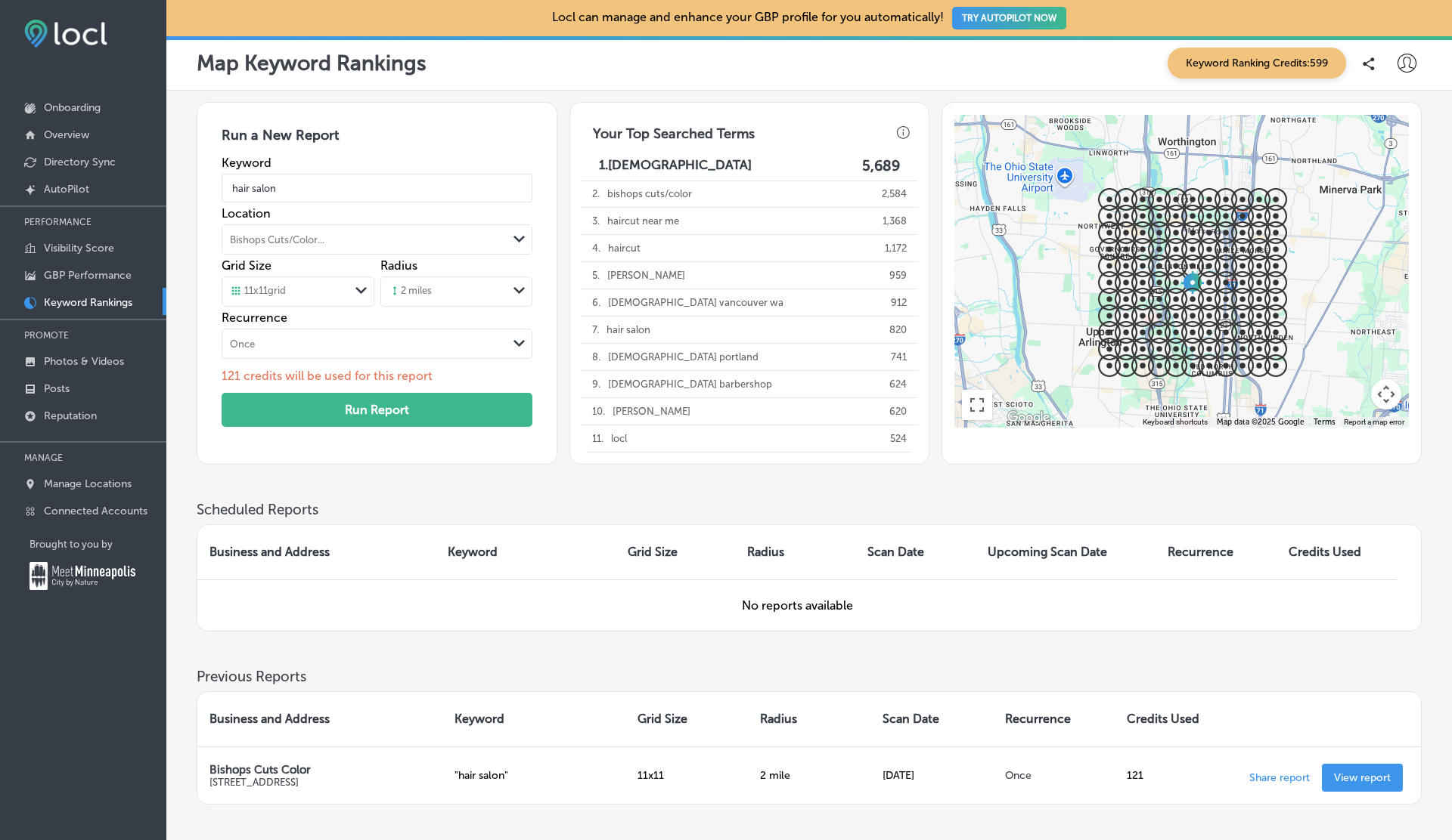
click at [354, 243] on div "Bishops Cuts/Color..." at bounding box center [364, 239] width 284 height 23
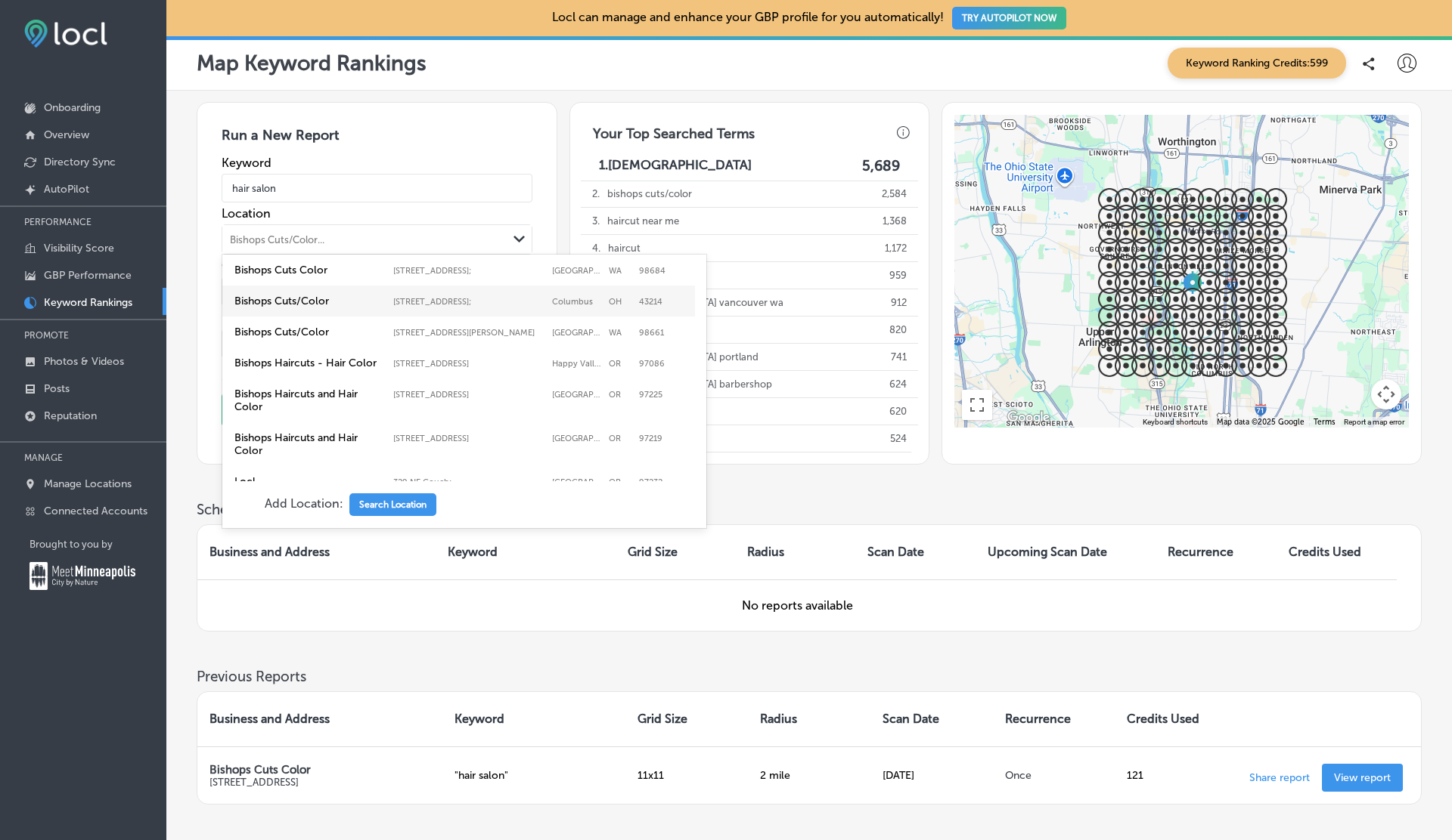
click at [335, 297] on label "Bishops Cuts/Color" at bounding box center [310, 301] width 151 height 13
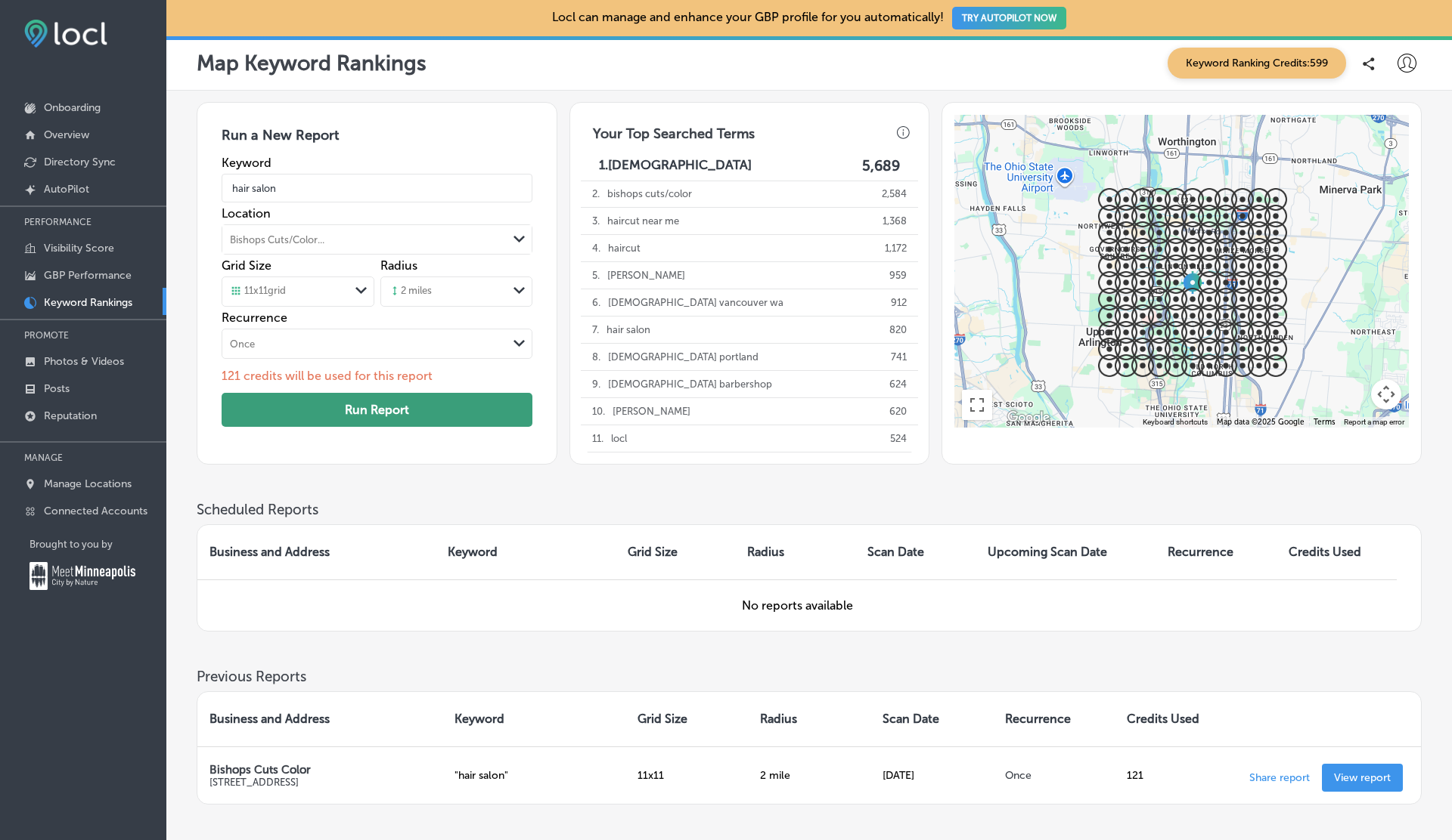
click at [342, 405] on button "Run Report" at bounding box center [376, 410] width 310 height 34
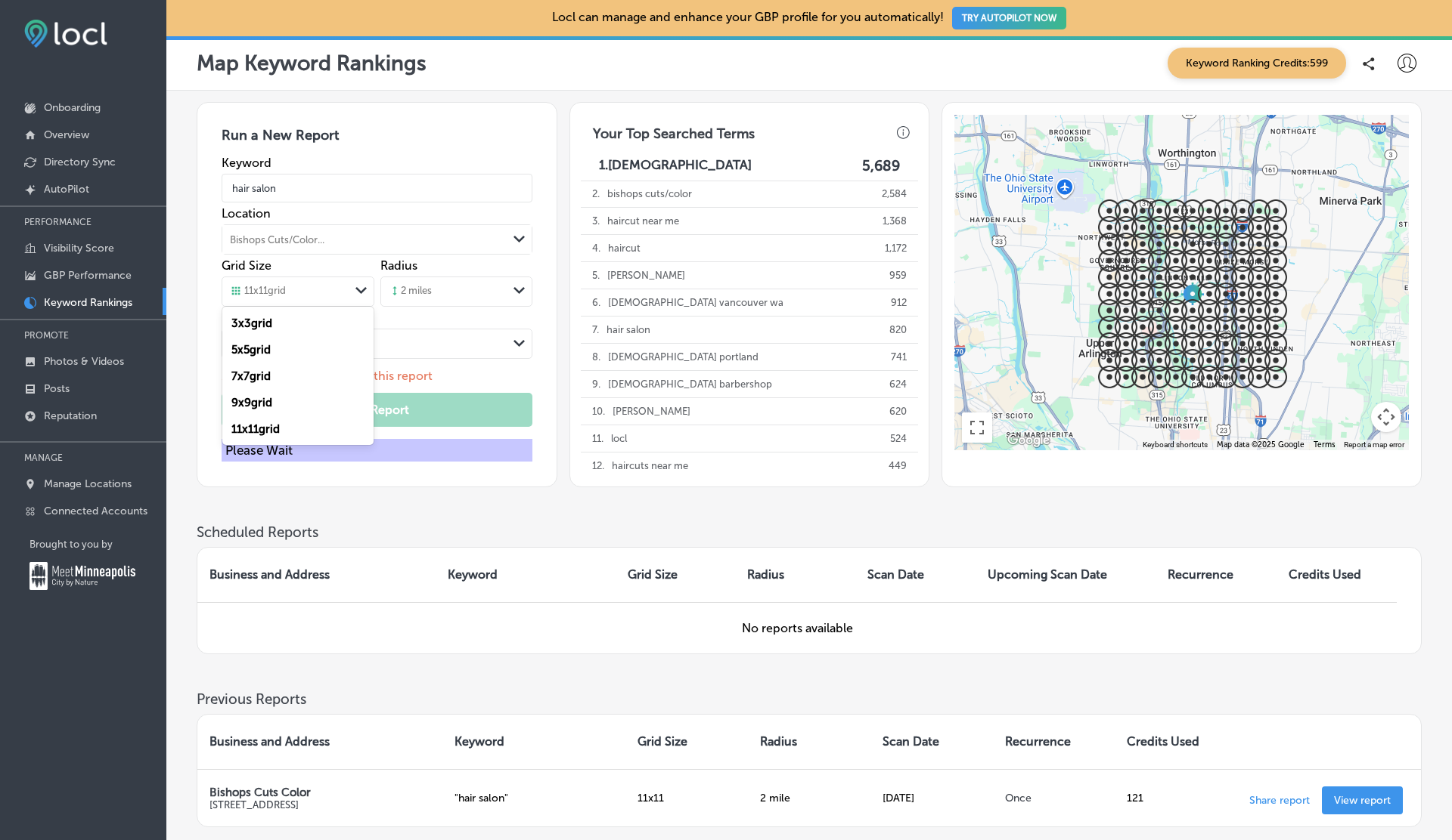
click at [315, 285] on div "11 x 11 grid" at bounding box center [285, 291] width 126 height 16
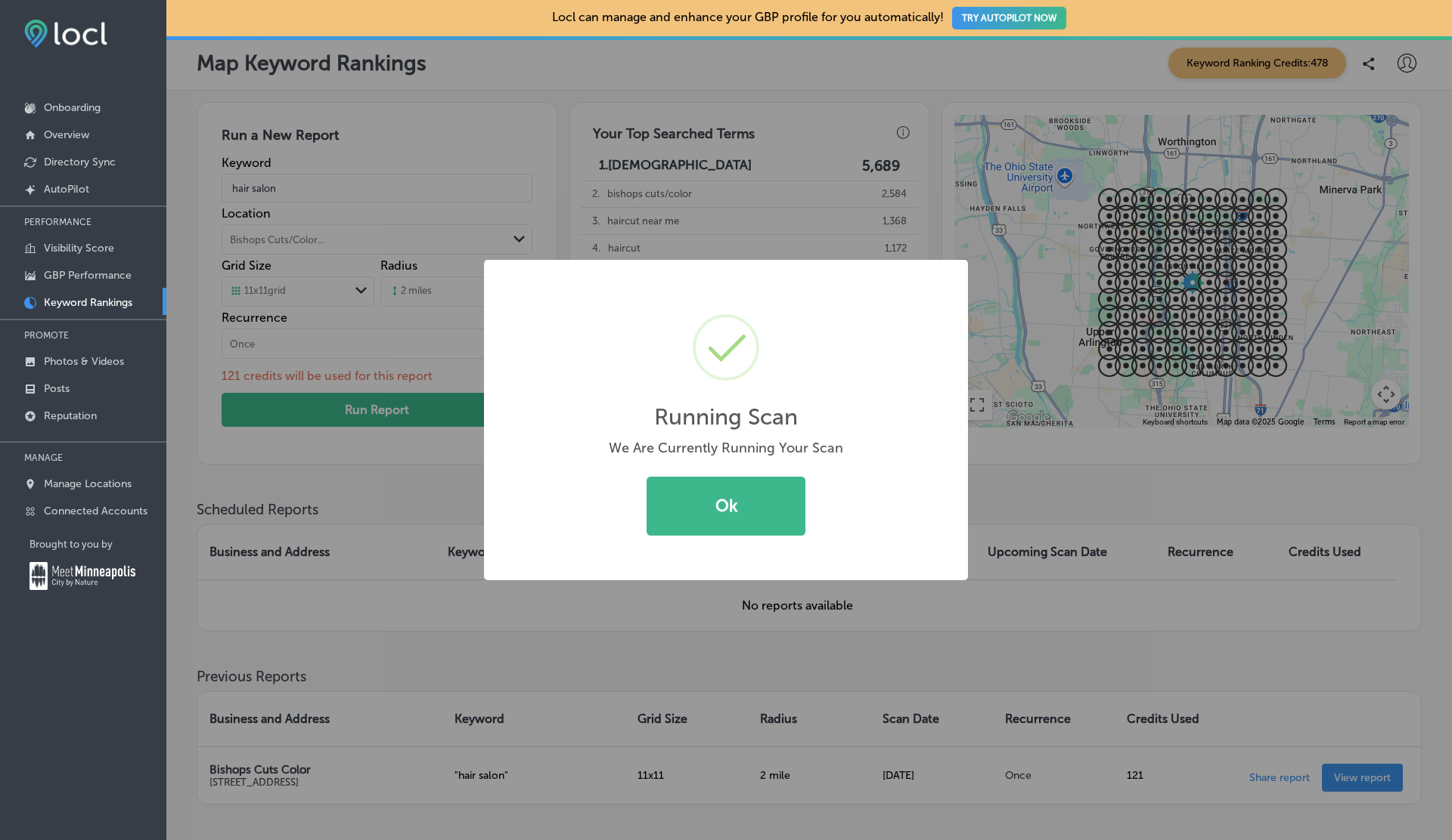
click at [290, 281] on div "Running Scan × We Are Currently Running Your Scan Ok Cancel" at bounding box center [726, 420] width 1452 height 840
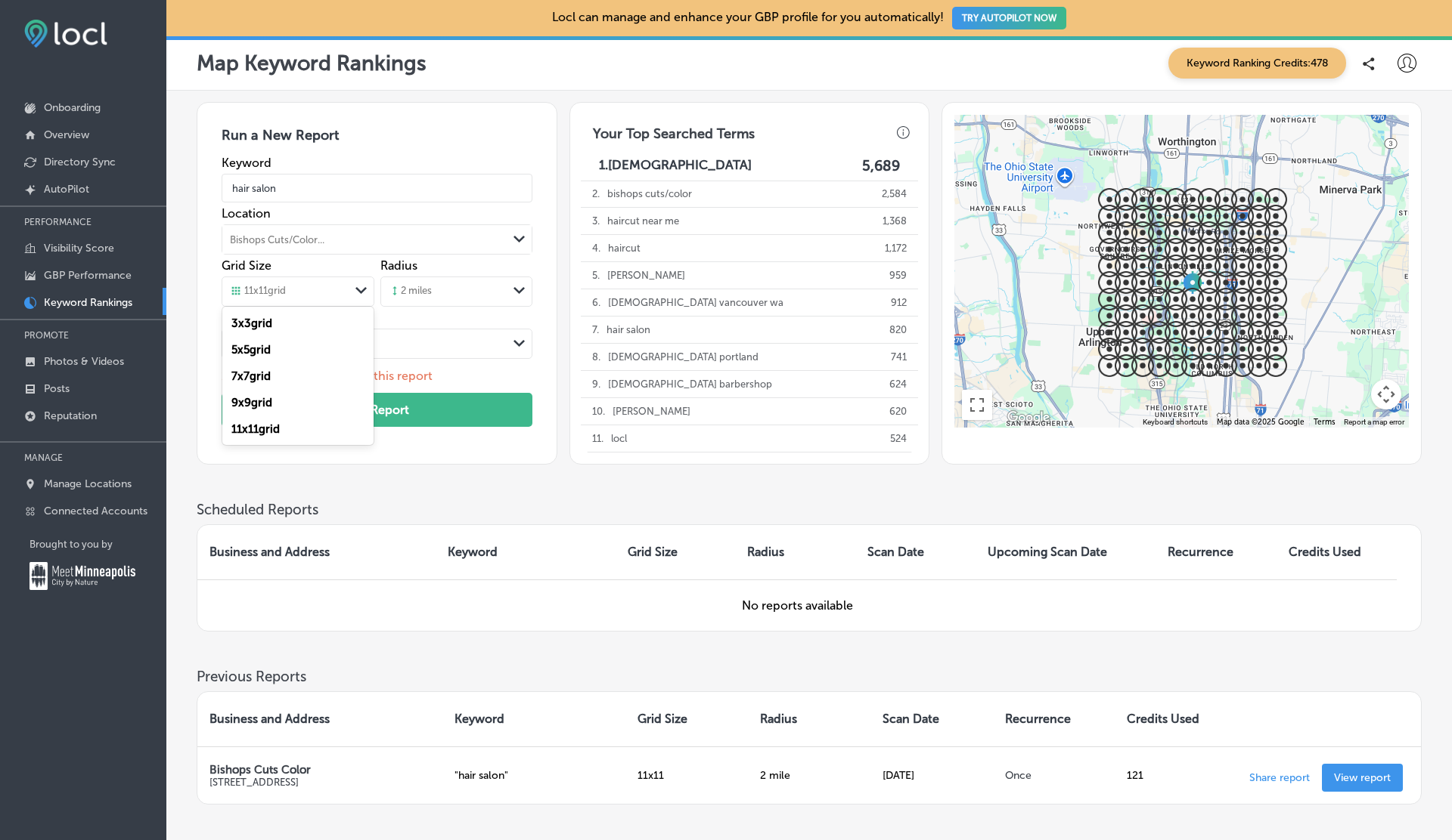
click at [290, 281] on div "11 x 11 grid Path Created with Sketch." at bounding box center [297, 291] width 151 height 29
click at [258, 406] on label "9 x 9 grid" at bounding box center [252, 402] width 41 height 14
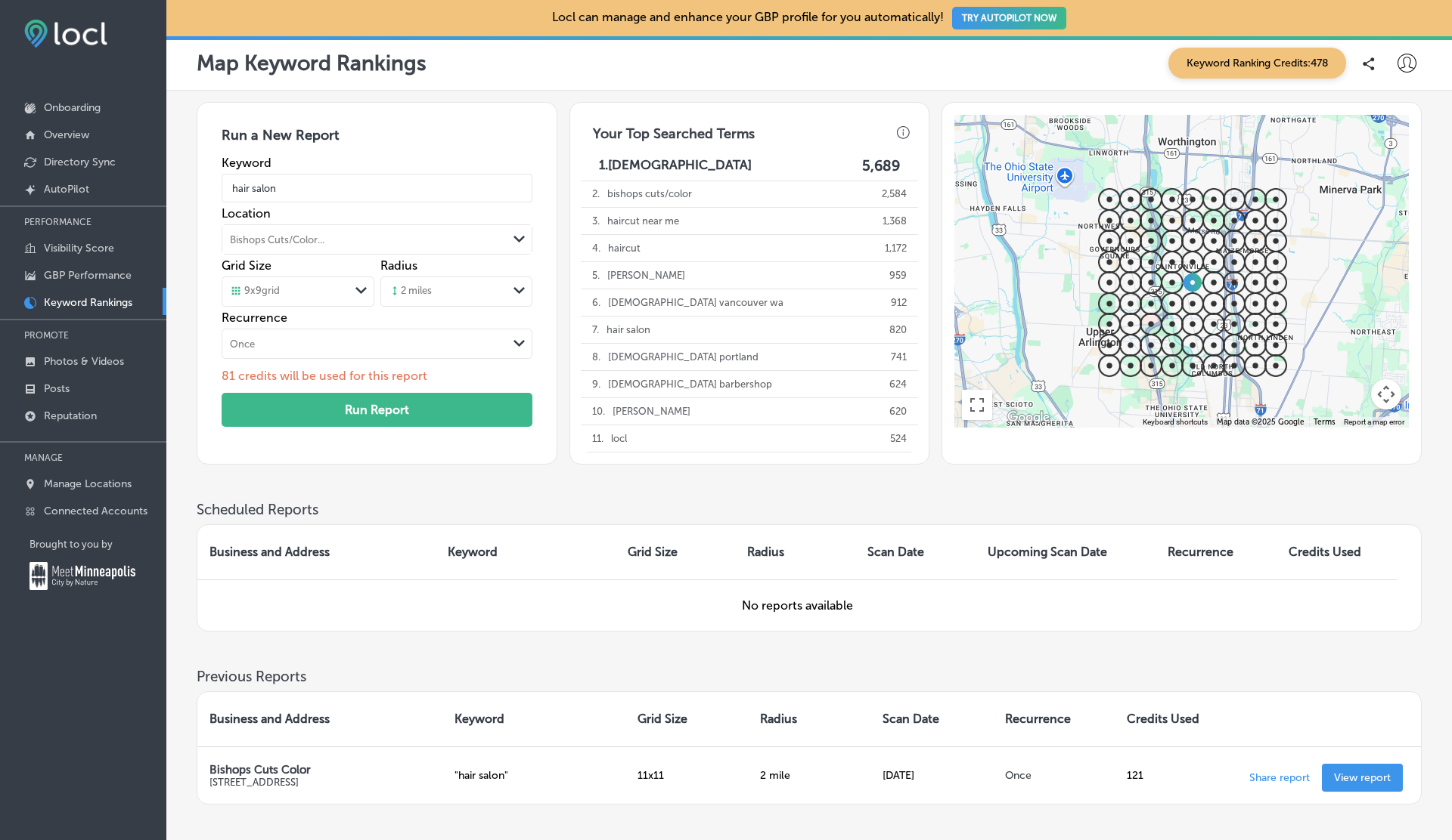
click at [325, 227] on div "Bishops Cuts/Color... Path Created with Sketch." at bounding box center [376, 239] width 309 height 29
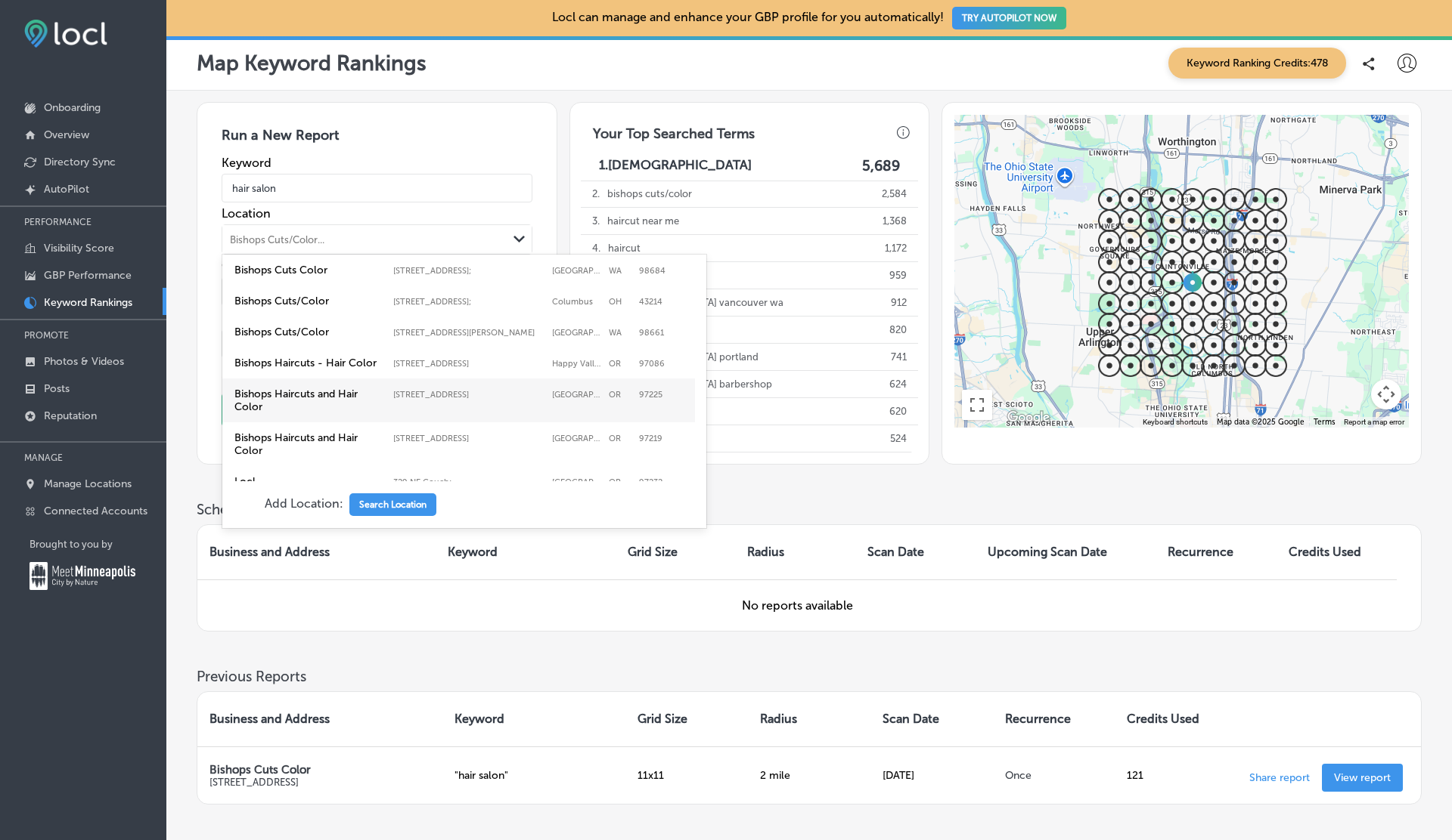
click at [302, 401] on label "Bishops Haircuts and Hair Color" at bounding box center [310, 400] width 151 height 26
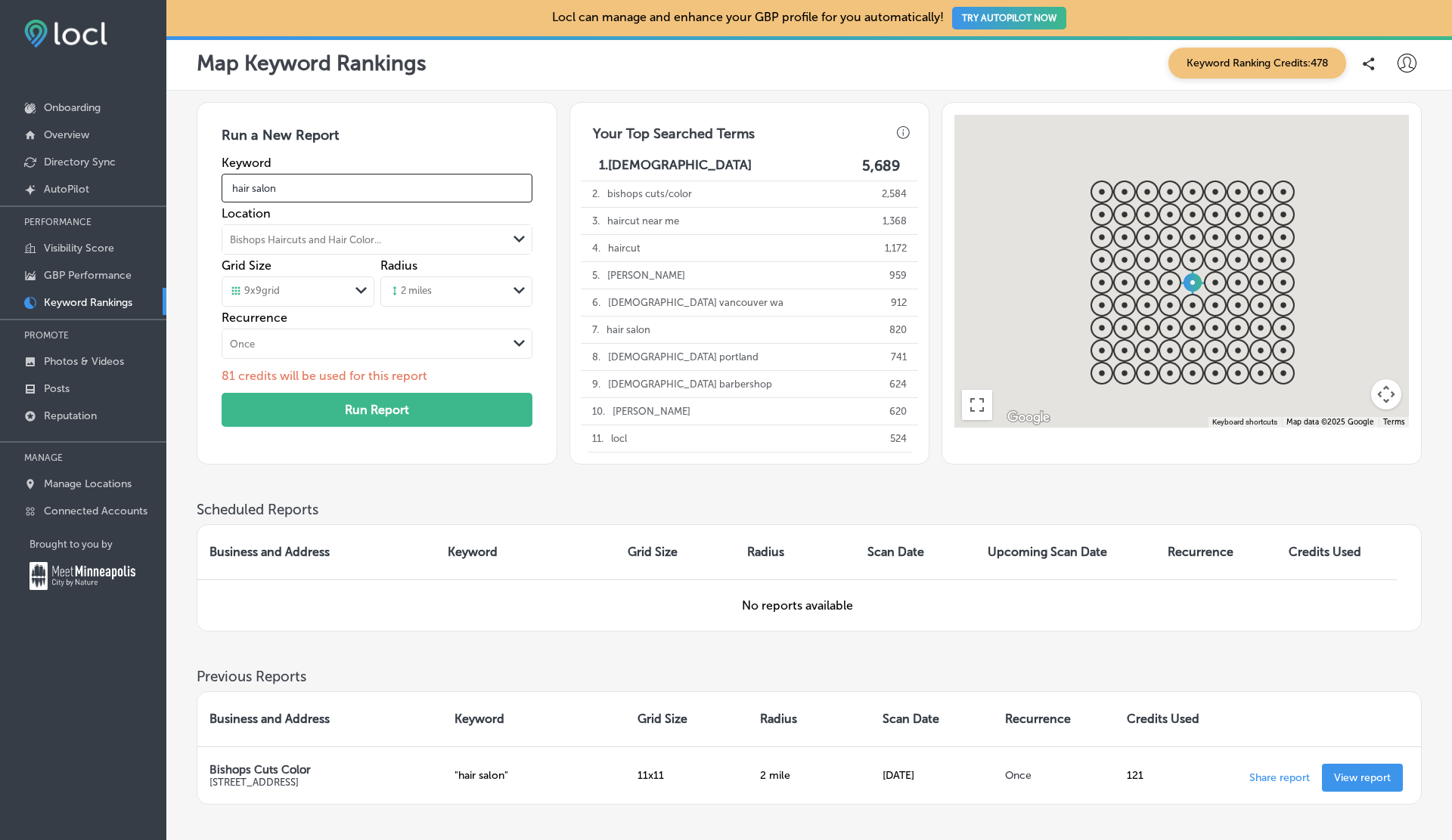
click at [308, 192] on input "hair salon" at bounding box center [376, 188] width 310 height 42
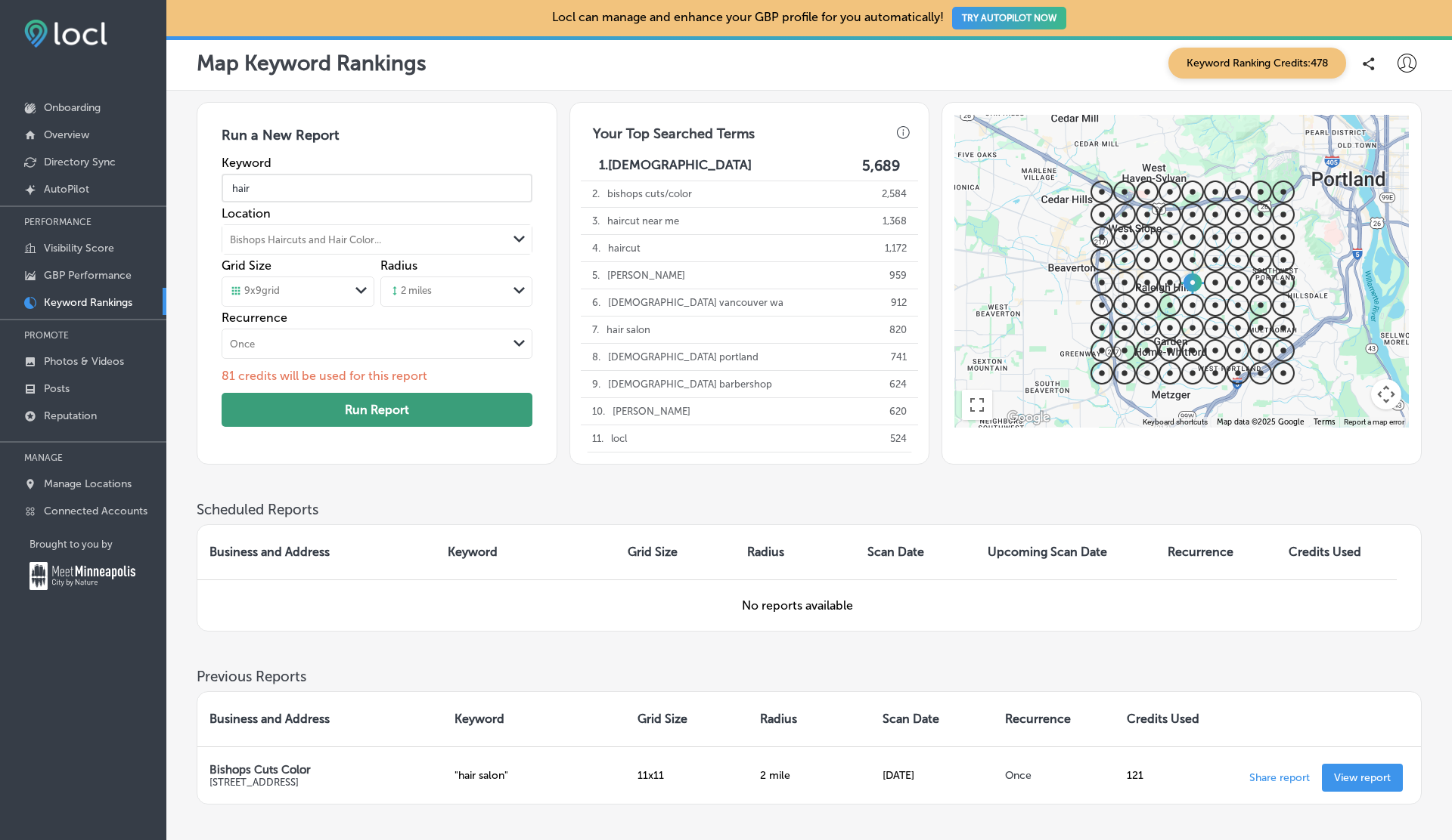
type input "hair"
click at [339, 401] on button "Run Report" at bounding box center [376, 410] width 310 height 34
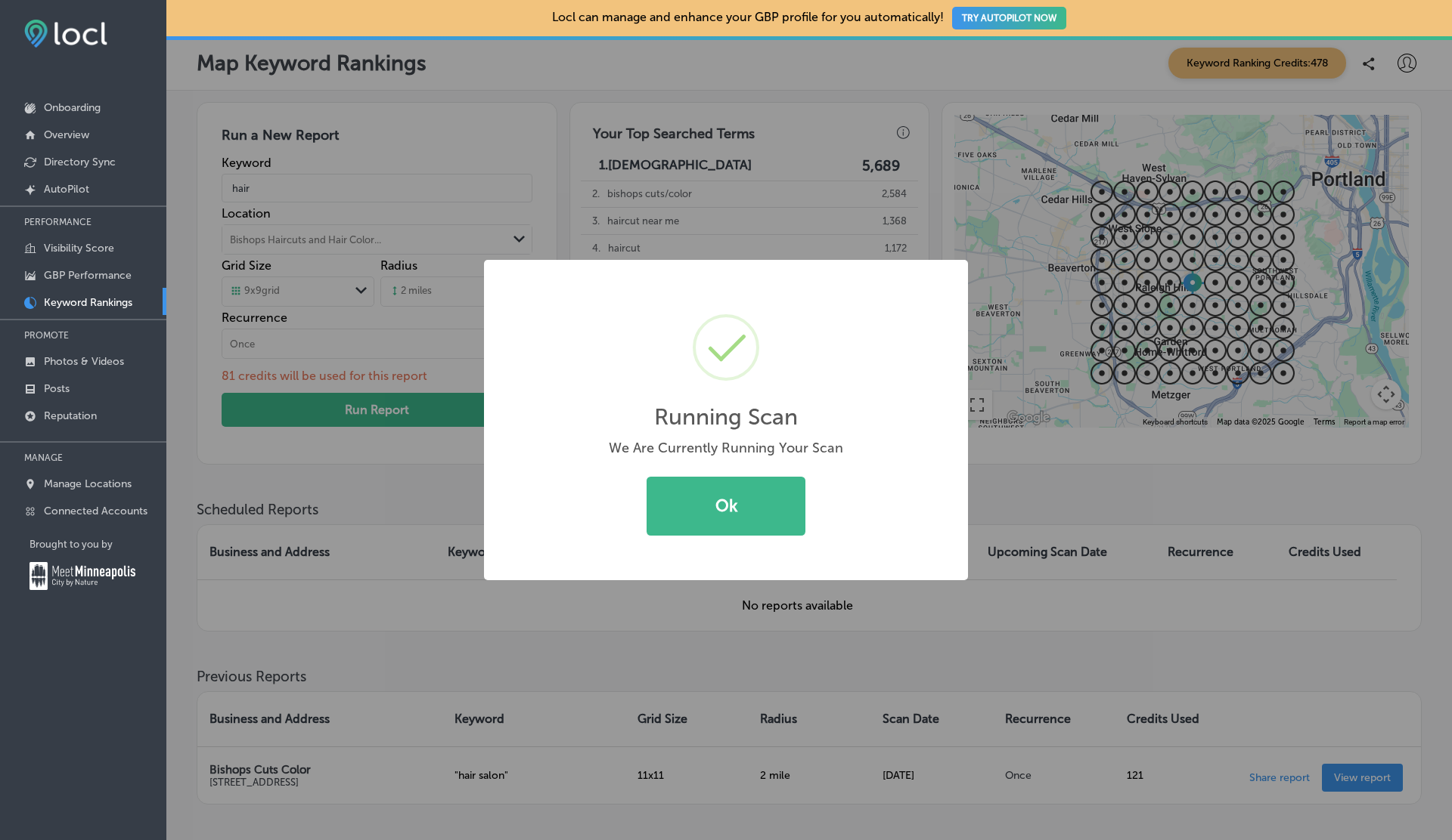
click at [328, 513] on div "Running Scan × We Are Currently Running Your Scan Ok Cancel" at bounding box center [726, 420] width 1452 height 840
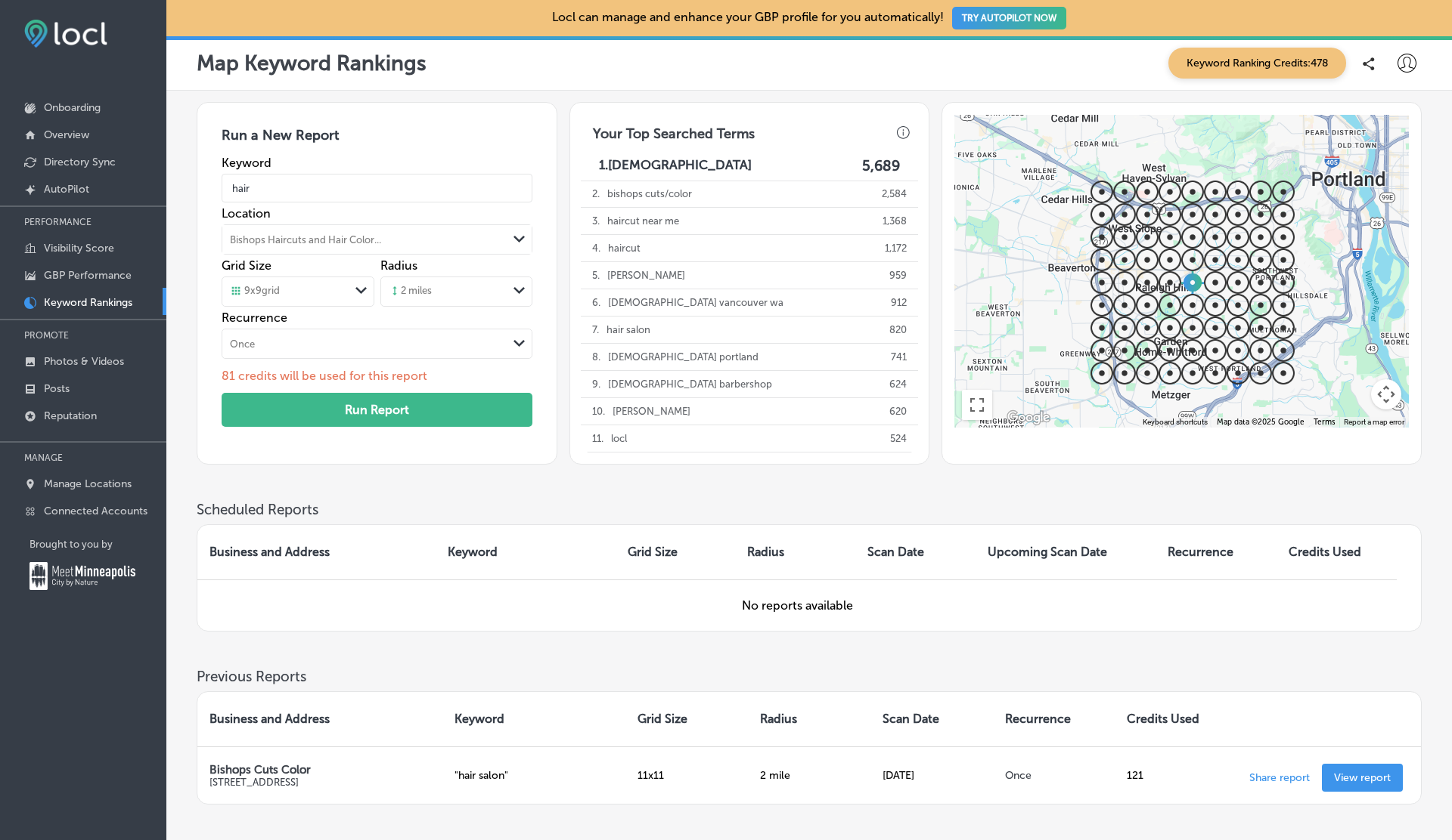
scroll to position [102, 0]
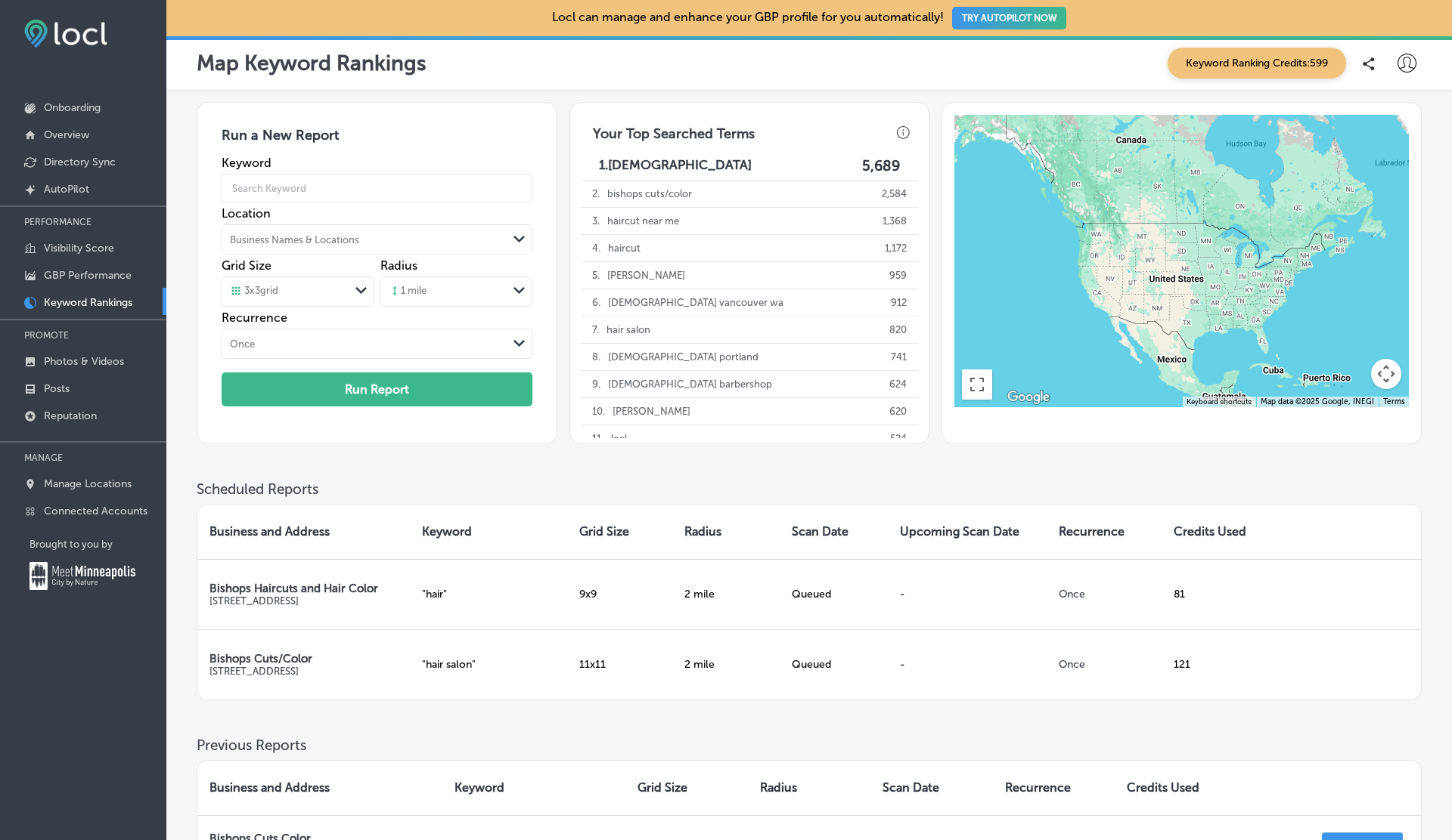
click at [306, 234] on div "Business Names & Locations" at bounding box center [294, 240] width 129 height 12
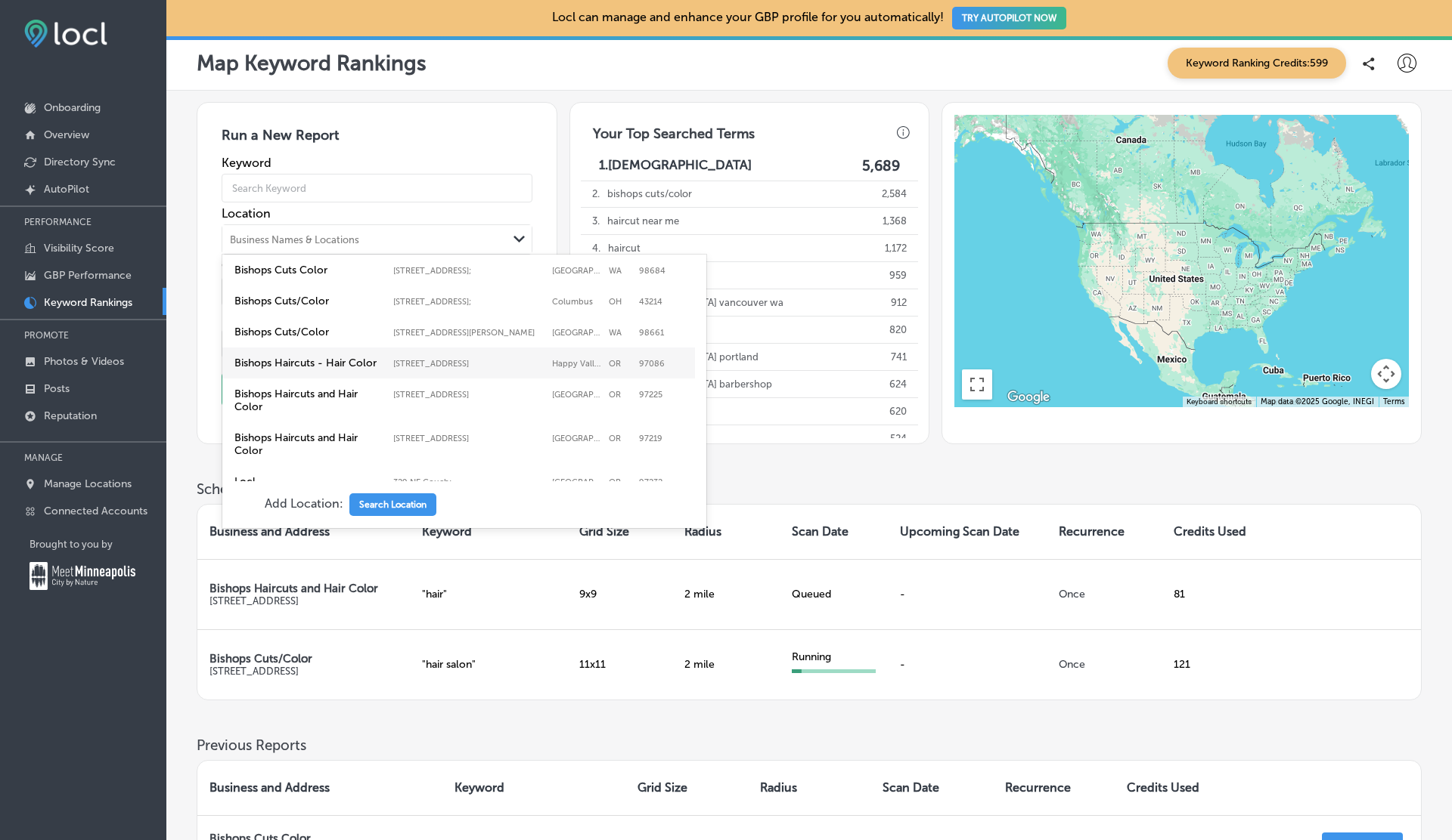
click at [289, 358] on label "Bishops Haircuts - Hair Color" at bounding box center [310, 364] width 151 height 13
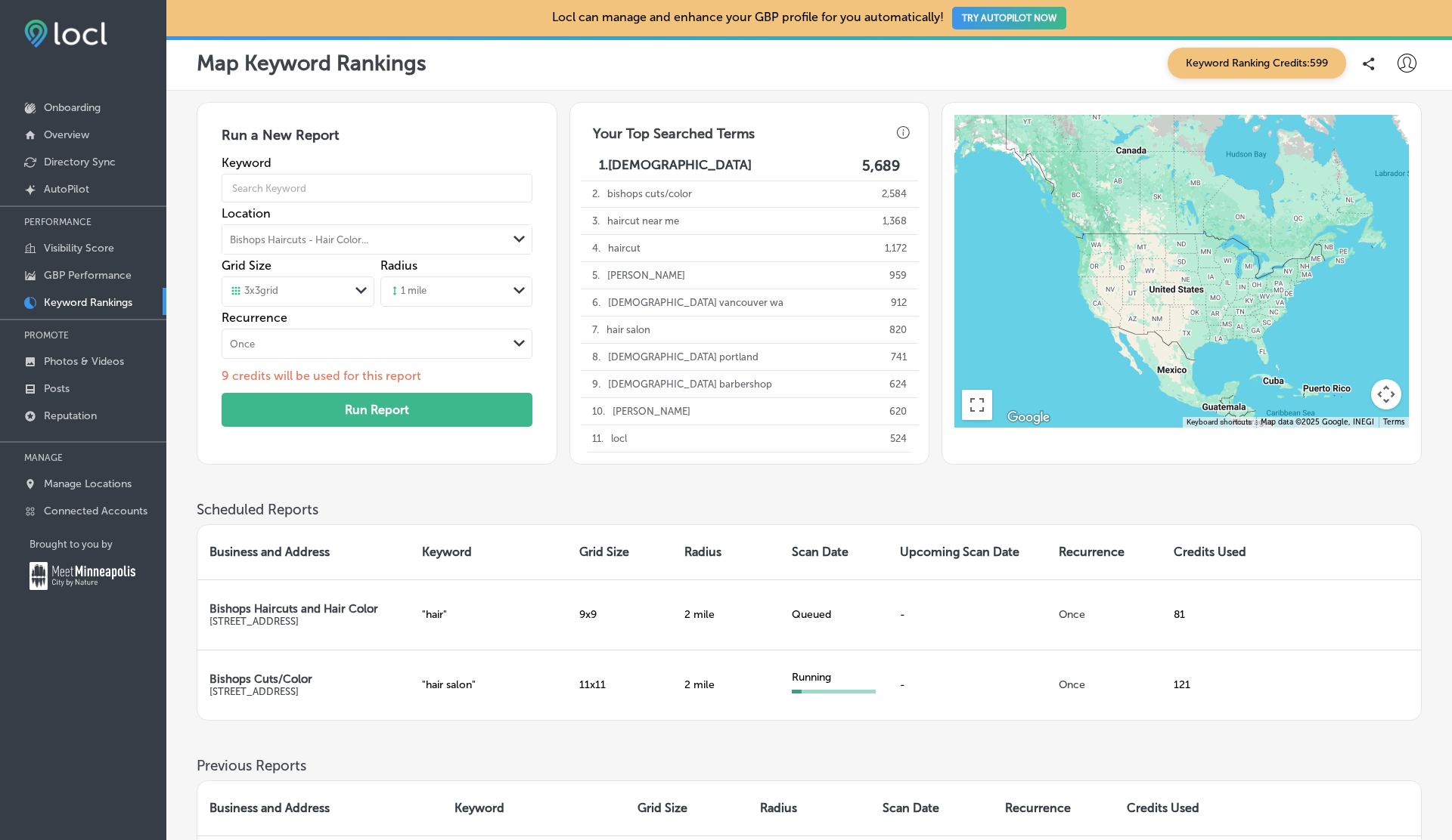
click at [265, 296] on div "3 x 3 grid" at bounding box center [254, 291] width 49 height 14
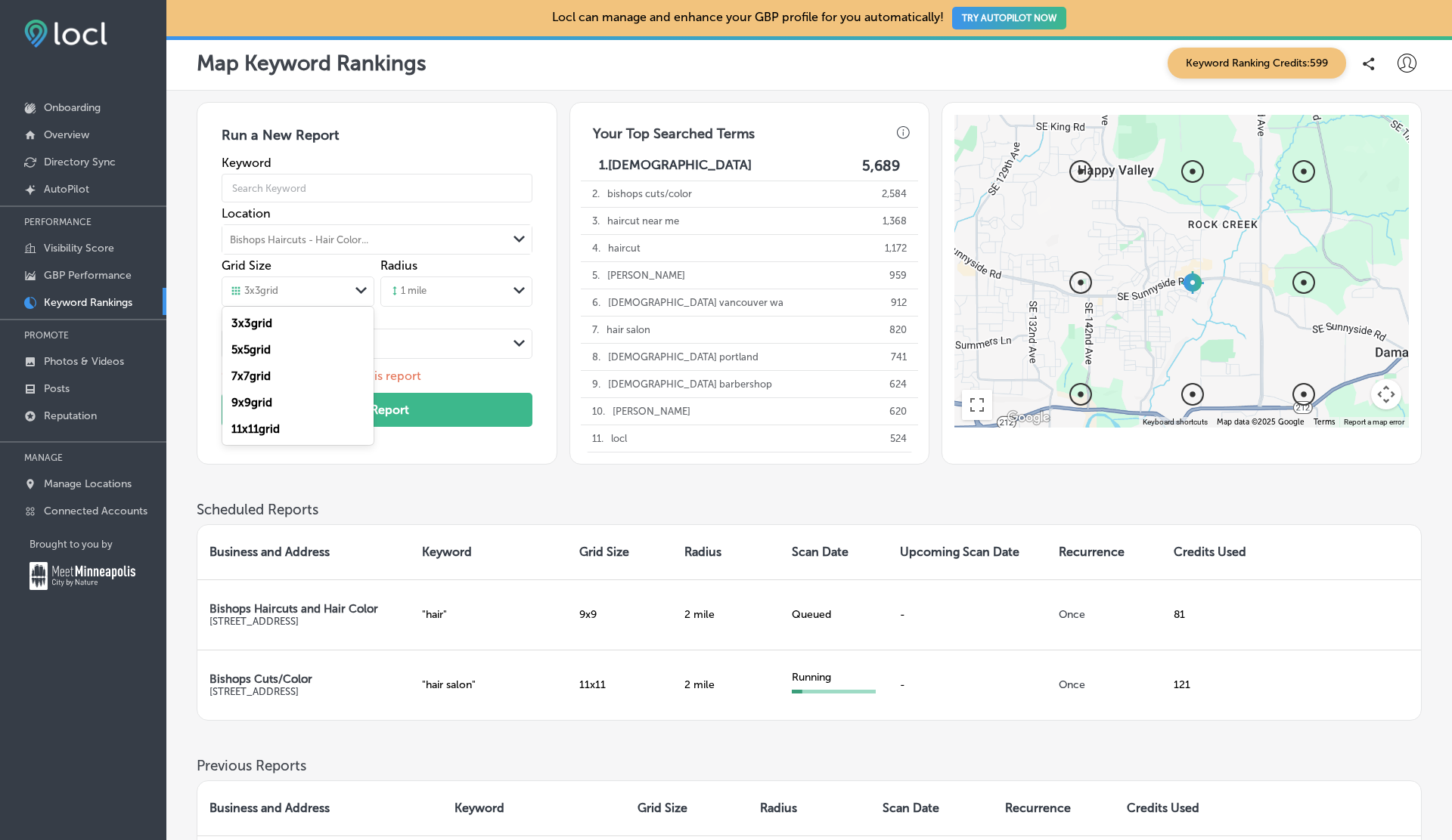
click at [265, 373] on label "7 x 7 grid" at bounding box center [251, 376] width 40 height 14
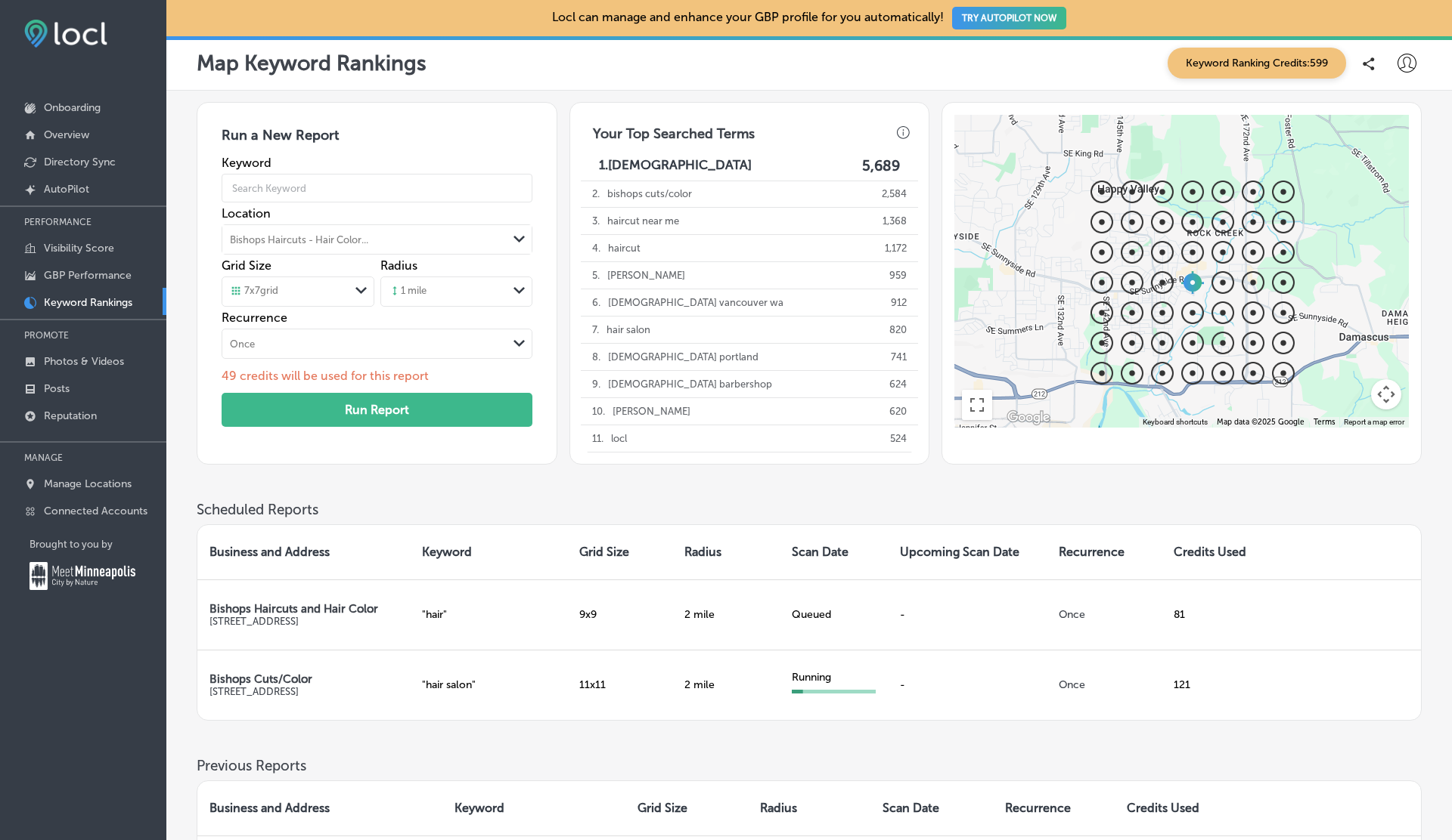
click at [399, 290] on icon at bounding box center [394, 290] width 12 height 12
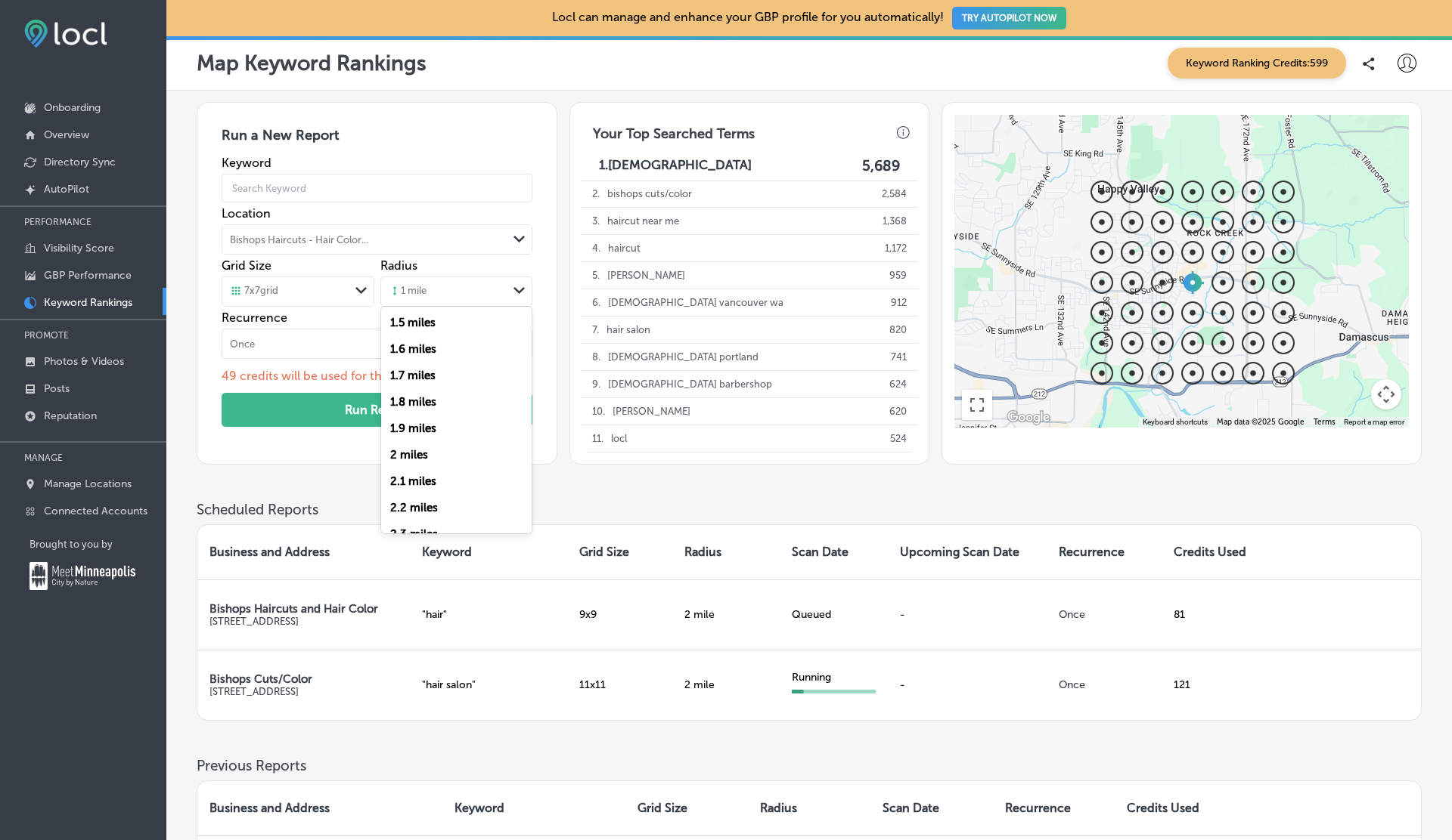
scroll to position [434, 0]
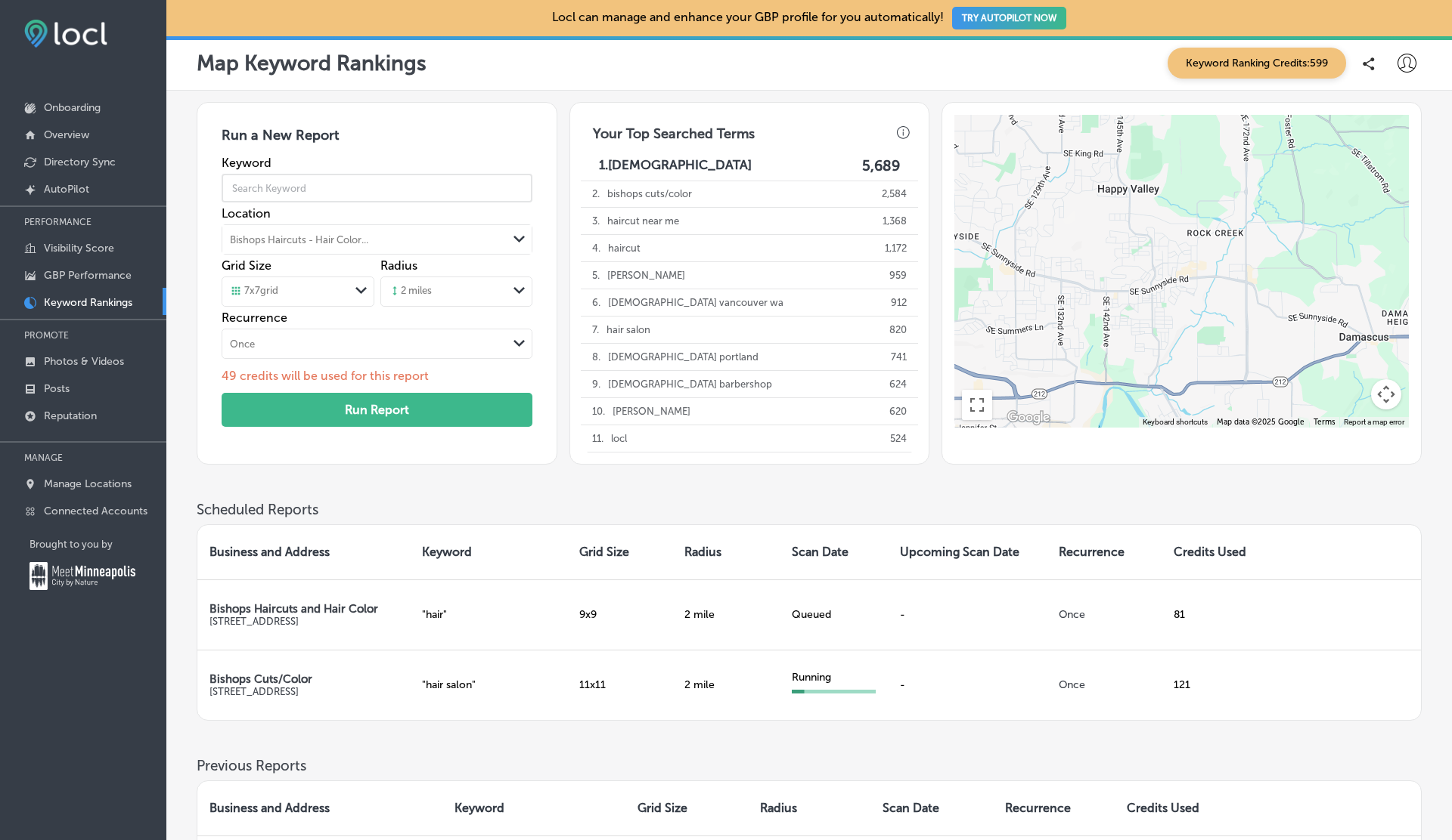
click at [310, 189] on input "text" at bounding box center [376, 188] width 310 height 42
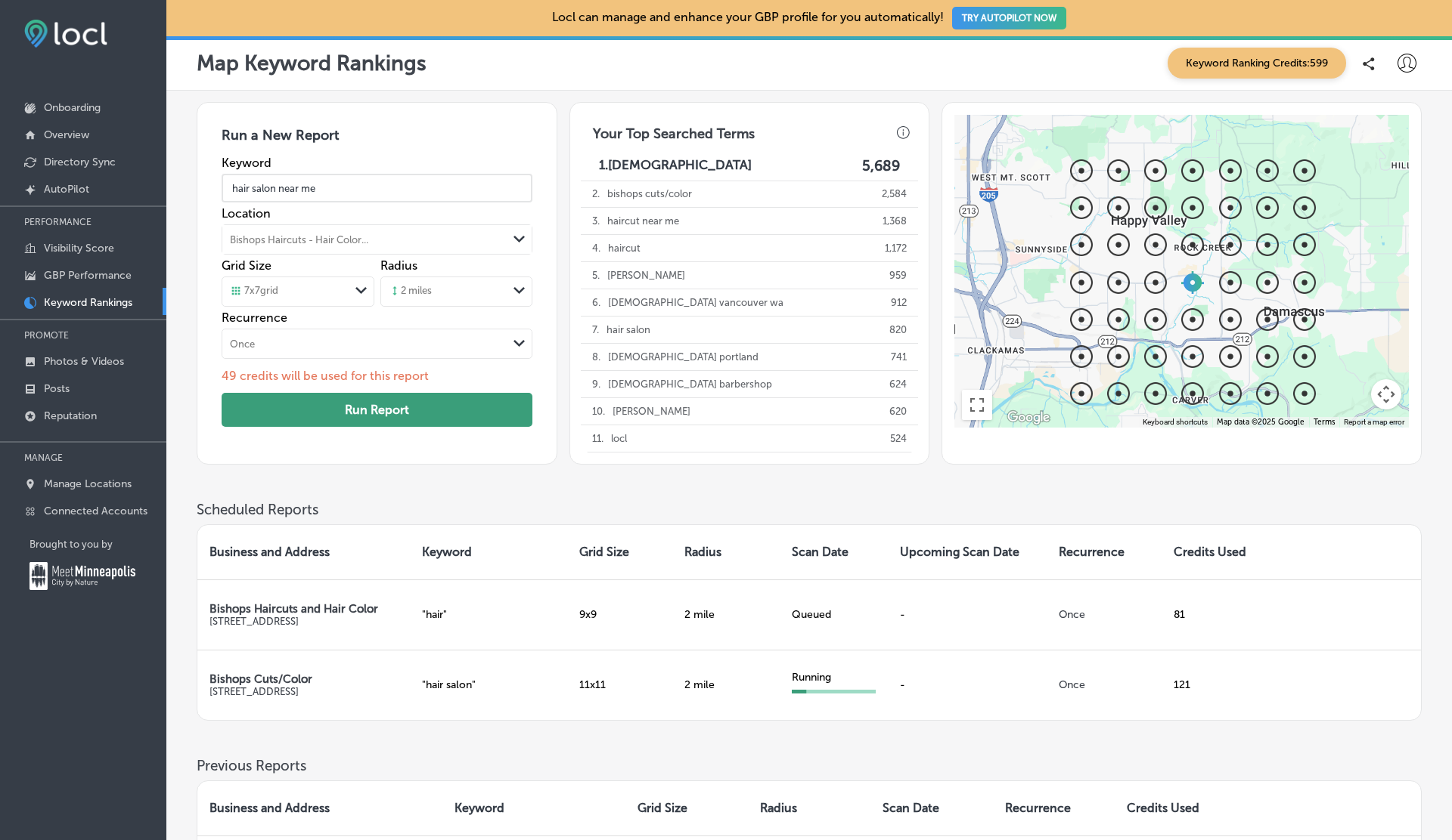
click at [311, 411] on button "Run Report" at bounding box center [376, 410] width 310 height 34
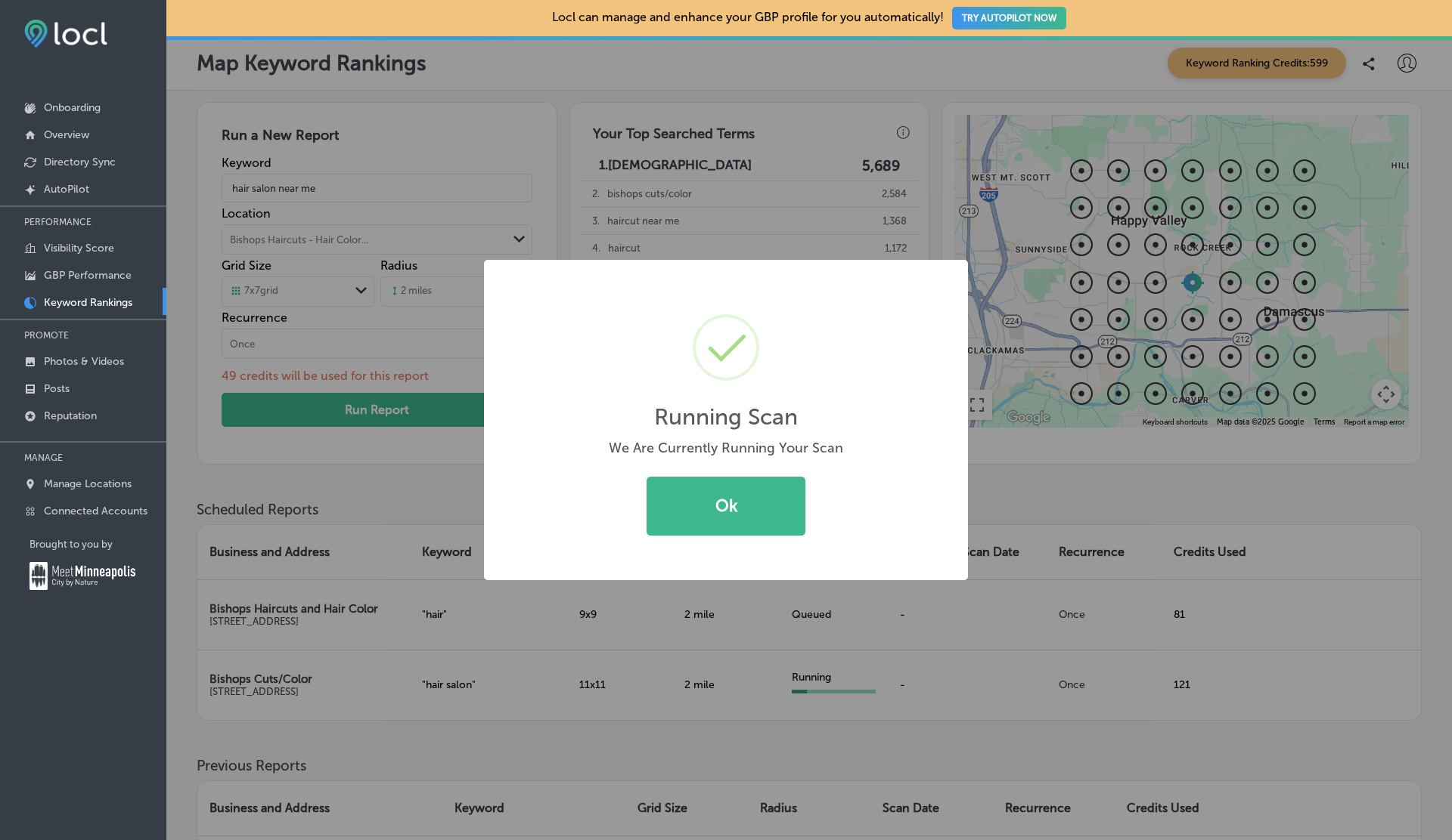
click at [291, 292] on body "iconmonstr-menu-thin copy Created with Sketch. Onboarding Overview Directory Sy…" at bounding box center [726, 420] width 1452 height 840
click at [291, 292] on div "Running Scan × We Are Currently Running Your Scan Ok Cancel" at bounding box center [726, 420] width 1452 height 840
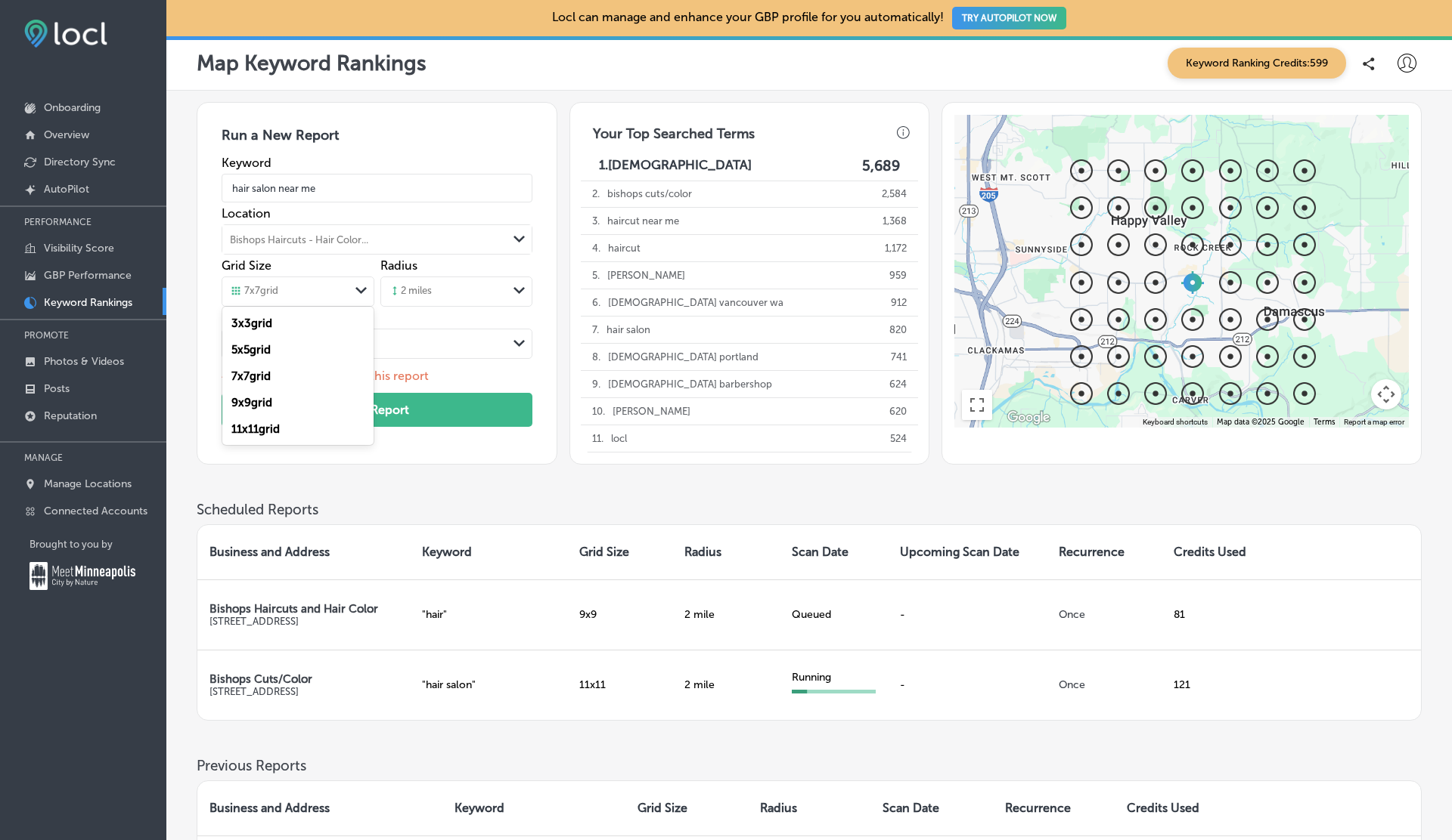
click at [291, 292] on div "7 x 7 grid" at bounding box center [285, 291] width 126 height 16
click at [254, 351] on label "5 x 5 grid" at bounding box center [251, 350] width 40 height 14
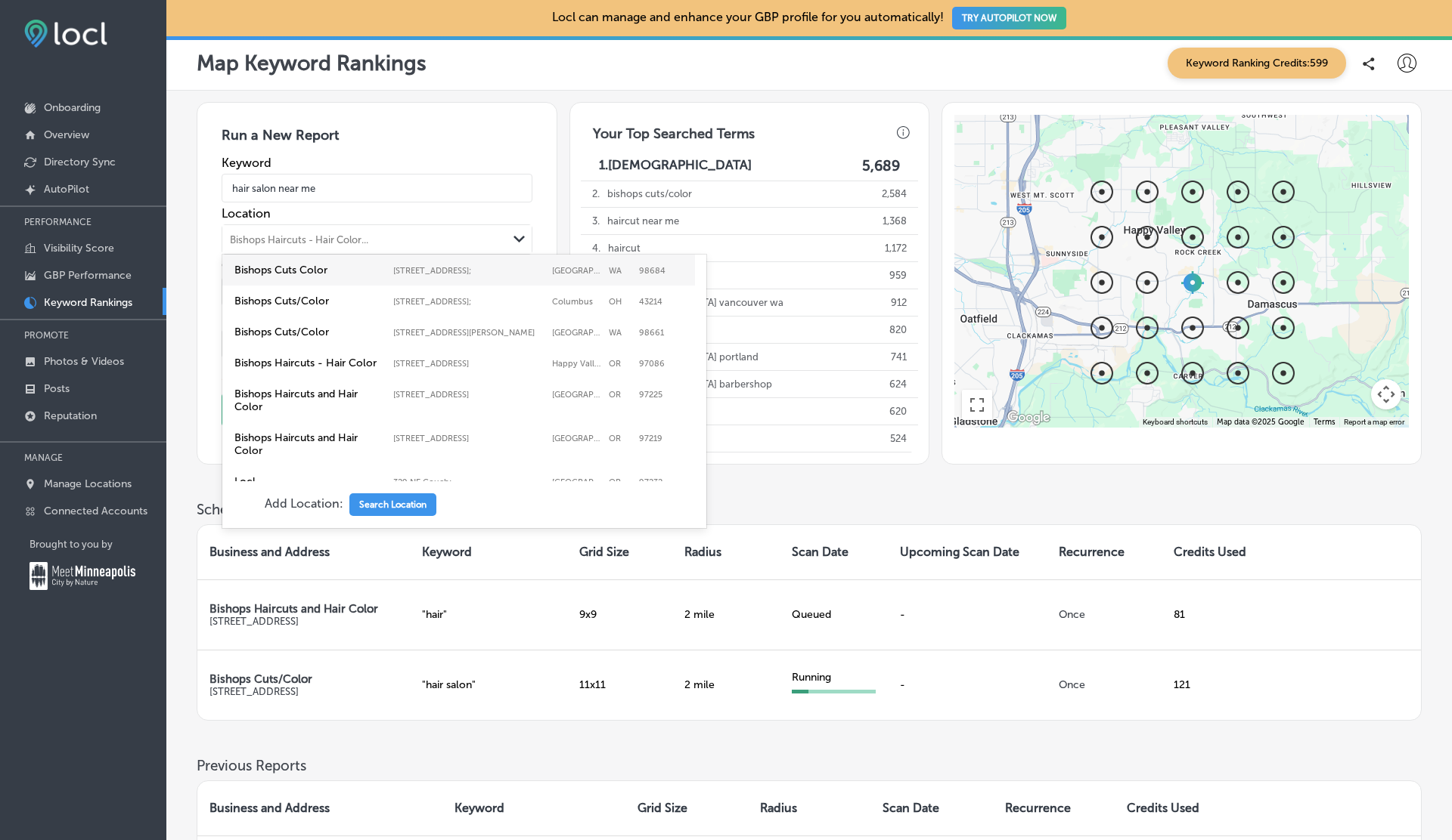
click at [284, 243] on div "Bishops Haircuts - Hair Color..." at bounding box center [299, 240] width 138 height 12
click at [319, 443] on label "Bishops Haircuts and Hair Color" at bounding box center [310, 443] width 151 height 26
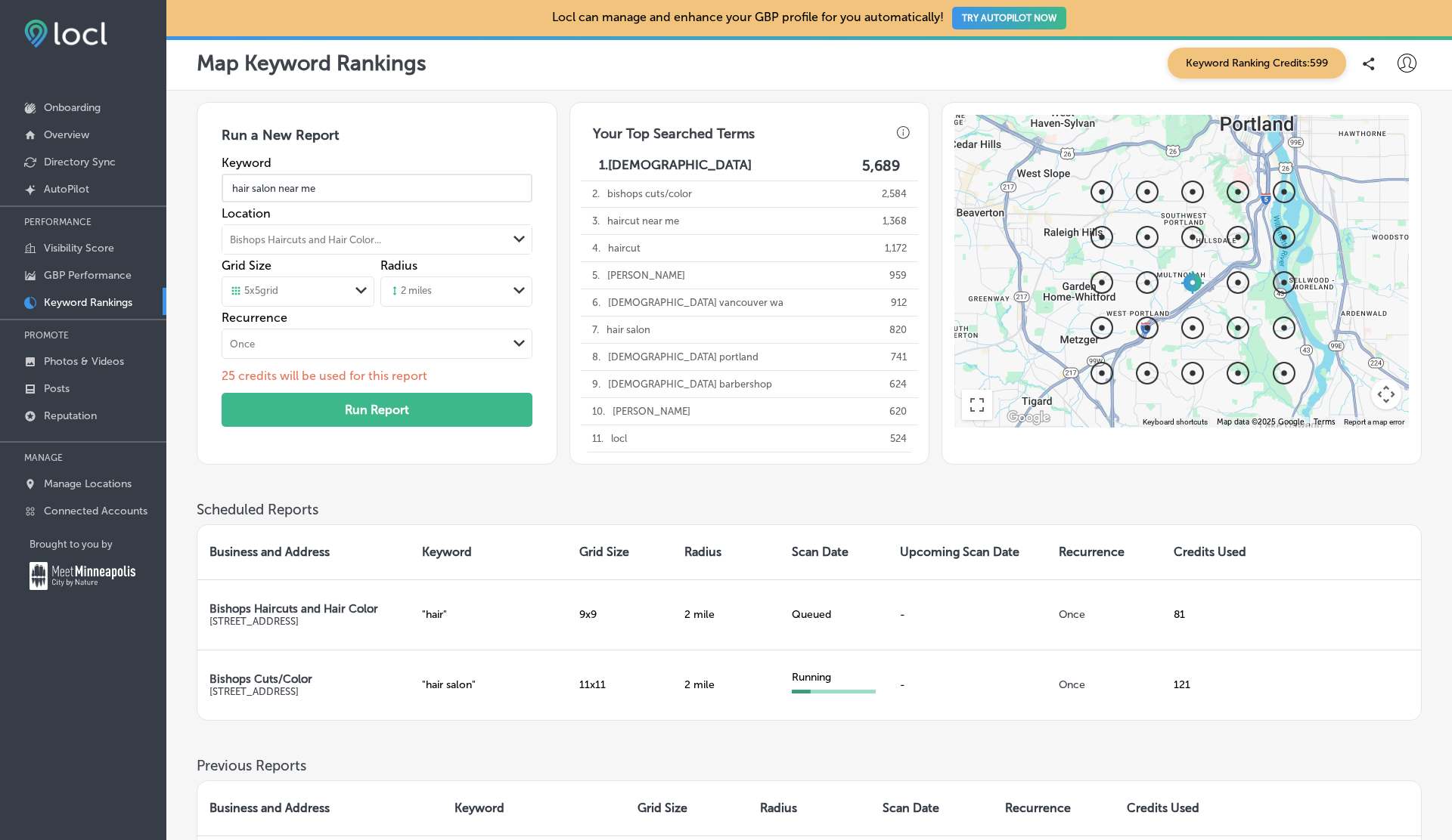
drag, startPoint x: 254, startPoint y: 187, endPoint x: 166, endPoint y: 190, distance: 88.1
click at [166, 190] on div "Run a New Report Keyword hair salon near me Location Bishops Haircuts and Hair …" at bounding box center [809, 516] width 1286 height 851
click at [339, 413] on button "Run Report" at bounding box center [376, 410] width 310 height 34
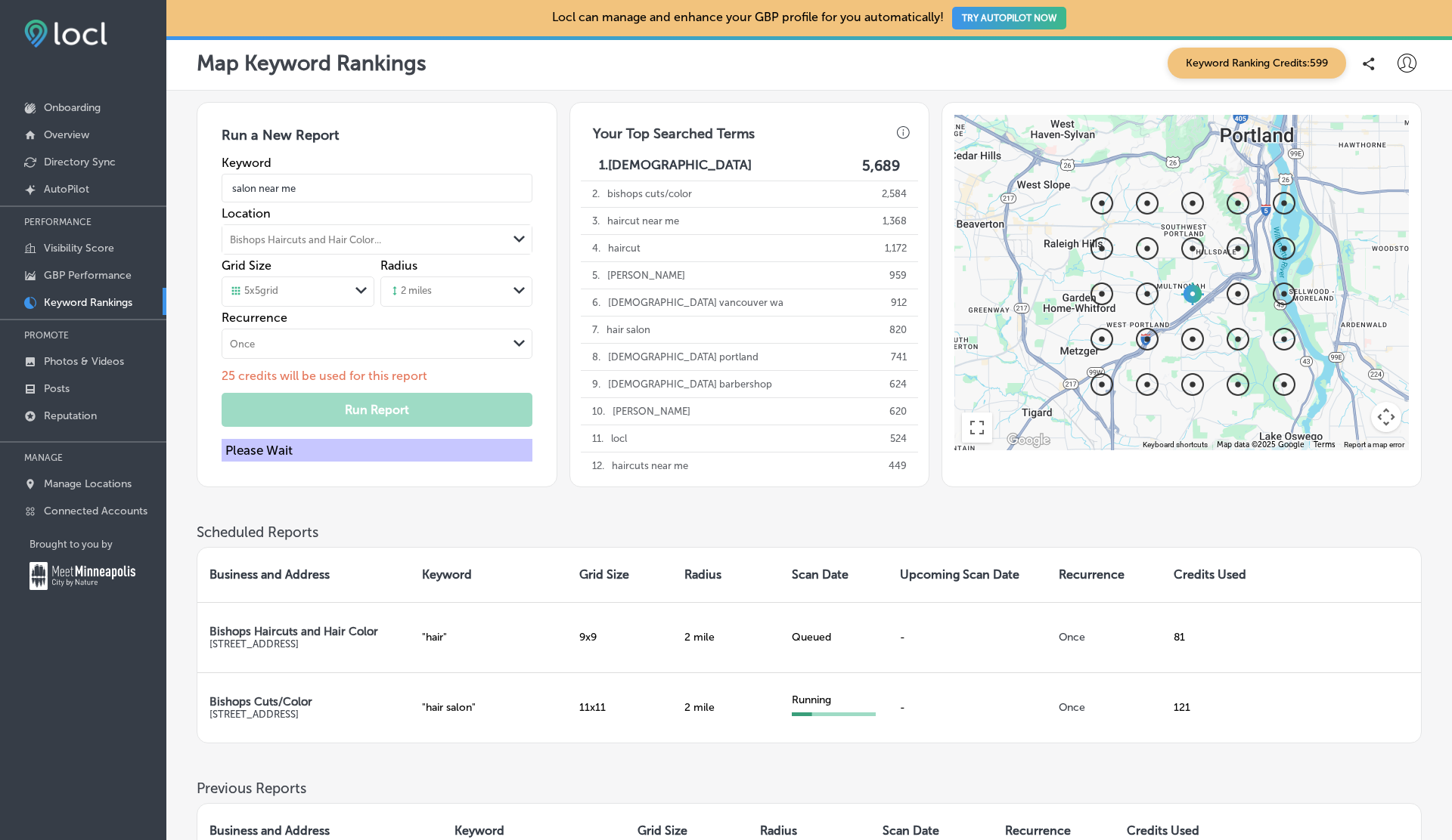
click at [274, 283] on div "5 x 5 grid" at bounding box center [285, 291] width 126 height 16
click at [263, 320] on label "3 x 3 grid" at bounding box center [252, 323] width 41 height 14
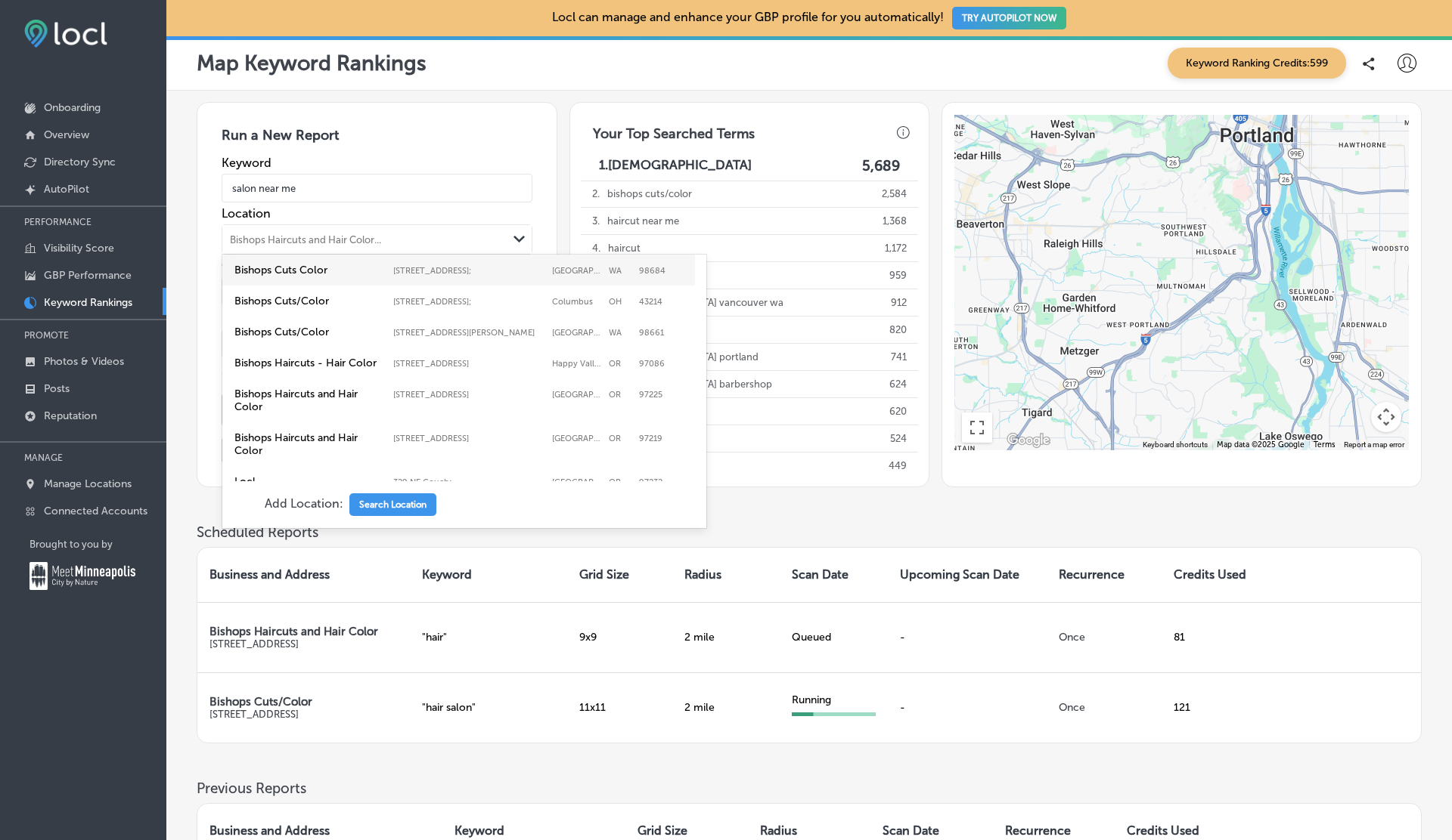
click at [288, 238] on div "Bishops Haircuts and Hair Color..." at bounding box center [305, 240] width 151 height 12
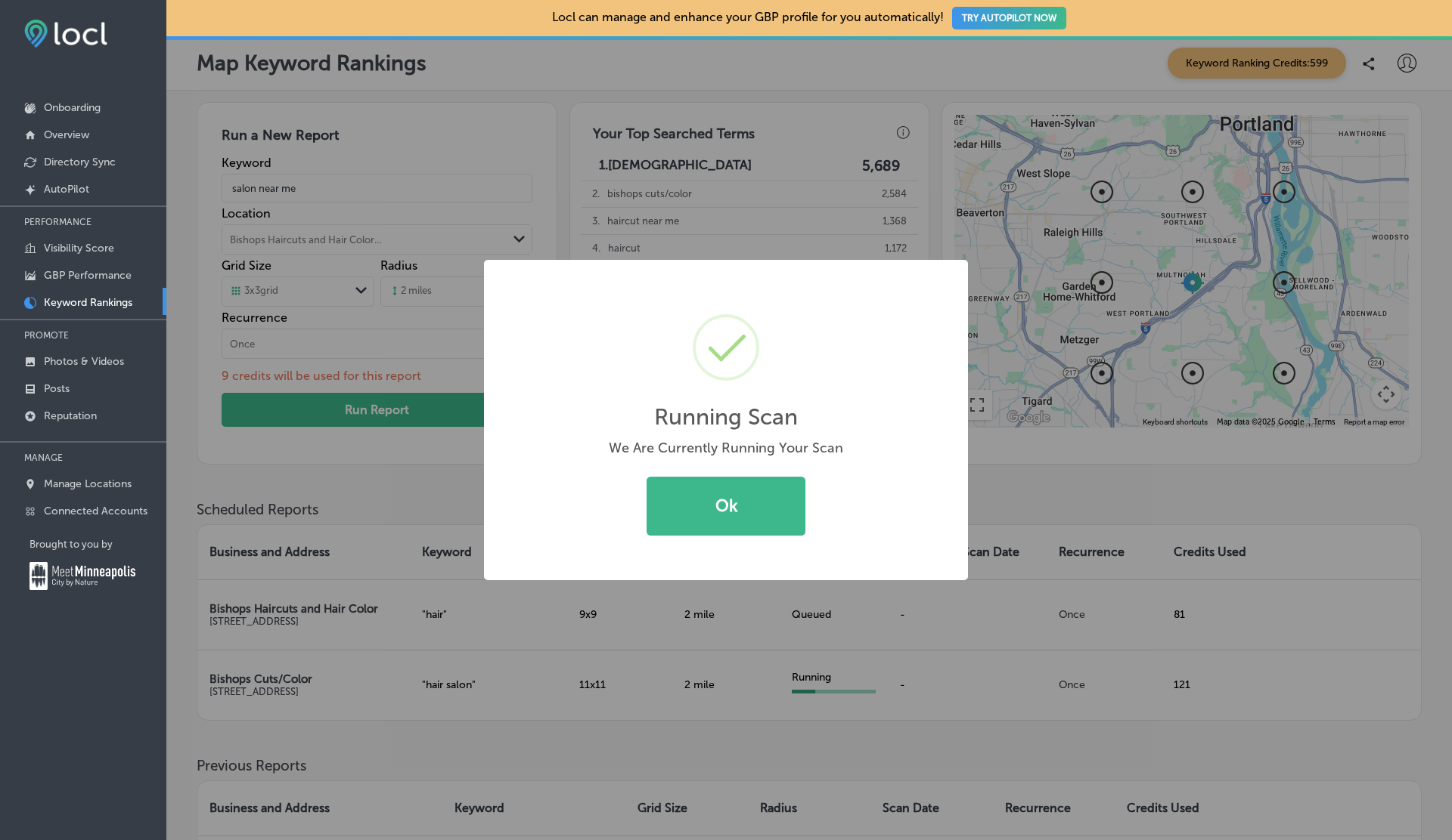
click at [291, 283] on div "Running Scan × We Are Currently Running Your Scan Ok Cancel" at bounding box center [726, 420] width 1452 height 840
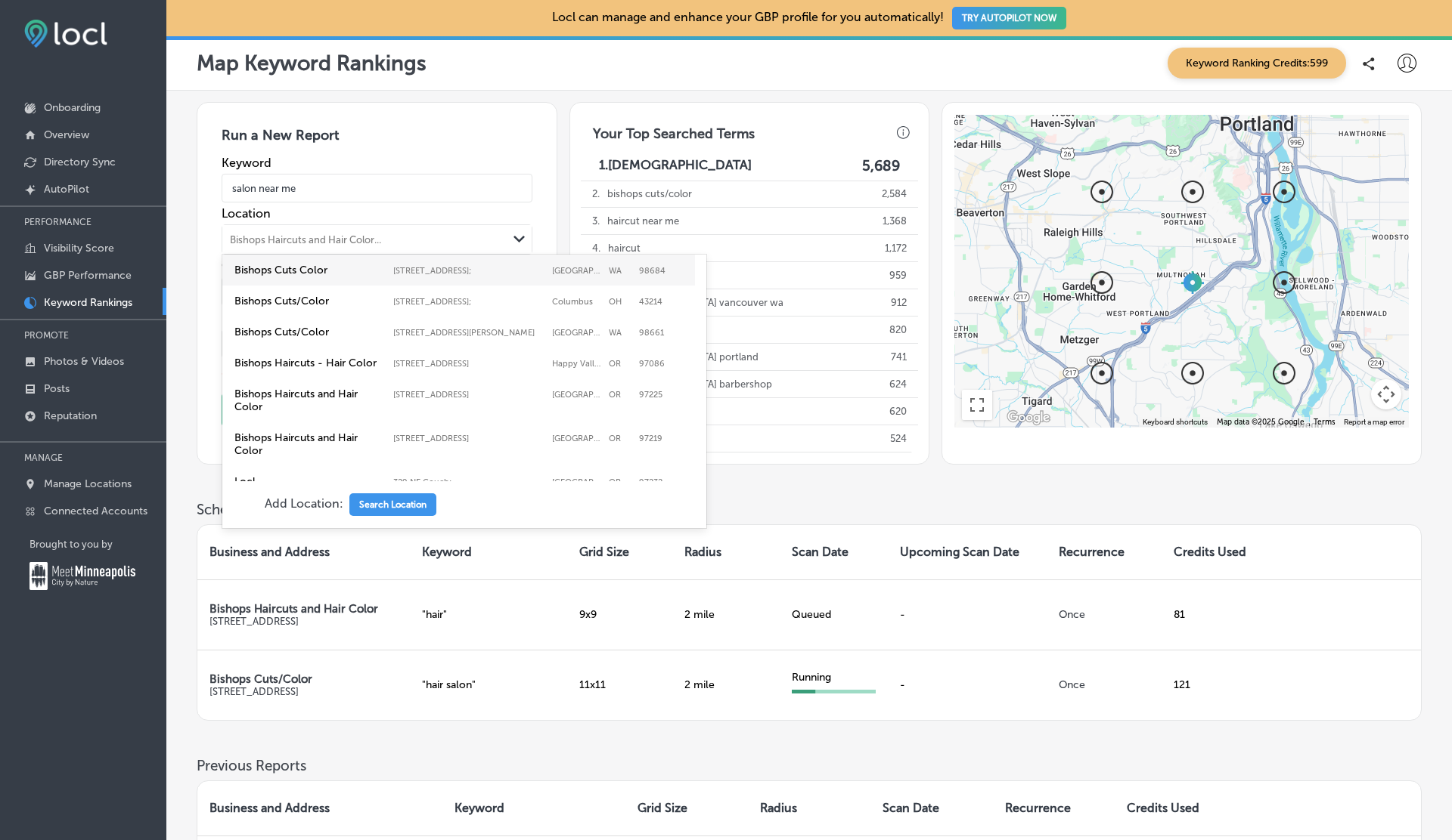
click at [291, 236] on div "Bishops Haircuts and Hair Color..." at bounding box center [305, 240] width 151 height 12
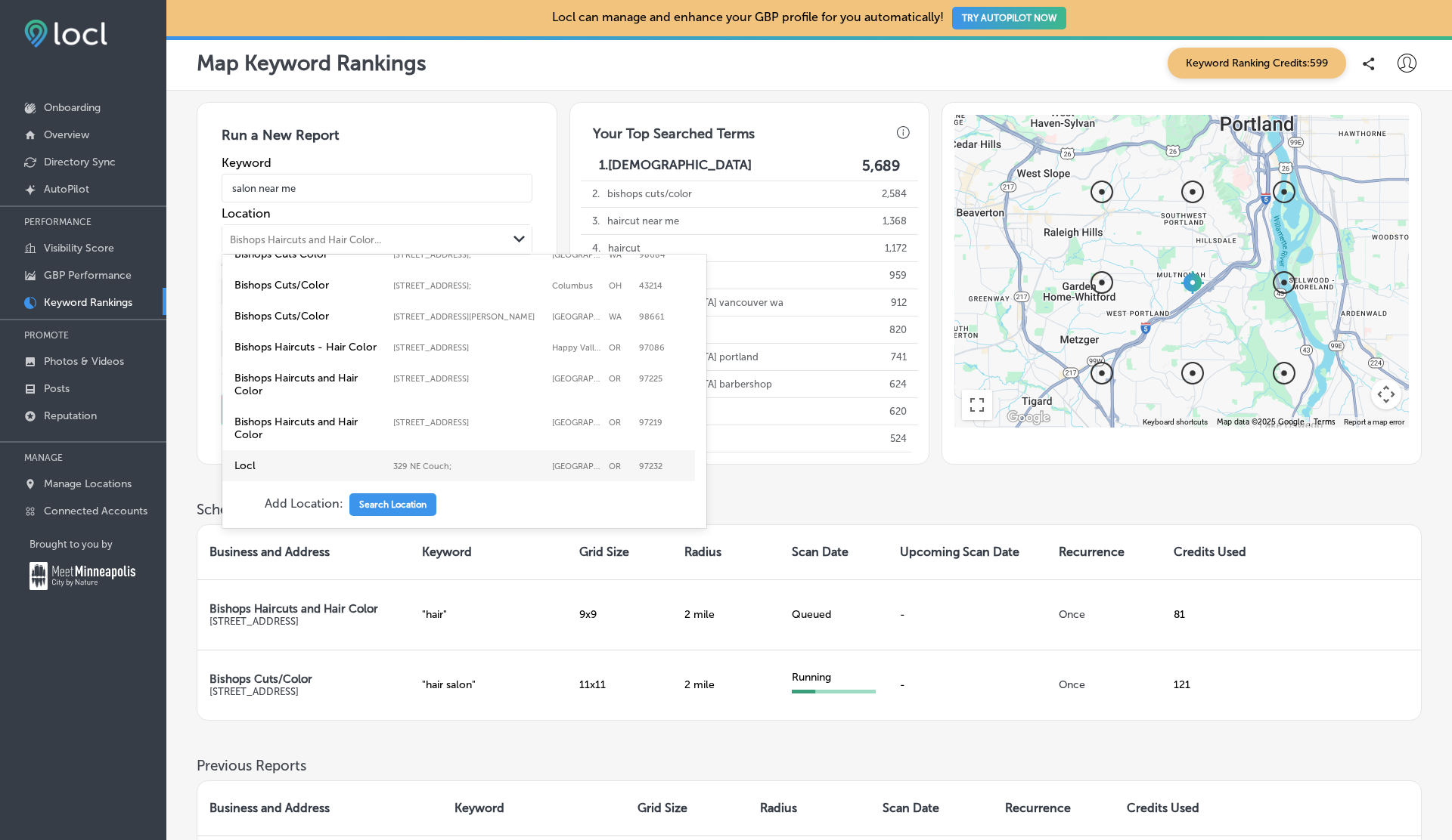
click at [251, 466] on label "Locl" at bounding box center [310, 466] width 151 height 13
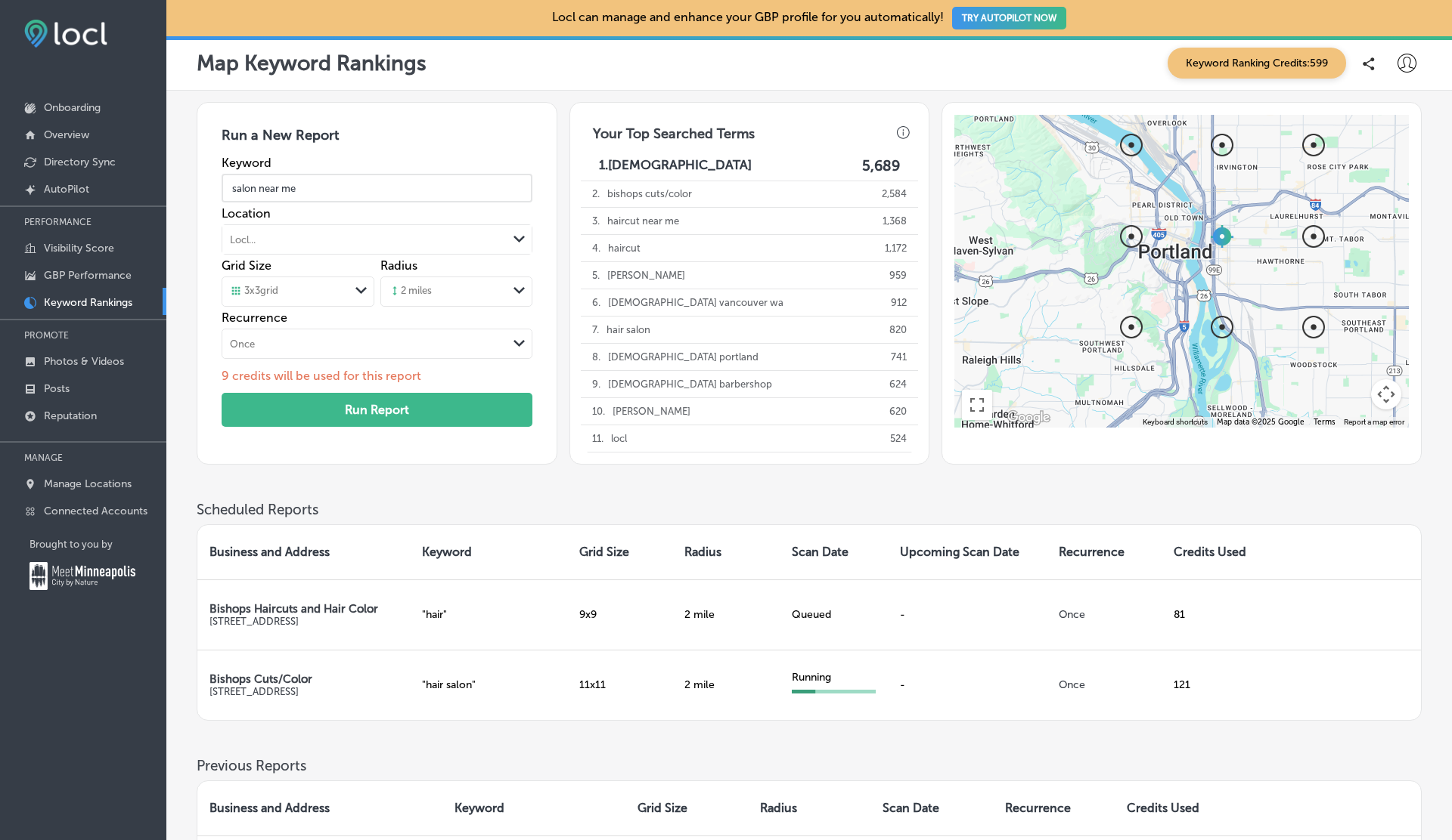
click at [325, 188] on input "salon near me" at bounding box center [376, 188] width 310 height 42
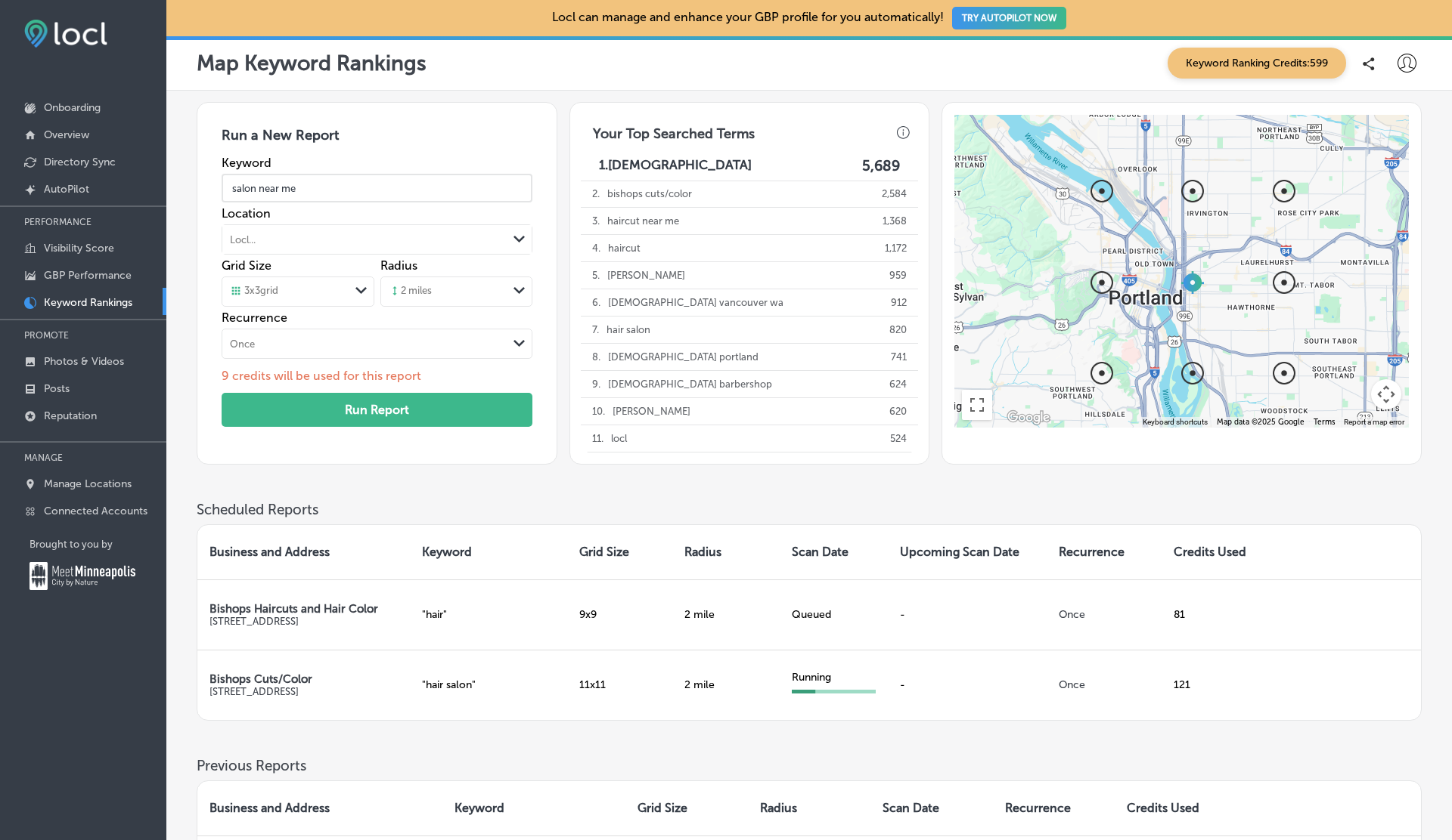
click at [325, 188] on input "salon near me" at bounding box center [376, 188] width 310 height 42
type input "a"
type input "software company"
click at [335, 414] on button "Run Report" at bounding box center [376, 410] width 310 height 34
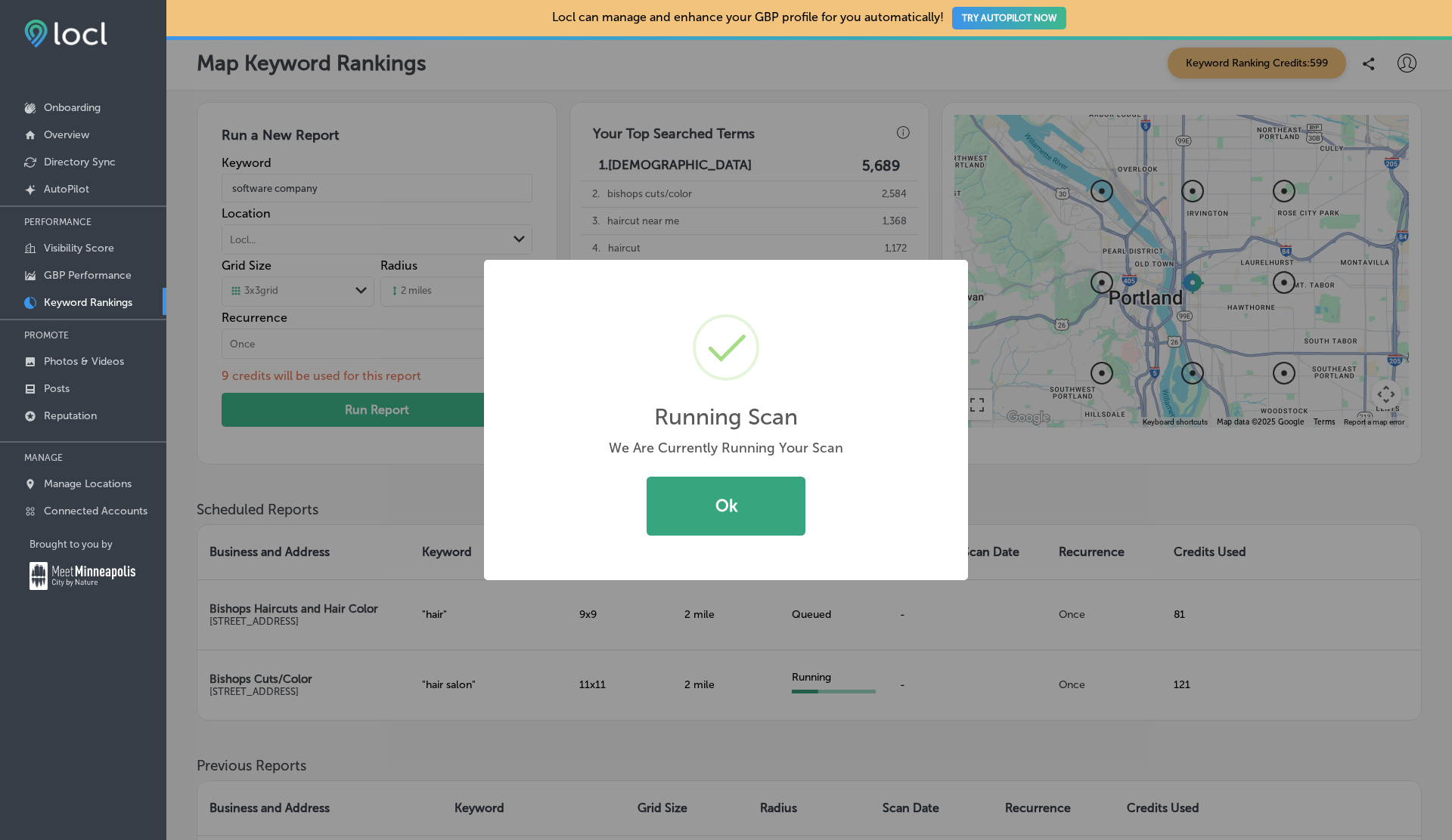
click at [700, 498] on button "Ok" at bounding box center [725, 507] width 159 height 59
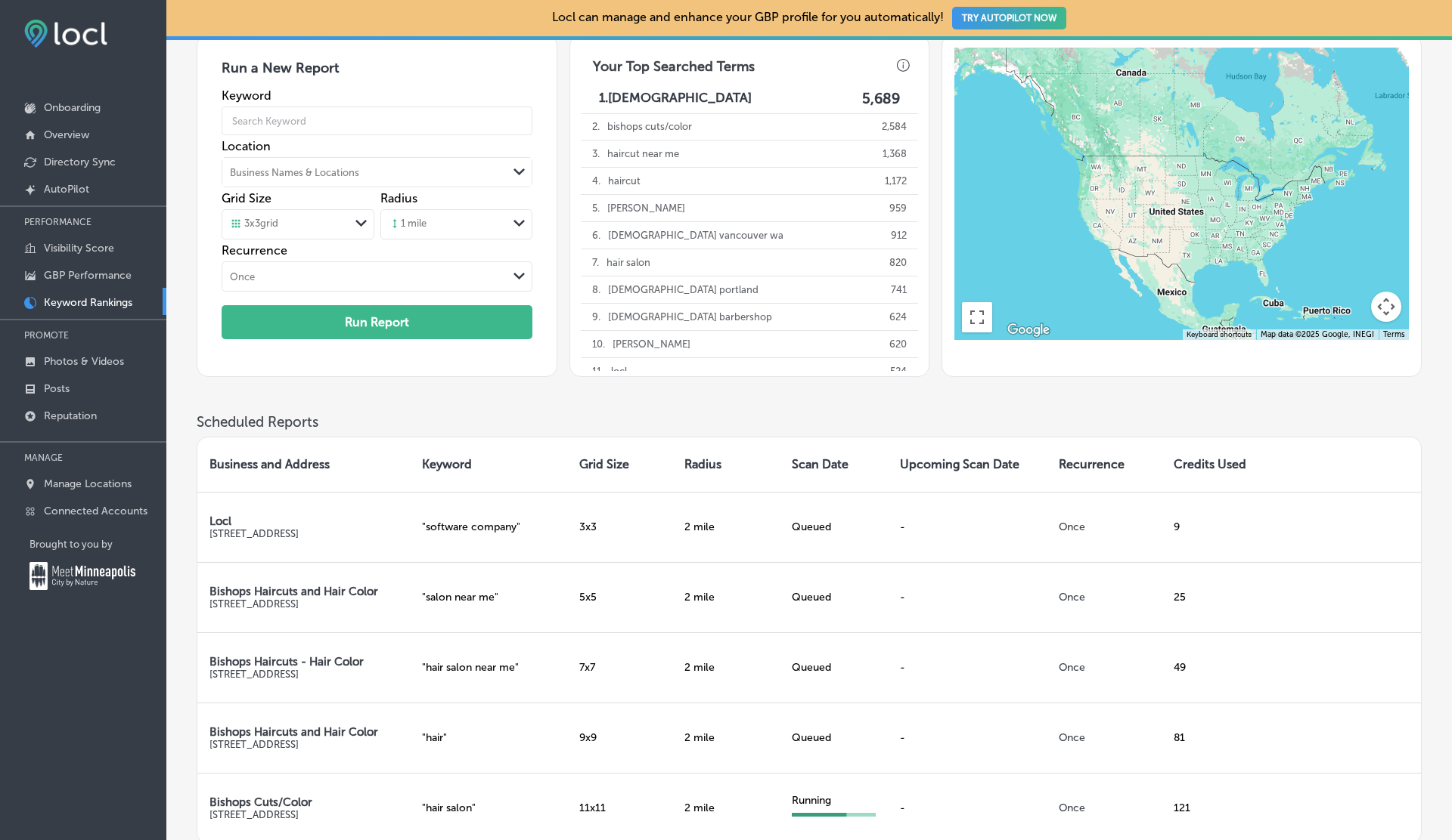
scroll to position [0, 0]
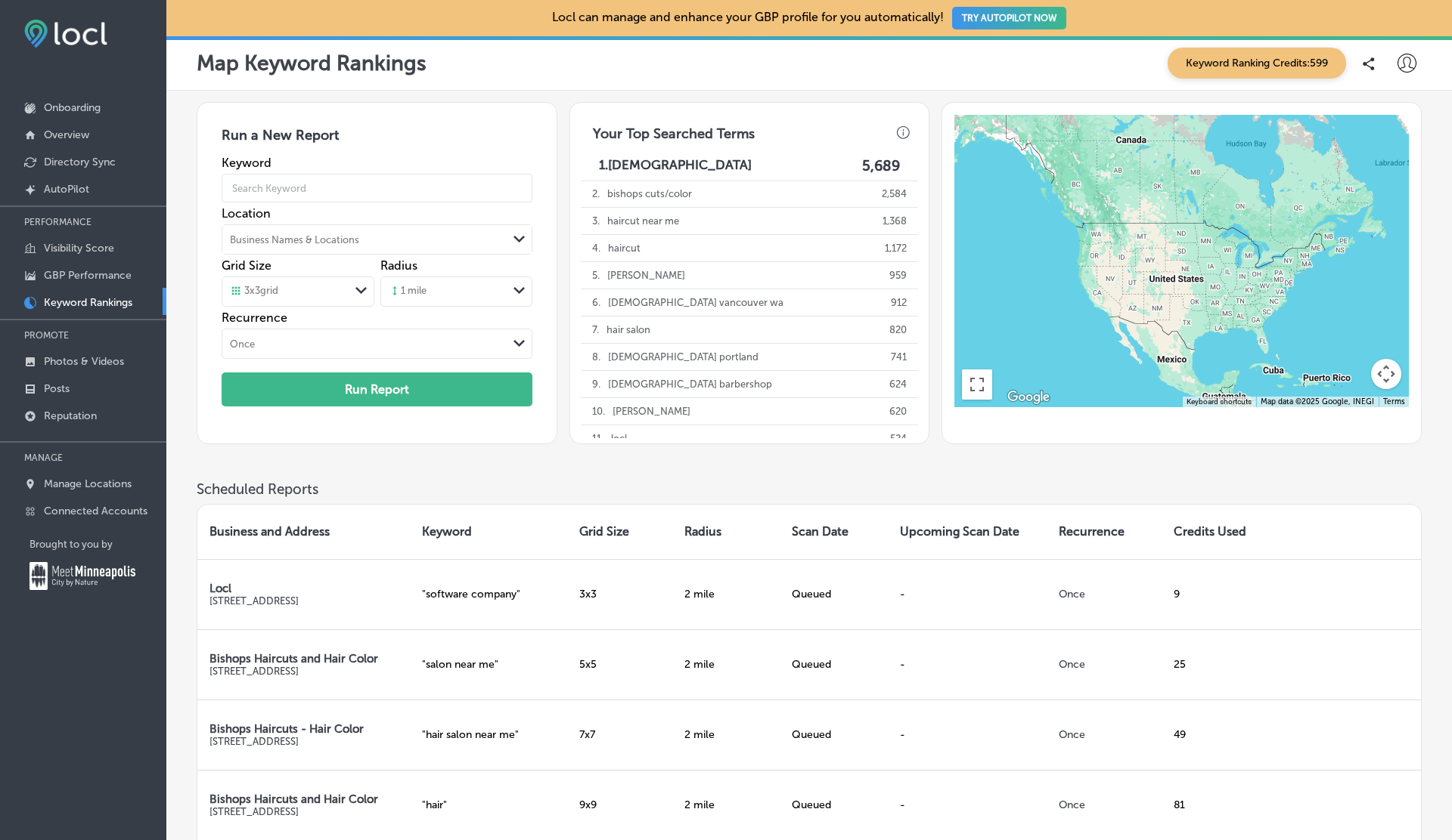
click at [1404, 57] on icon at bounding box center [1406, 63] width 19 height 19
click at [1361, 116] on p "My Account" at bounding box center [1385, 118] width 68 height 18
click at [628, 451] on div at bounding box center [726, 420] width 1452 height 840
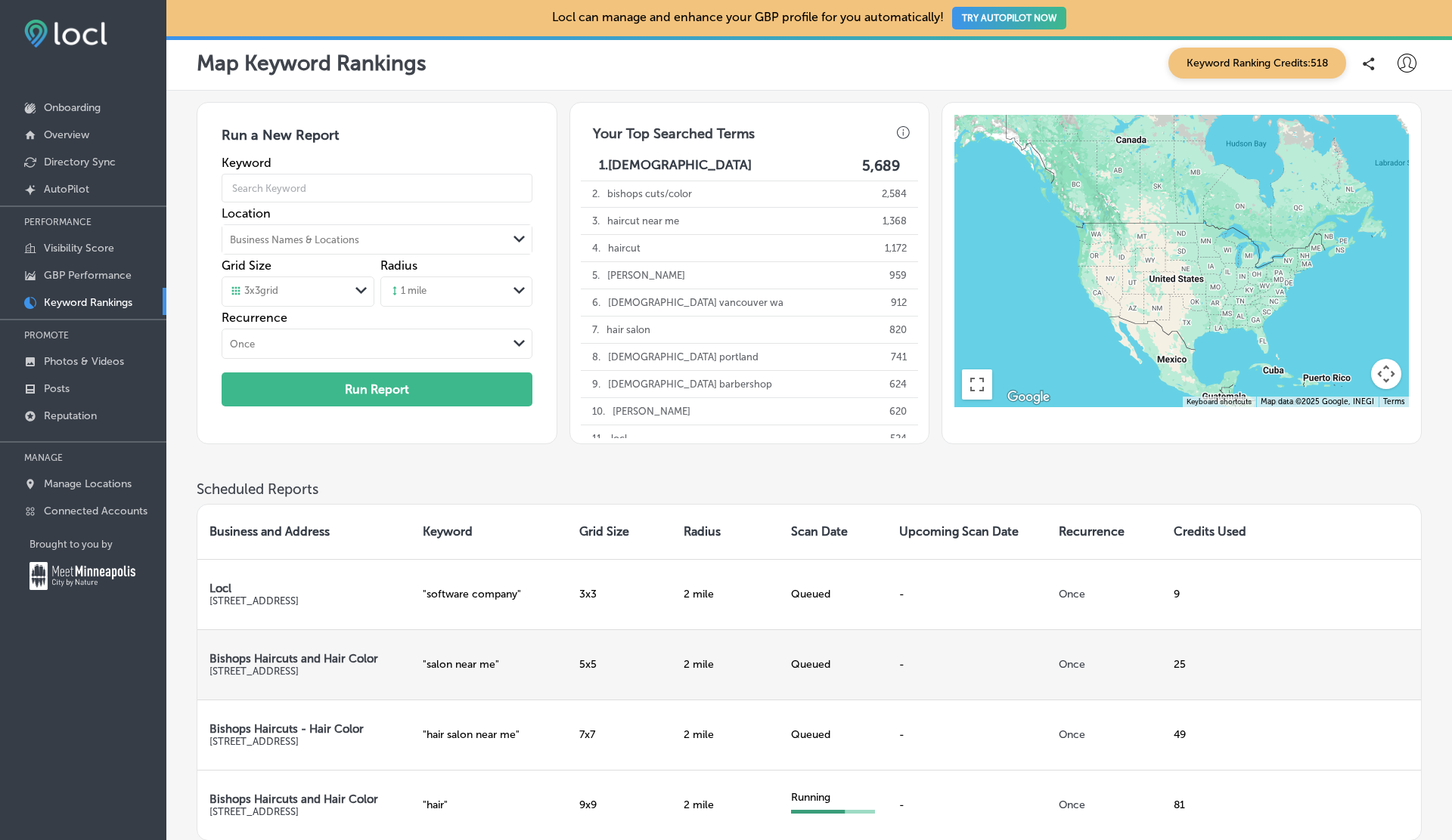
scroll to position [365, 0]
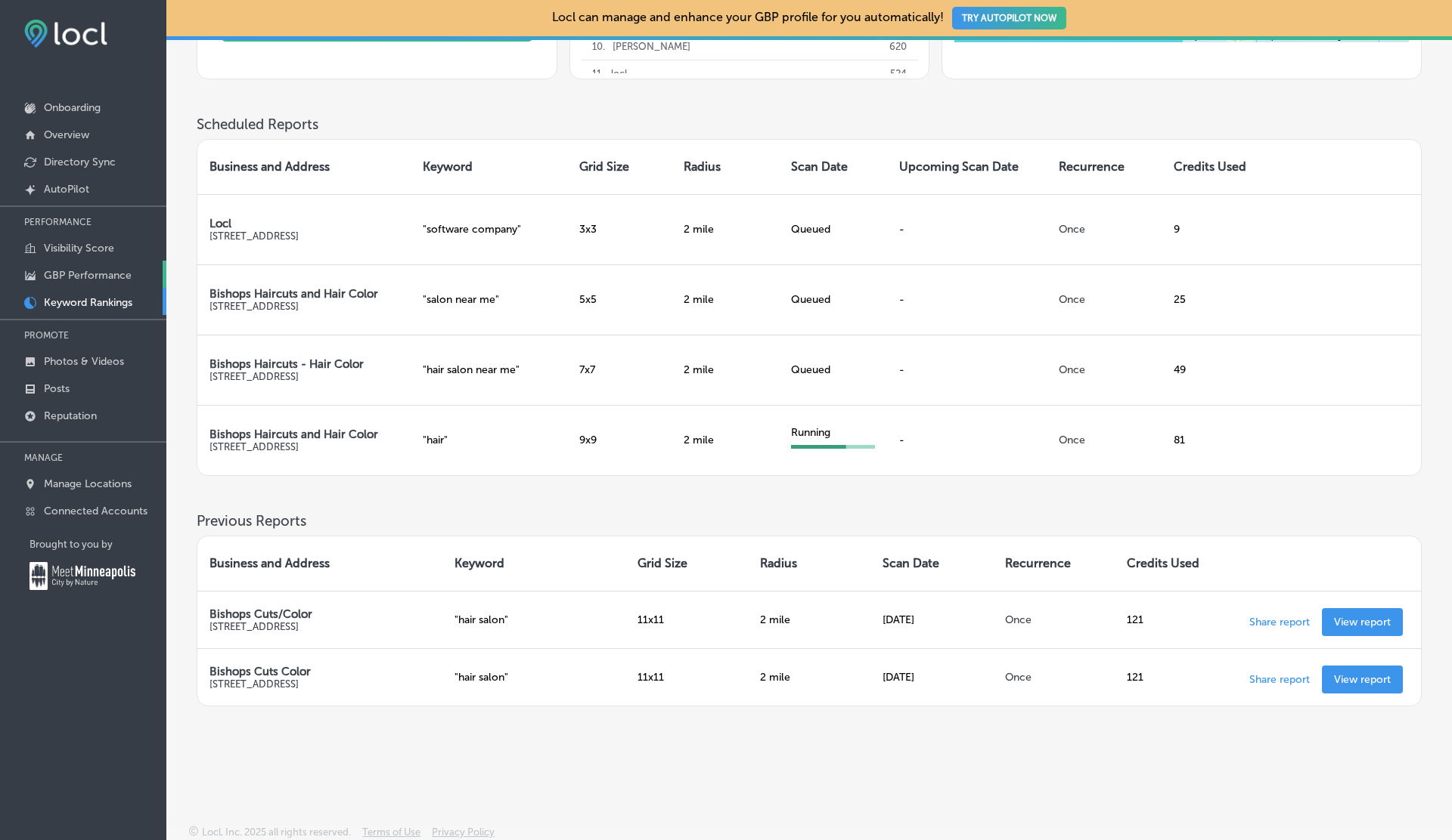
click at [119, 280] on p "GBP Performance" at bounding box center [87, 276] width 88 height 13
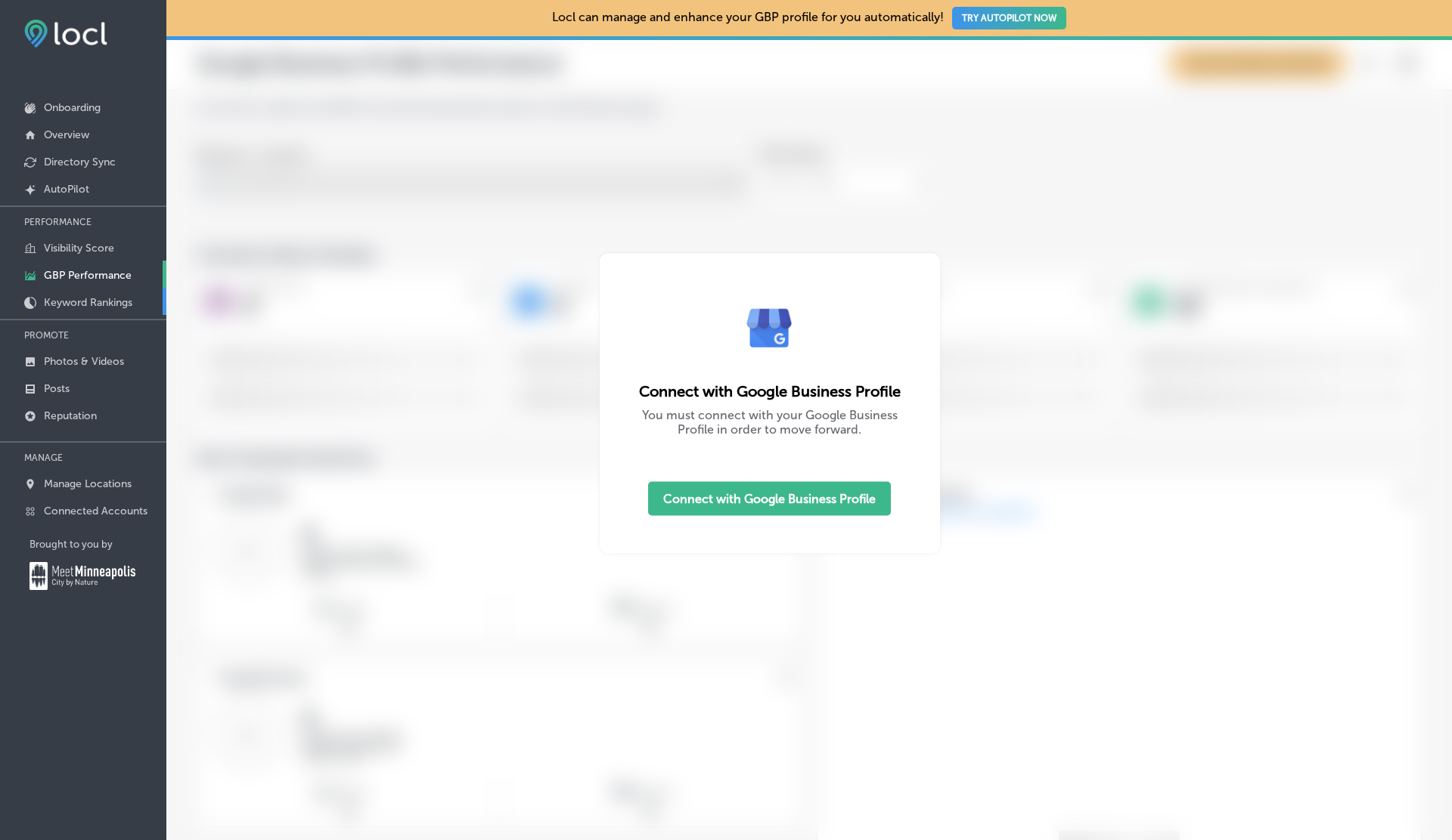
click at [105, 306] on p "Keyword Rankings" at bounding box center [87, 303] width 88 height 13
